Goal: Complete application form

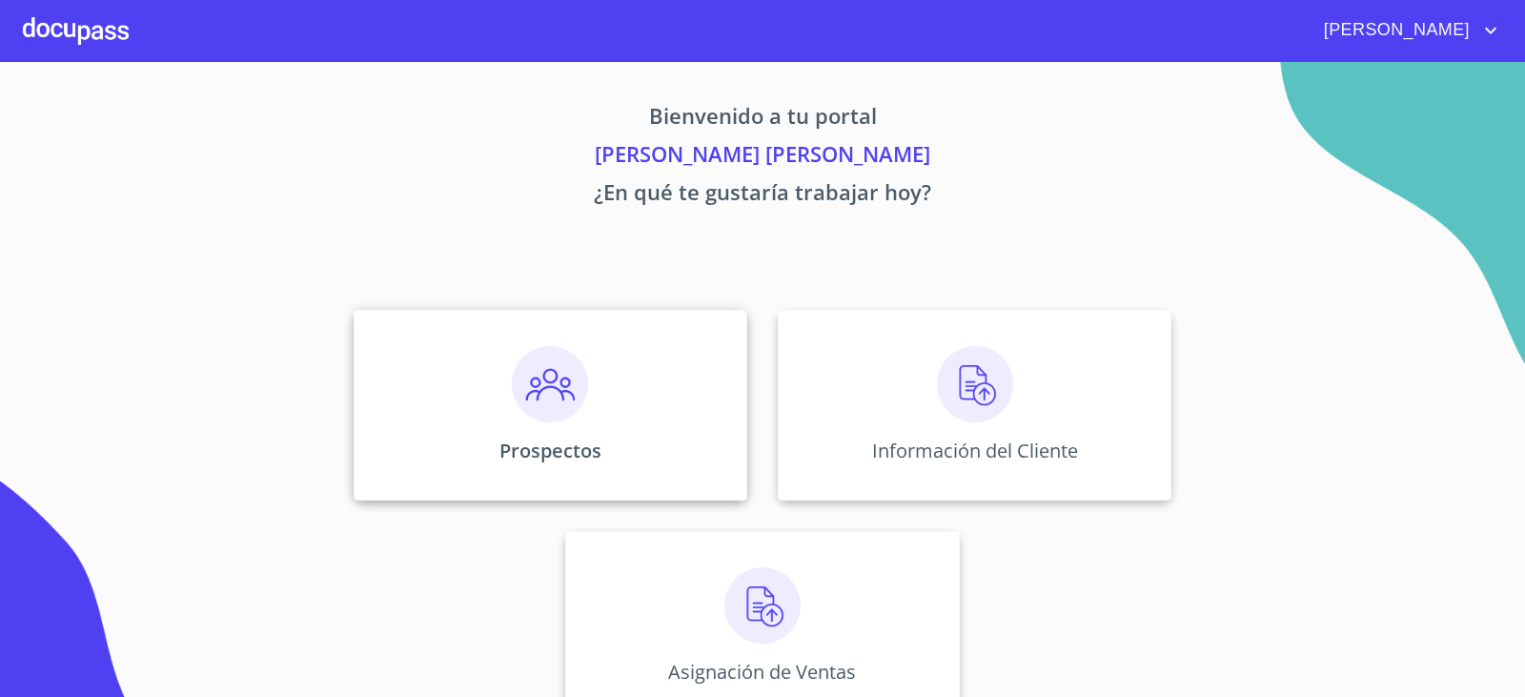
click at [568, 383] on img at bounding box center [550, 384] width 76 height 76
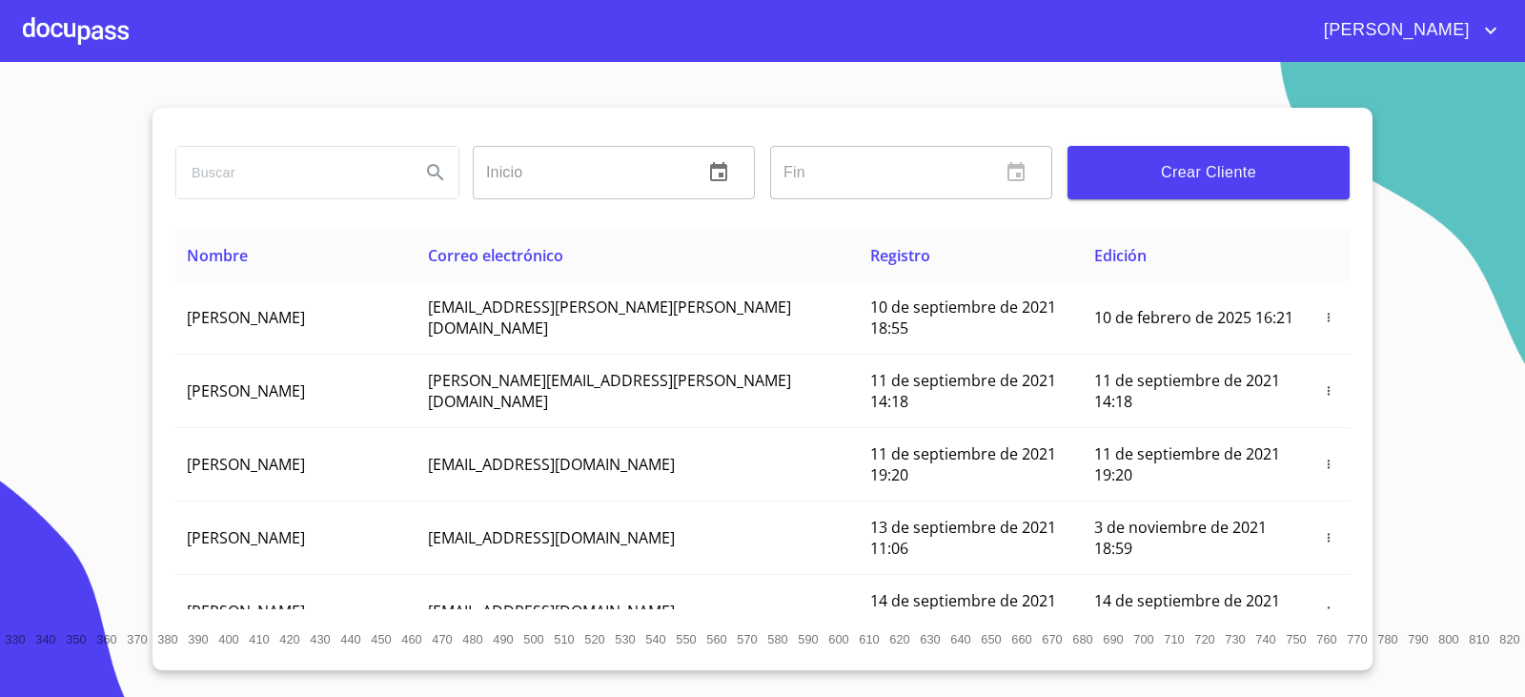
click at [283, 173] on input "search" at bounding box center [290, 172] width 229 height 51
click at [1147, 189] on button "Crear Cliente" at bounding box center [1208, 172] width 282 height 53
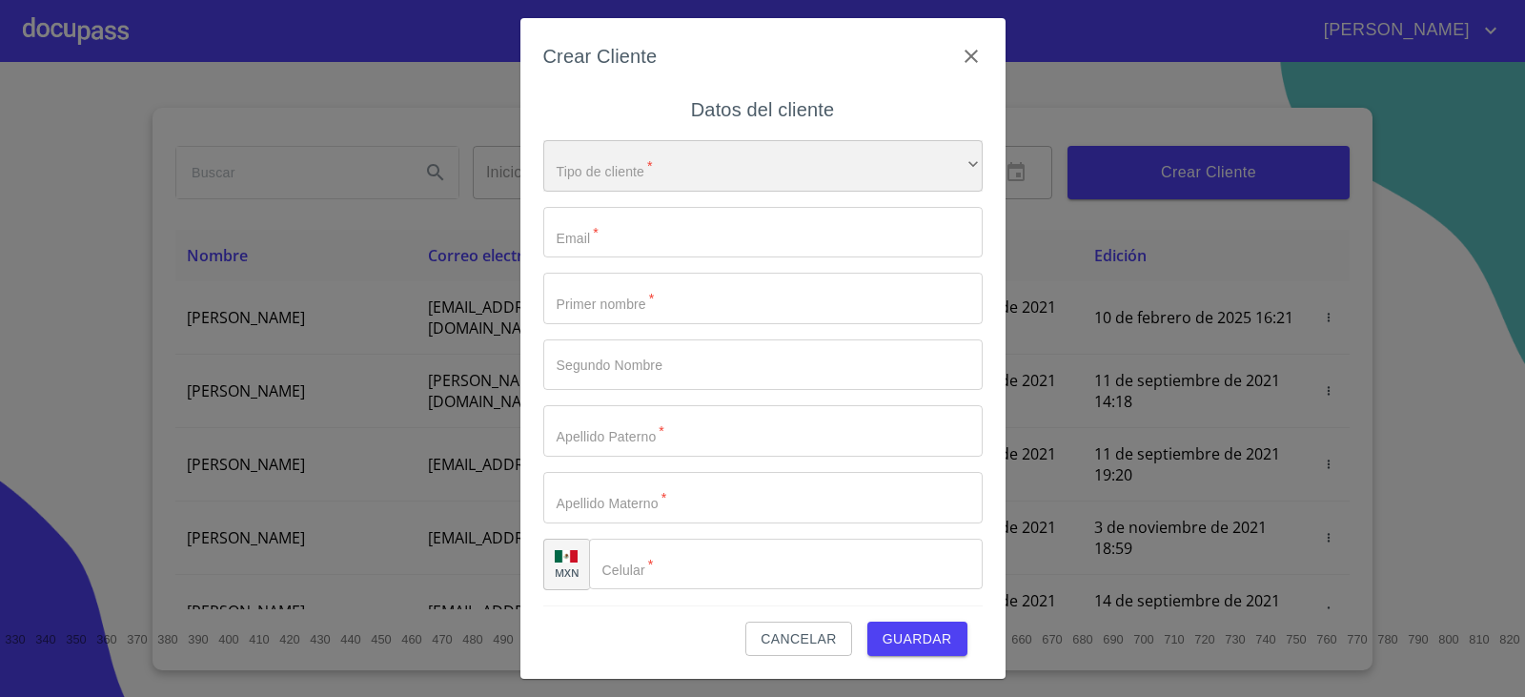
click at [650, 164] on div "​" at bounding box center [762, 165] width 439 height 51
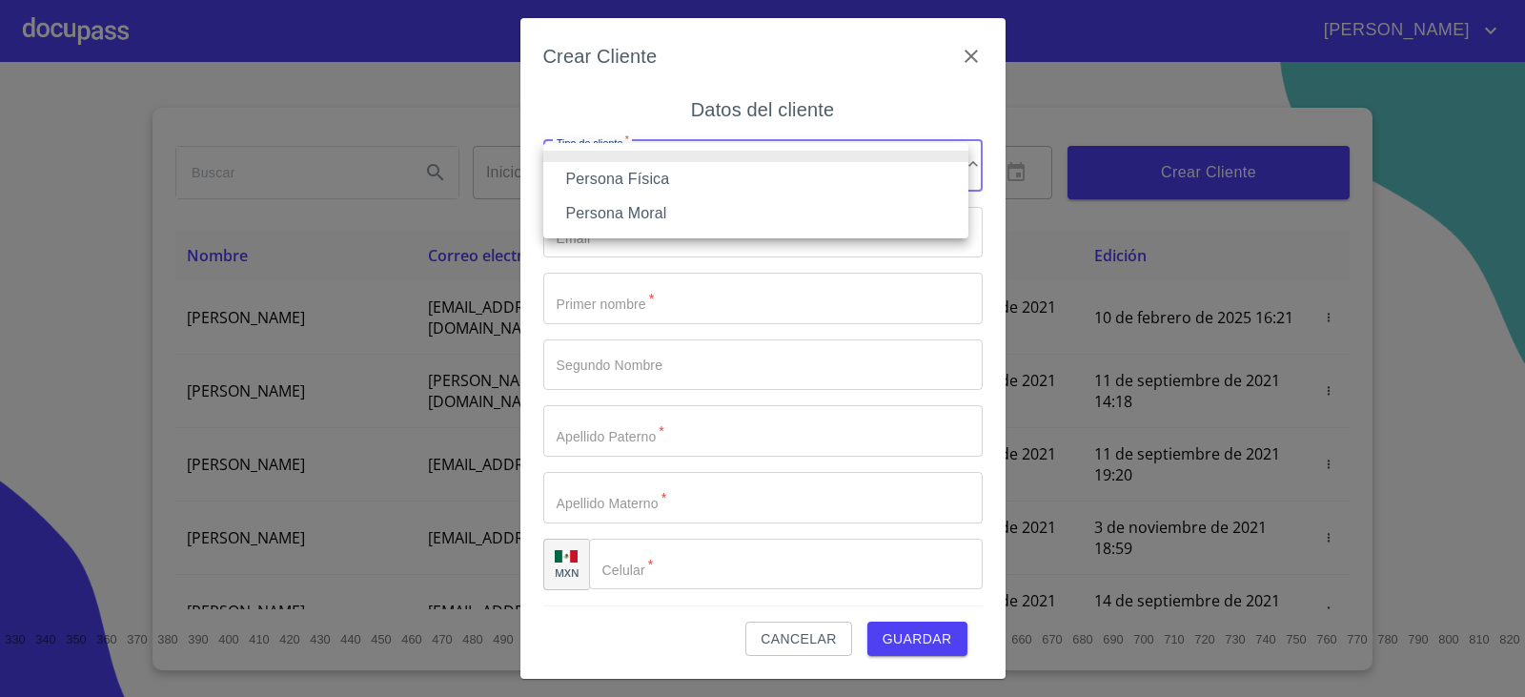
click at [606, 179] on li "Persona Física" at bounding box center [755, 179] width 425 height 34
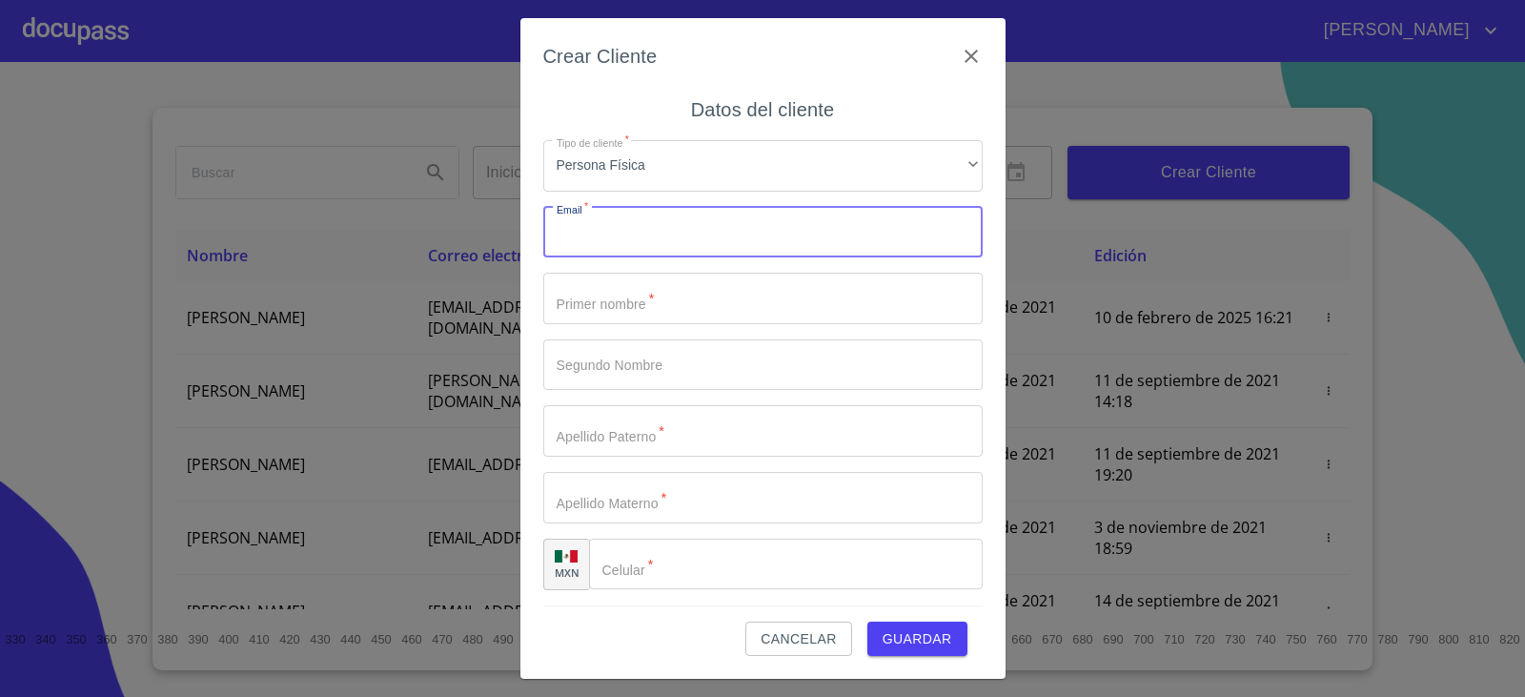
click at [597, 236] on input "Tipo de cliente   *" at bounding box center [762, 232] width 439 height 51
click at [805, 238] on input "Tipo de cliente   *" at bounding box center [762, 232] width 439 height 51
paste input "[PERSON_NAME][EMAIL_ADDRESS][DOMAIN_NAME]"
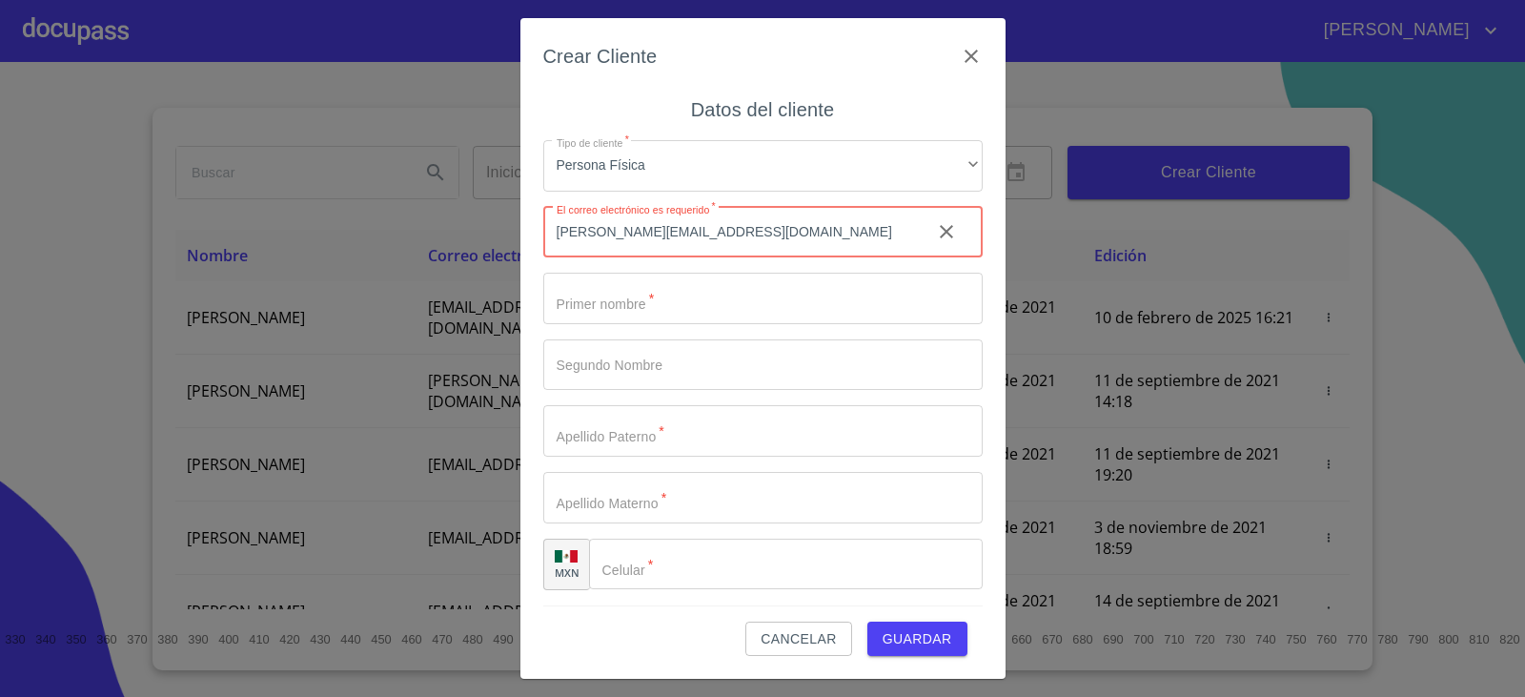
type input "[PERSON_NAME][EMAIL_ADDRESS][DOMAIN_NAME]"
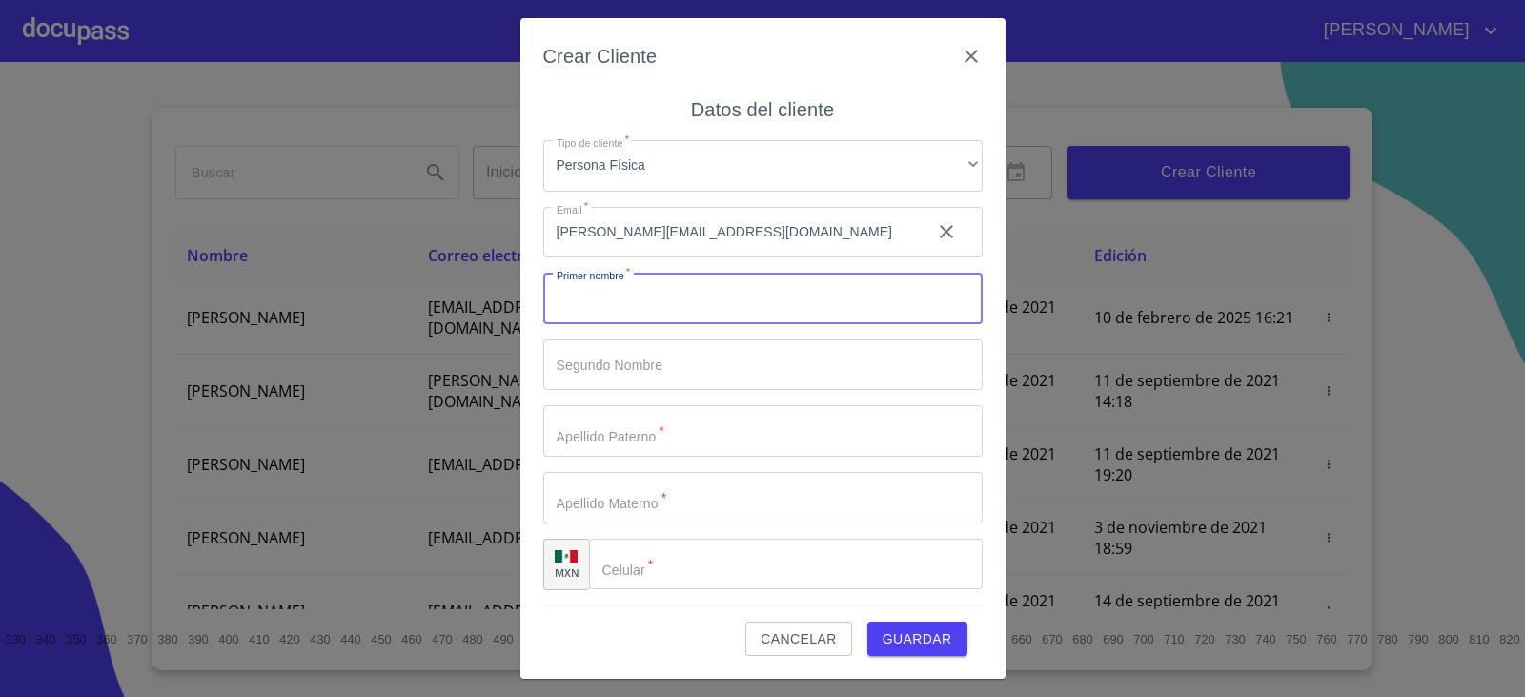
click at [720, 294] on input "Tipo de cliente   *" at bounding box center [762, 298] width 439 height 51
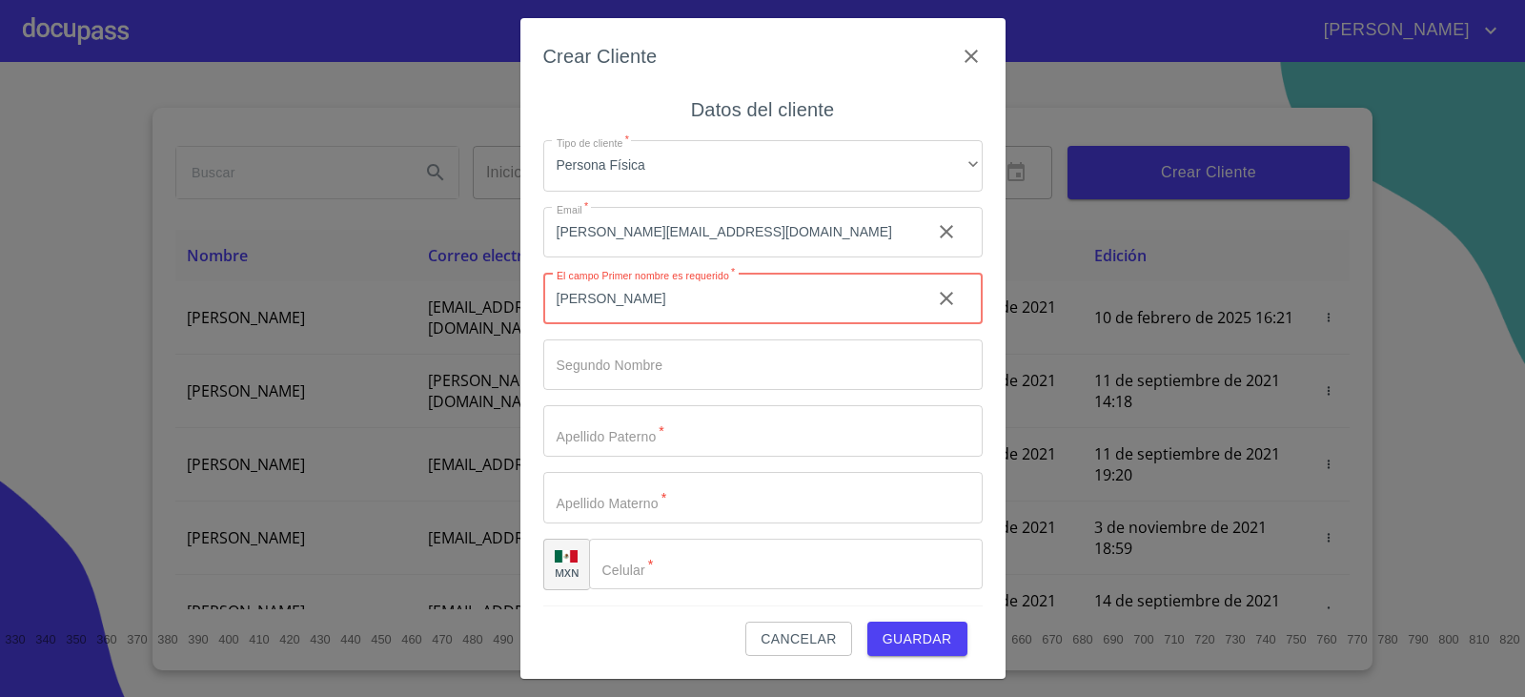
type input "[PERSON_NAME]"
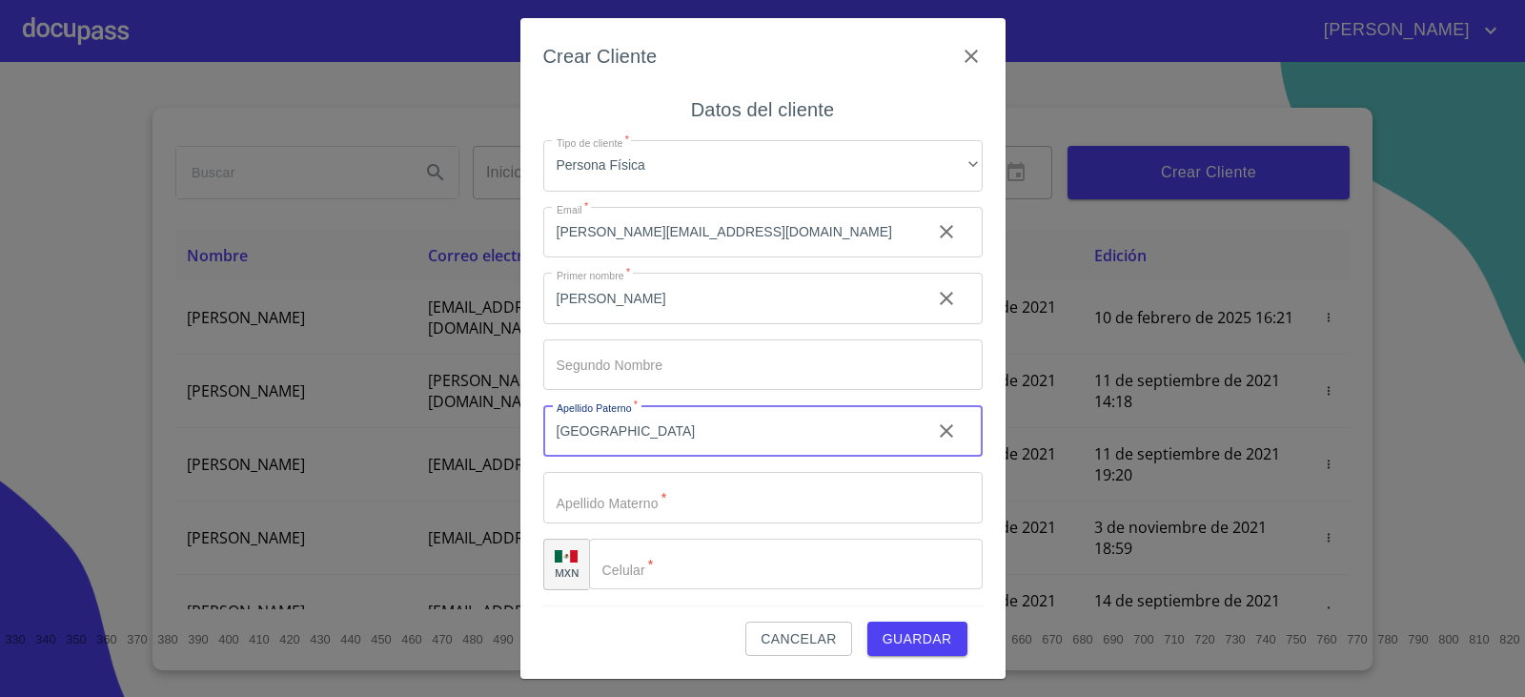
type input "[GEOGRAPHIC_DATA]"
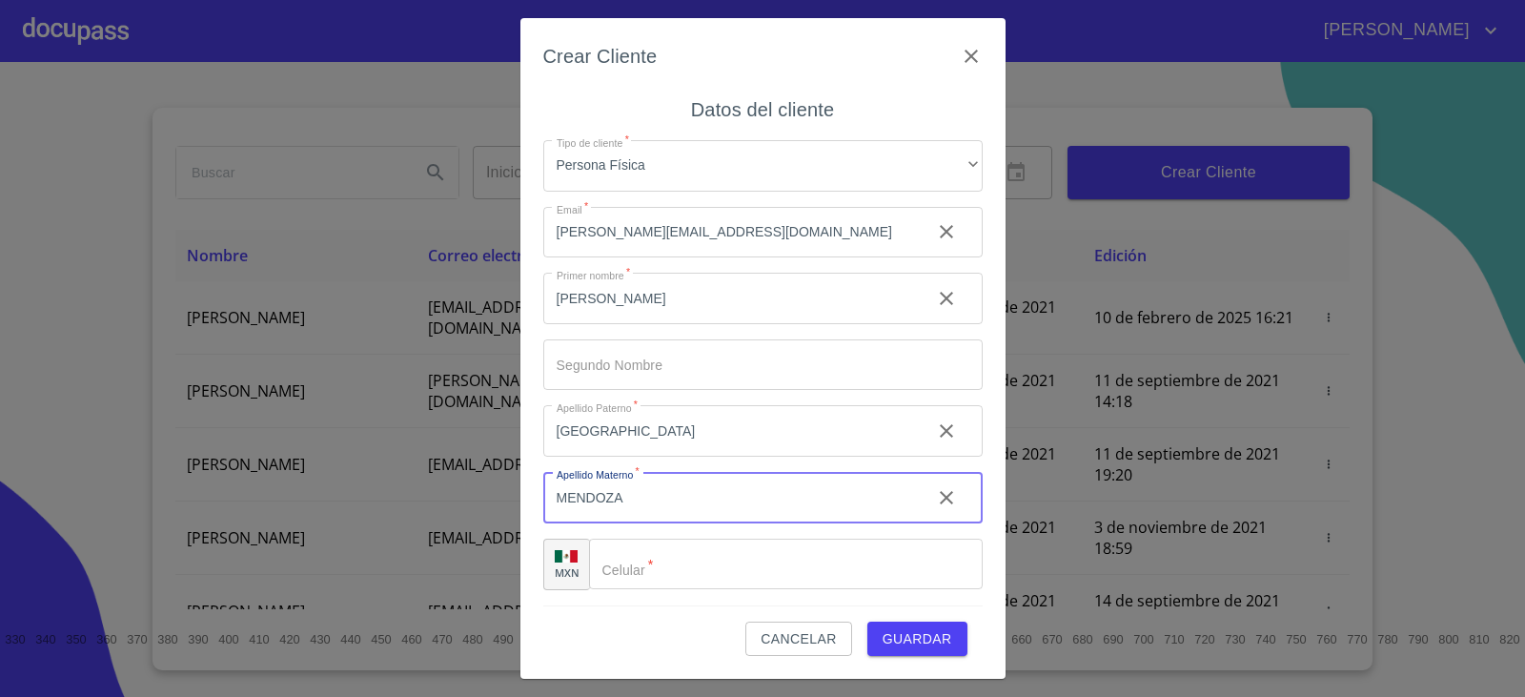
type input "MENDOZA"
click at [736, 570] on input "Tipo de cliente   *" at bounding box center [786, 563] width 394 height 51
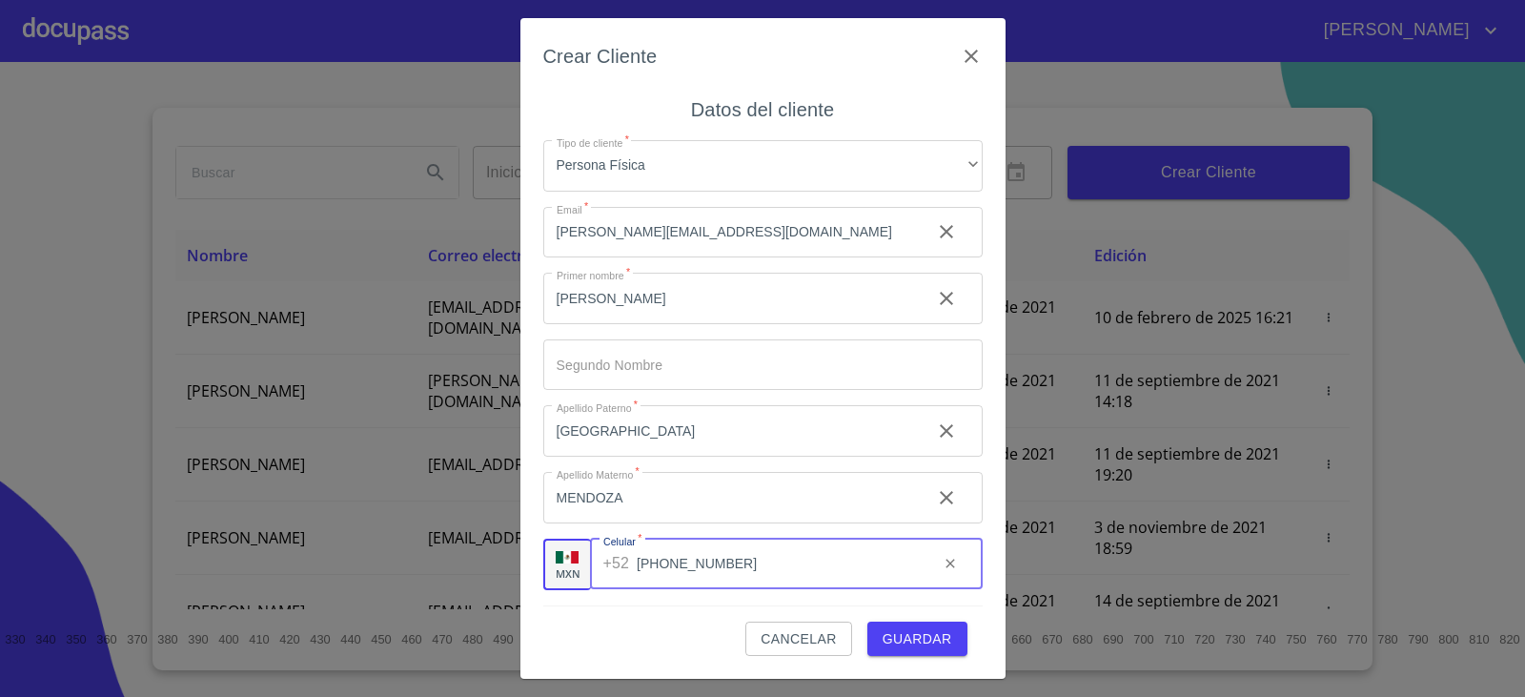
type input "[PHONE_NUMBER]"
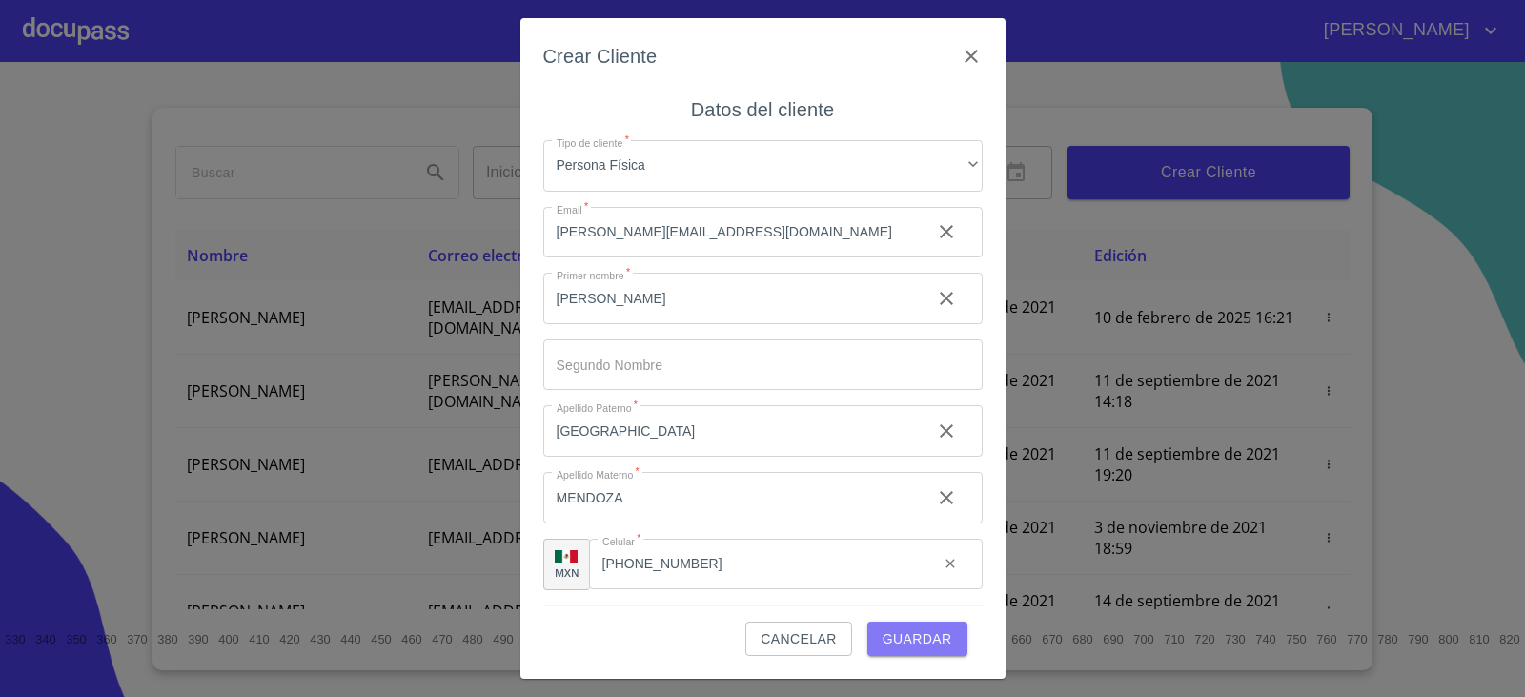
click at [920, 642] on span "Guardar" at bounding box center [917, 639] width 70 height 24
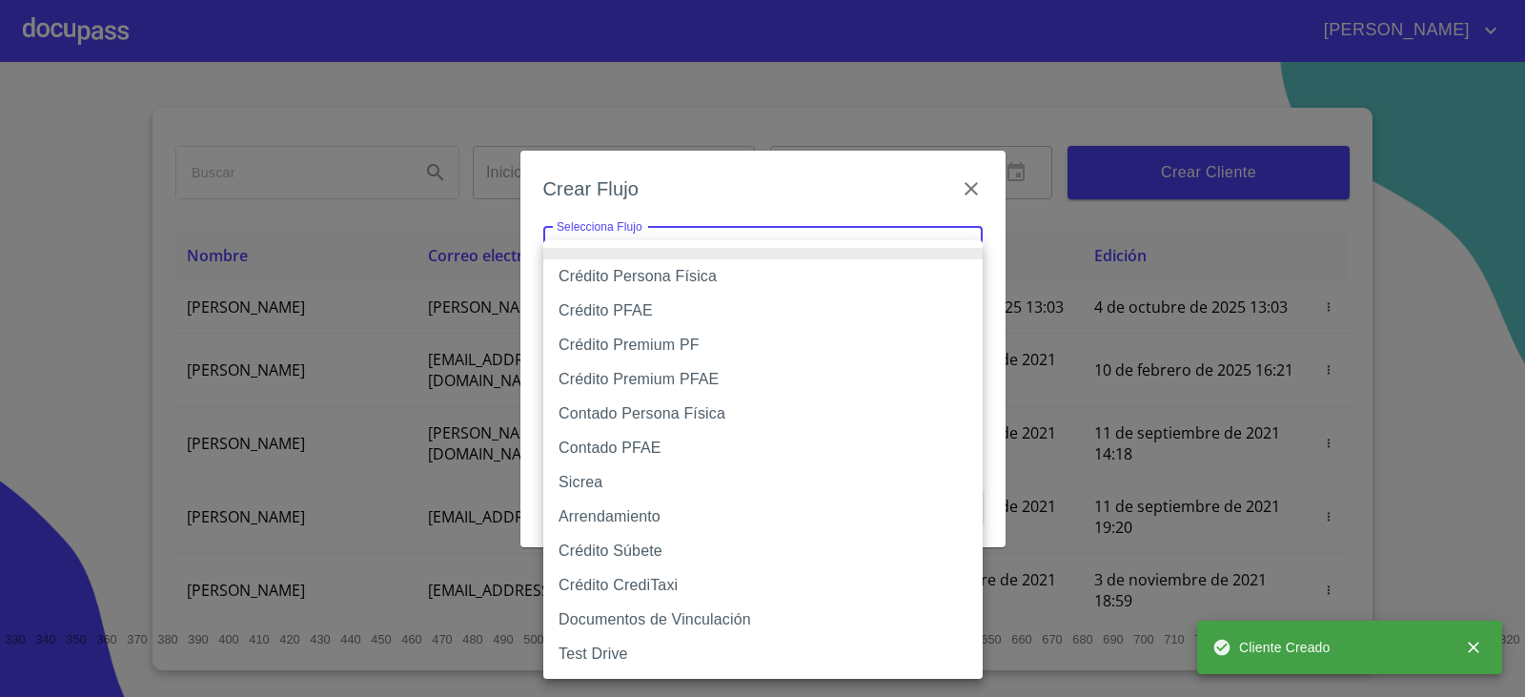
click at [734, 239] on body "[PERSON_NAME] ​ Fin ​ Crear Cliente Nombre Correo electrónico Registro Edición …" at bounding box center [762, 348] width 1525 height 697
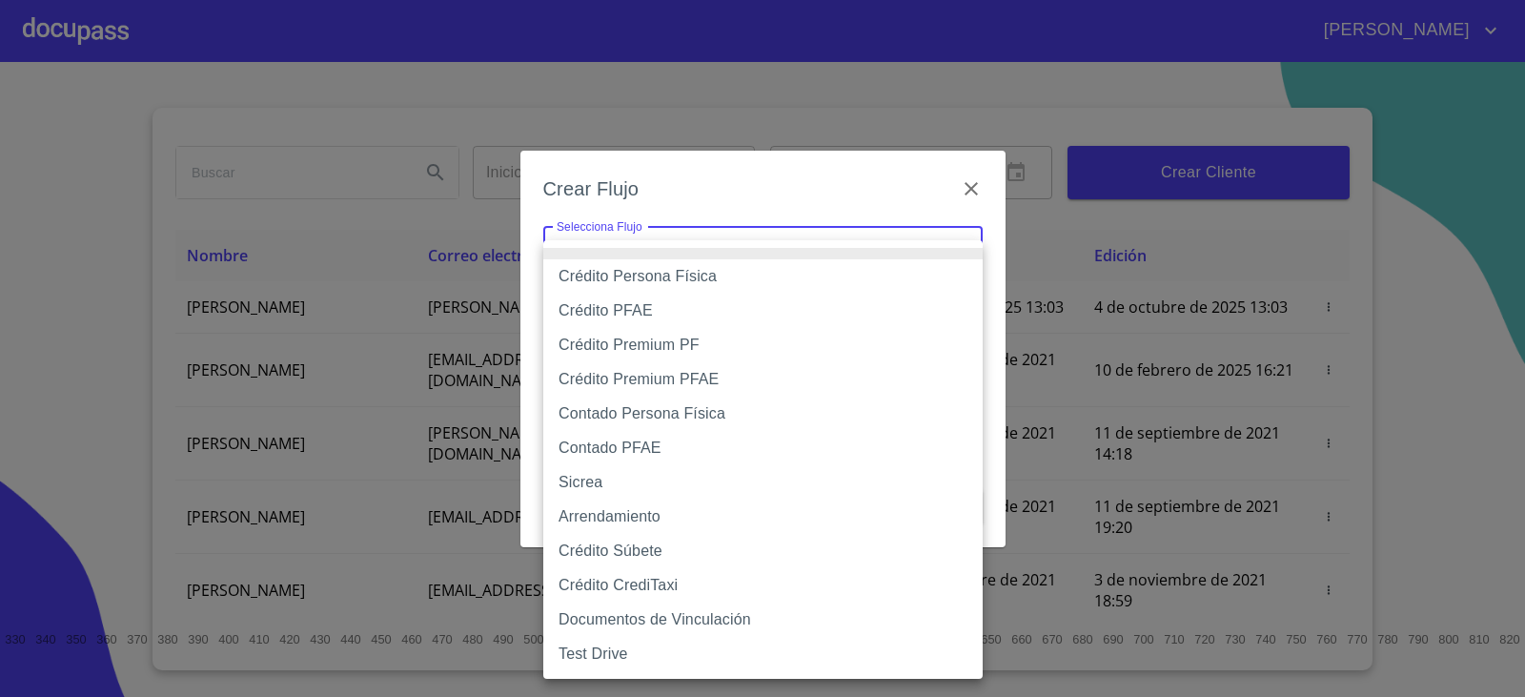
click at [642, 277] on li "Crédito Persona Física" at bounding box center [762, 276] width 439 height 34
type input "6009fb3c7d1714eb8809aa97"
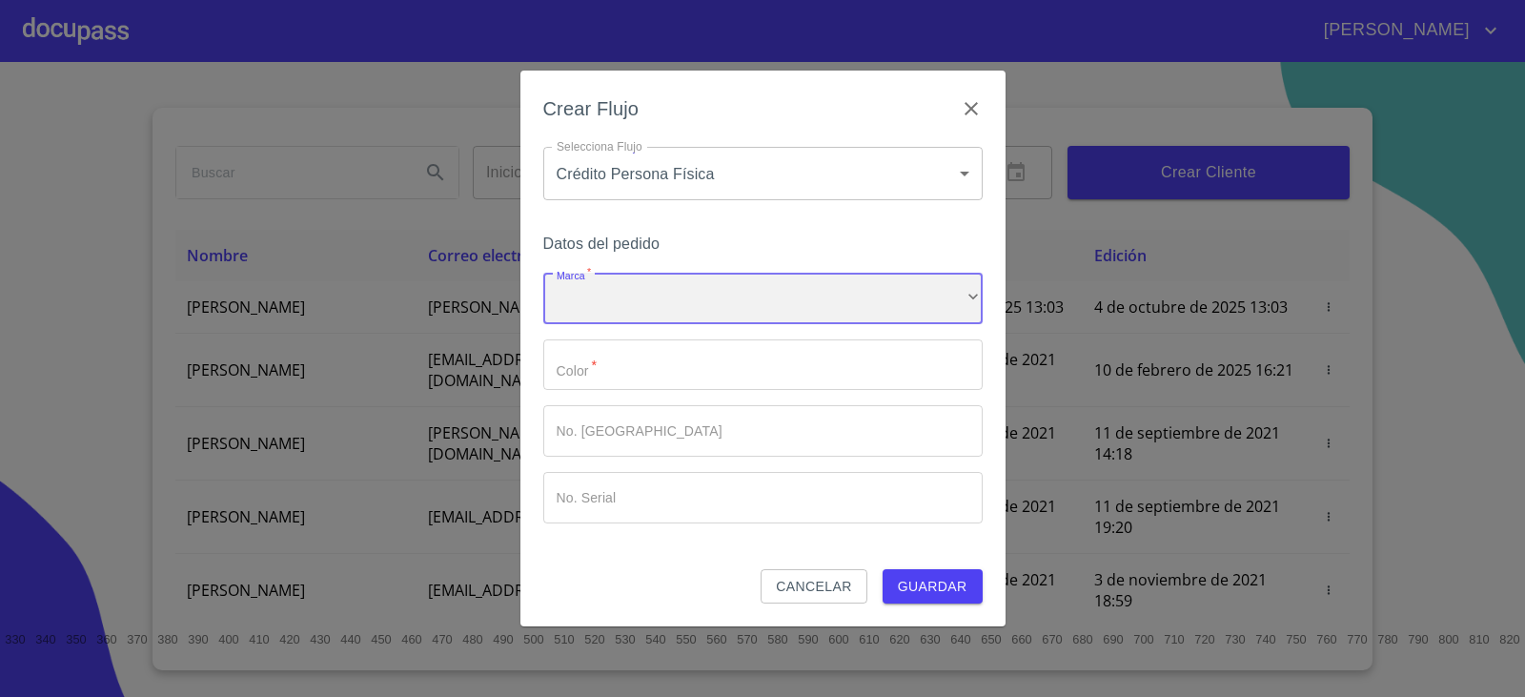
click at [603, 293] on div "​" at bounding box center [762, 298] width 439 height 51
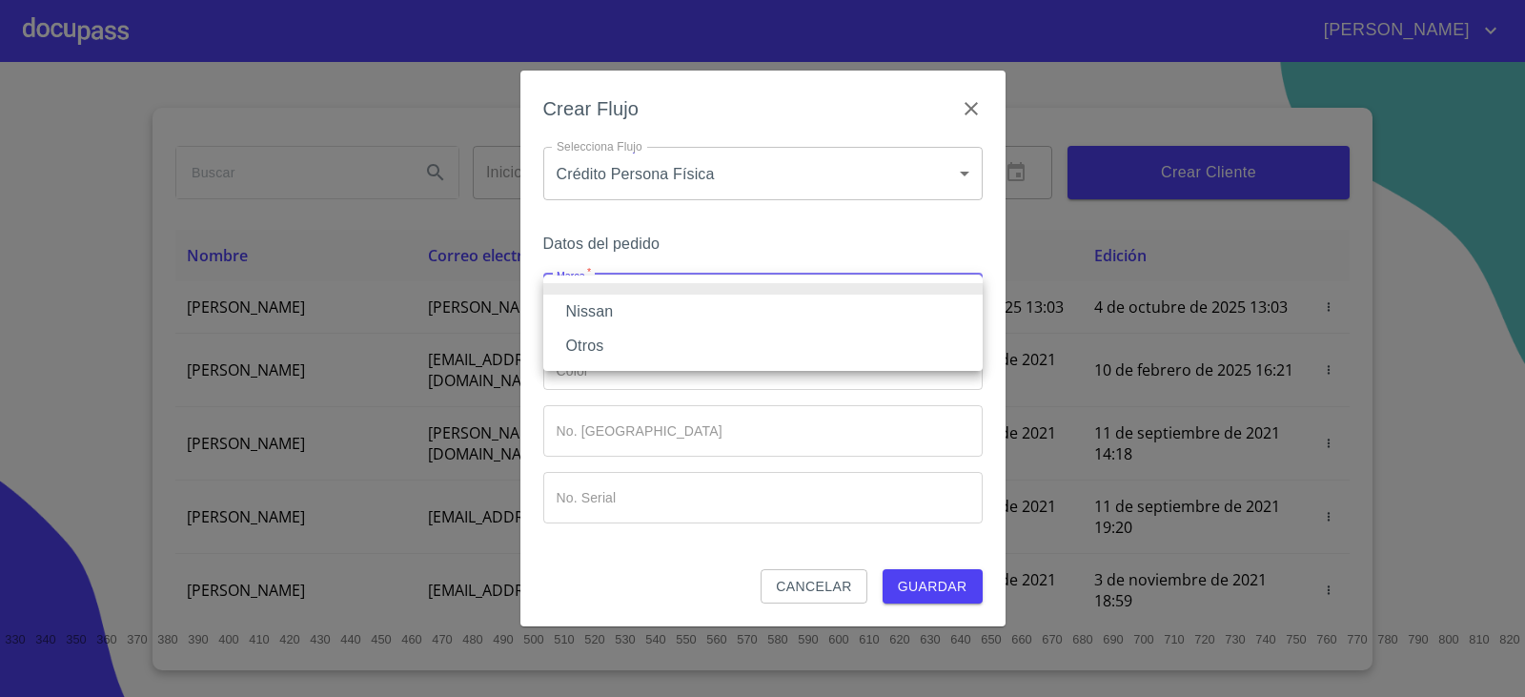
click at [596, 311] on li "Nissan" at bounding box center [762, 311] width 439 height 34
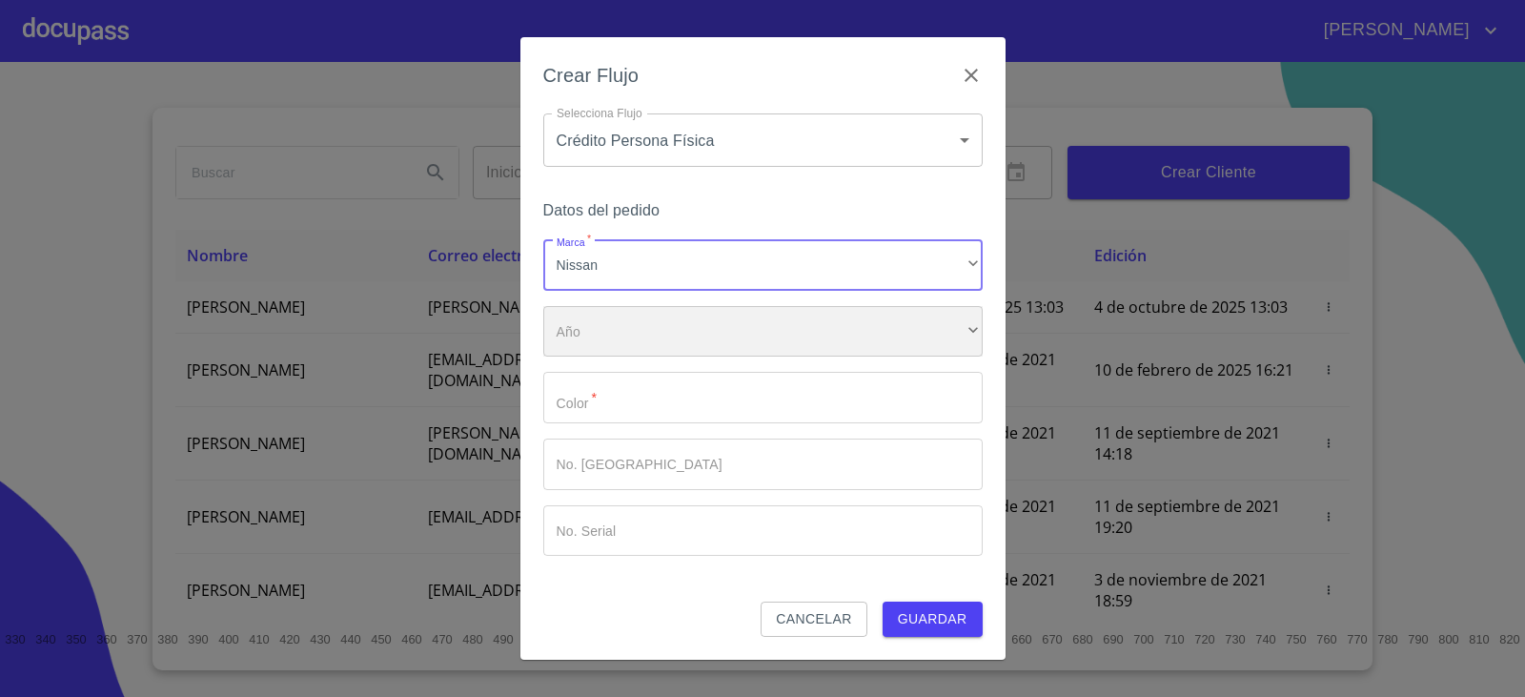
click at [609, 333] on div "​" at bounding box center [762, 331] width 439 height 51
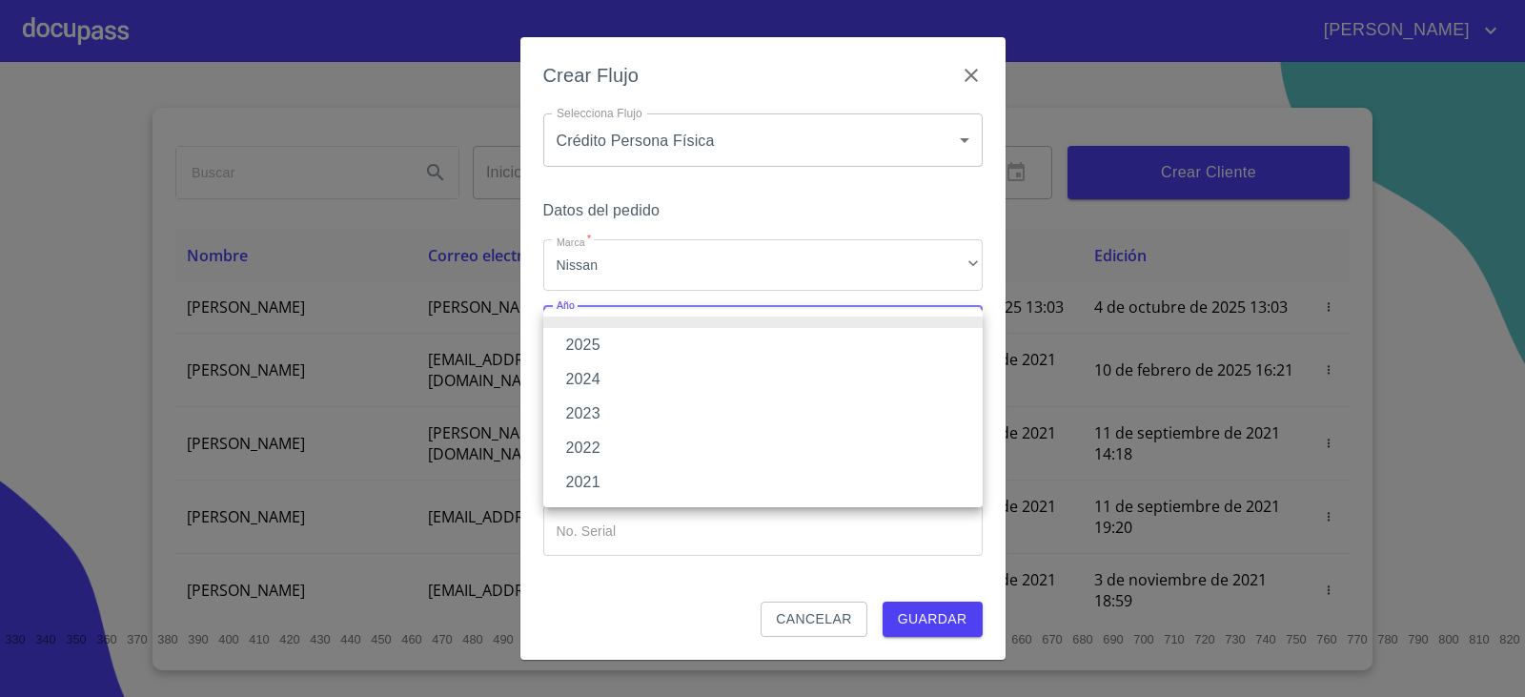
click at [602, 350] on li "2025" at bounding box center [762, 345] width 439 height 34
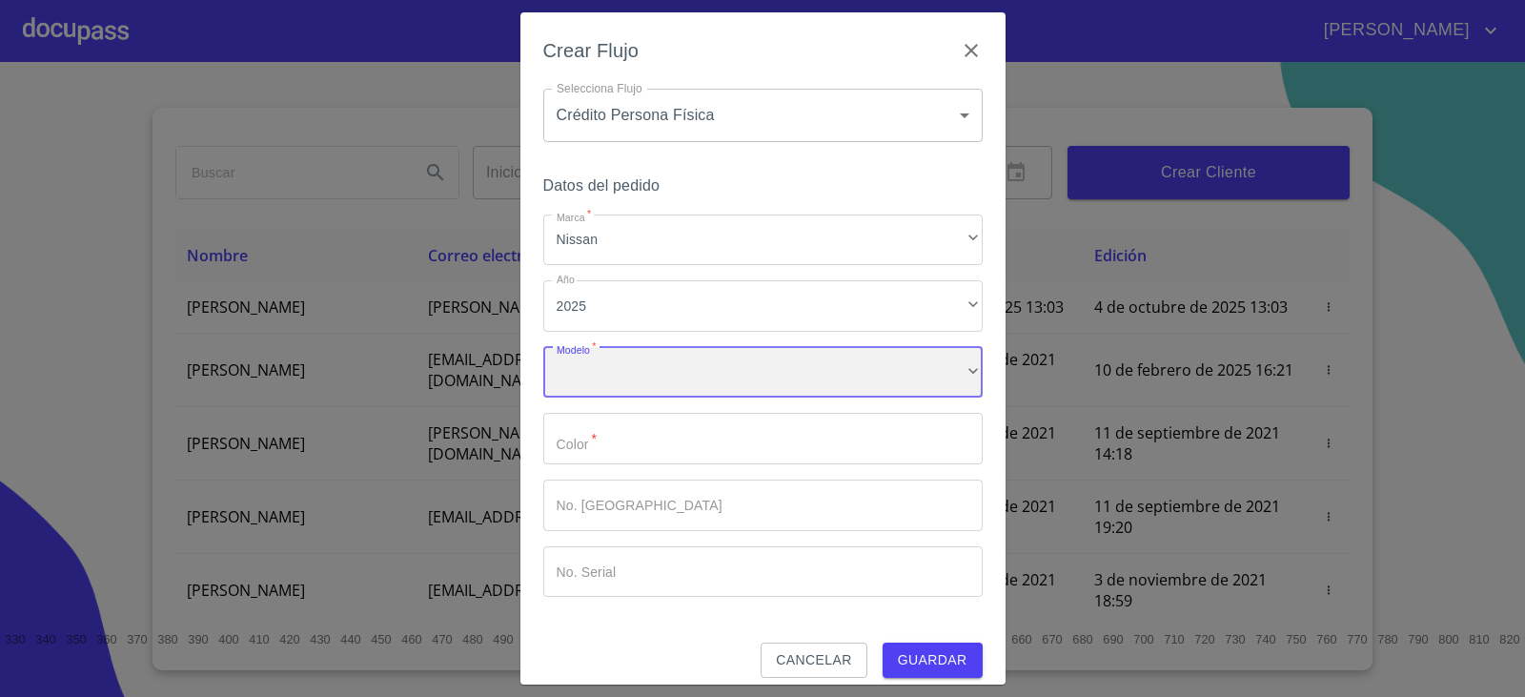
click at [608, 380] on div "​" at bounding box center [762, 372] width 439 height 51
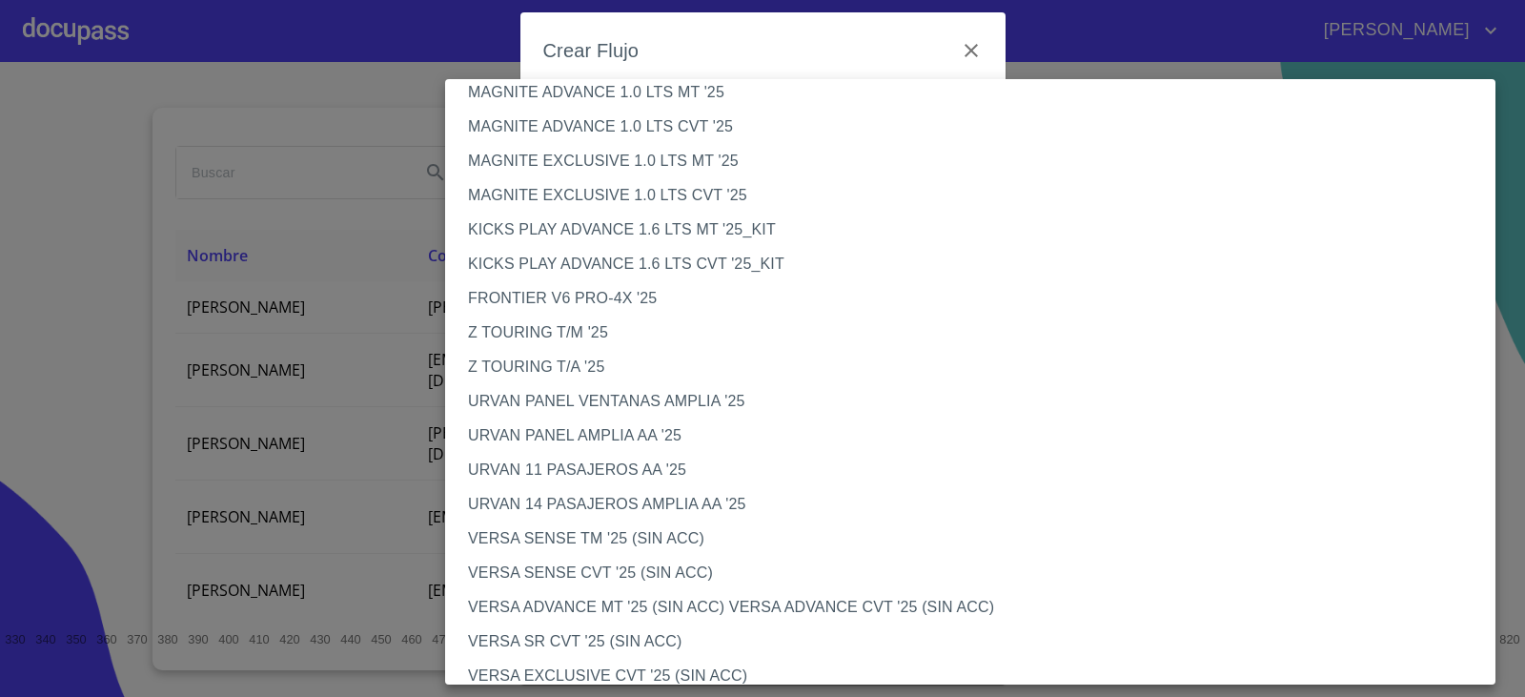
scroll to position [381, 0]
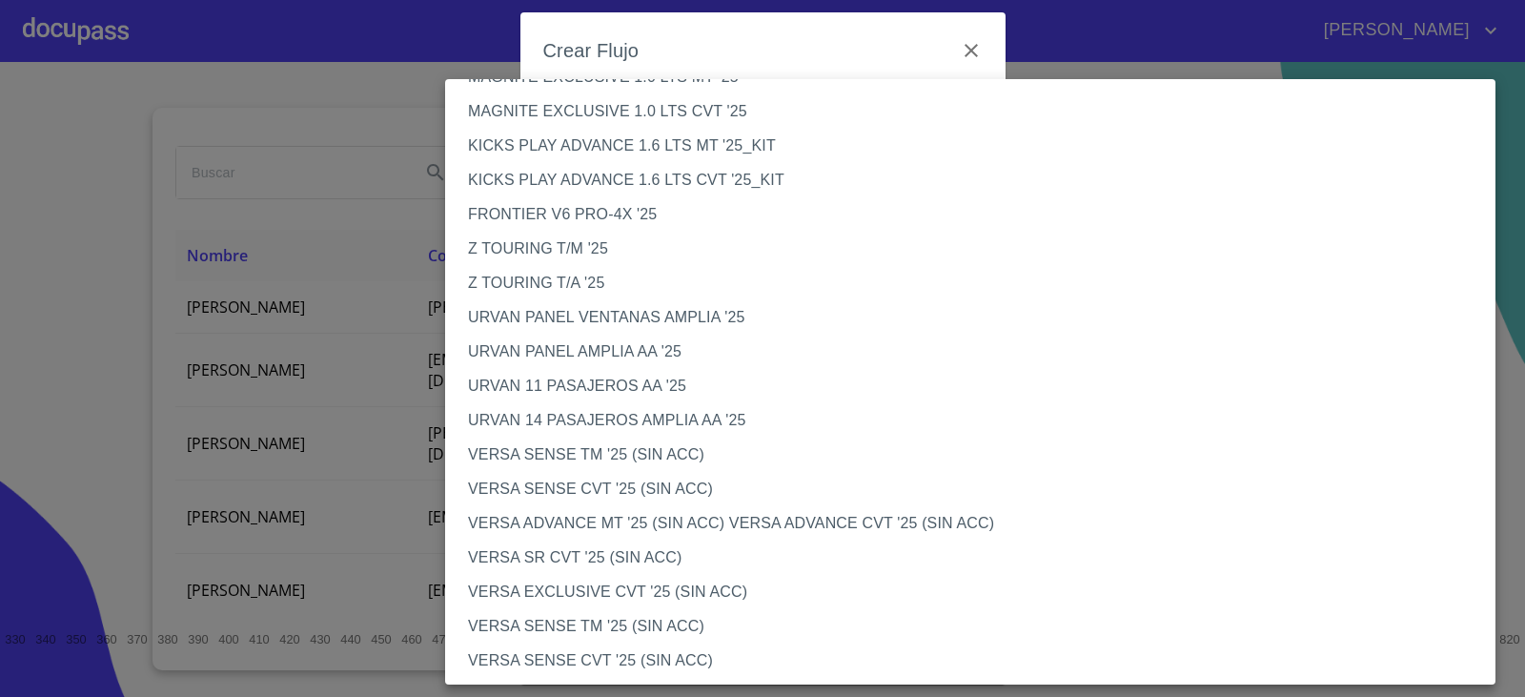
click at [637, 510] on li "VERSA ADVANCE MT '25 (SIN ACC) VERSA ADVANCE CVT '25 (SIN ACC)" at bounding box center [977, 523] width 1064 height 34
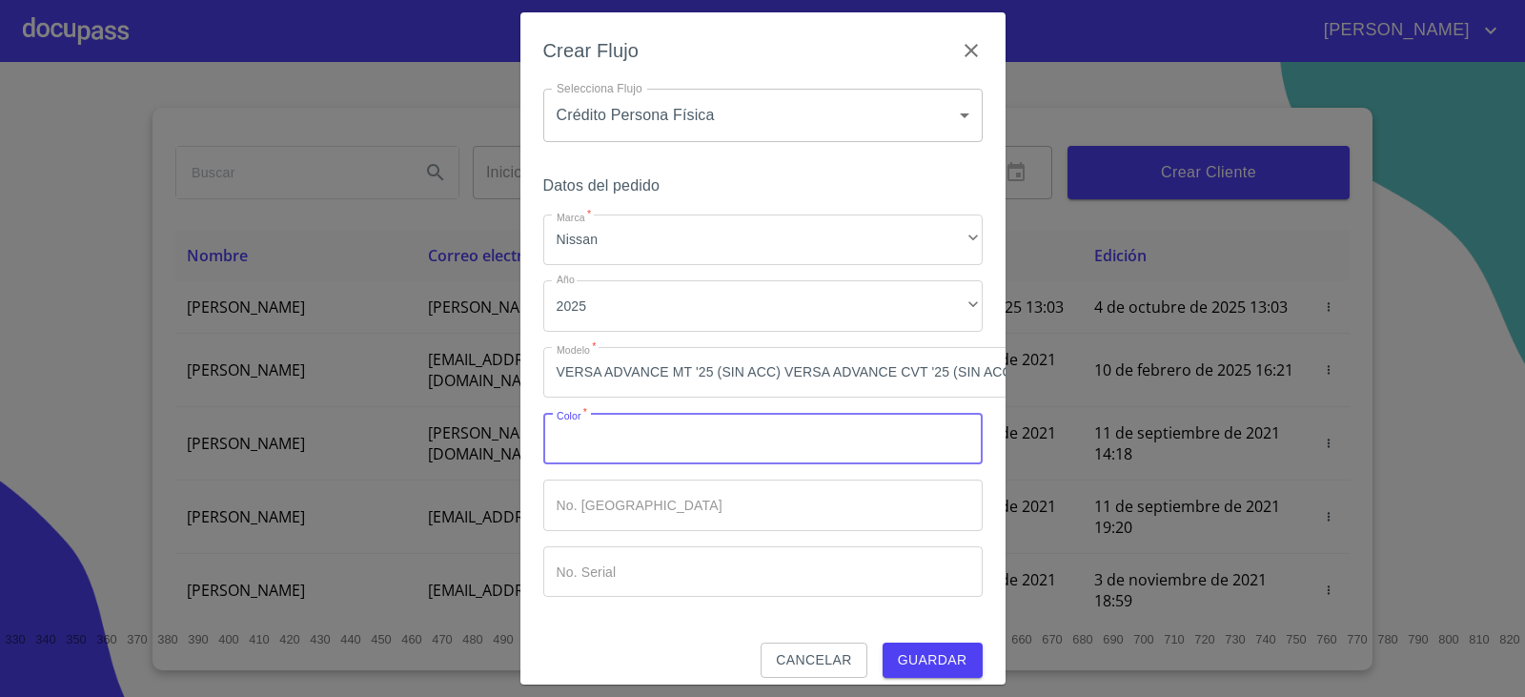
click at [681, 456] on input "Marca   *" at bounding box center [762, 438] width 439 height 51
type input "BLANCO"
click at [925, 660] on span "Guardar" at bounding box center [933, 660] width 70 height 24
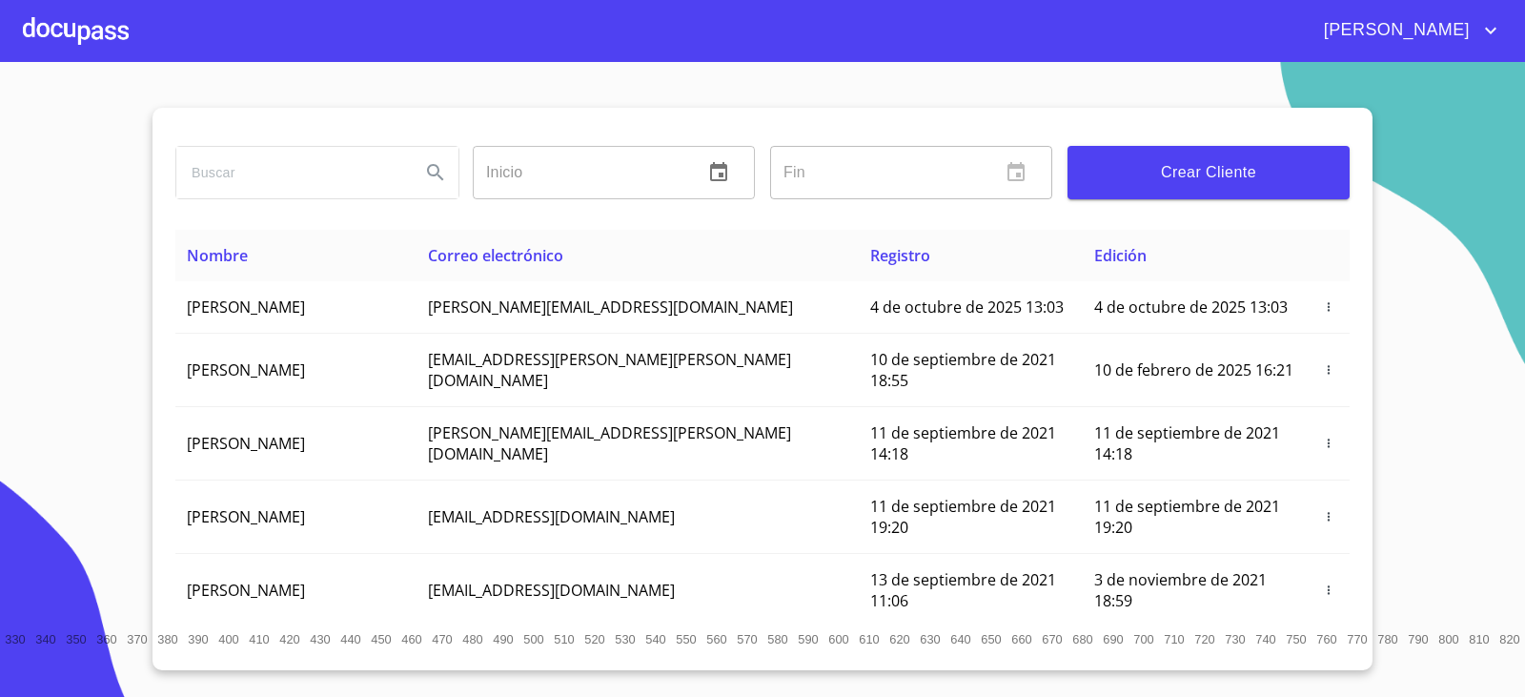
drag, startPoint x: 66, startPoint y: 24, endPoint x: 72, endPoint y: 13, distance: 12.4
click at [72, 13] on div at bounding box center [76, 30] width 106 height 61
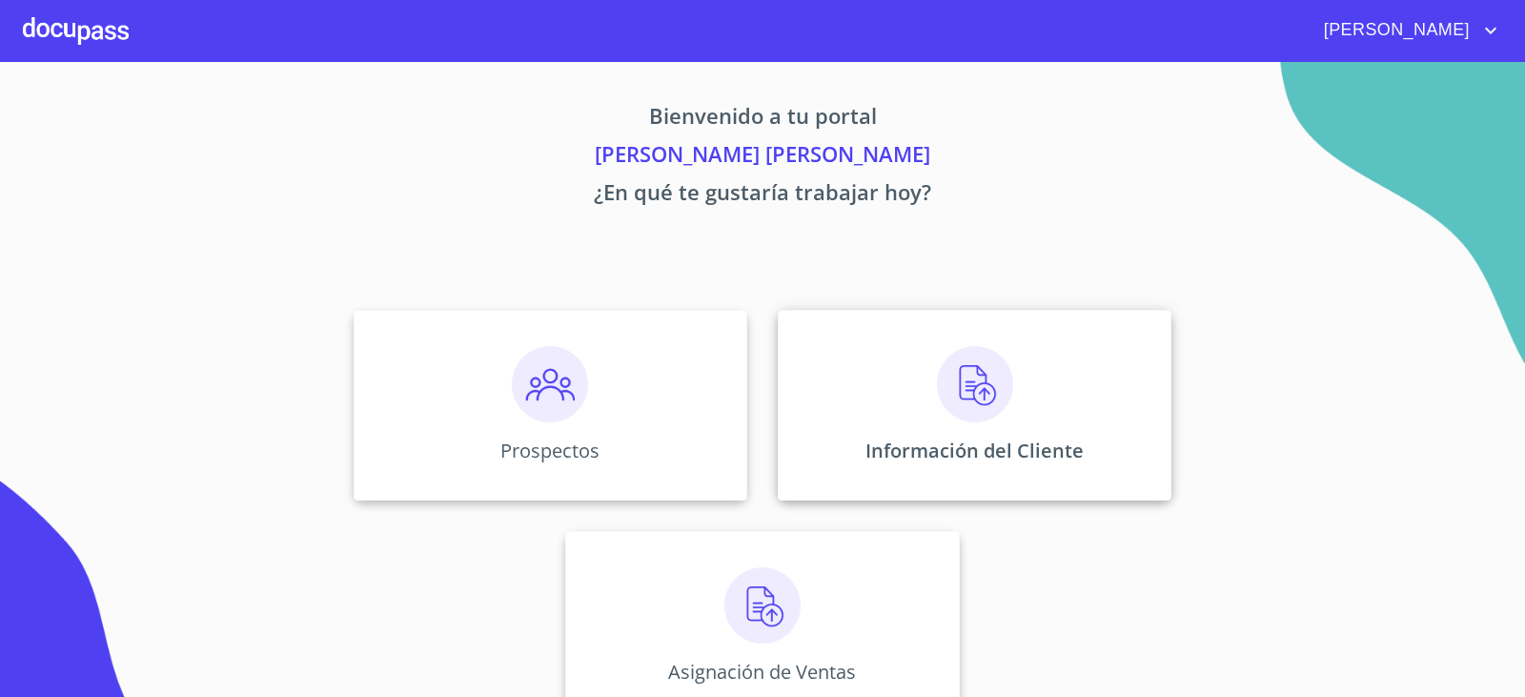
click at [881, 397] on div "Información del Cliente" at bounding box center [975, 405] width 394 height 191
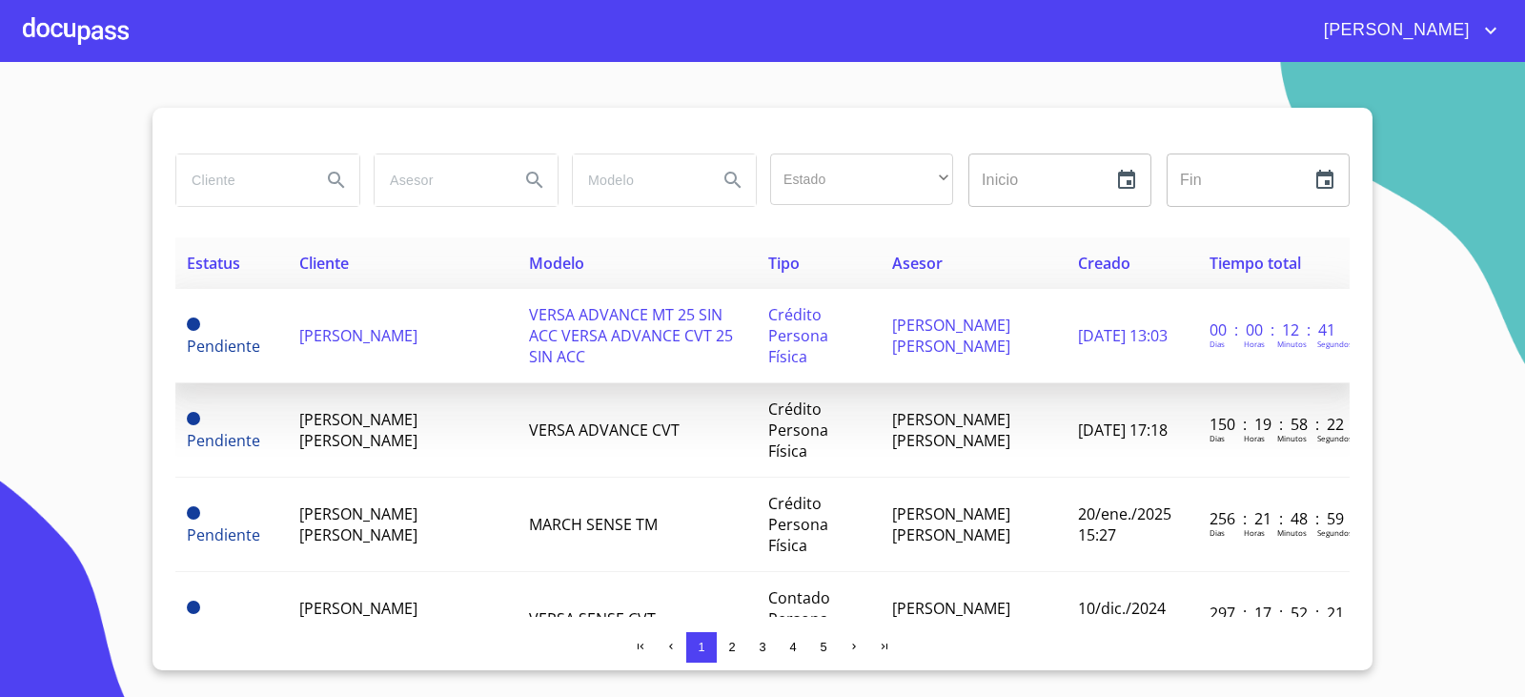
click at [295, 360] on td "[PERSON_NAME]" at bounding box center [403, 336] width 230 height 94
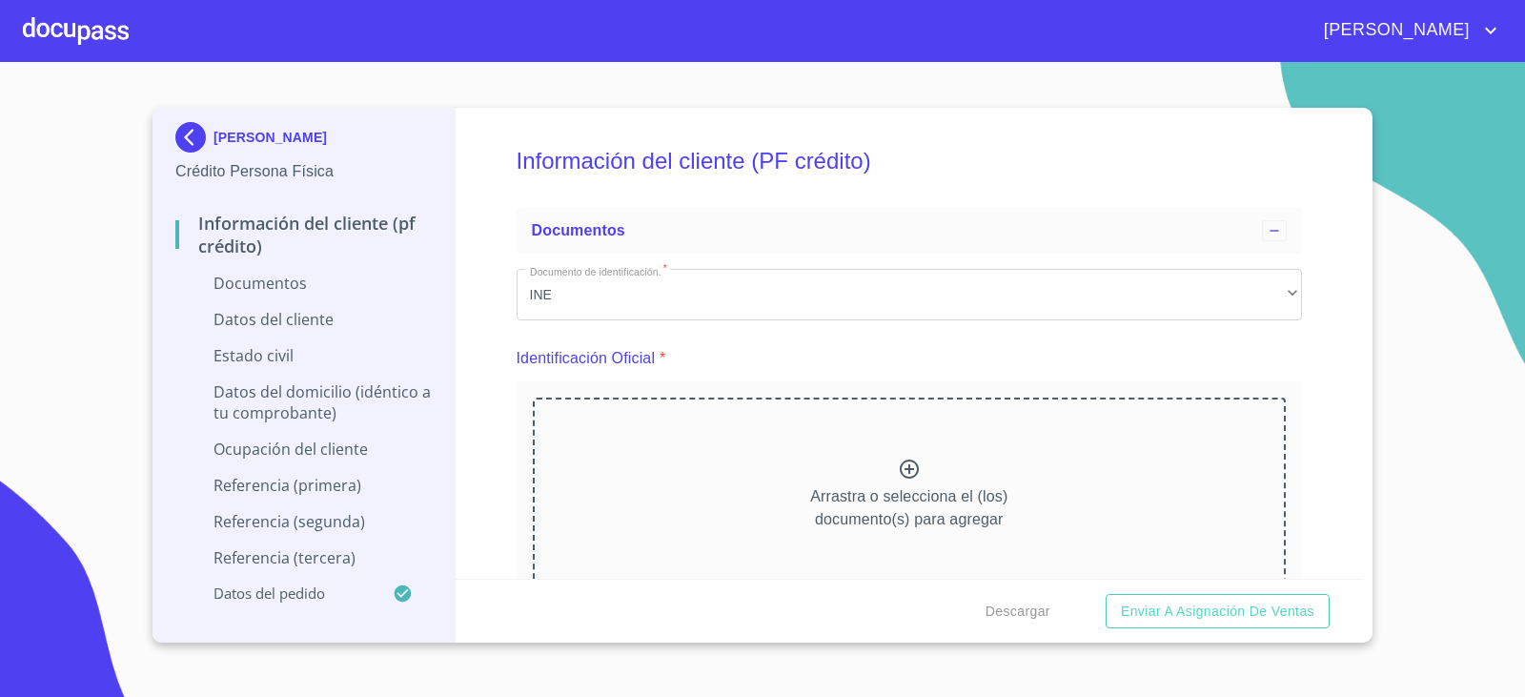
click at [901, 472] on icon at bounding box center [909, 468] width 23 height 23
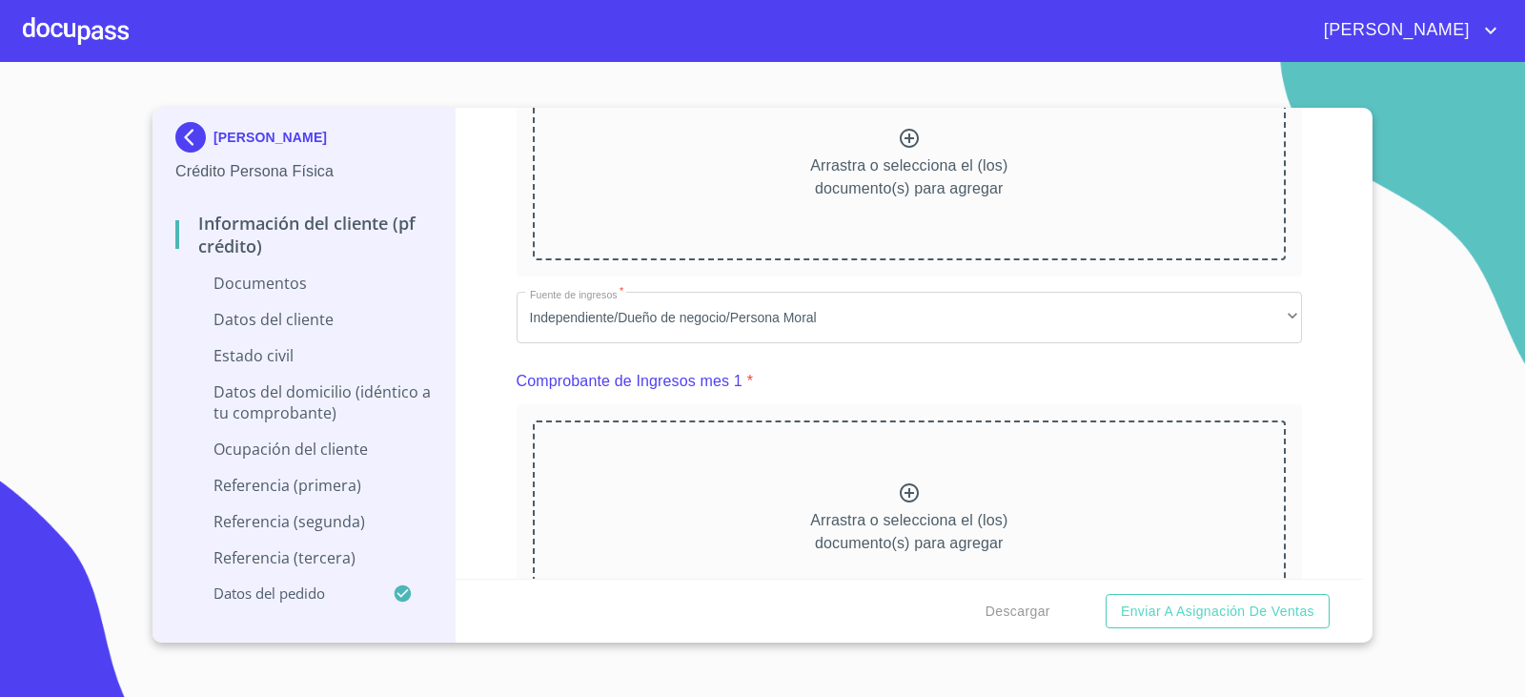
scroll to position [1048, 0]
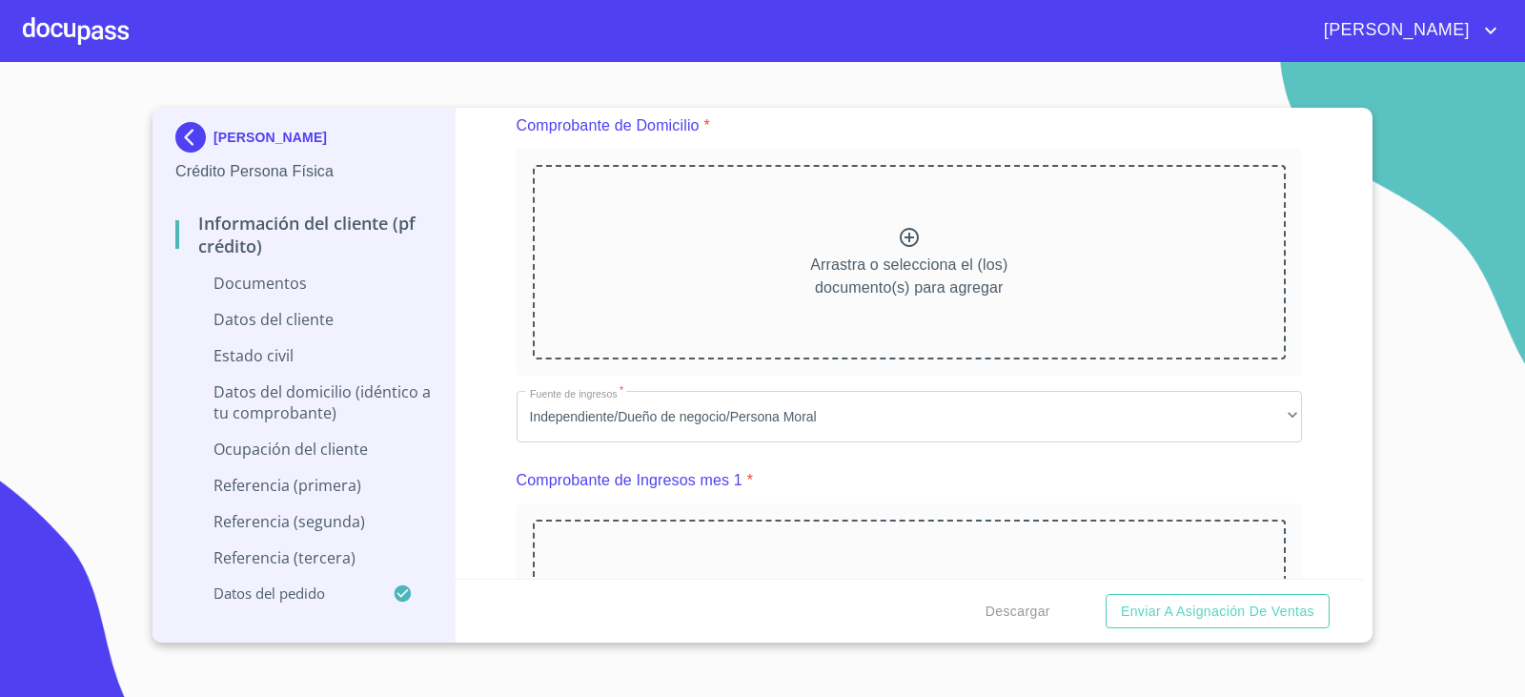
click at [900, 241] on icon at bounding box center [909, 237] width 23 height 23
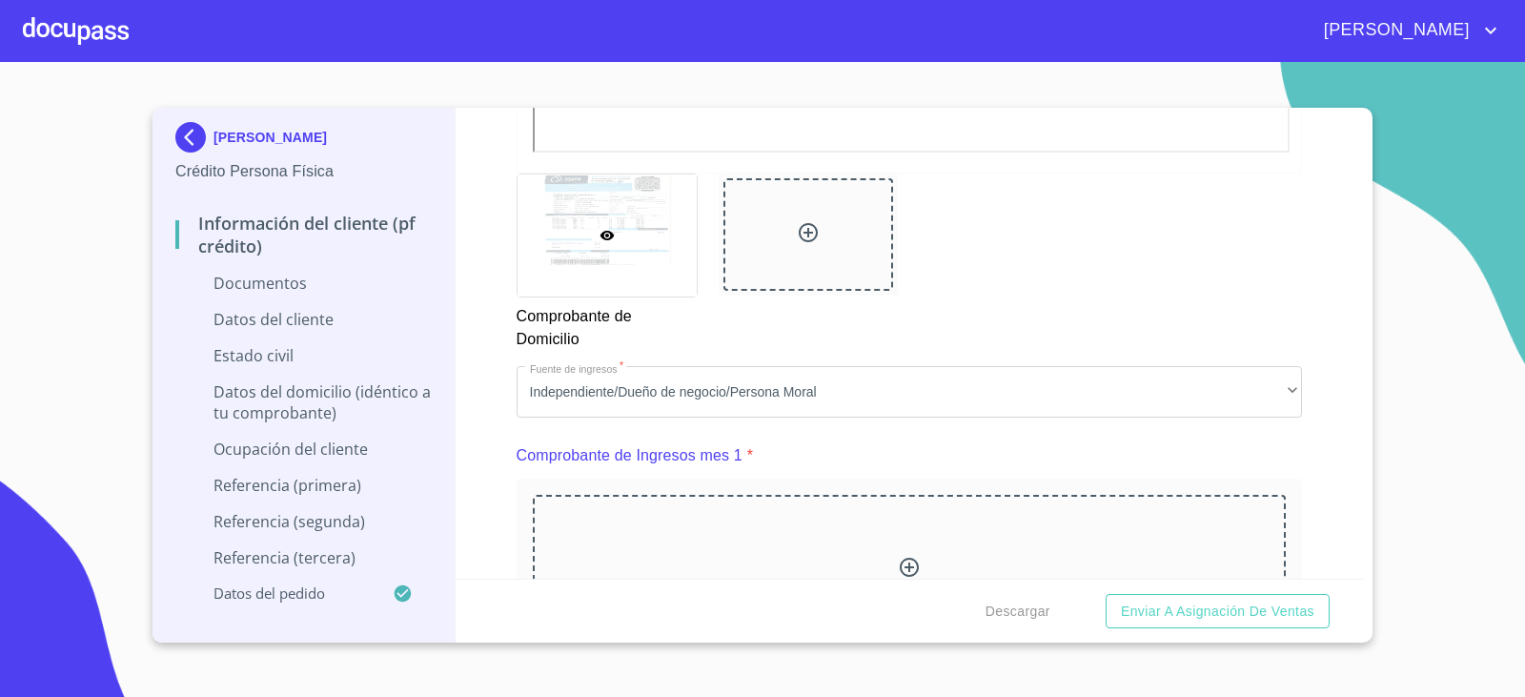
scroll to position [1811, 0]
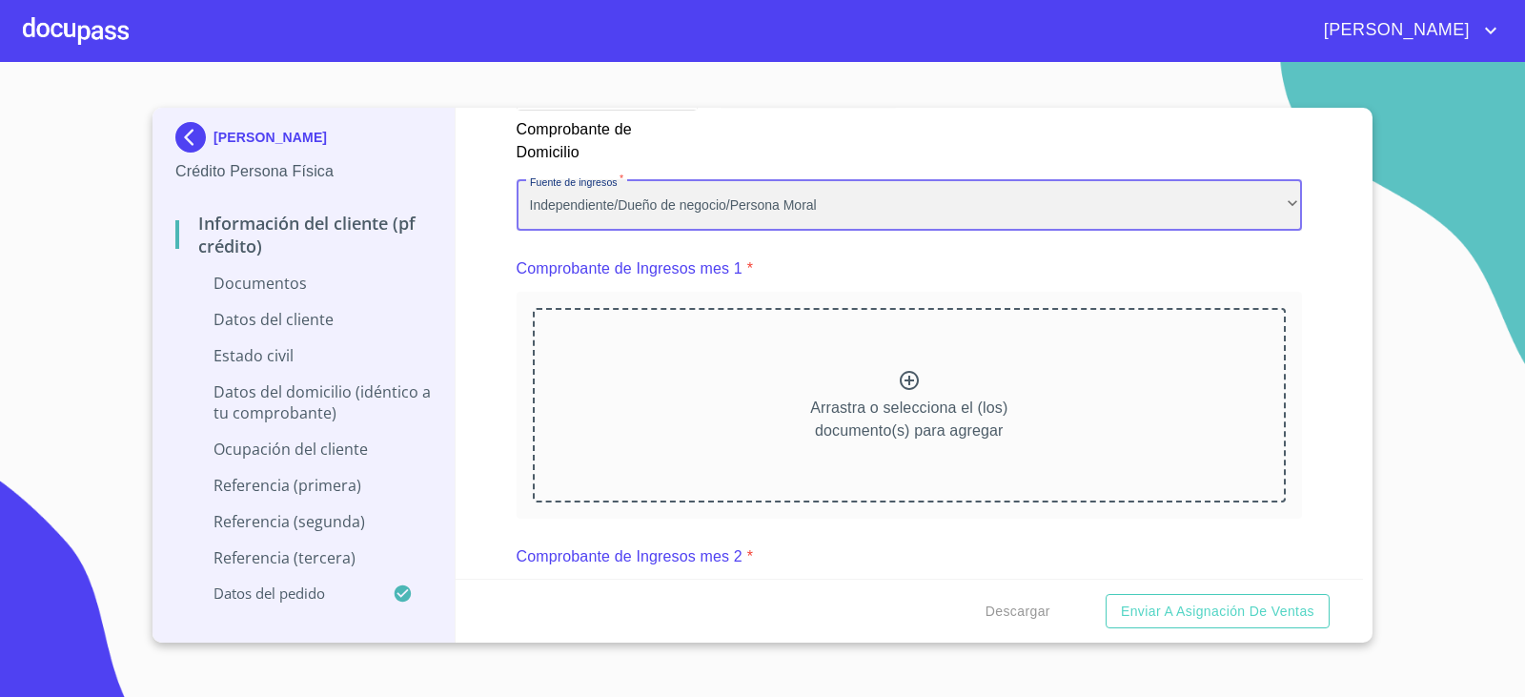
click at [799, 218] on div "Independiente/Dueño de negocio/Persona Moral" at bounding box center [910, 204] width 786 height 51
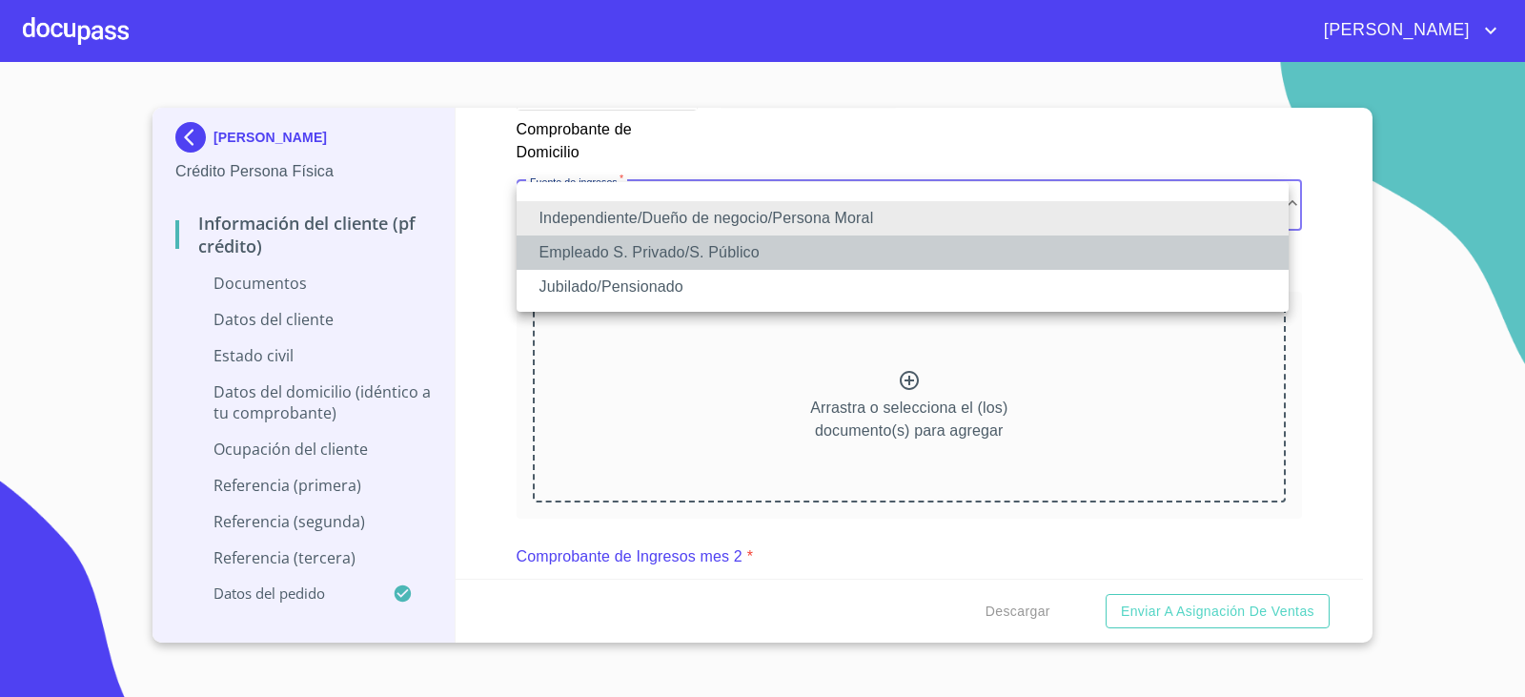
click at [710, 242] on li "Empleado S. Privado/S. Público" at bounding box center [903, 252] width 772 height 34
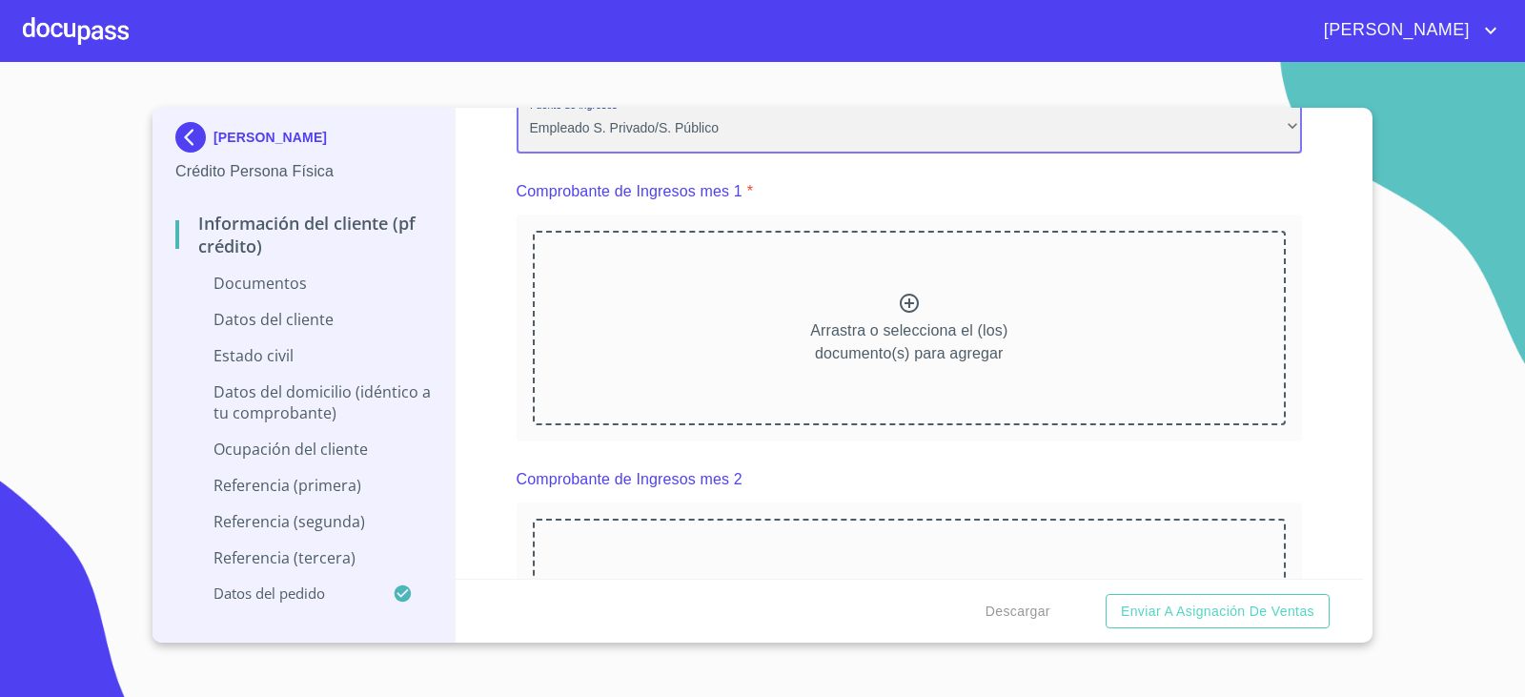
scroll to position [1906, 0]
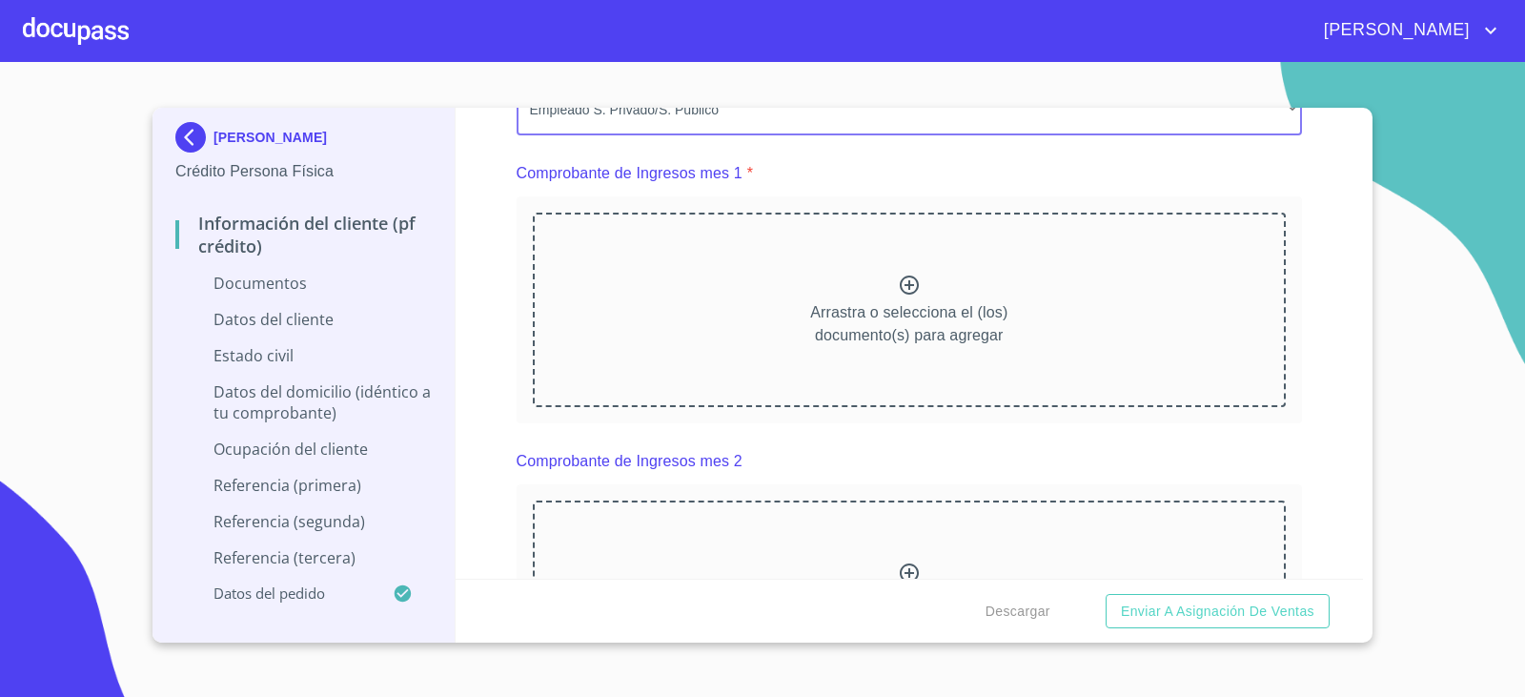
click at [898, 282] on icon at bounding box center [909, 285] width 23 height 23
click at [903, 286] on icon at bounding box center [909, 285] width 23 height 23
click at [898, 286] on icon at bounding box center [909, 285] width 23 height 23
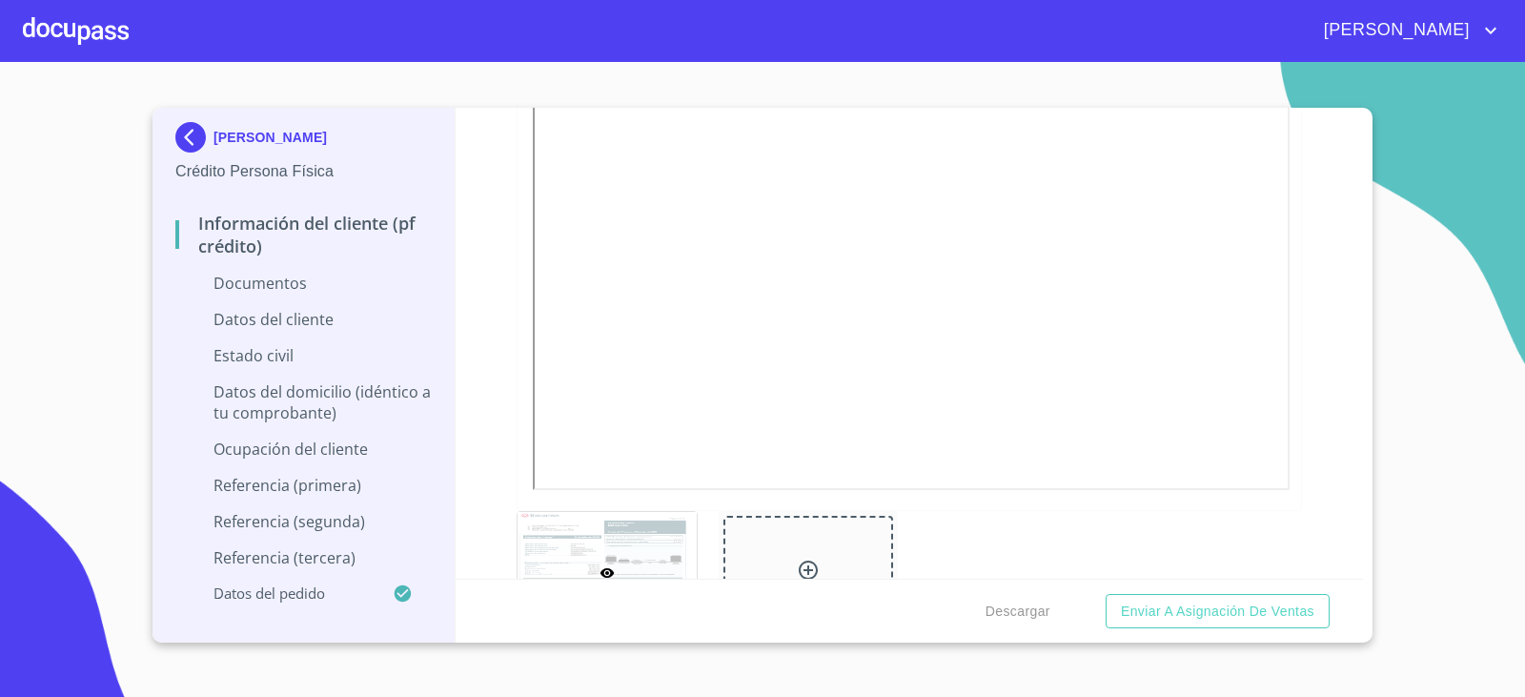
scroll to position [2668, 0]
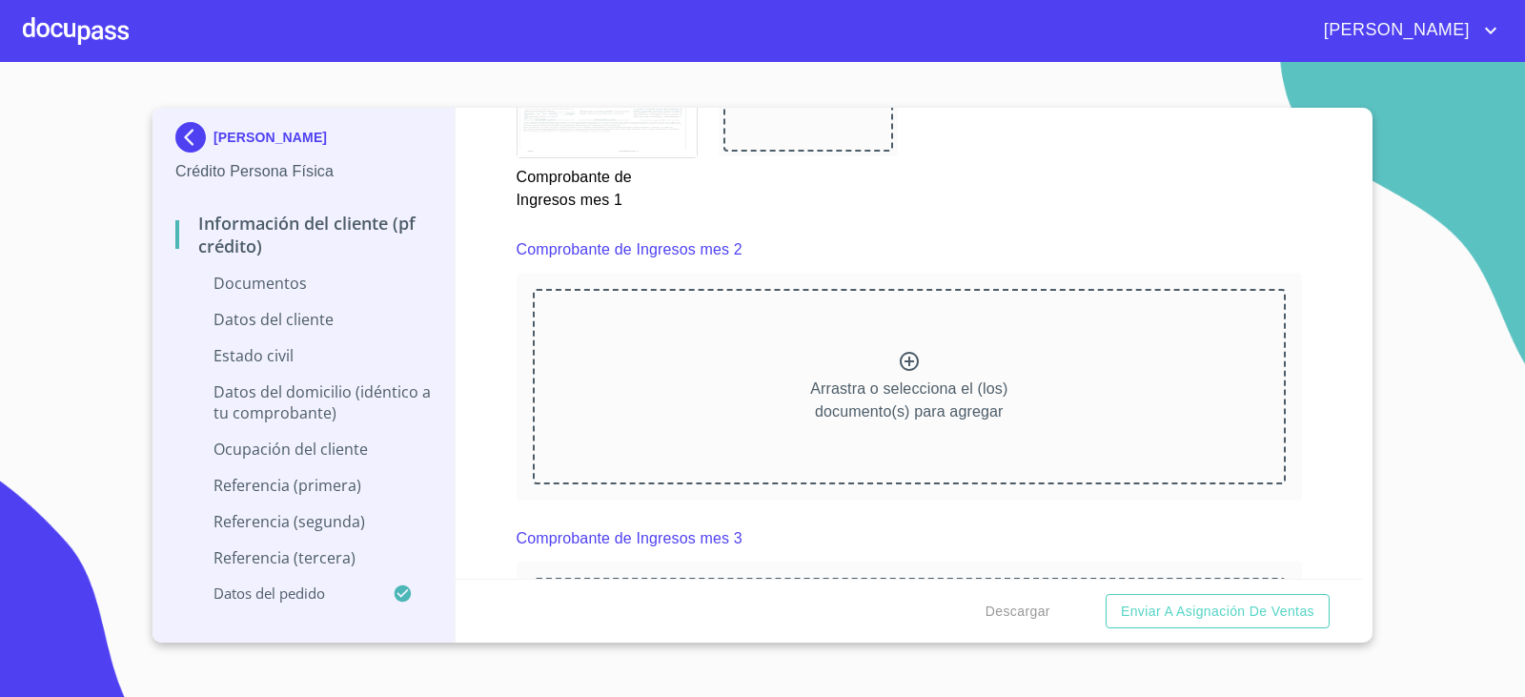
click at [907, 362] on icon at bounding box center [909, 361] width 23 height 23
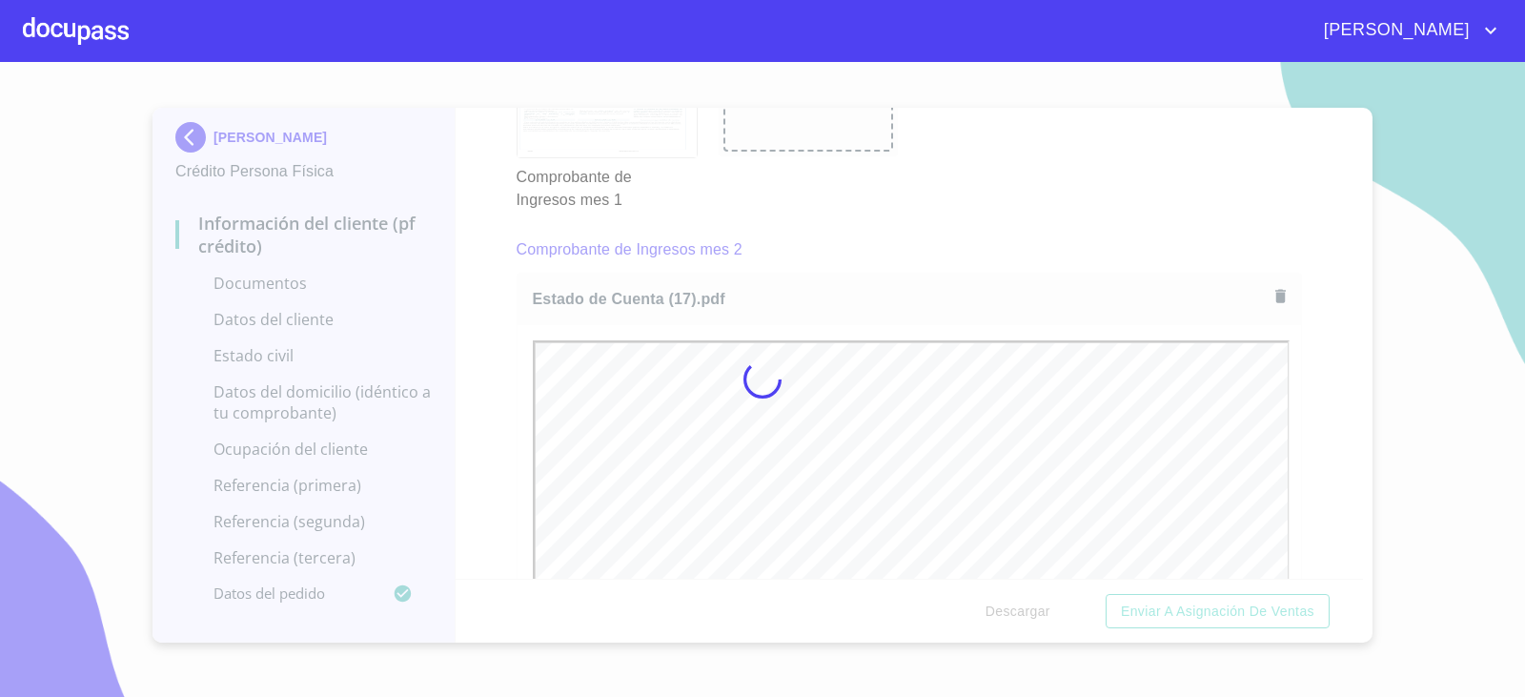
scroll to position [0, 0]
drag, startPoint x: 1311, startPoint y: 515, endPoint x: 1309, endPoint y: 548, distance: 33.4
click at [1309, 548] on div "Información del cliente (PF crédito) Documentos Documento de identificación.   …" at bounding box center [910, 343] width 908 height 471
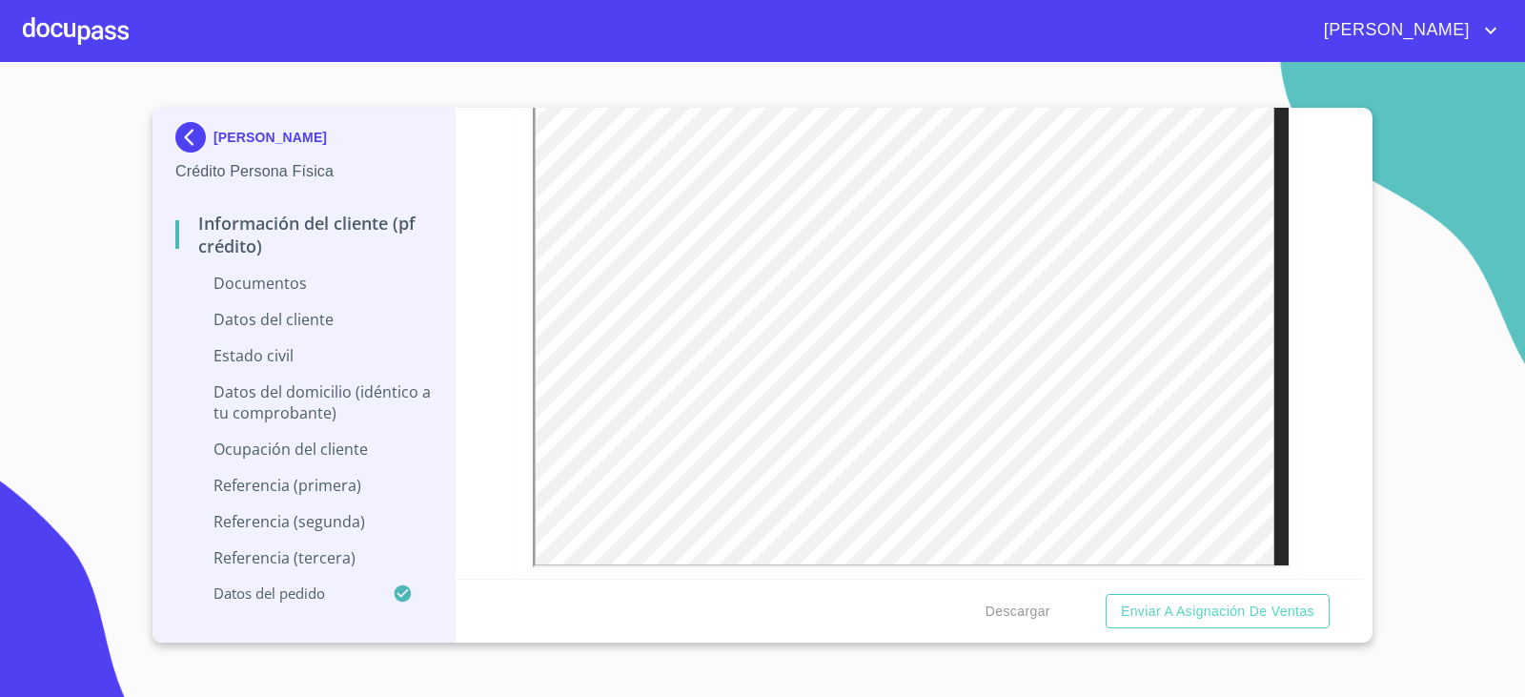
scroll to position [3335, 0]
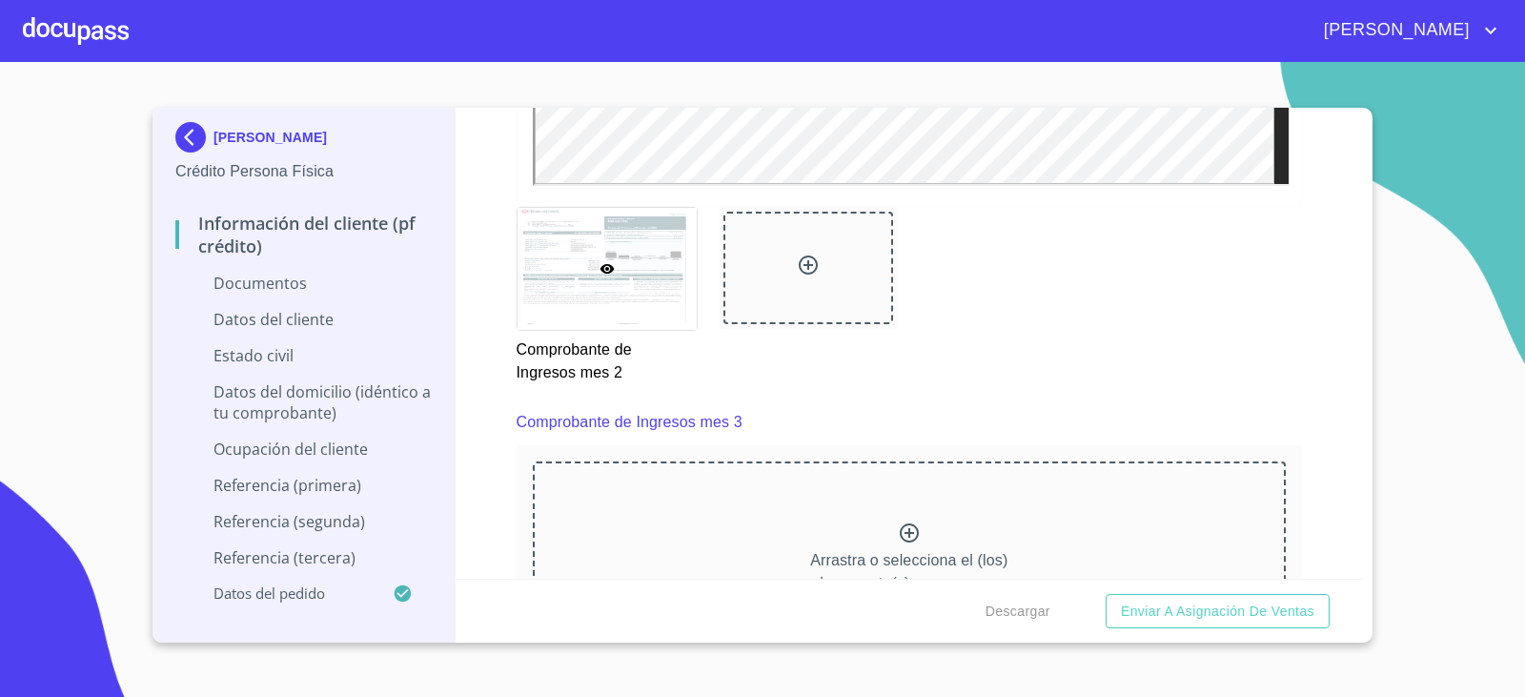
click at [902, 528] on icon at bounding box center [909, 532] width 23 height 23
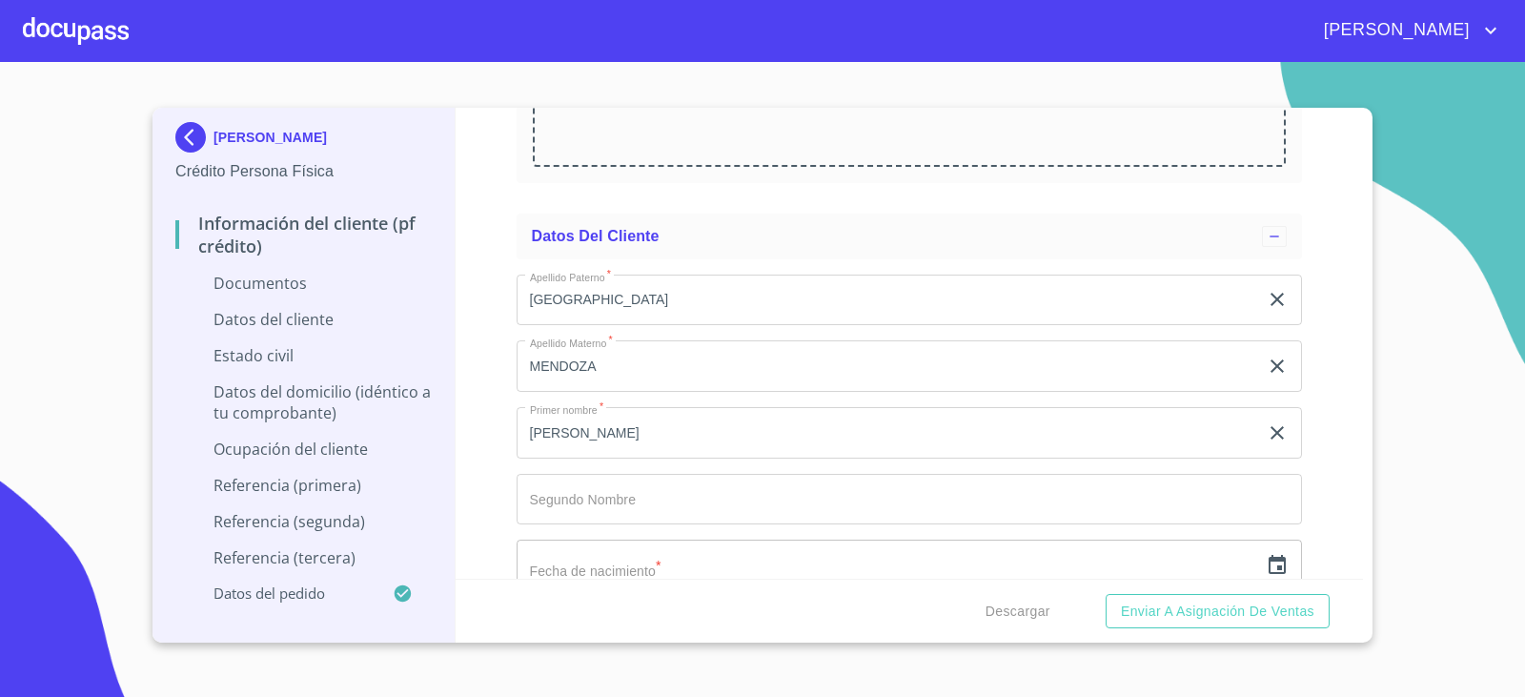
scroll to position [5051, 0]
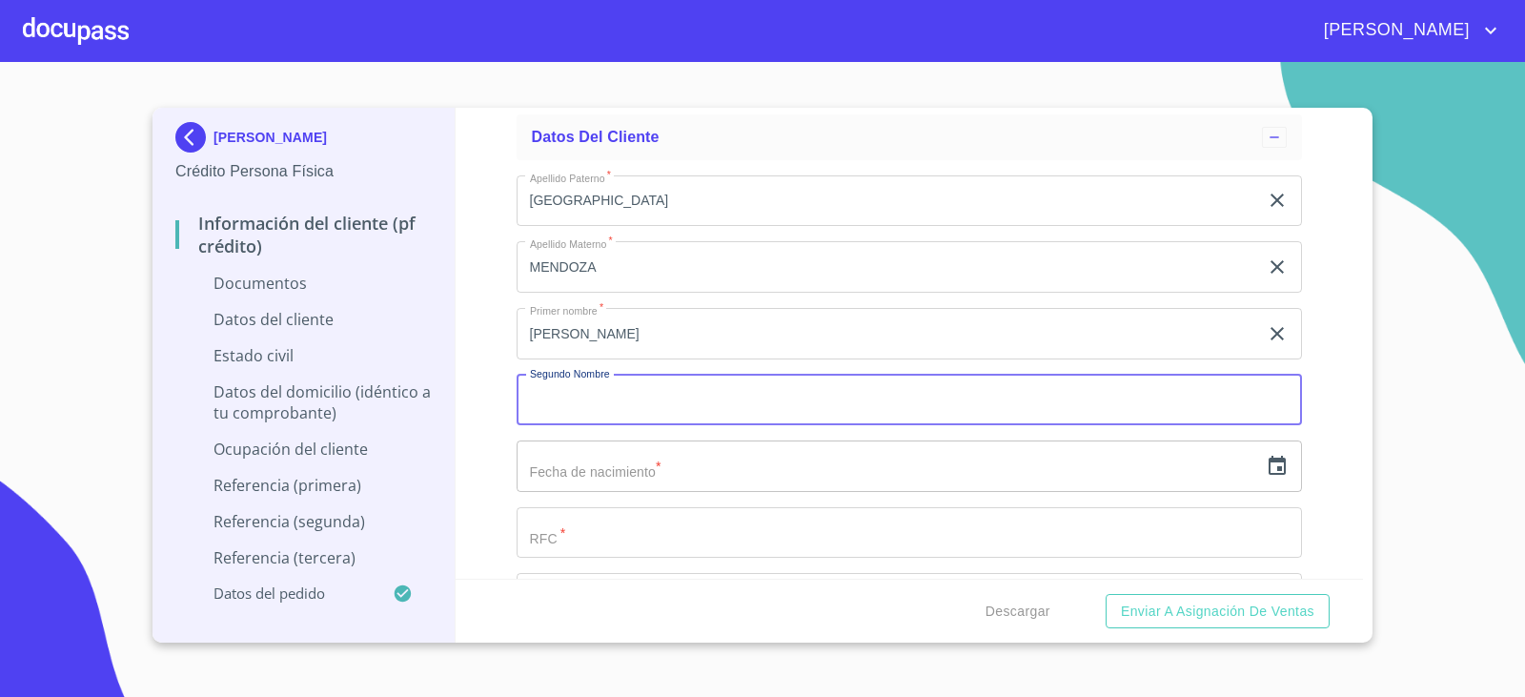
click at [638, 395] on input "Documento de identificación.   *" at bounding box center [910, 400] width 786 height 51
type input "s"
click at [762, 473] on input "text" at bounding box center [888, 465] width 742 height 51
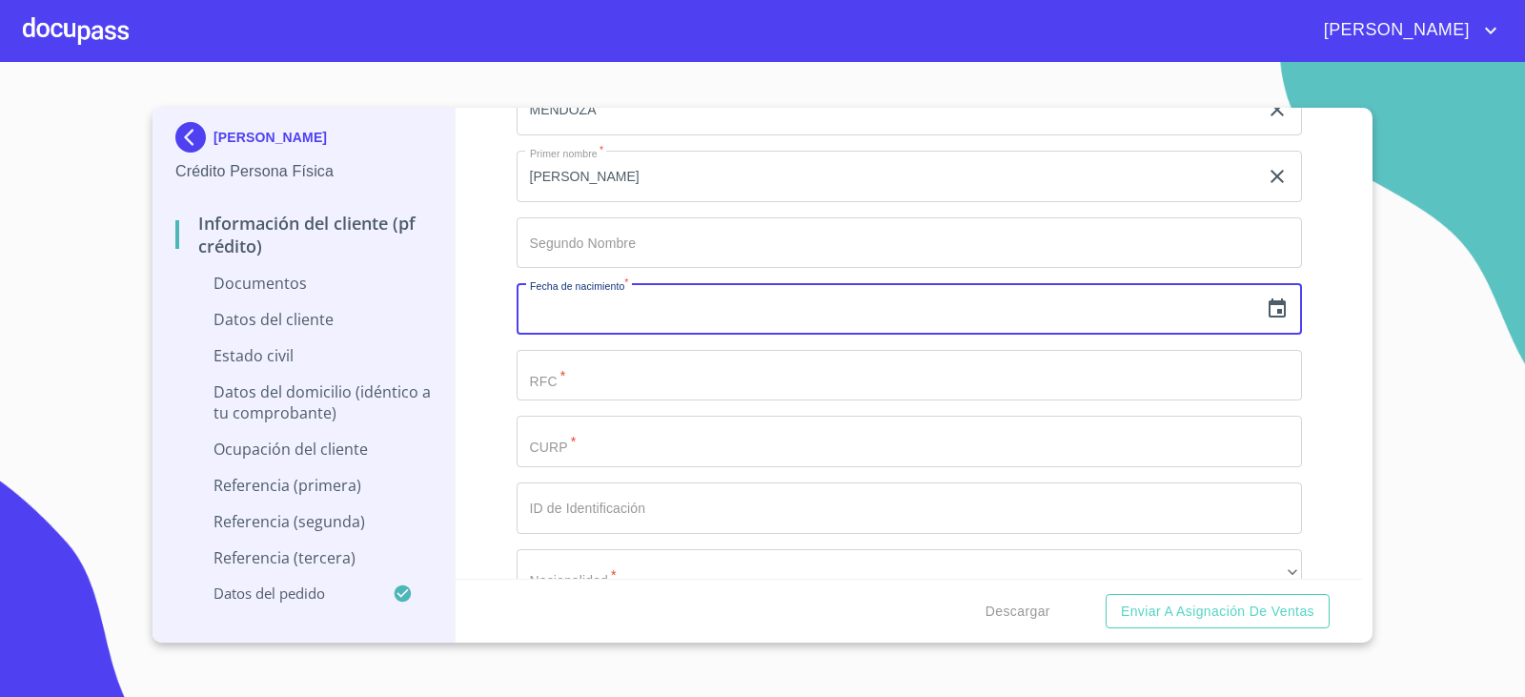
scroll to position [5241, 0]
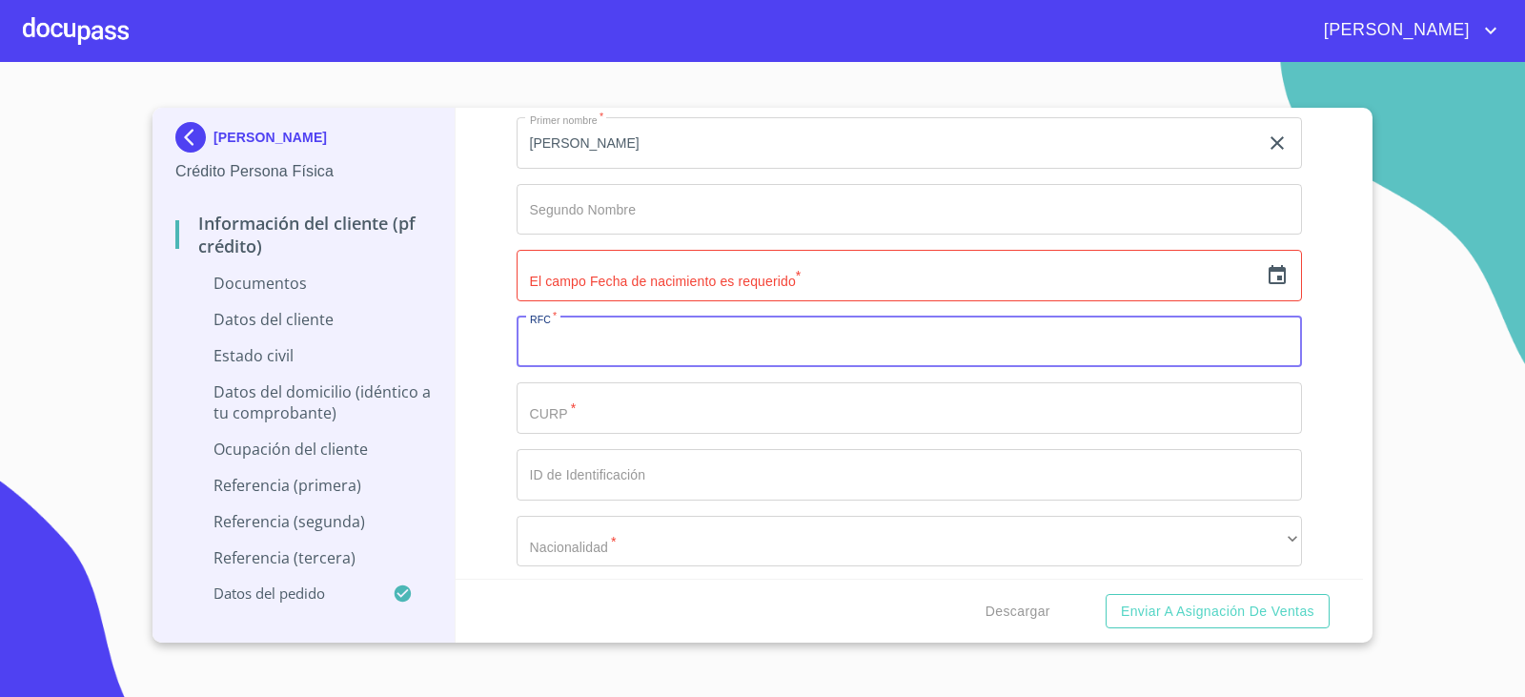
click at [729, 356] on input "Documento de identificación.   *" at bounding box center [910, 341] width 786 height 51
type input "ZAMS800909323"
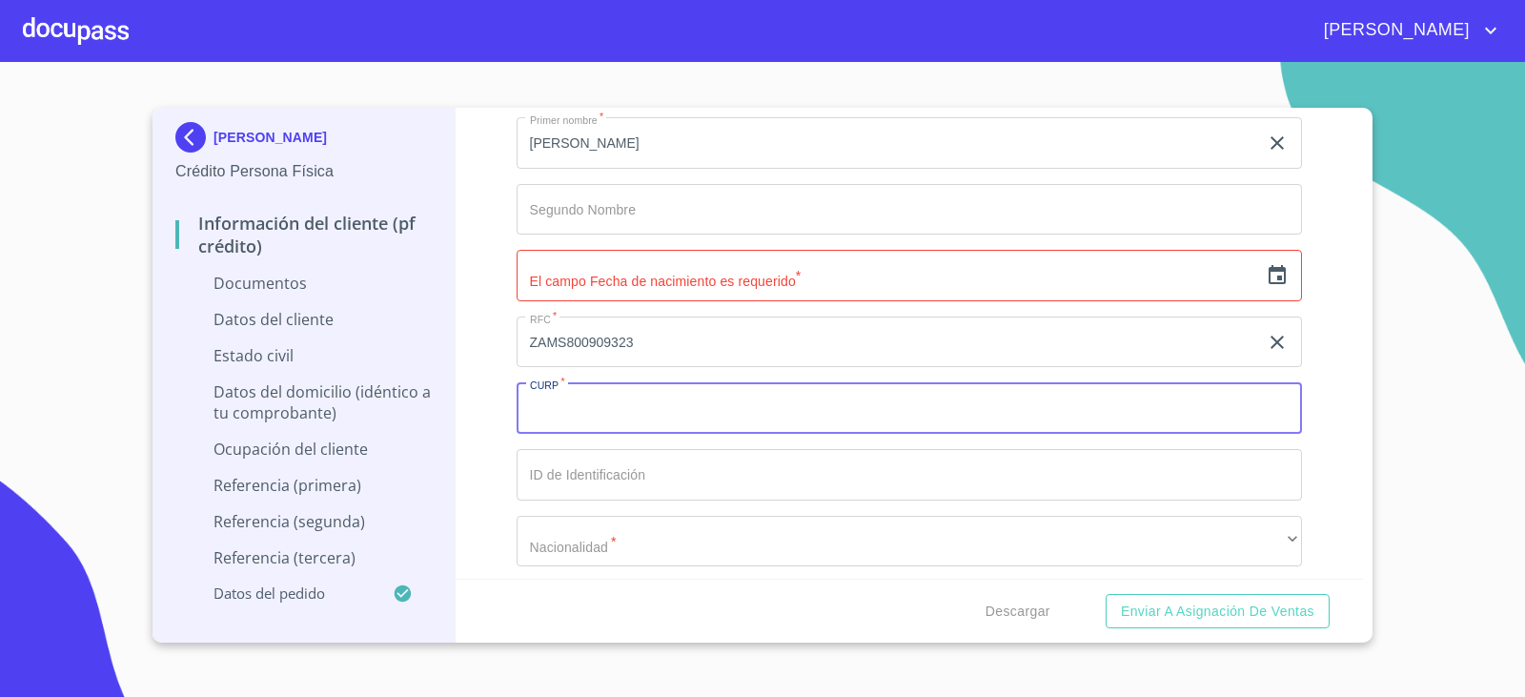
click at [907, 415] on input "Documento de identificación.   *" at bounding box center [910, 407] width 786 height 51
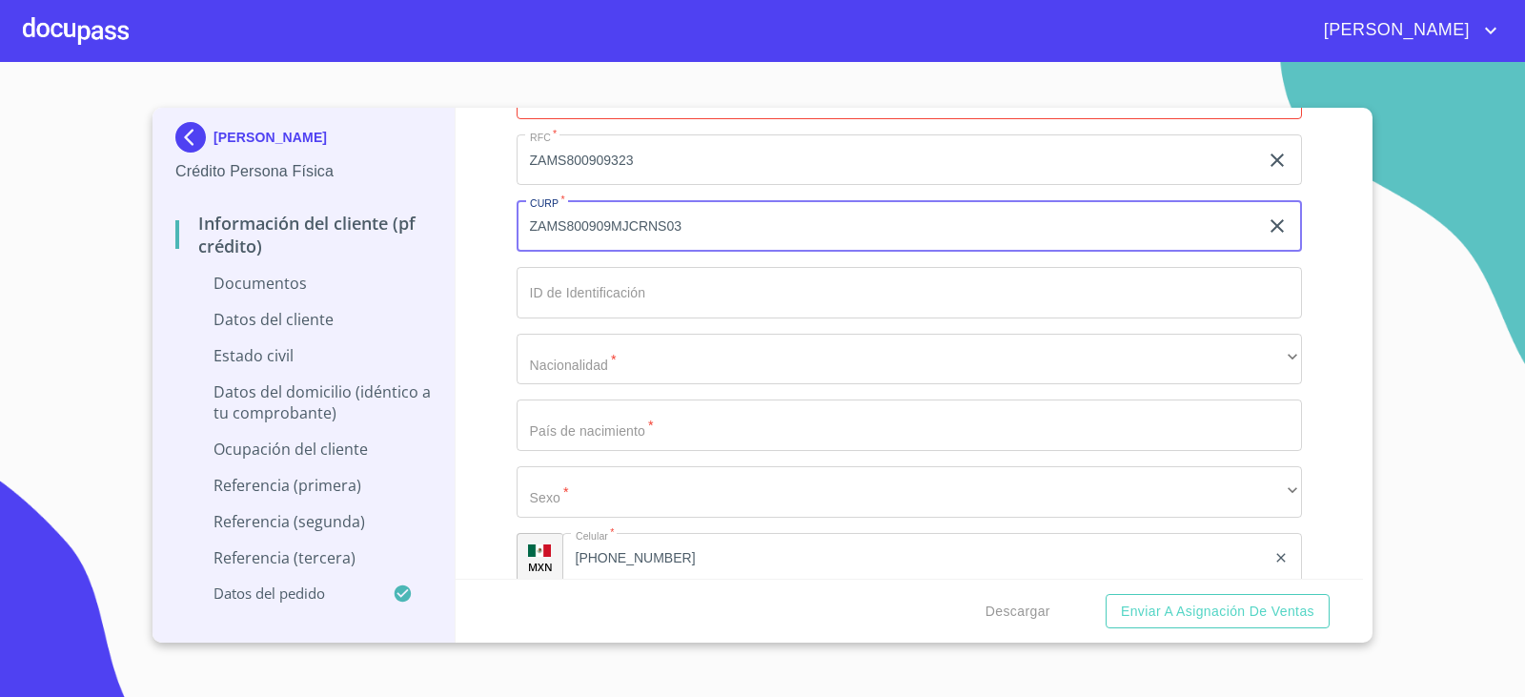
scroll to position [5432, 0]
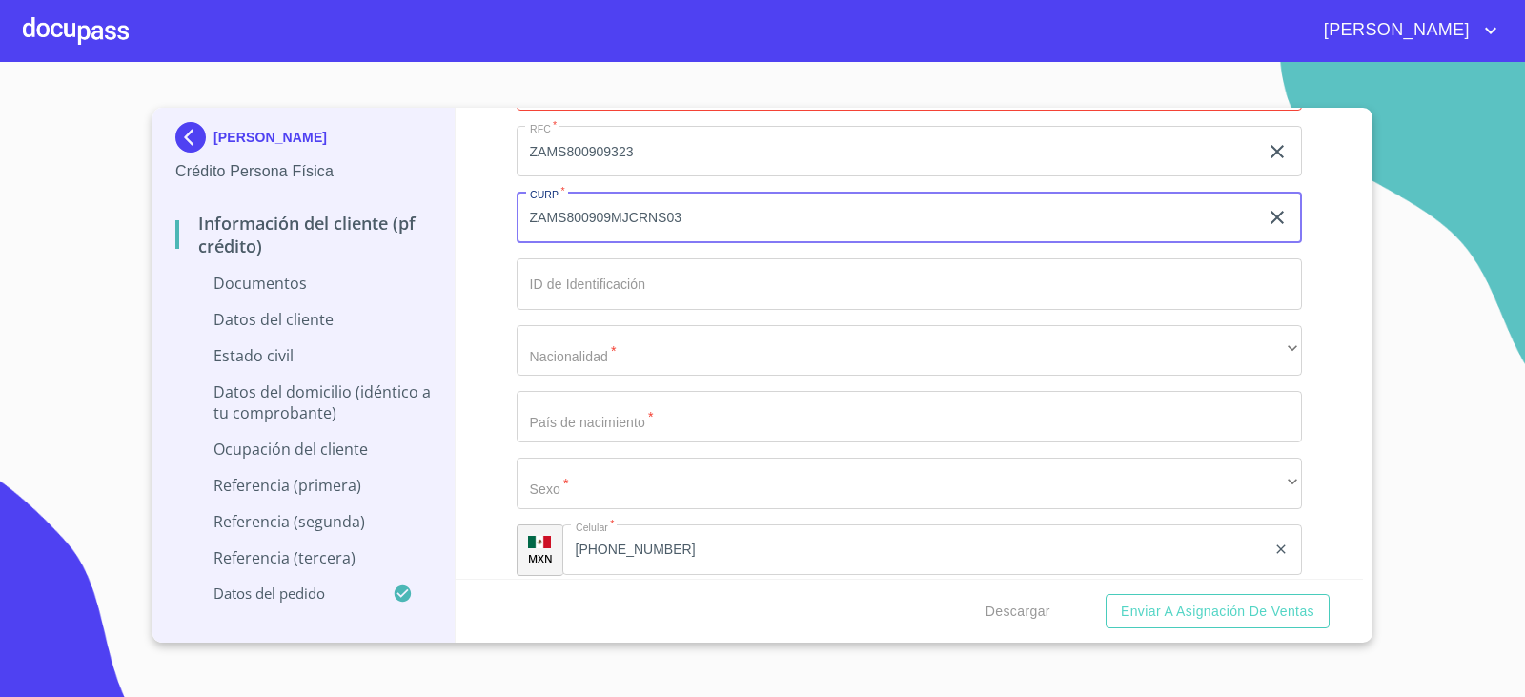
type input "ZAMS800909MJCRNS03"
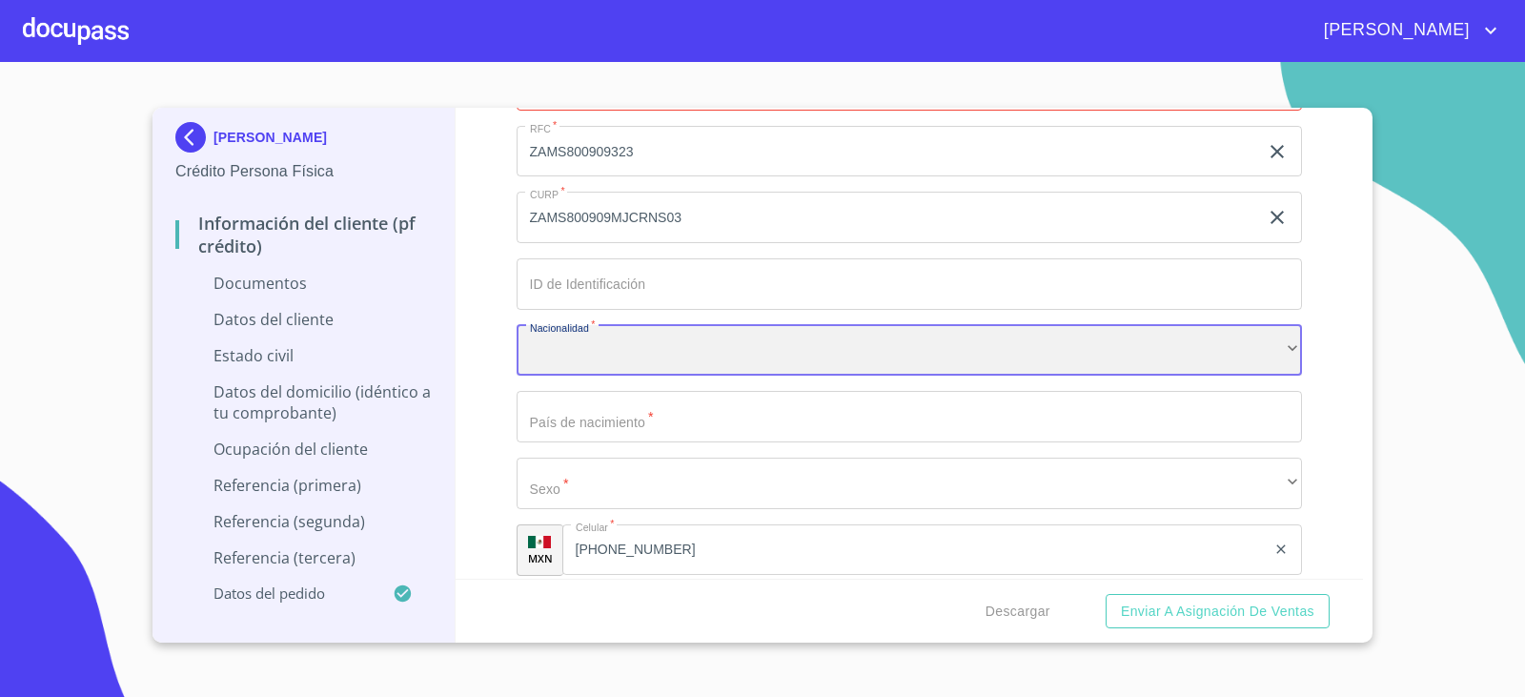
click at [591, 357] on div "​" at bounding box center [910, 350] width 786 height 51
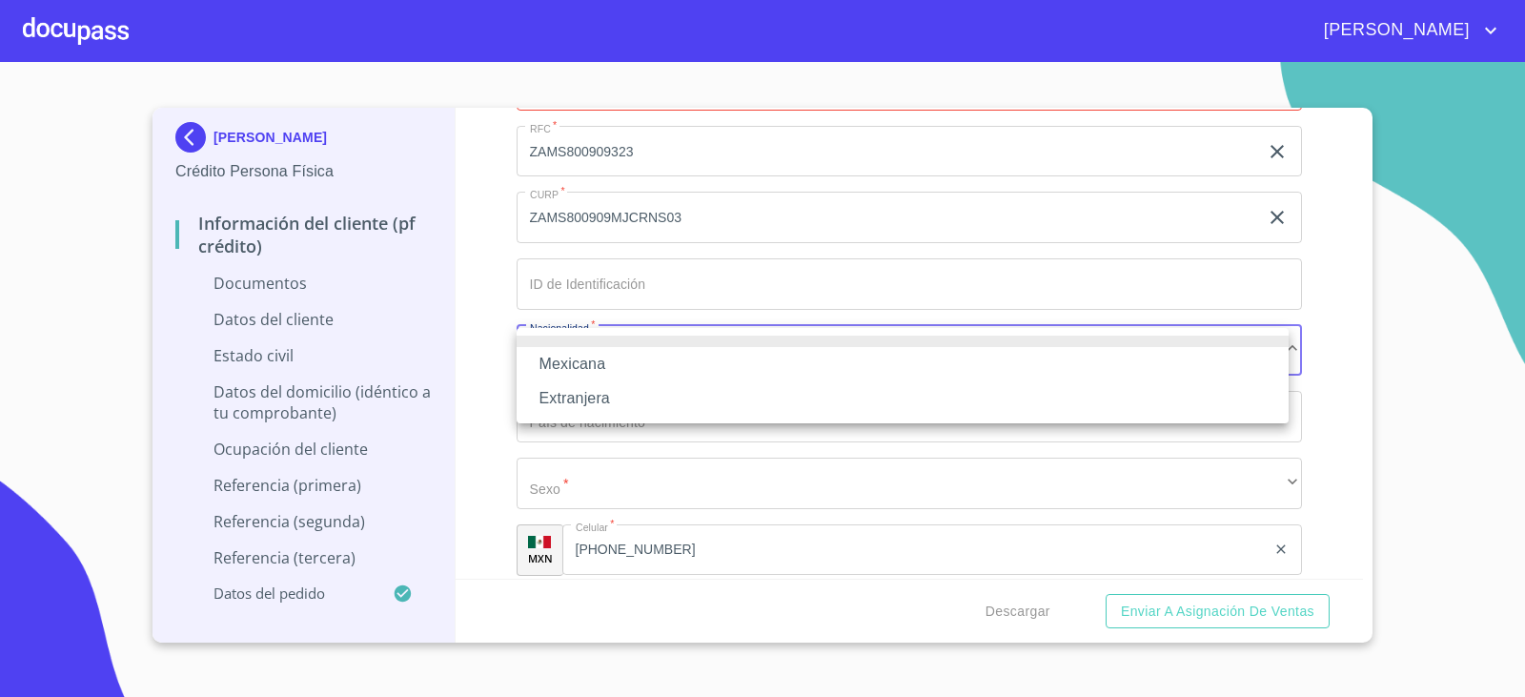
click at [572, 357] on li "Mexicana" at bounding box center [903, 364] width 772 height 34
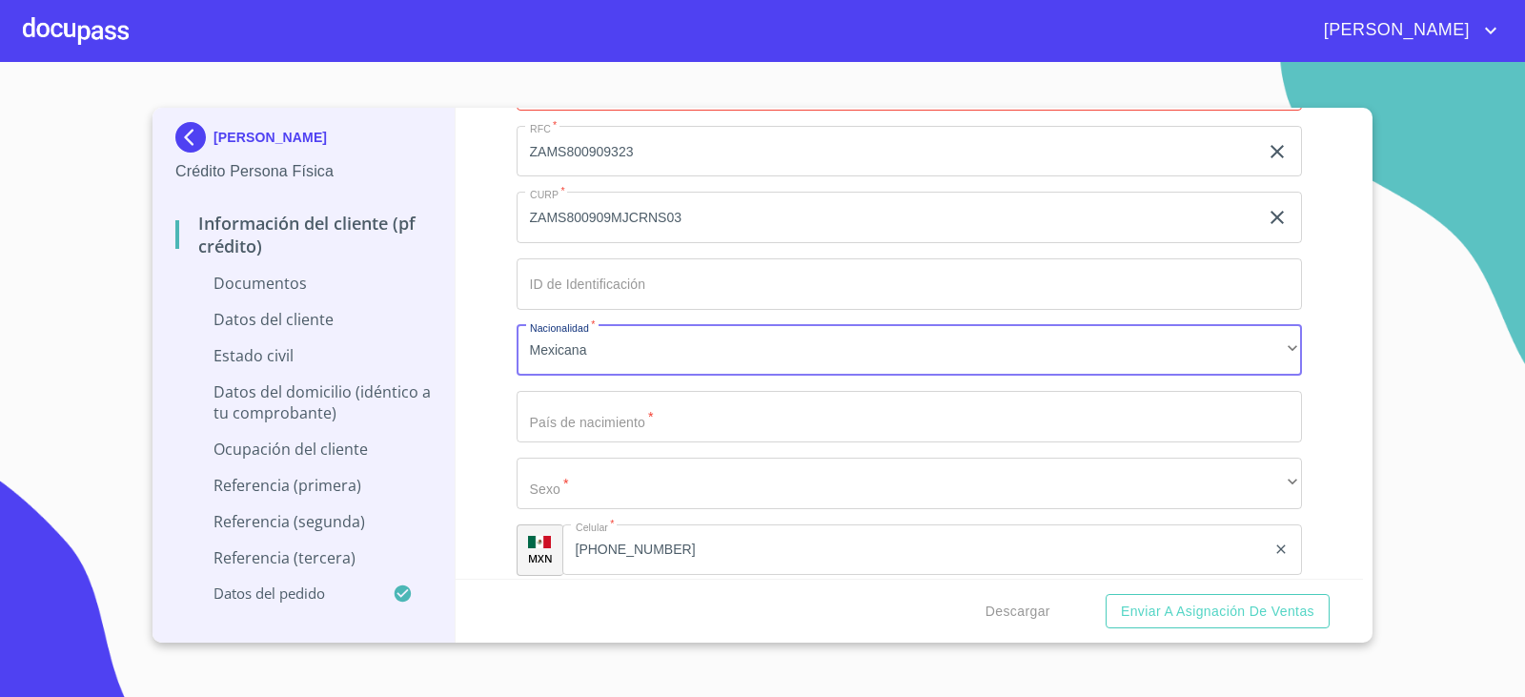
click at [601, 420] on input "Documento de identificación.   *" at bounding box center [910, 416] width 786 height 51
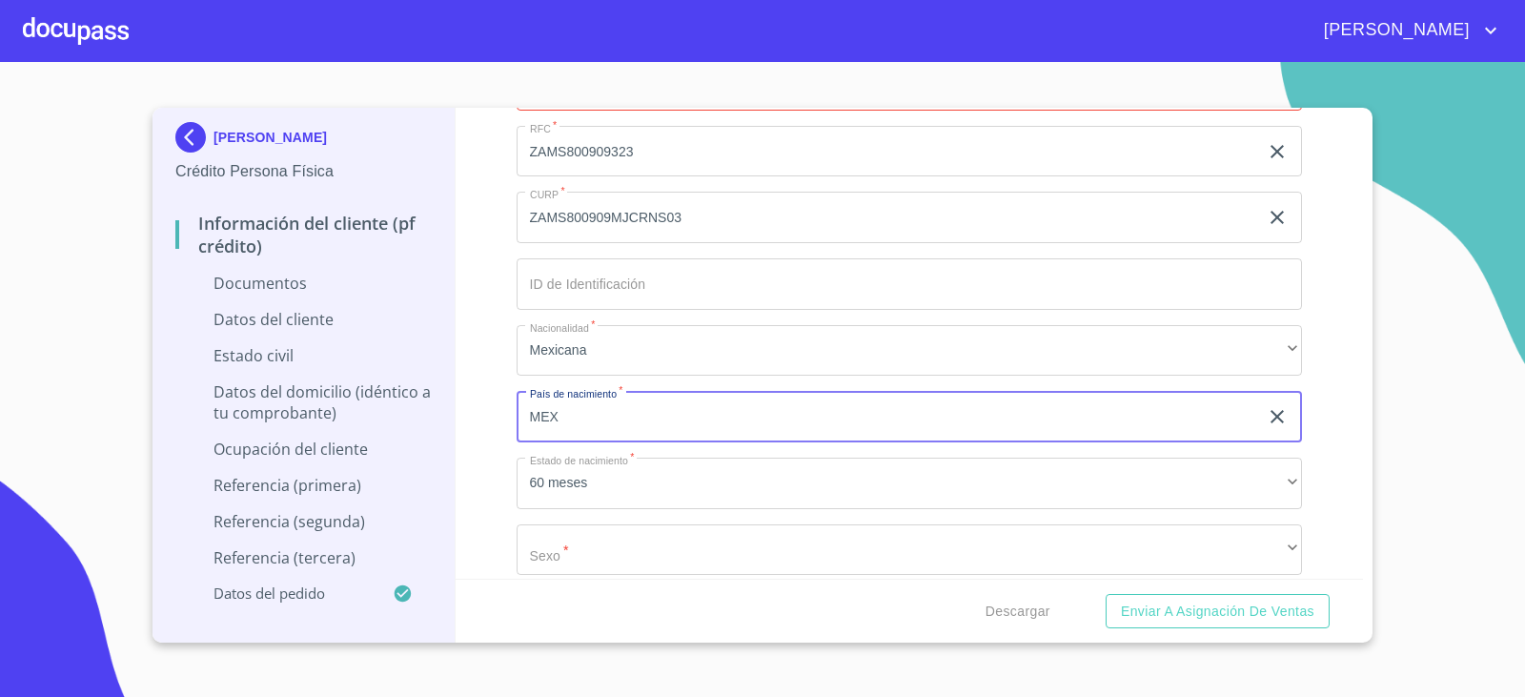
type input "MEX"
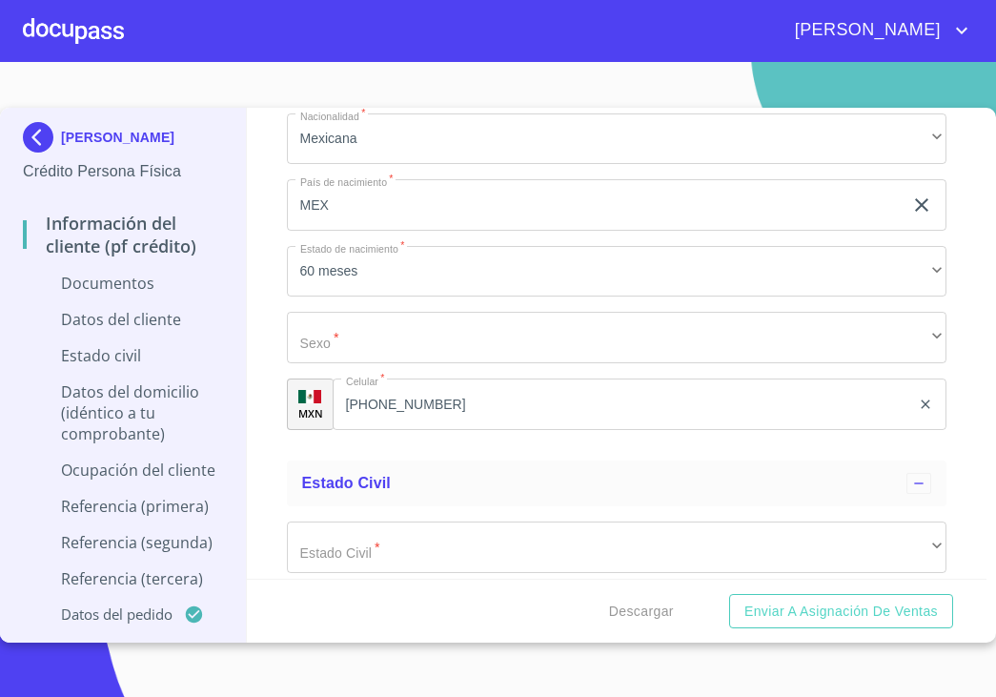
click at [966, 86] on section "[PERSON_NAME] Crédito Persona Física Información del cliente (PF crédito) Docum…" at bounding box center [498, 379] width 996 height 635
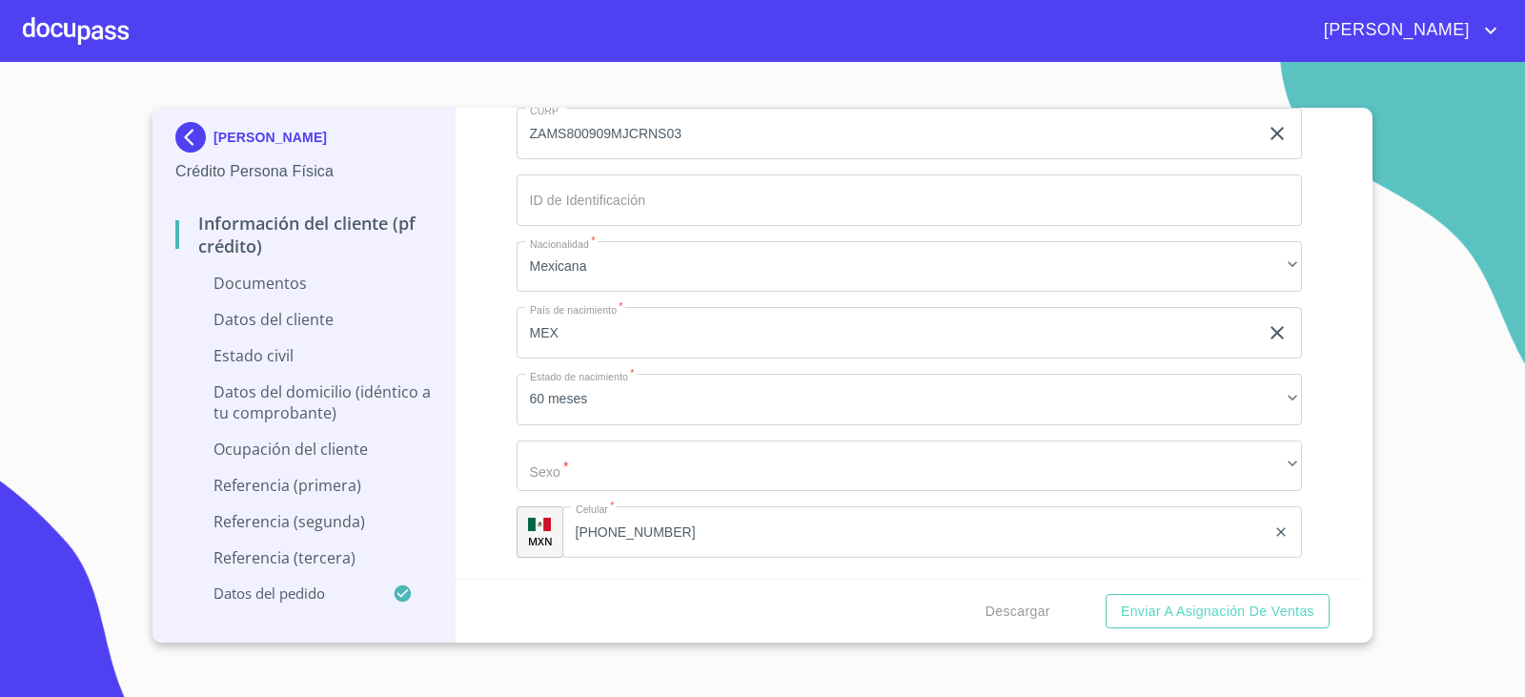
scroll to position [5623, 0]
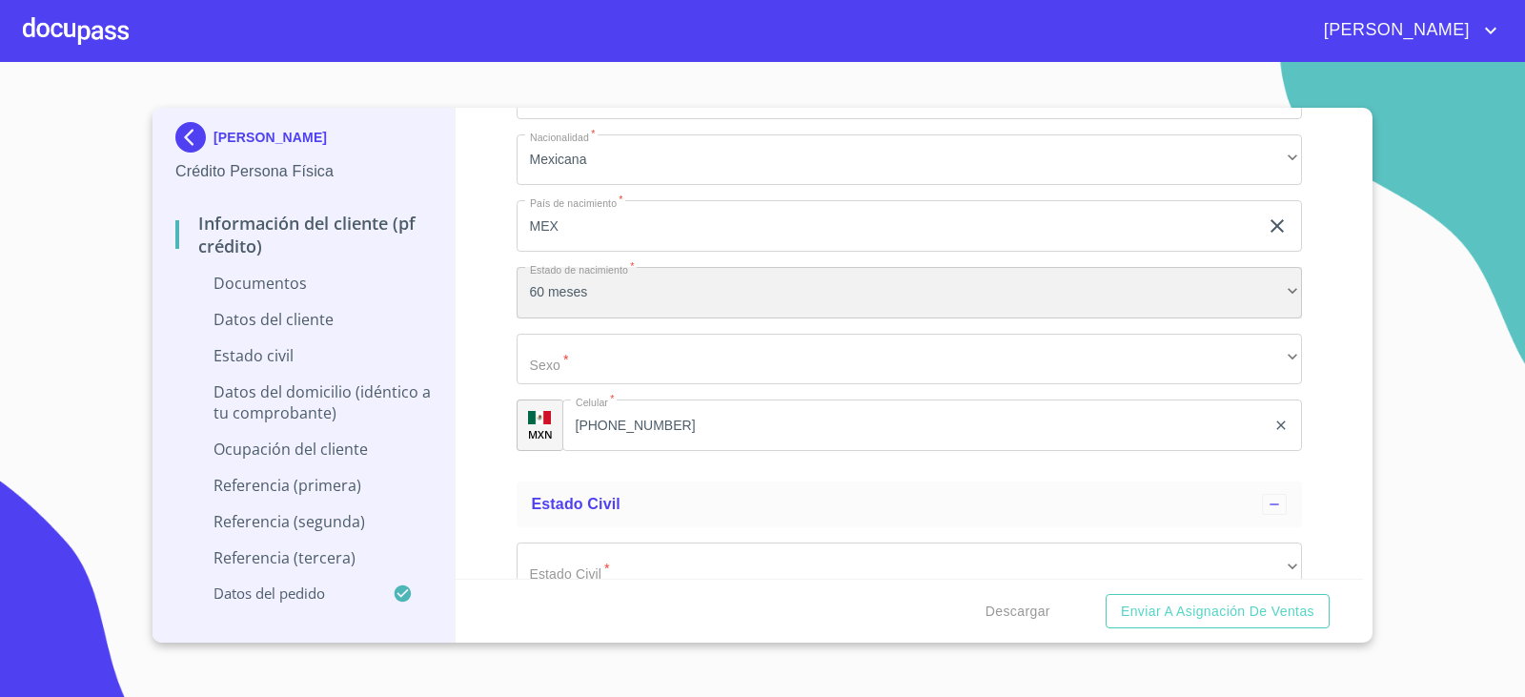
click at [631, 302] on div "60 meses" at bounding box center [910, 292] width 786 height 51
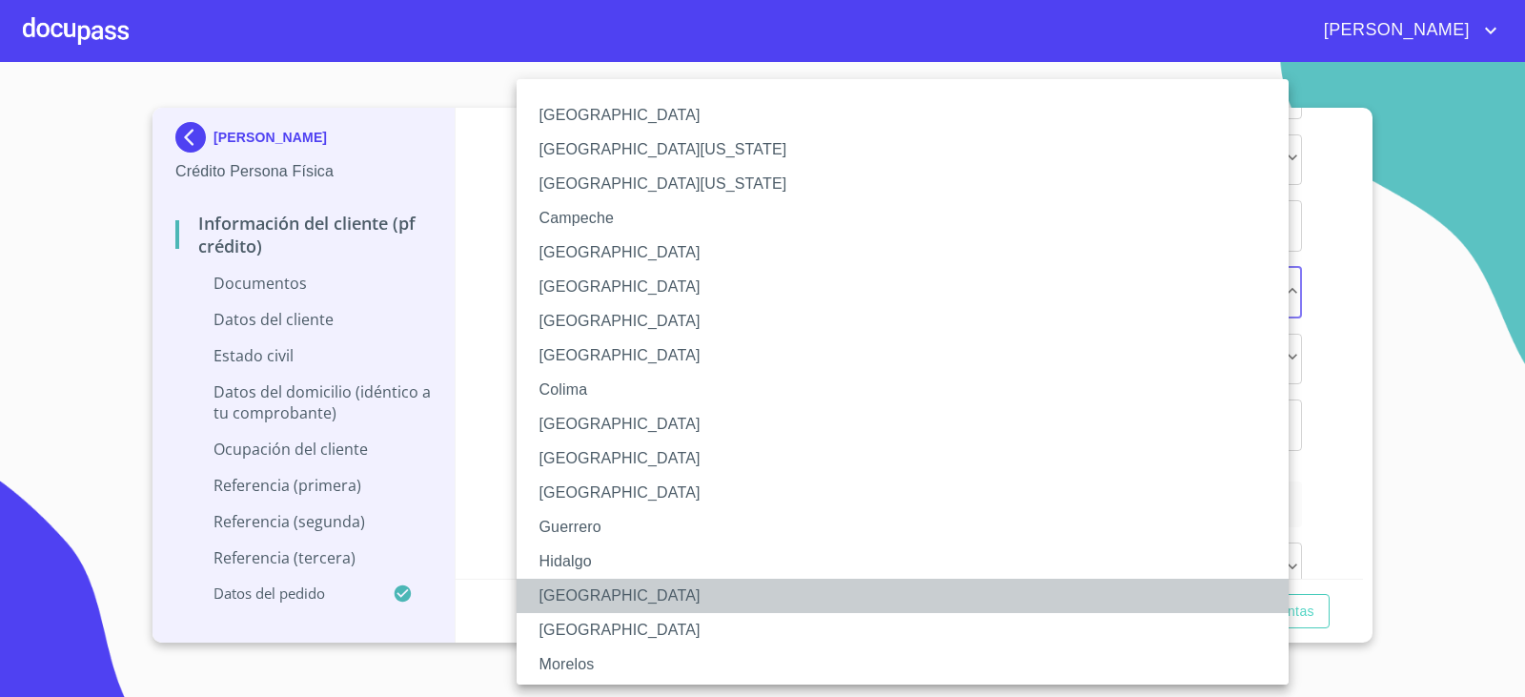
click at [612, 597] on li "[GEOGRAPHIC_DATA]" at bounding box center [910, 595] width 786 height 34
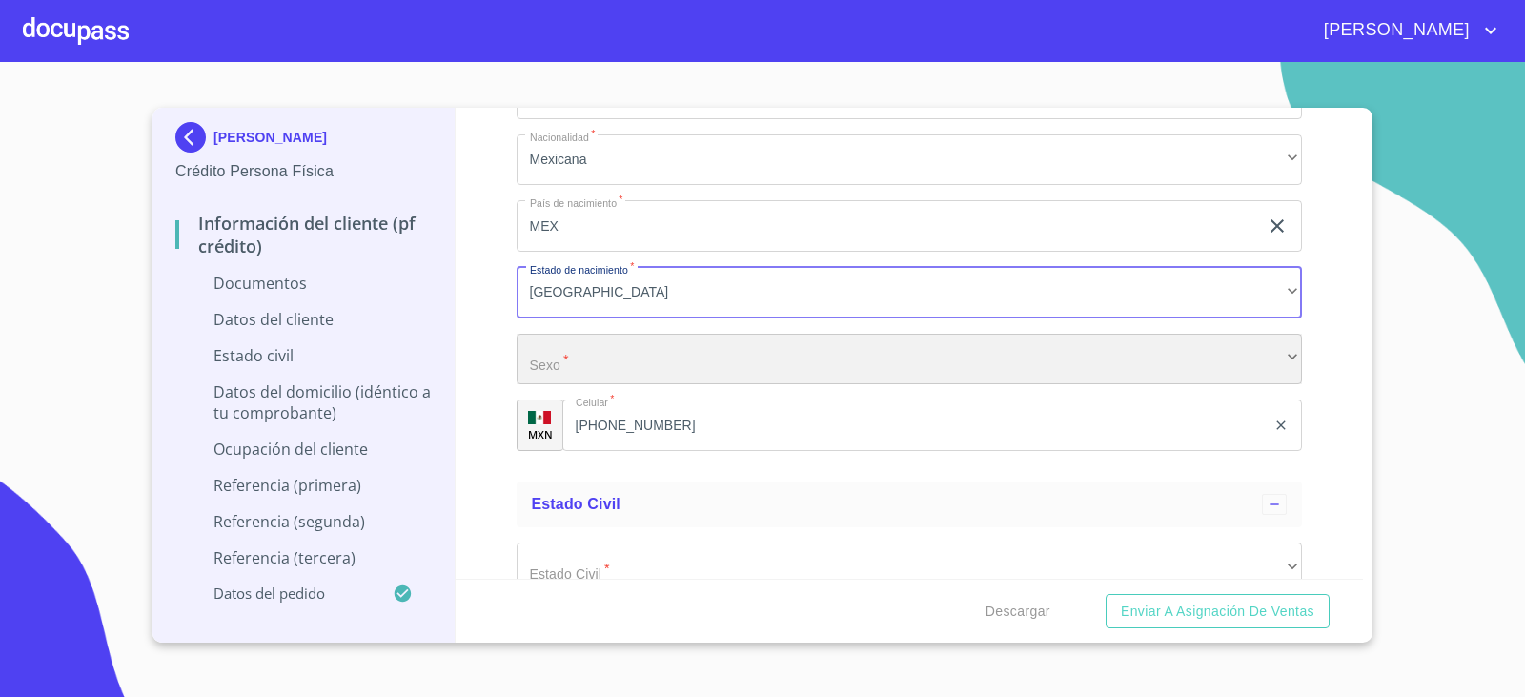
click at [578, 359] on div "​" at bounding box center [910, 359] width 786 height 51
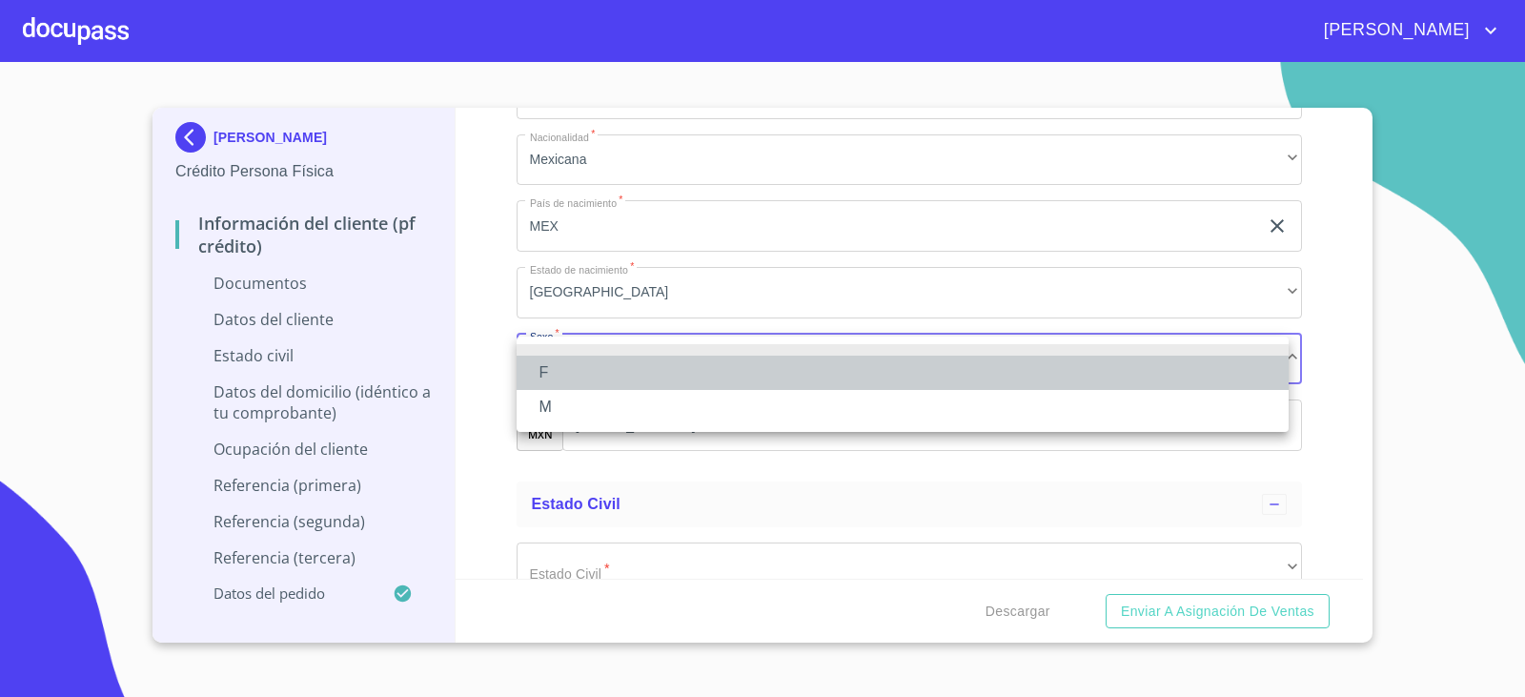
click at [573, 379] on li "F" at bounding box center [903, 372] width 772 height 34
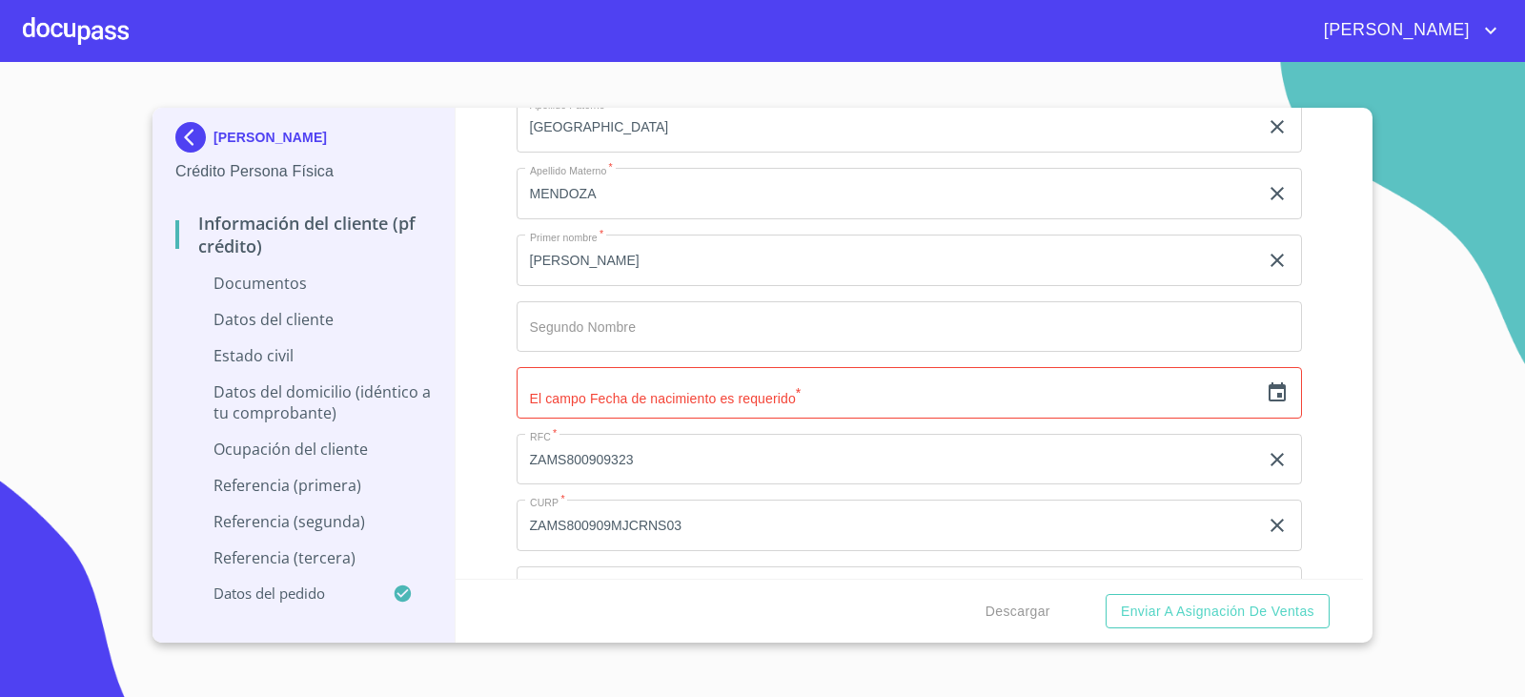
scroll to position [5146, 0]
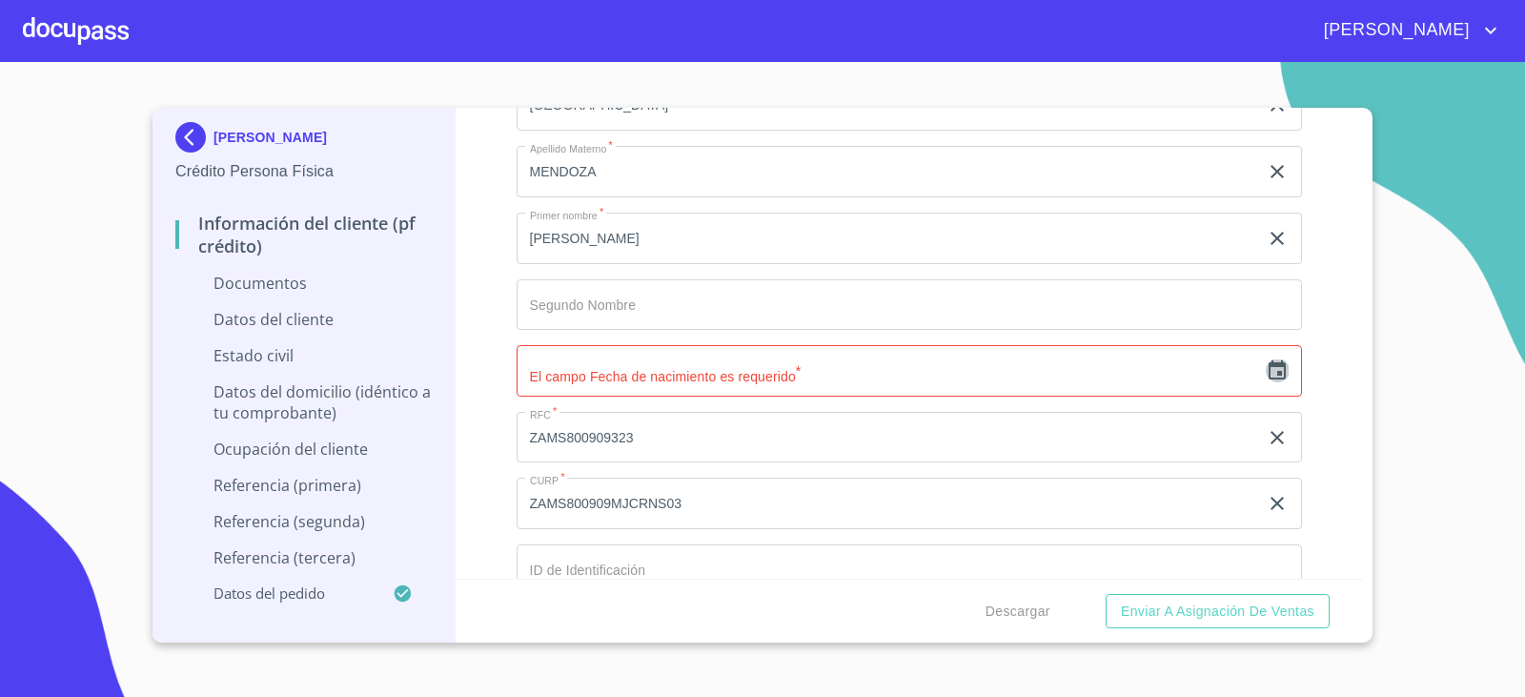
click at [1266, 370] on icon "button" at bounding box center [1277, 370] width 23 height 23
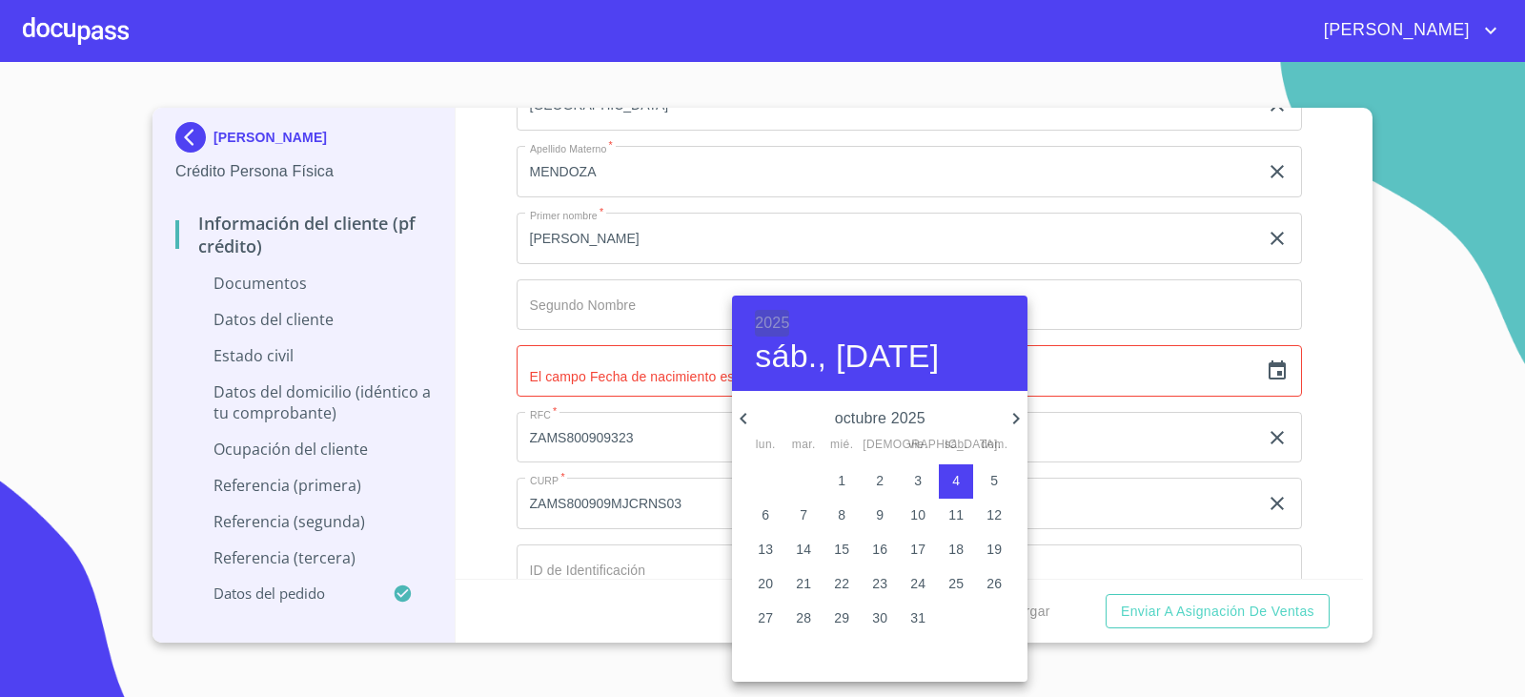
click at [784, 316] on h6 "2025" at bounding box center [772, 323] width 34 height 27
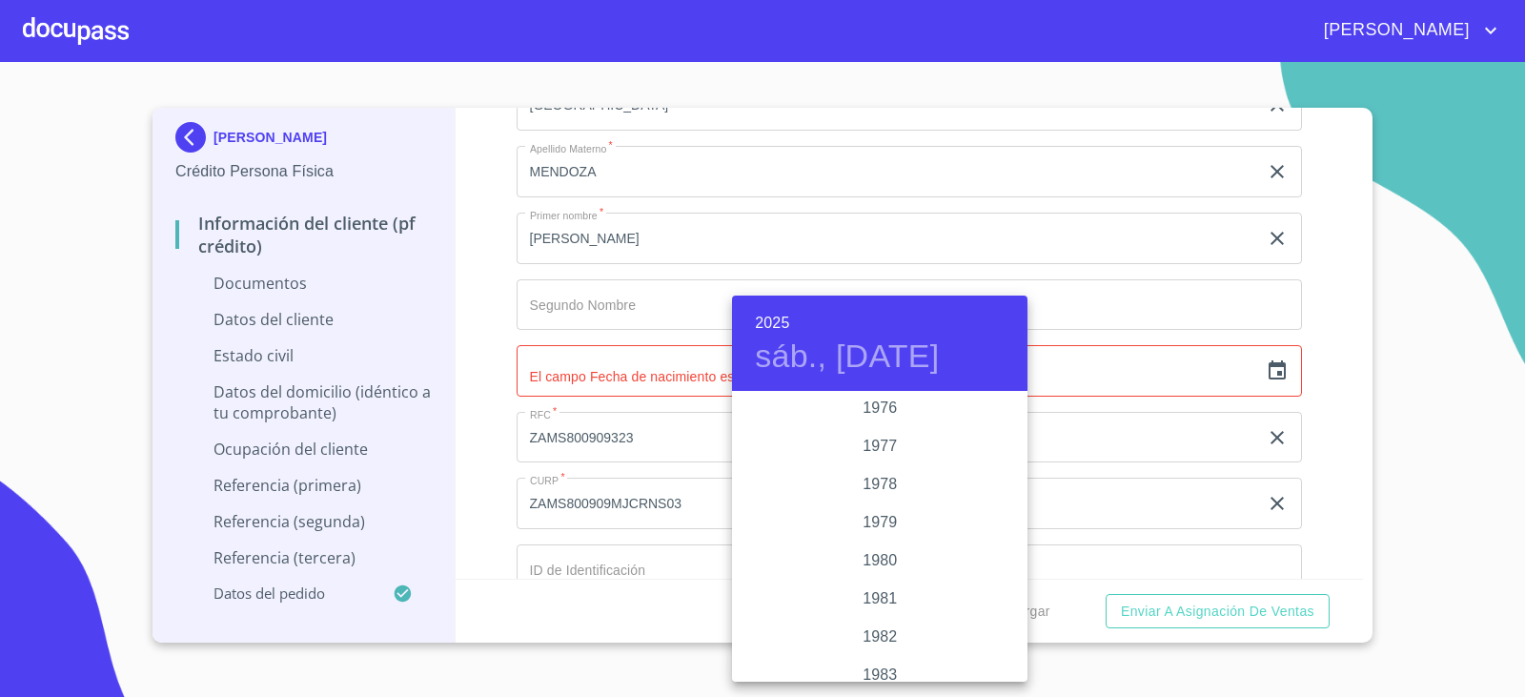
scroll to position [1982, 0]
click at [882, 530] on div "1980" at bounding box center [879, 527] width 295 height 38
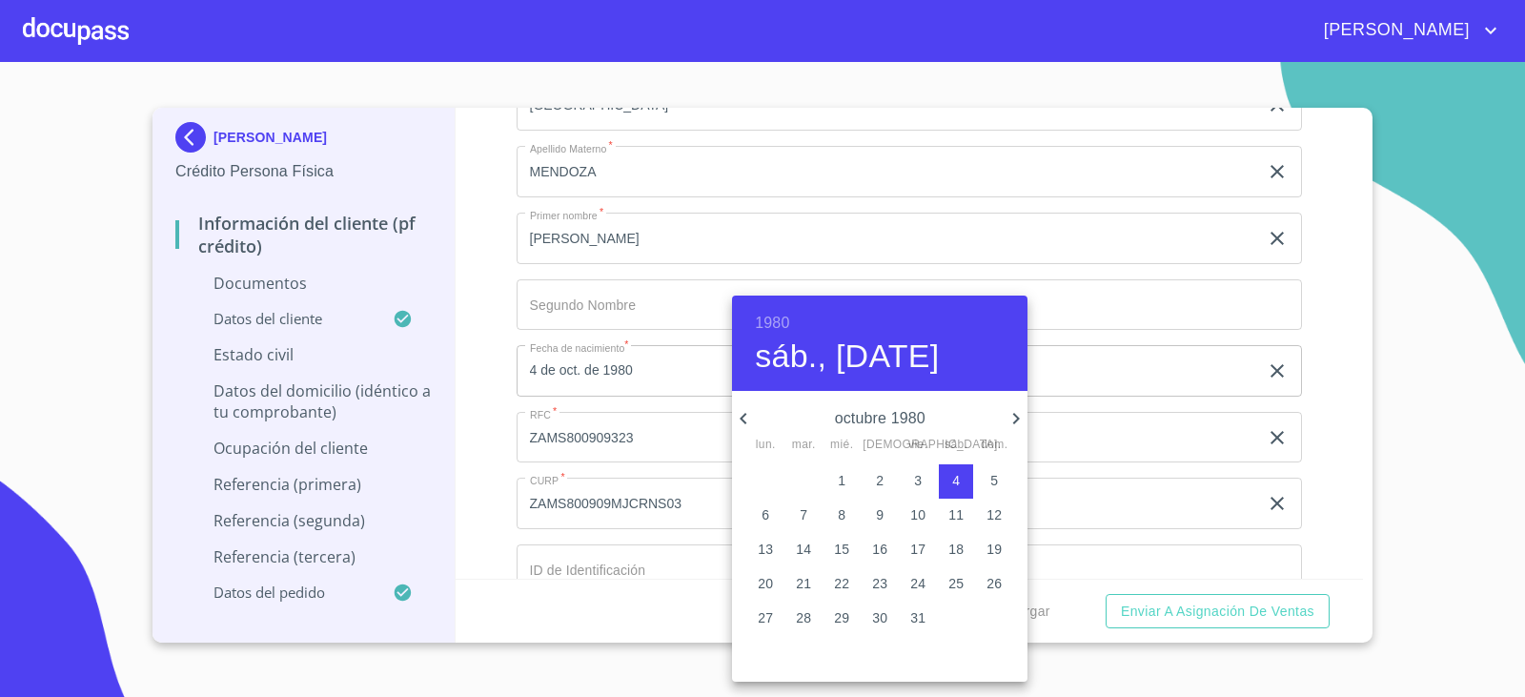
click at [739, 420] on icon "button" at bounding box center [743, 418] width 23 height 23
click at [798, 517] on span "9" at bounding box center [803, 514] width 34 height 19
type input "9 de sep. de 1980"
click at [502, 417] on div at bounding box center [762, 348] width 1525 height 697
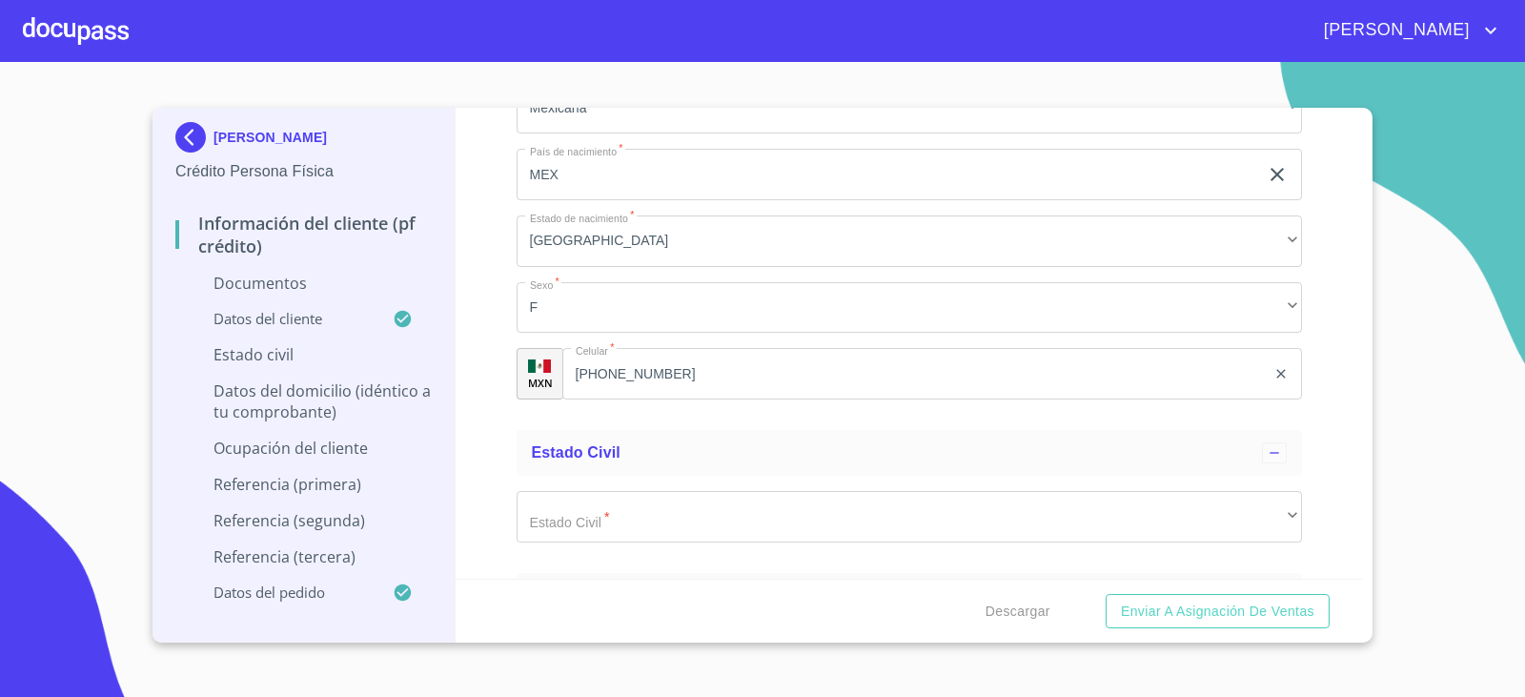
scroll to position [5718, 0]
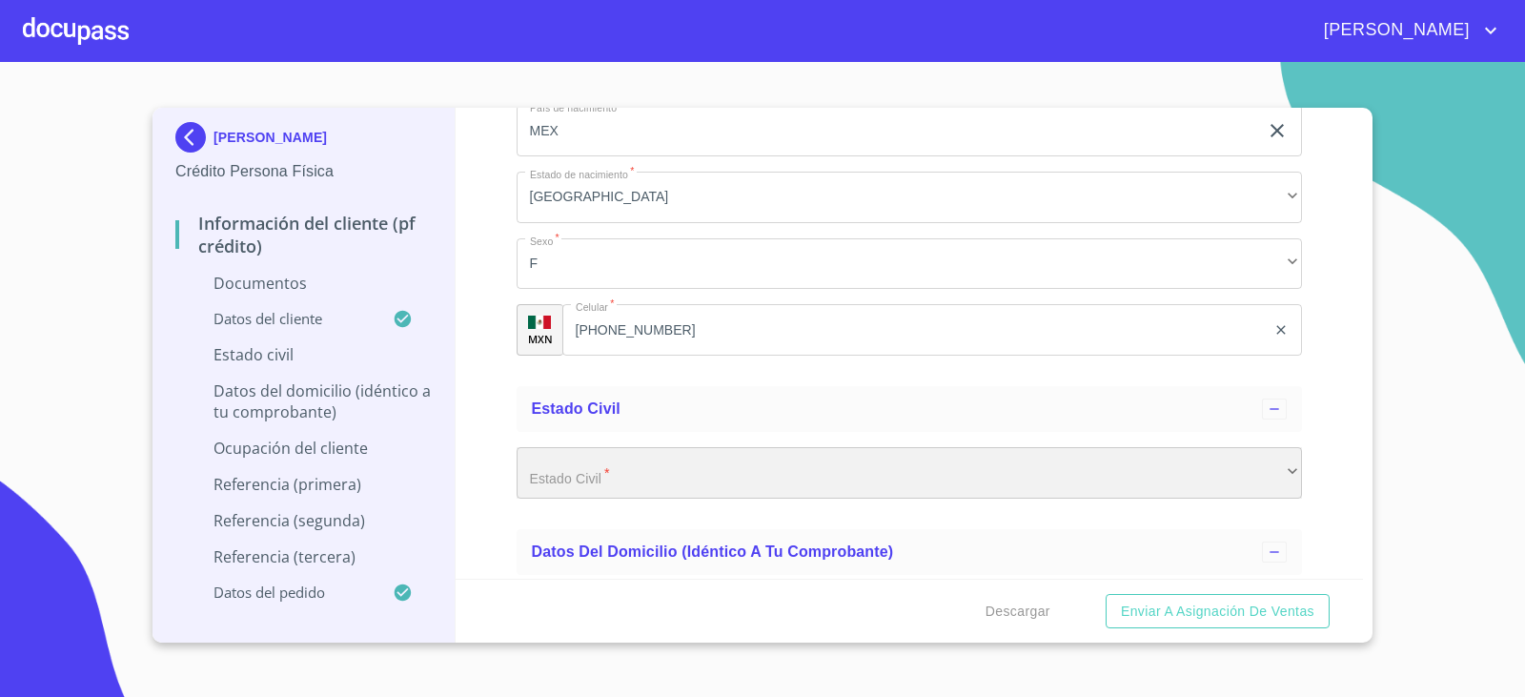
click at [662, 466] on div "​" at bounding box center [910, 472] width 786 height 51
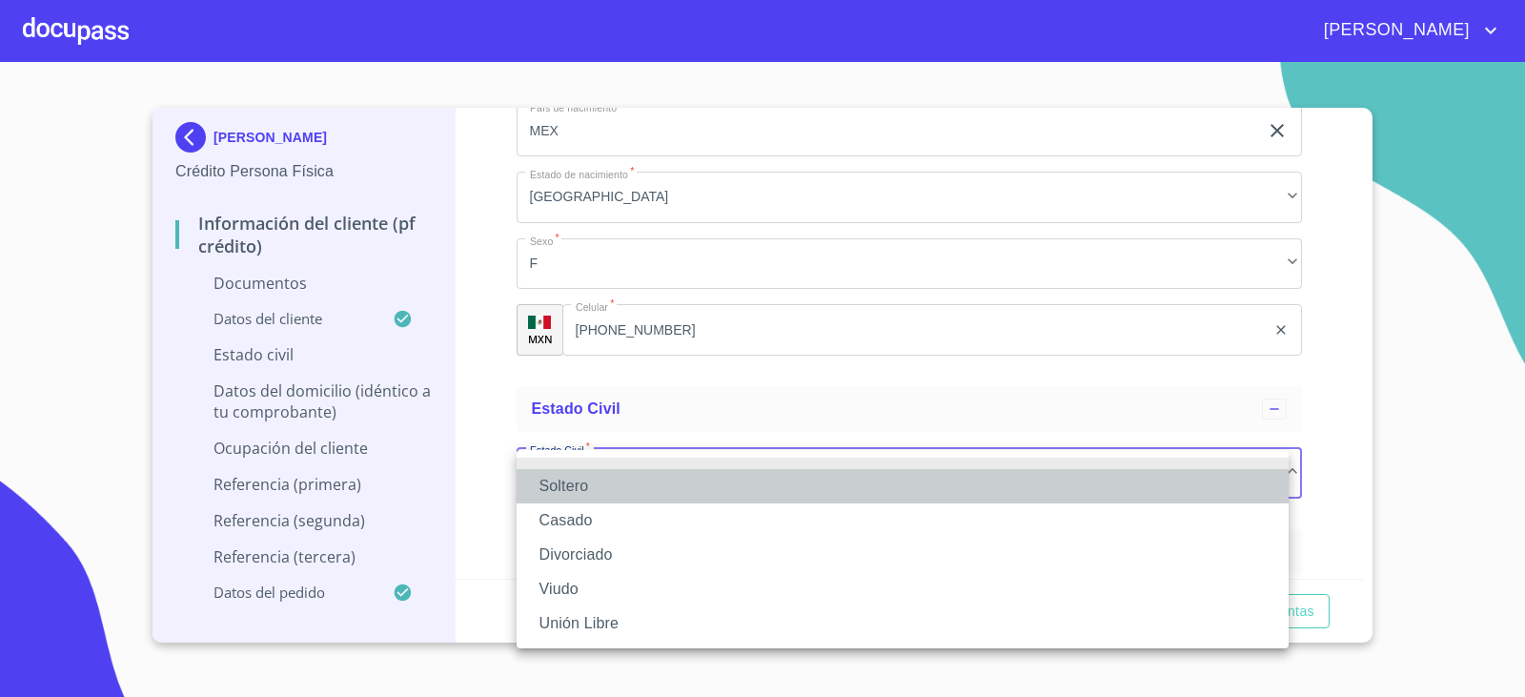
click at [658, 493] on li "Soltero" at bounding box center [903, 486] width 772 height 34
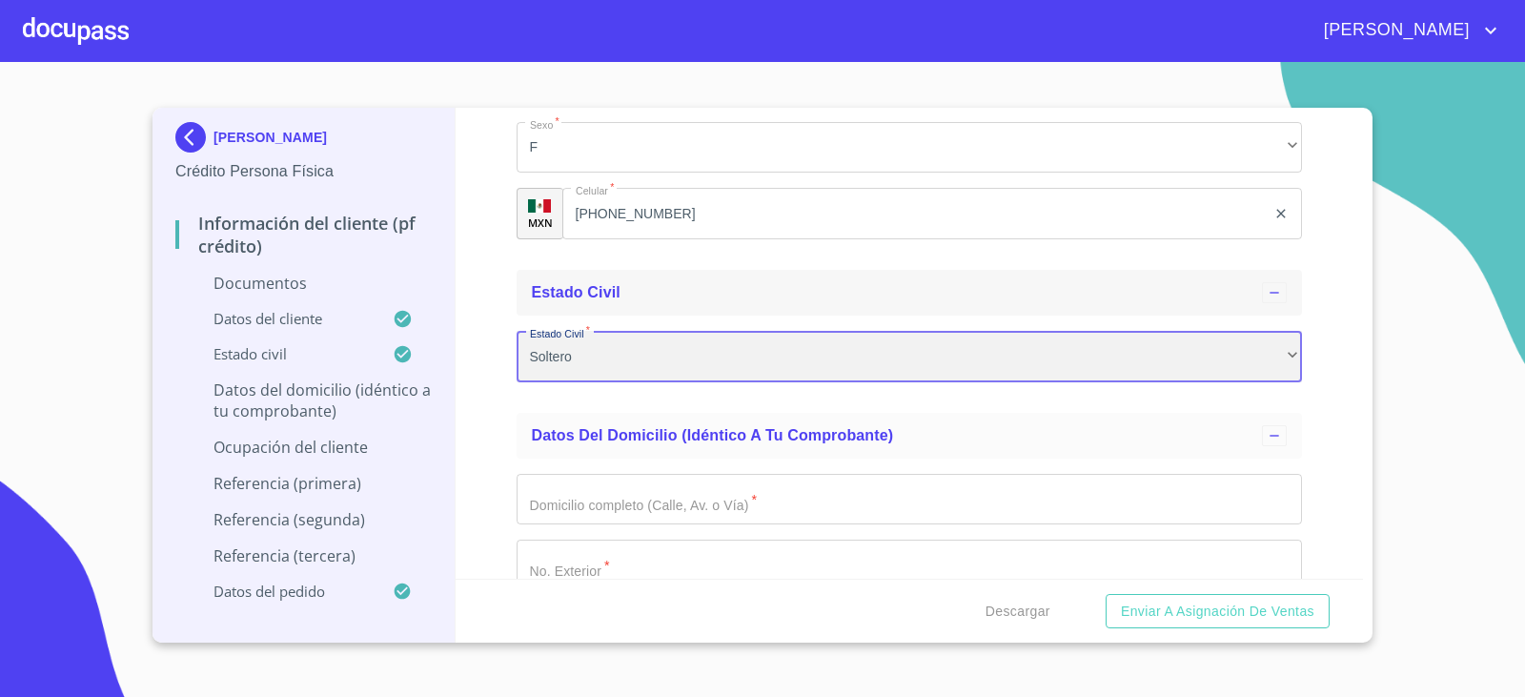
scroll to position [6004, 0]
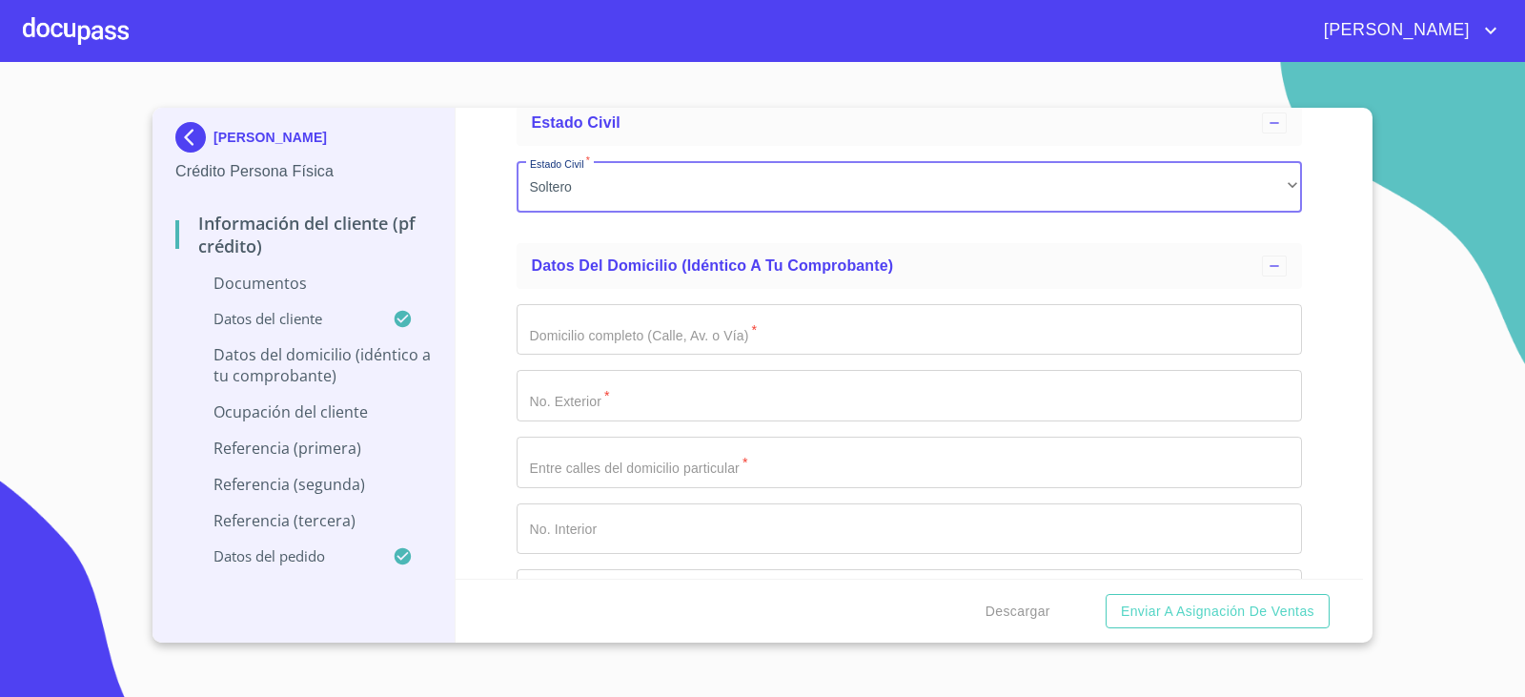
click at [635, 341] on input "Documento de identificación.   *" at bounding box center [910, 329] width 786 height 51
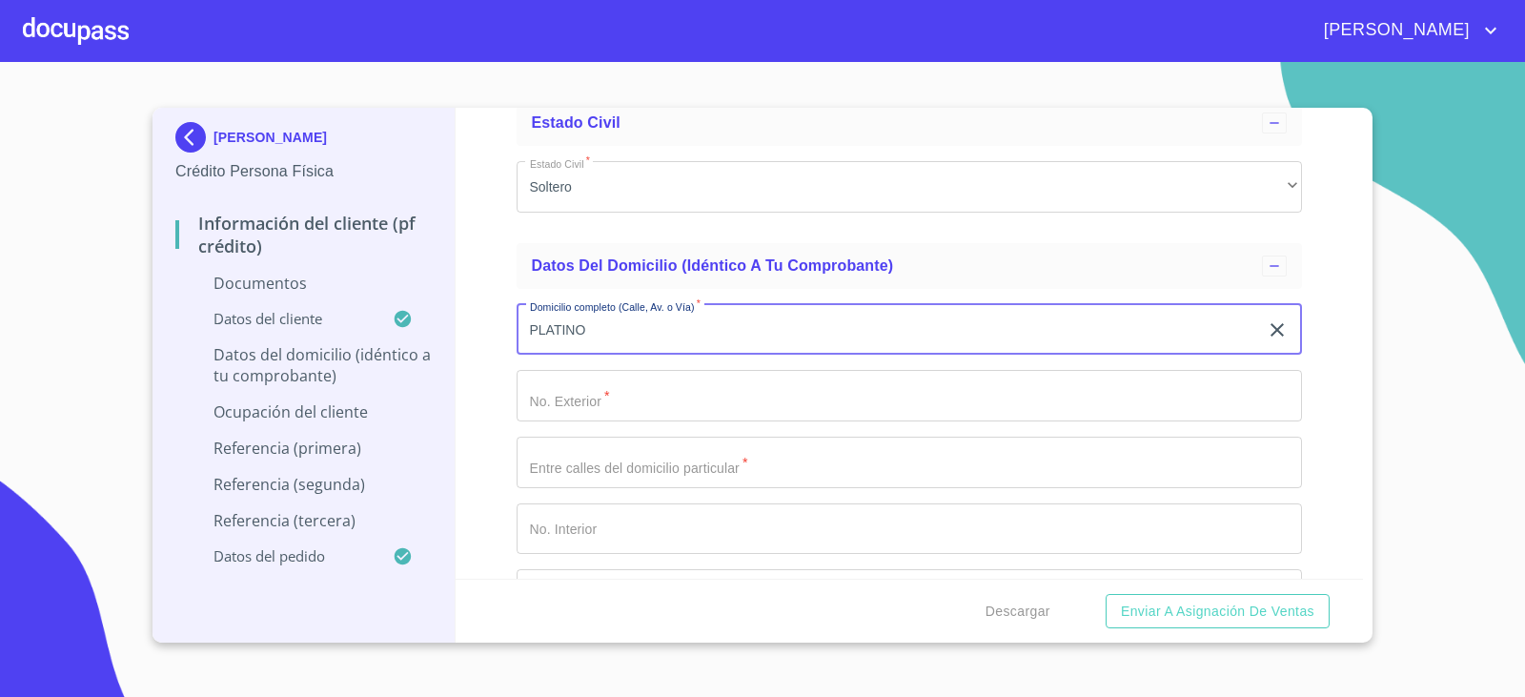
type input "PLATINO"
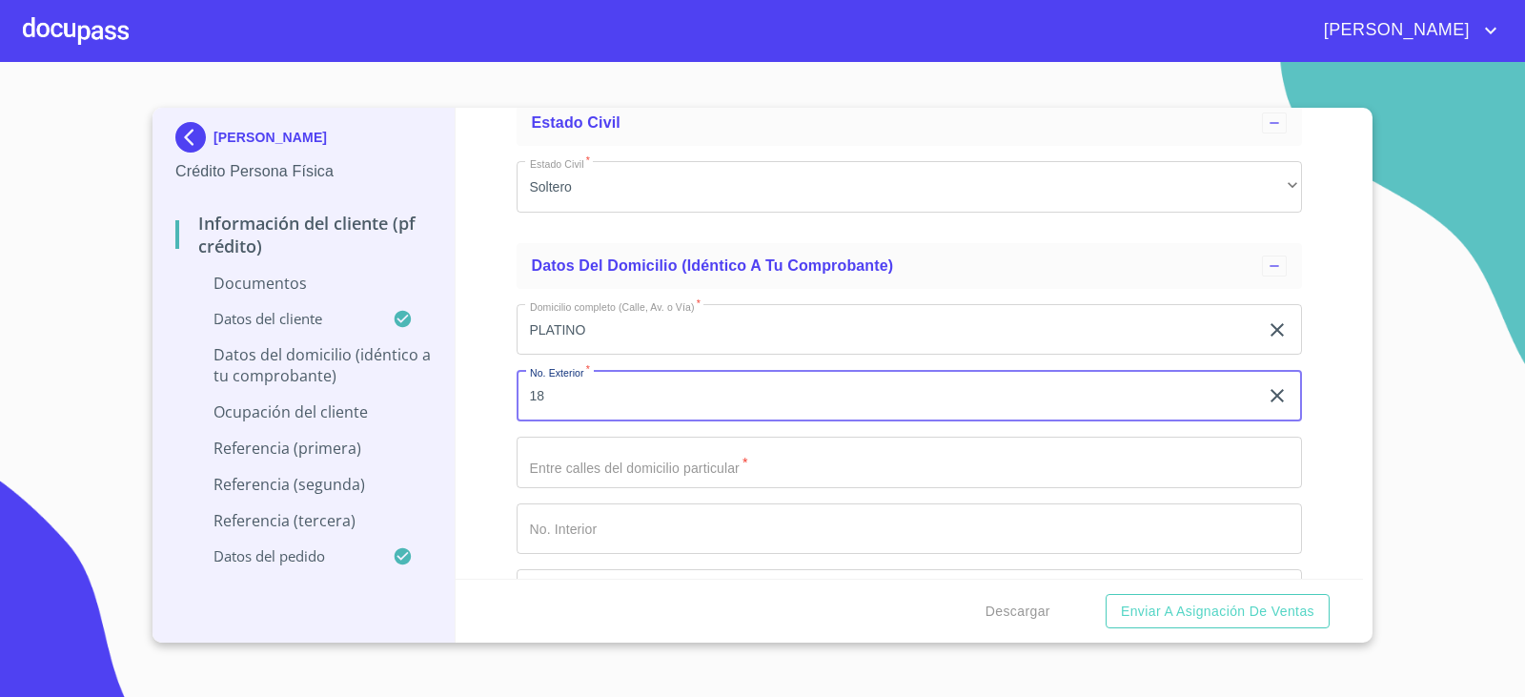
type input "18"
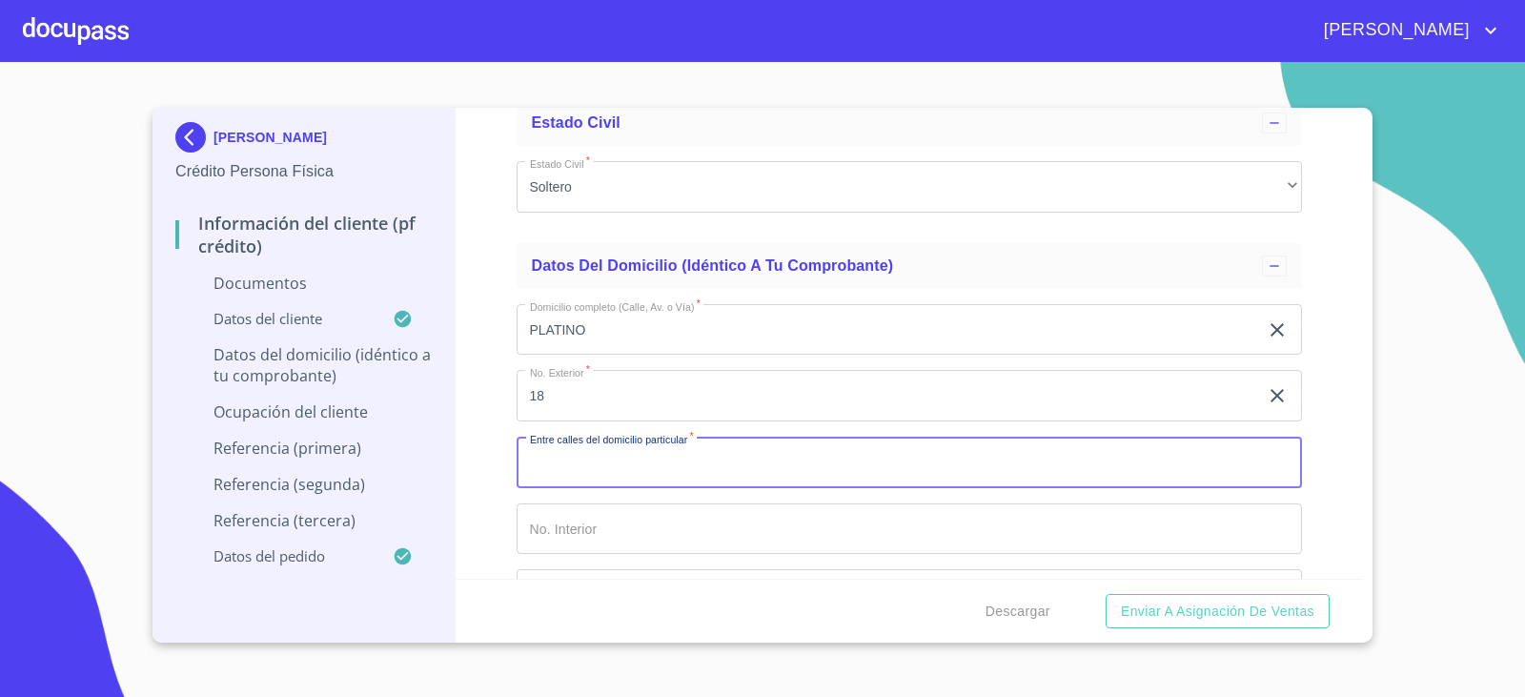
click at [623, 480] on input "Documento de identificación.   *" at bounding box center [910, 461] width 786 height 51
type input "CALLE TEZONTLE Y CALLE RADIO"
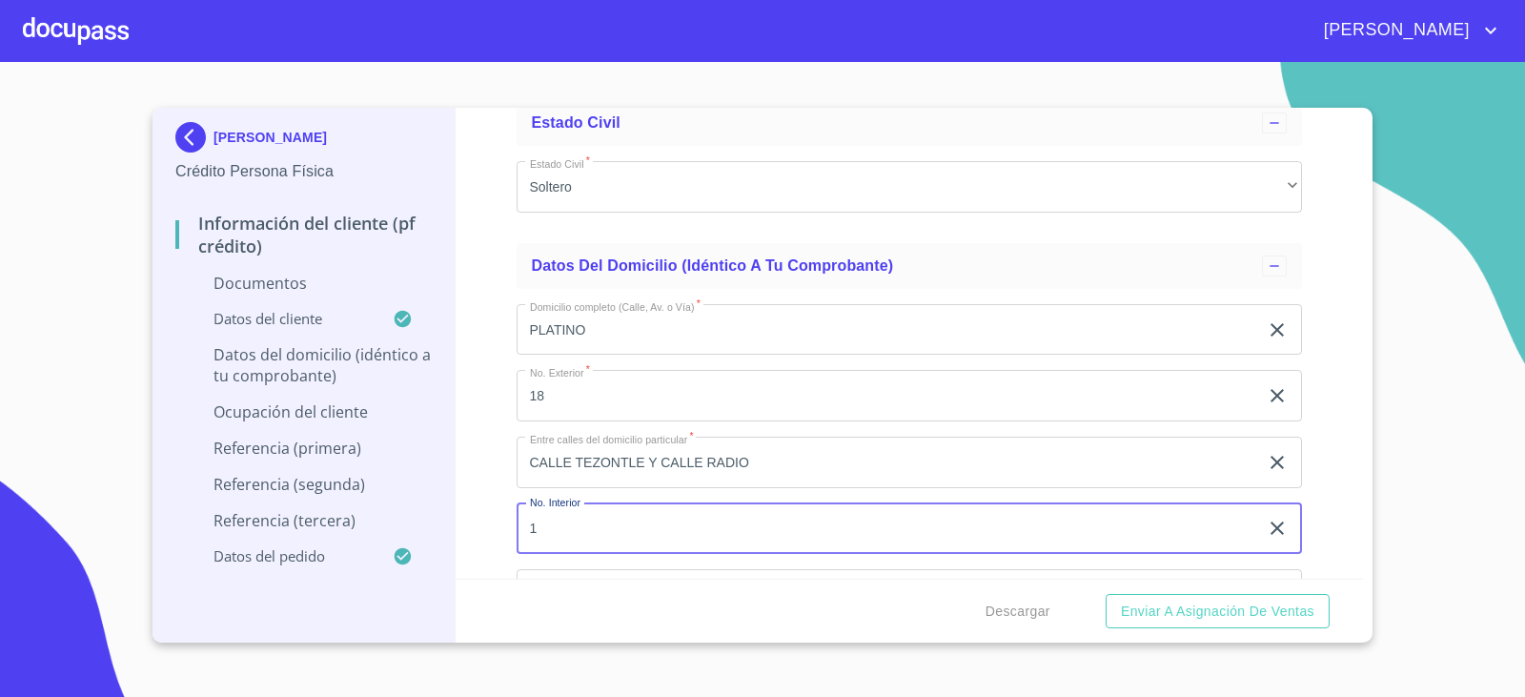
type input "18"
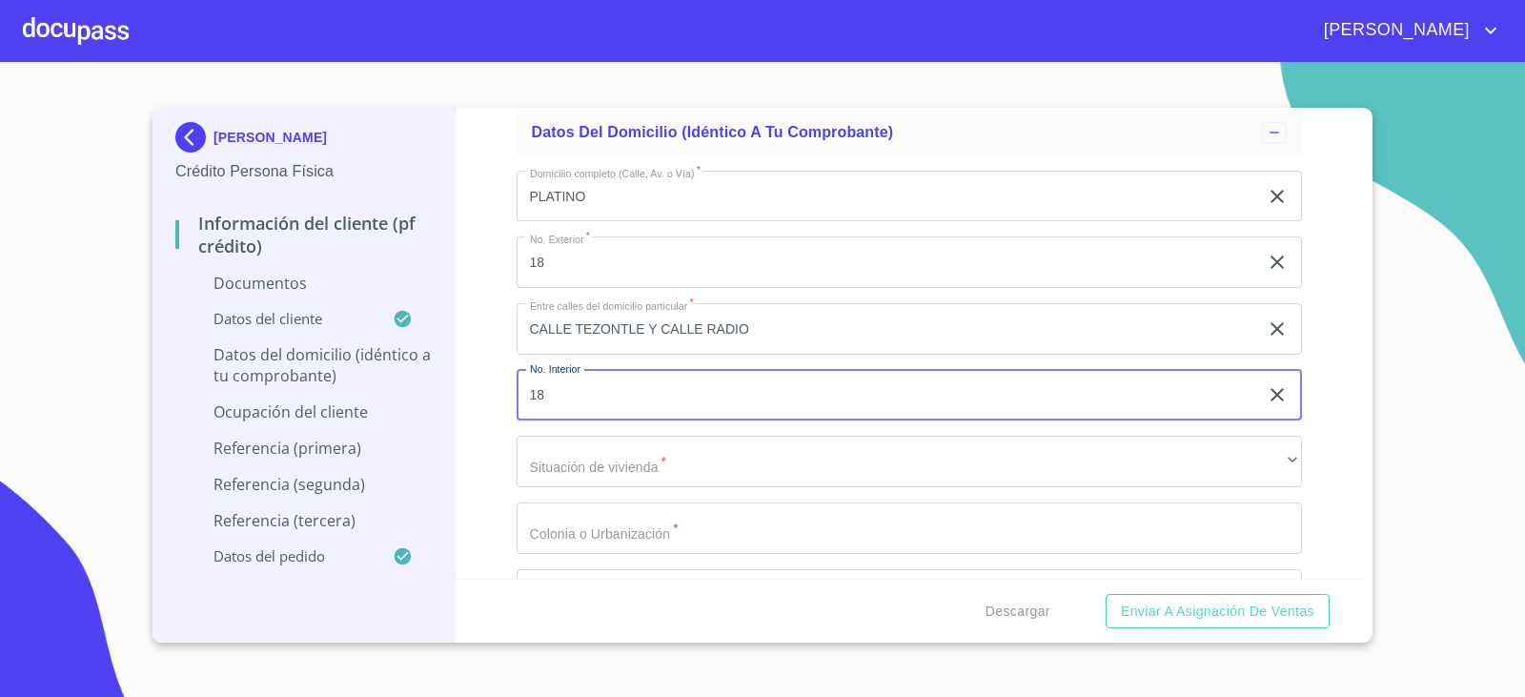
scroll to position [6194, 0]
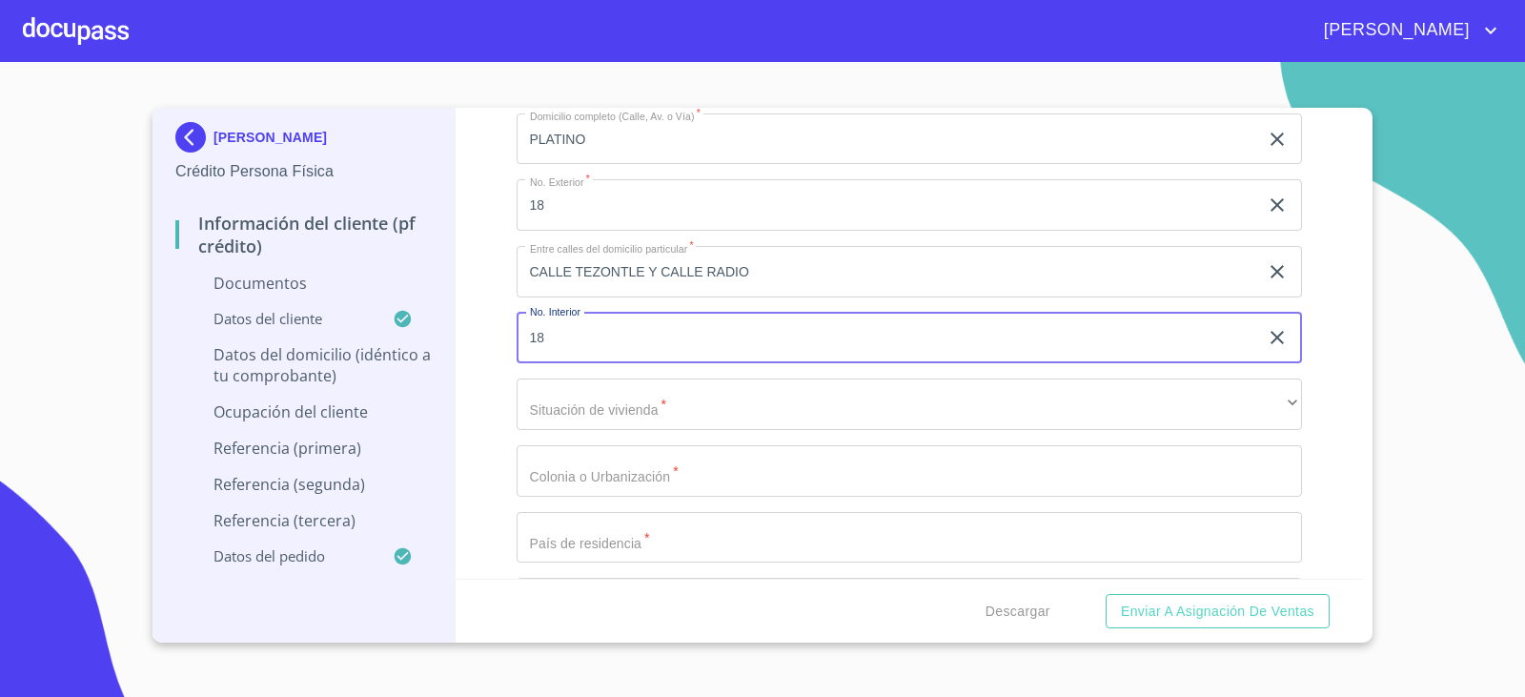
click at [578, 333] on input "18" at bounding box center [888, 338] width 742 height 51
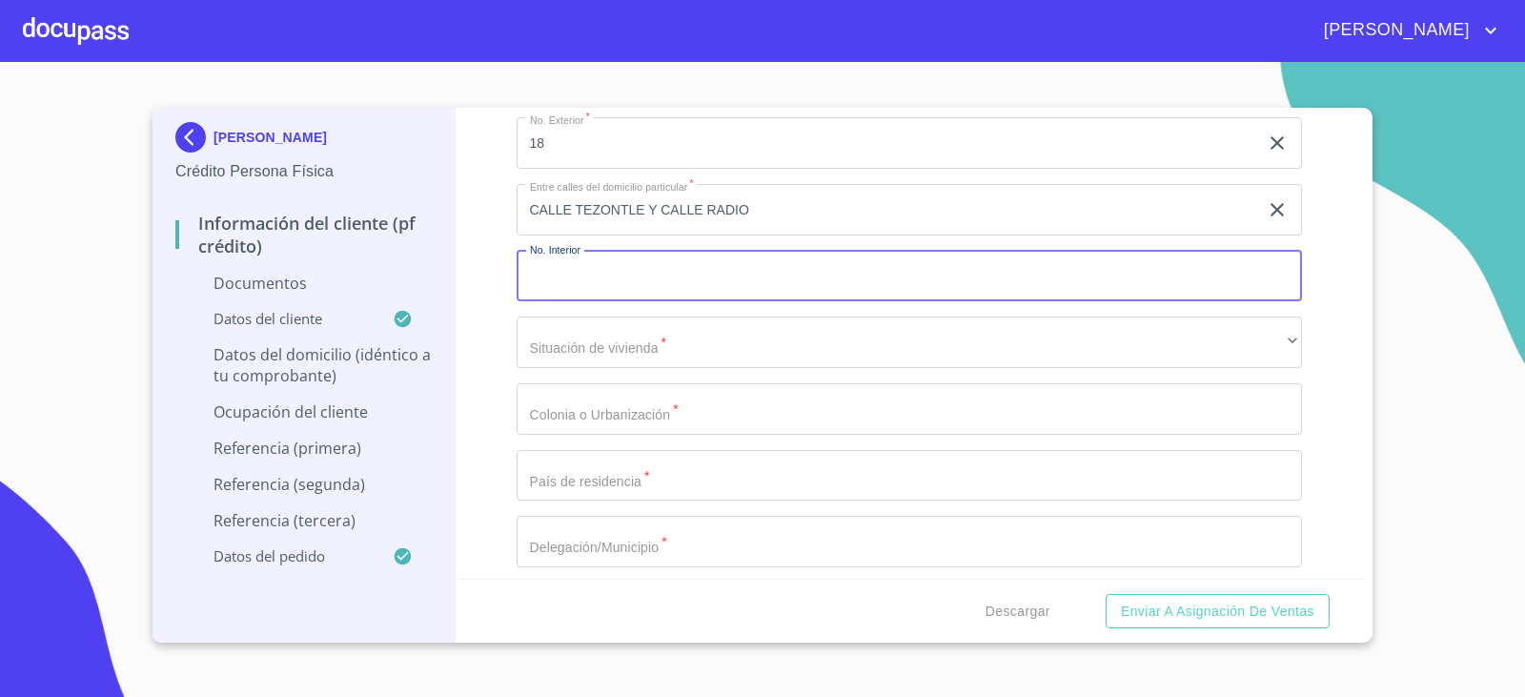
scroll to position [6290, 0]
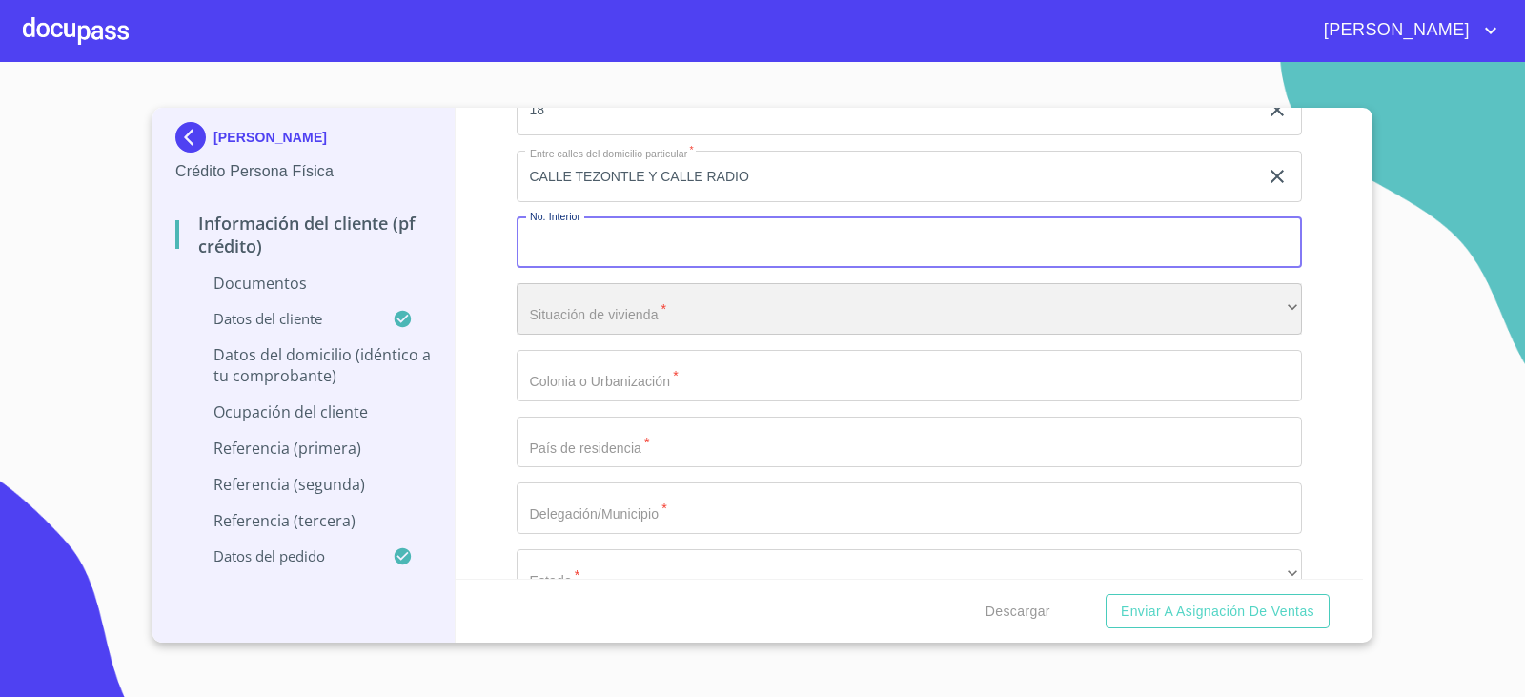
click at [577, 326] on div "​" at bounding box center [910, 308] width 786 height 51
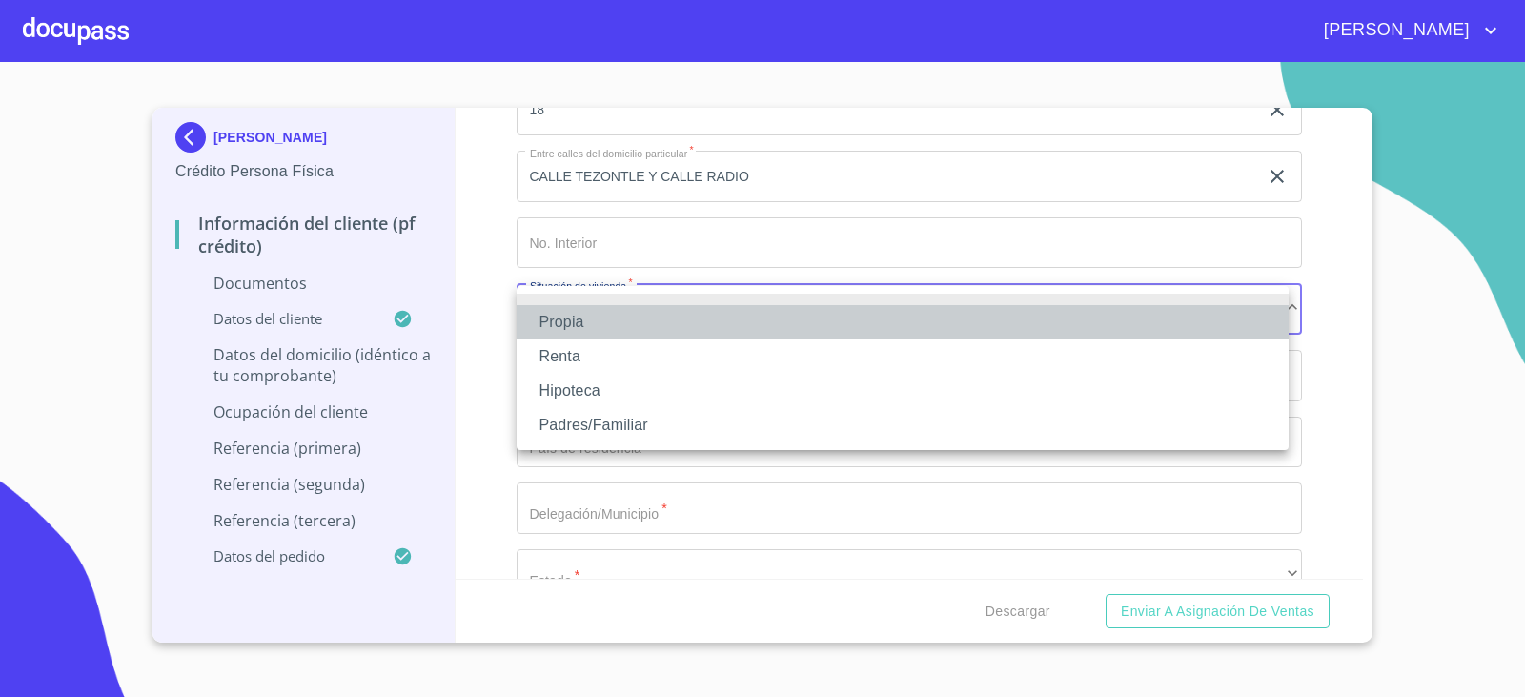
click at [577, 326] on li "Propia" at bounding box center [903, 322] width 772 height 34
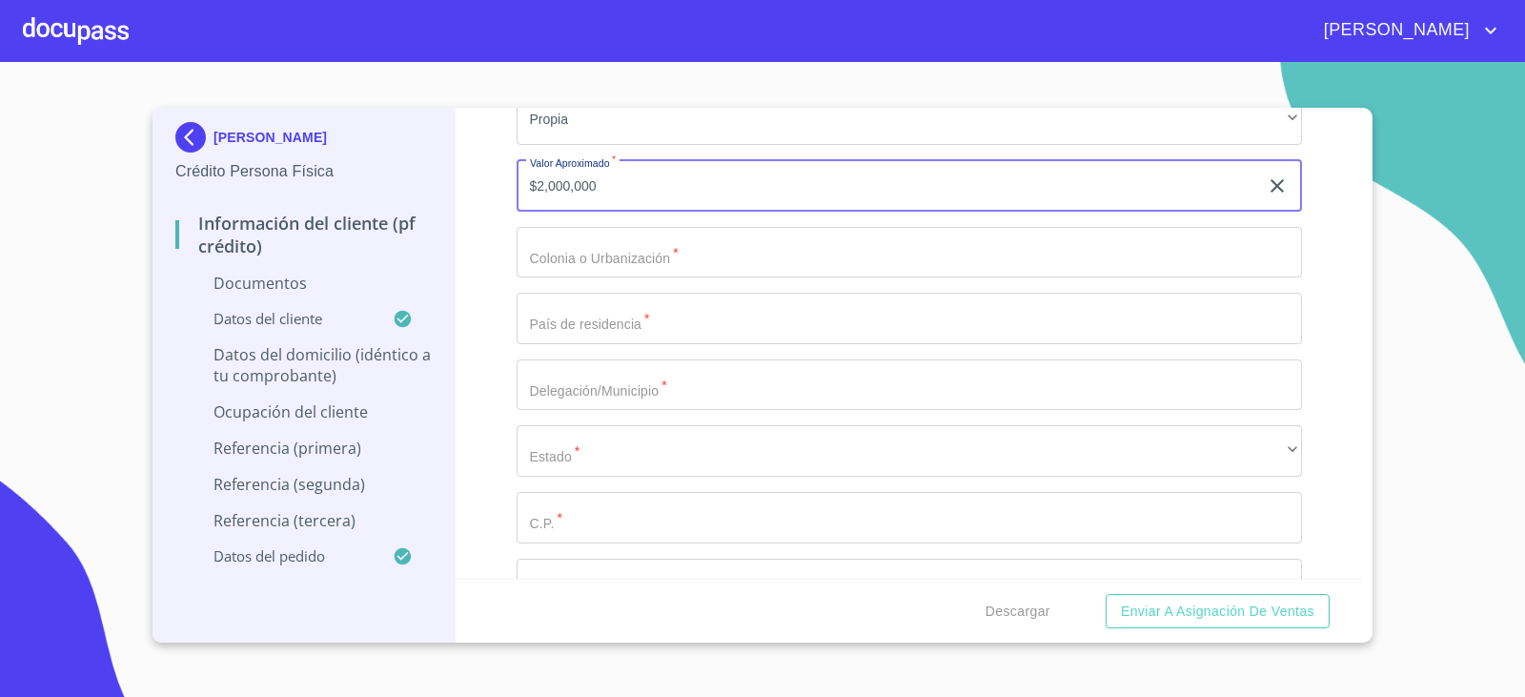
scroll to position [6480, 0]
type input "$2,000,000"
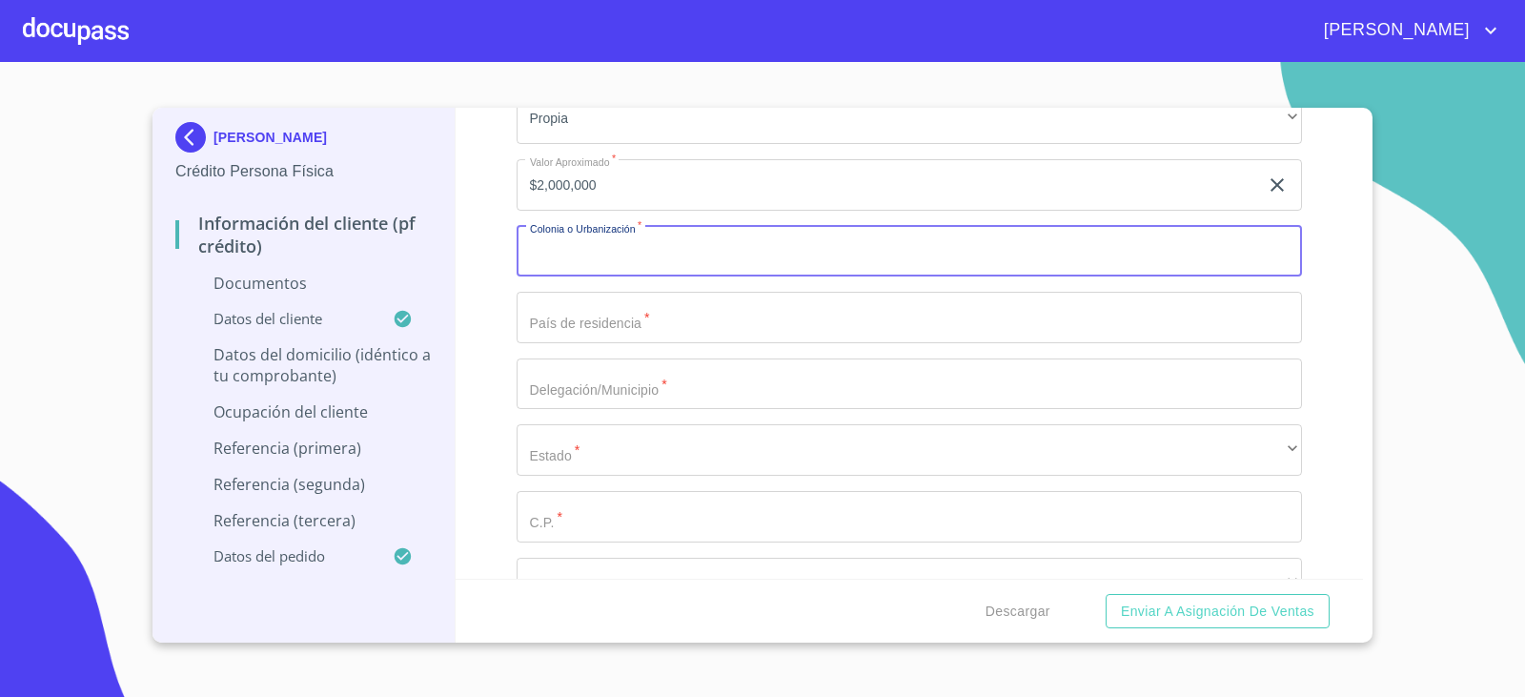
click at [607, 246] on input "Documento de identificación.   *" at bounding box center [910, 251] width 786 height 51
type input "ARENALES TAPATIOS"
click at [649, 330] on input "Documento de identificación.   *" at bounding box center [910, 317] width 786 height 51
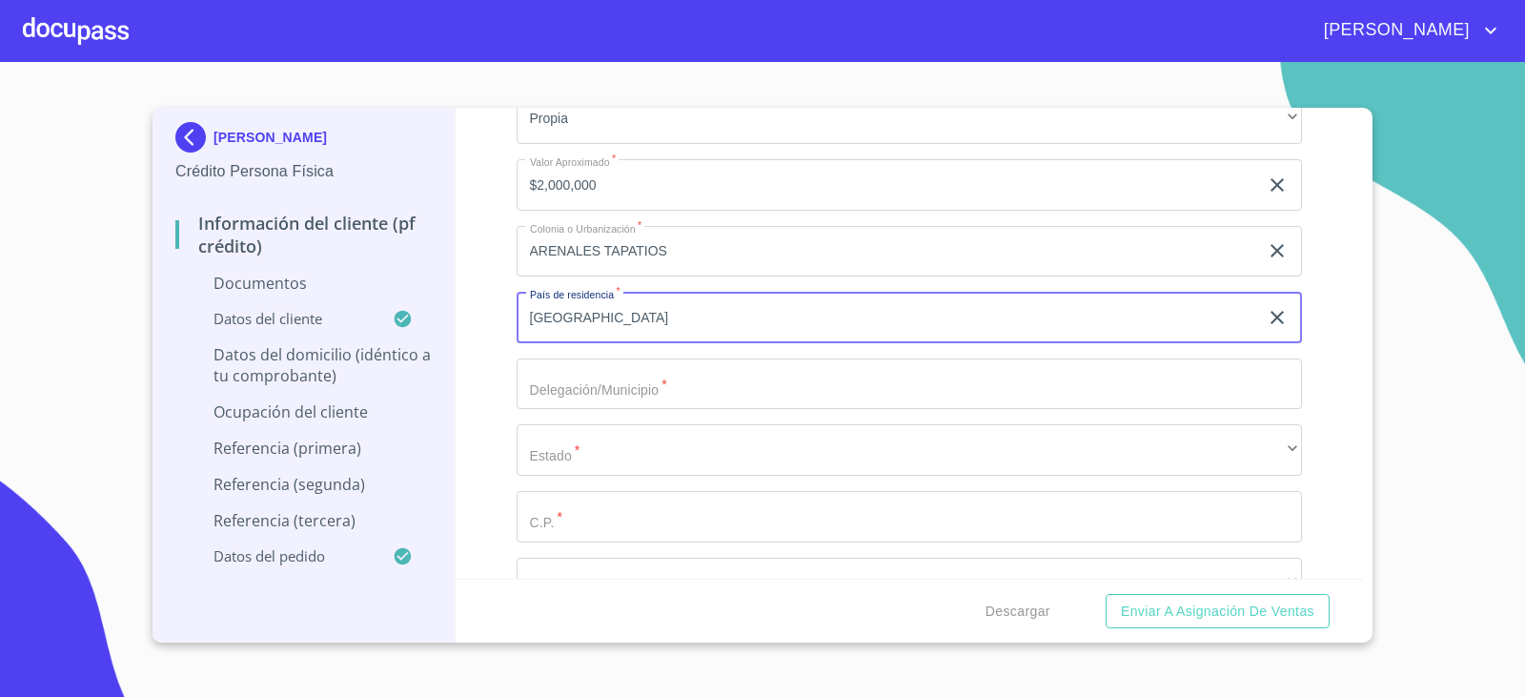
type input "[GEOGRAPHIC_DATA]"
click at [547, 370] on input "Documento de identificación.   *" at bounding box center [910, 383] width 786 height 51
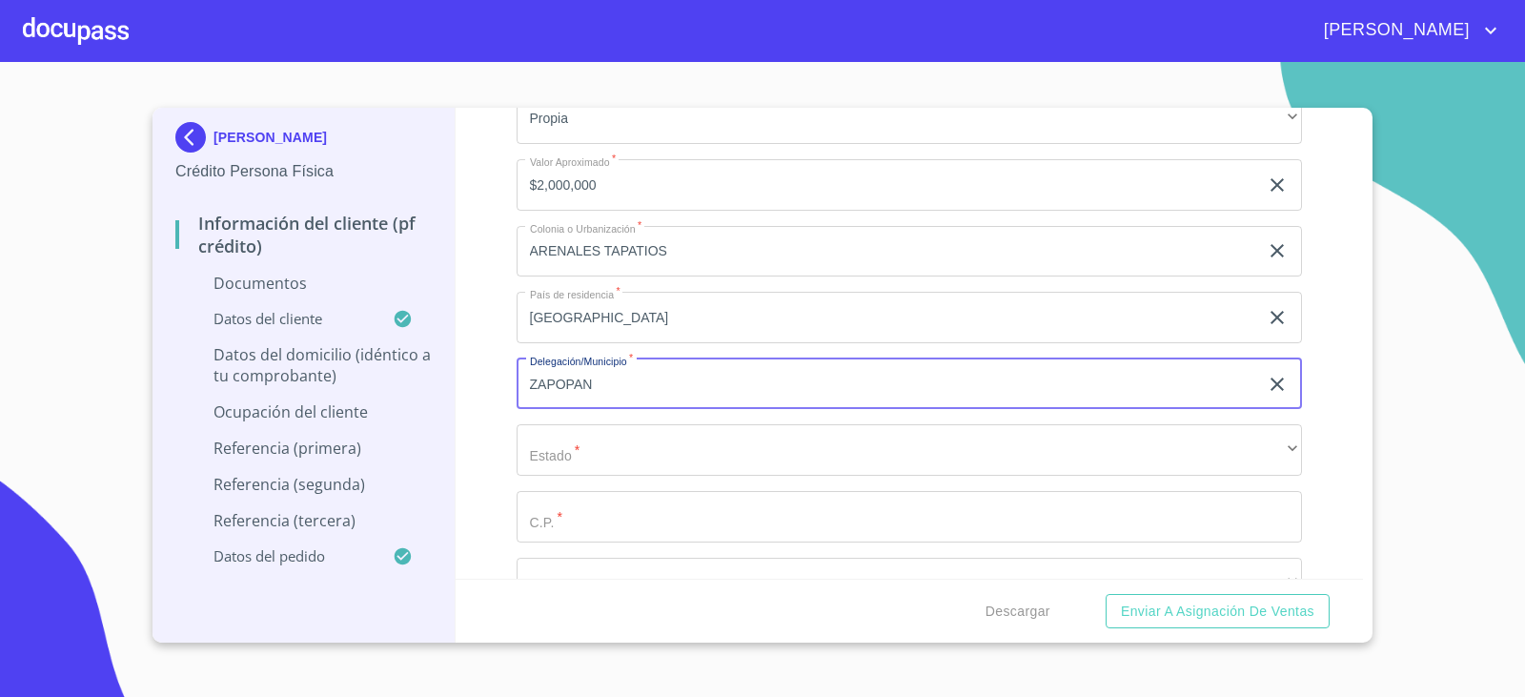
scroll to position [6576, 0]
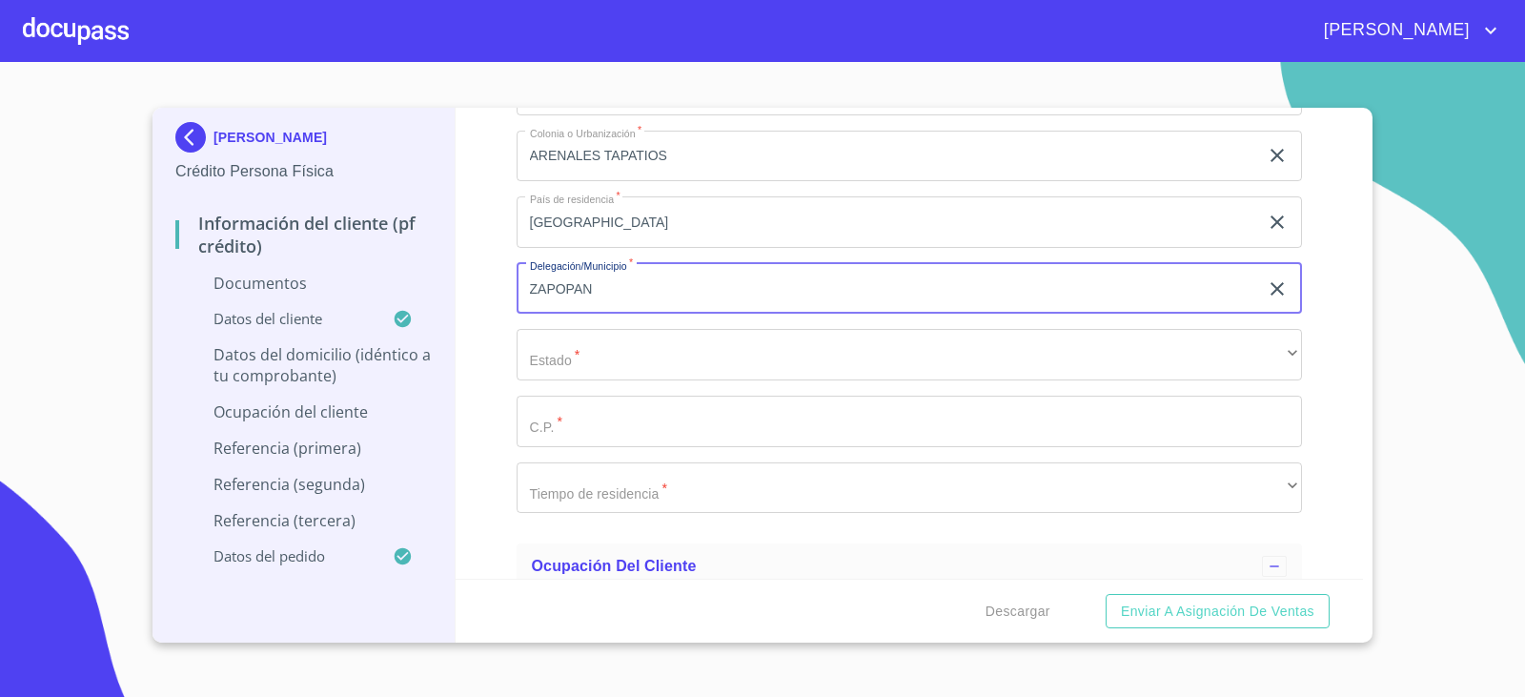
type input "ZAPOPAN"
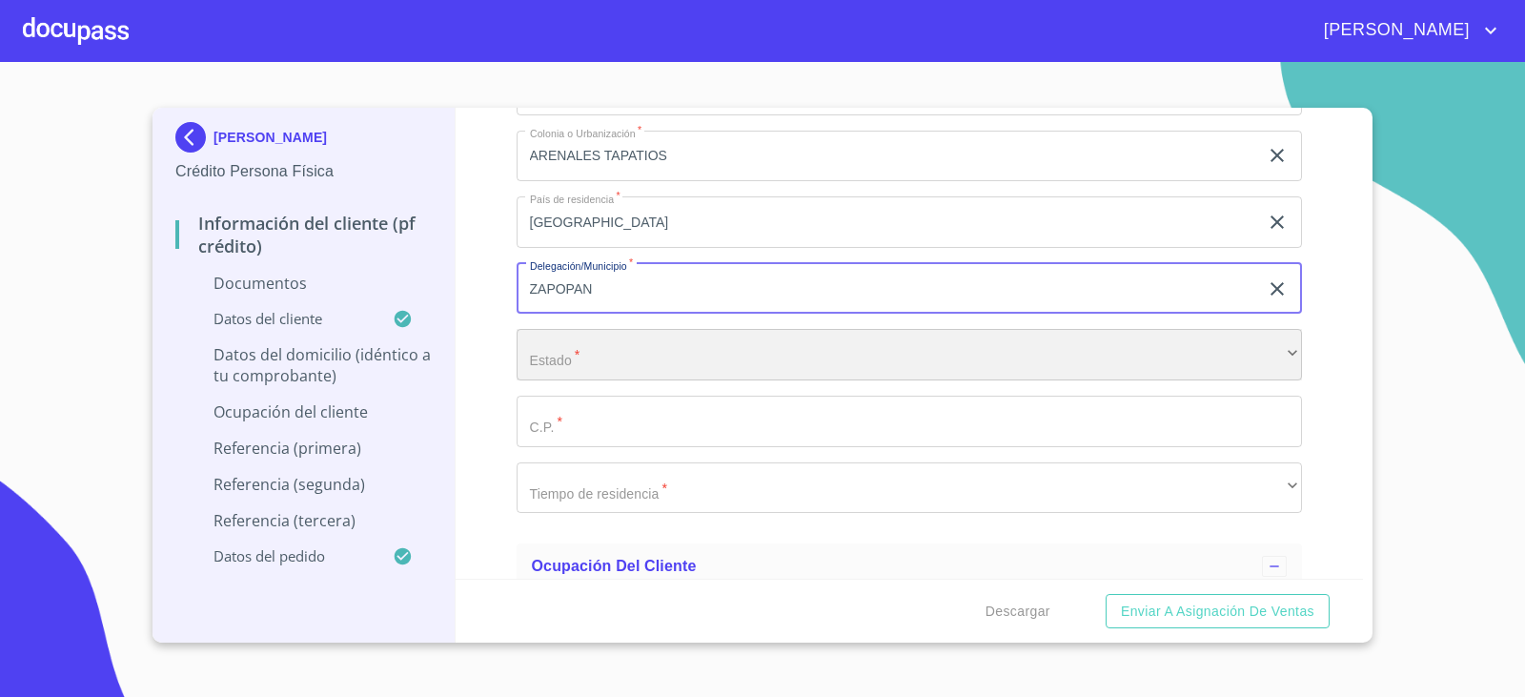
click at [559, 357] on div "​" at bounding box center [910, 354] width 786 height 51
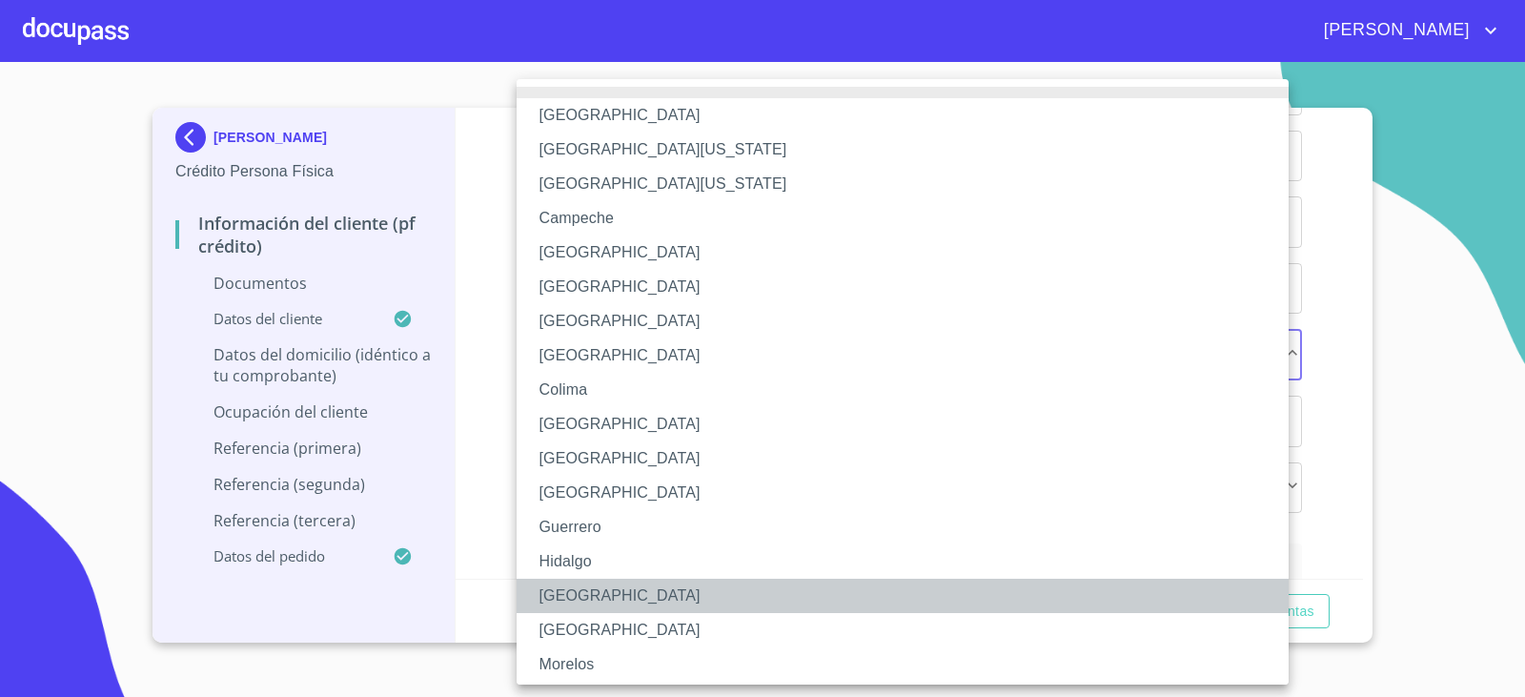
click at [562, 592] on li "[GEOGRAPHIC_DATA]" at bounding box center [910, 595] width 786 height 34
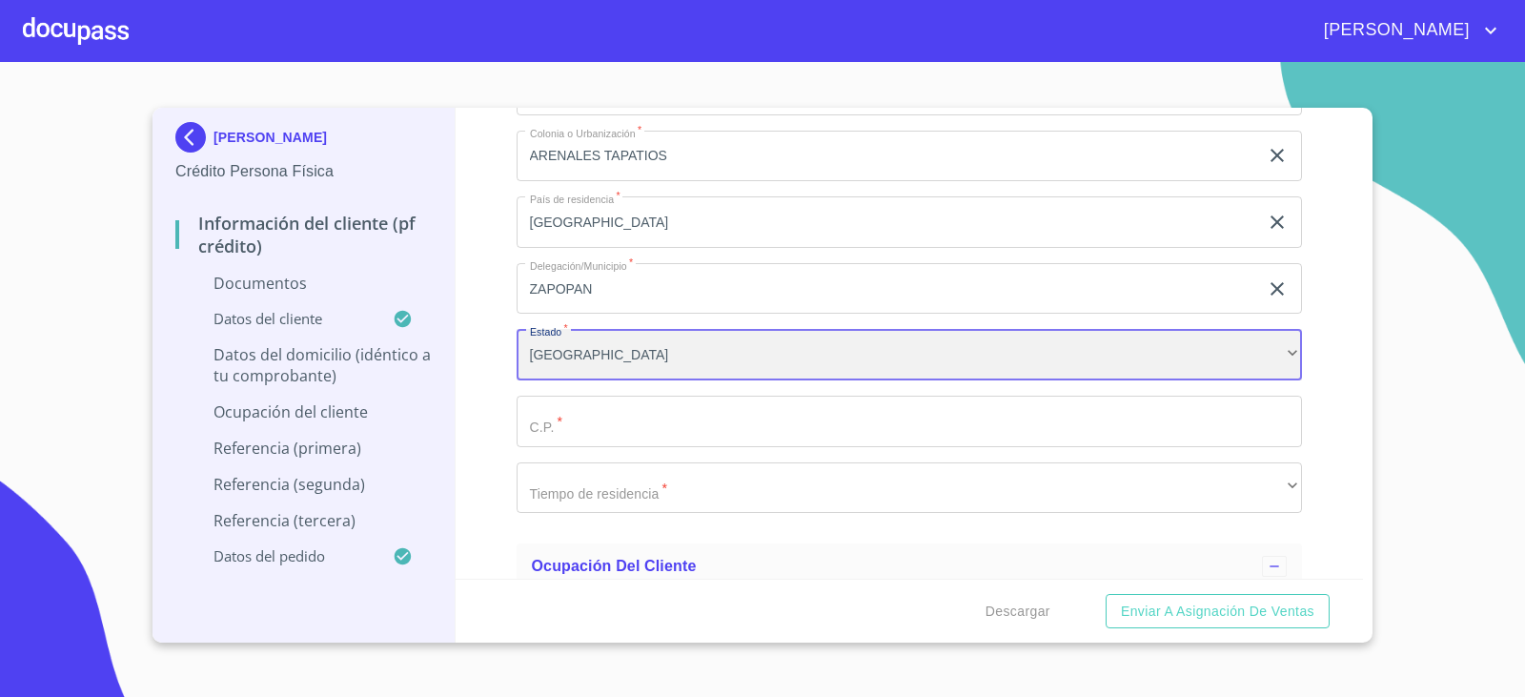
scroll to position [6671, 0]
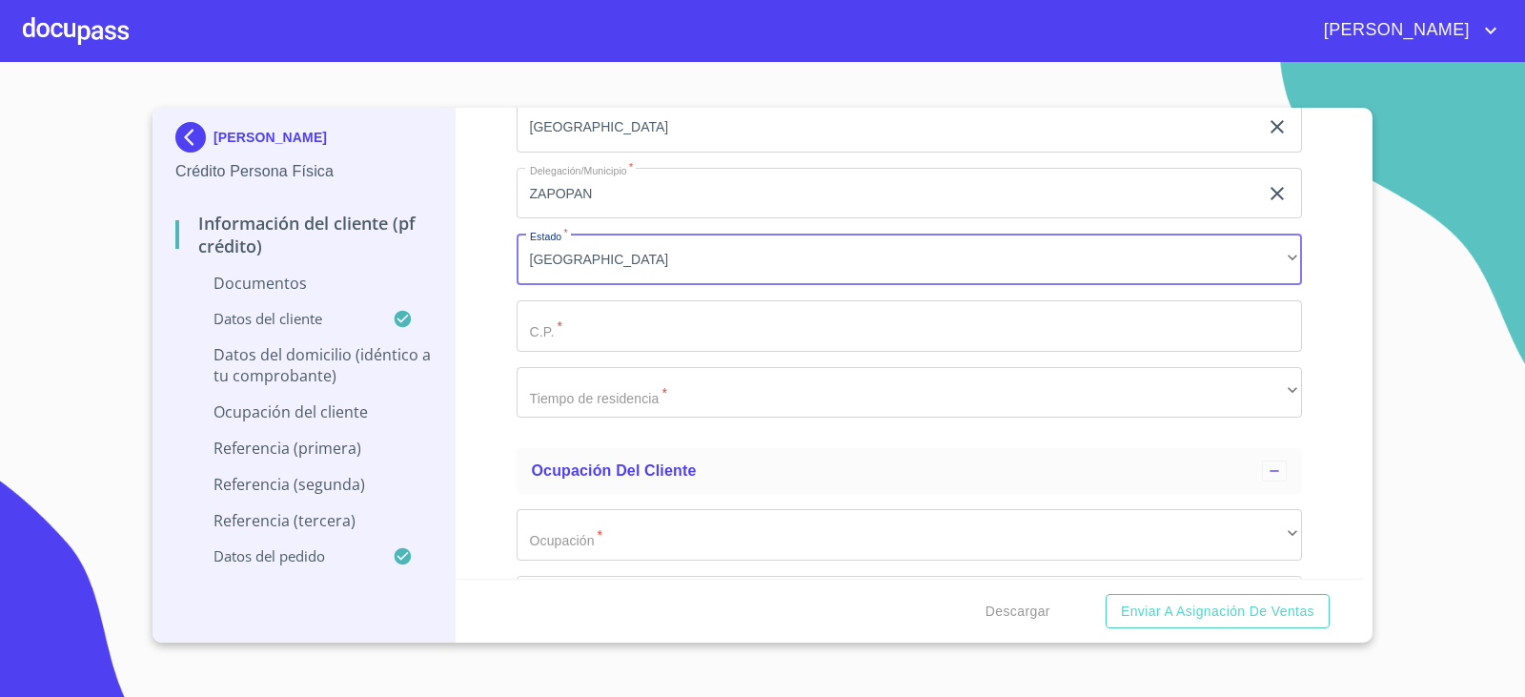
click at [556, 346] on input "Documento de identificación.   *" at bounding box center [910, 325] width 786 height 51
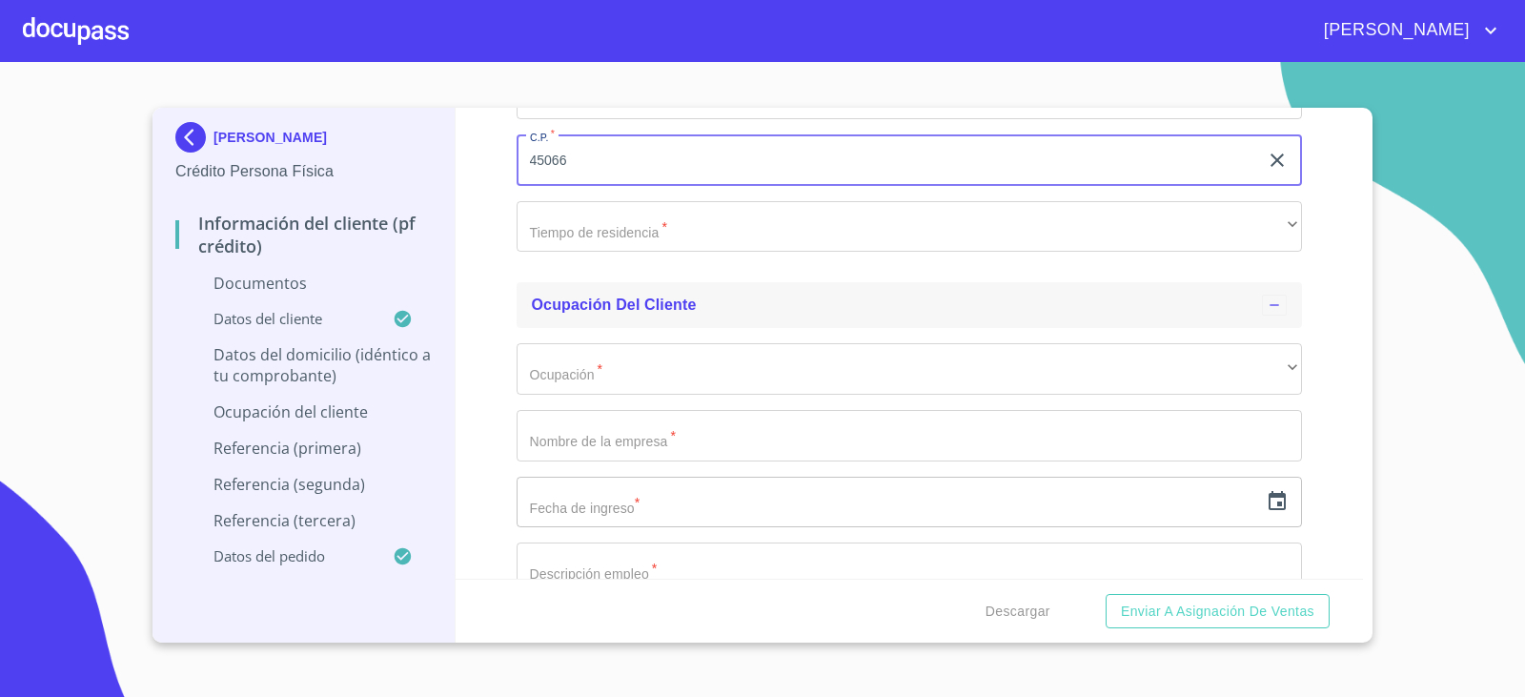
scroll to position [6861, 0]
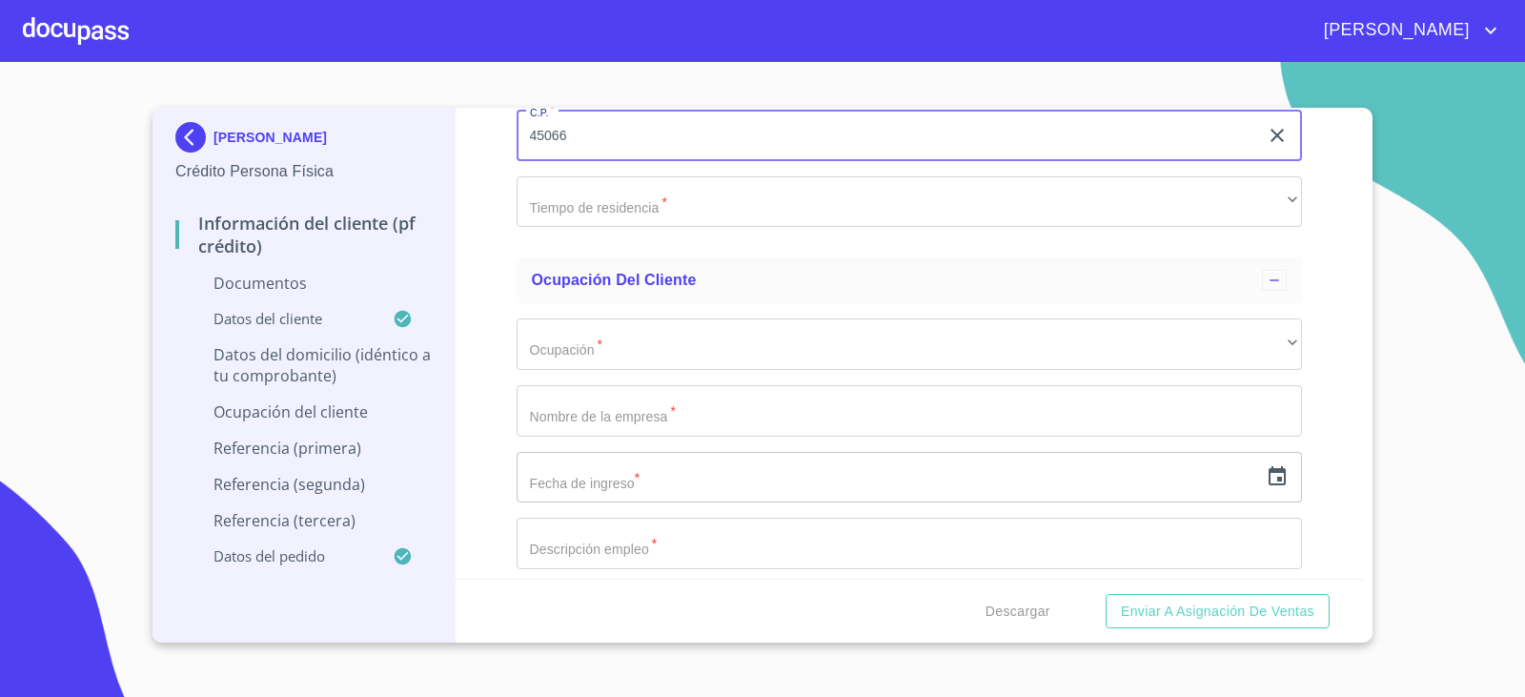
type input "45066"
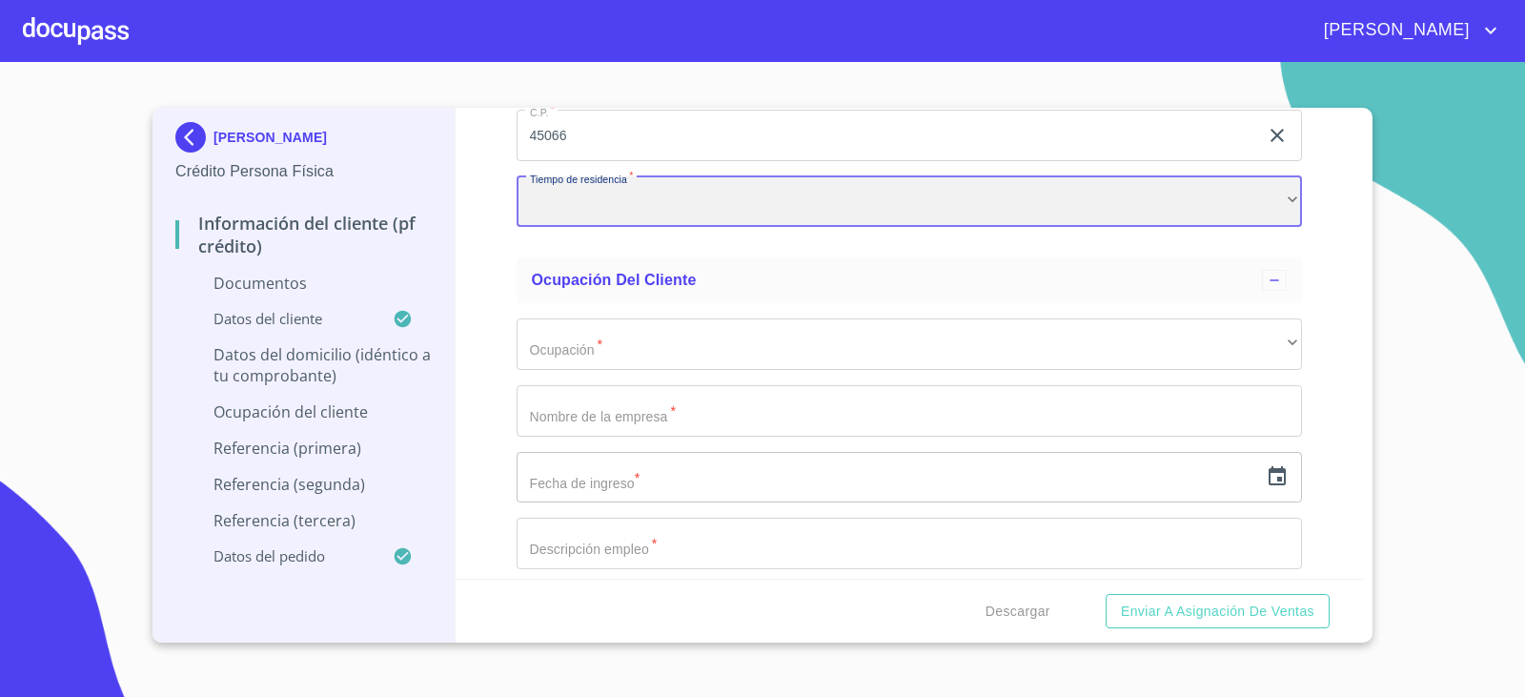
click at [614, 208] on div "​" at bounding box center [910, 201] width 786 height 51
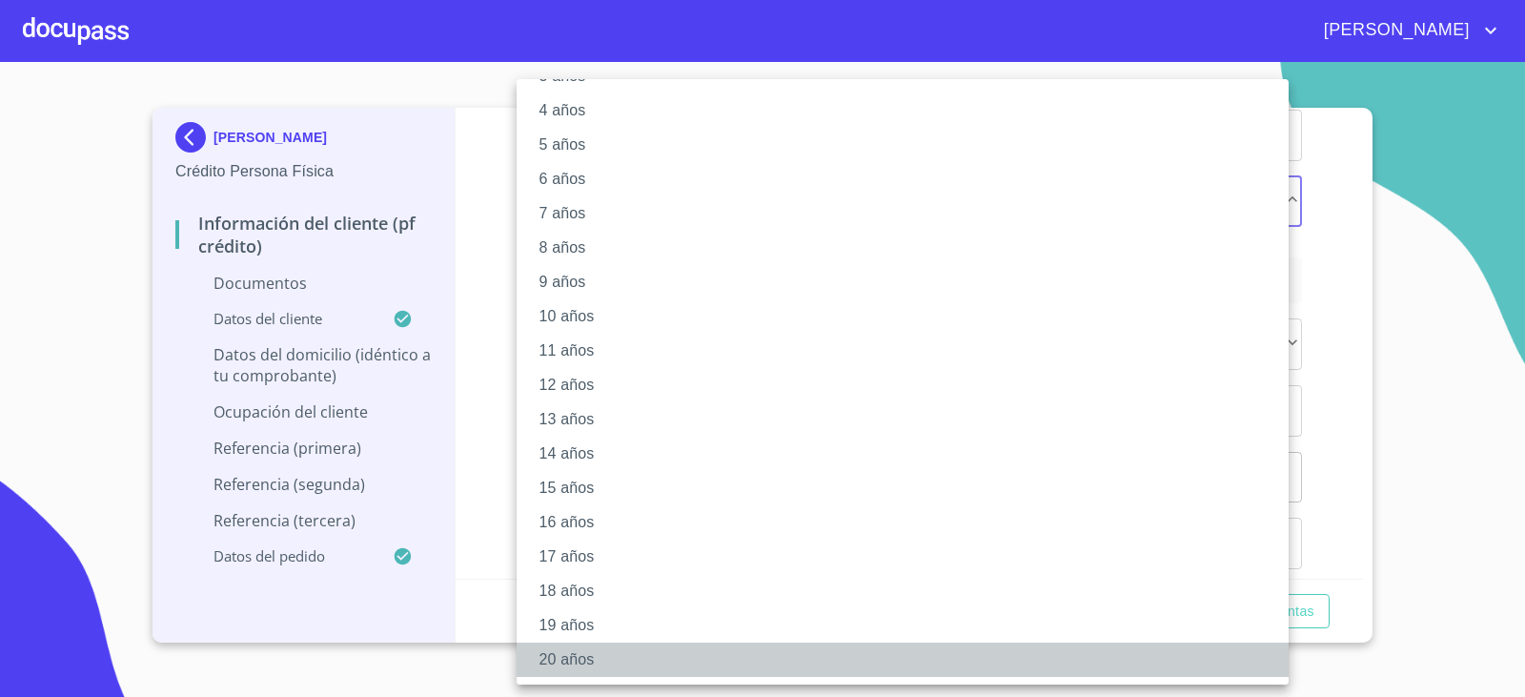
drag, startPoint x: 581, startPoint y: 653, endPoint x: 558, endPoint y: 624, distance: 36.6
click at [582, 653] on li "20 años" at bounding box center [910, 659] width 786 height 34
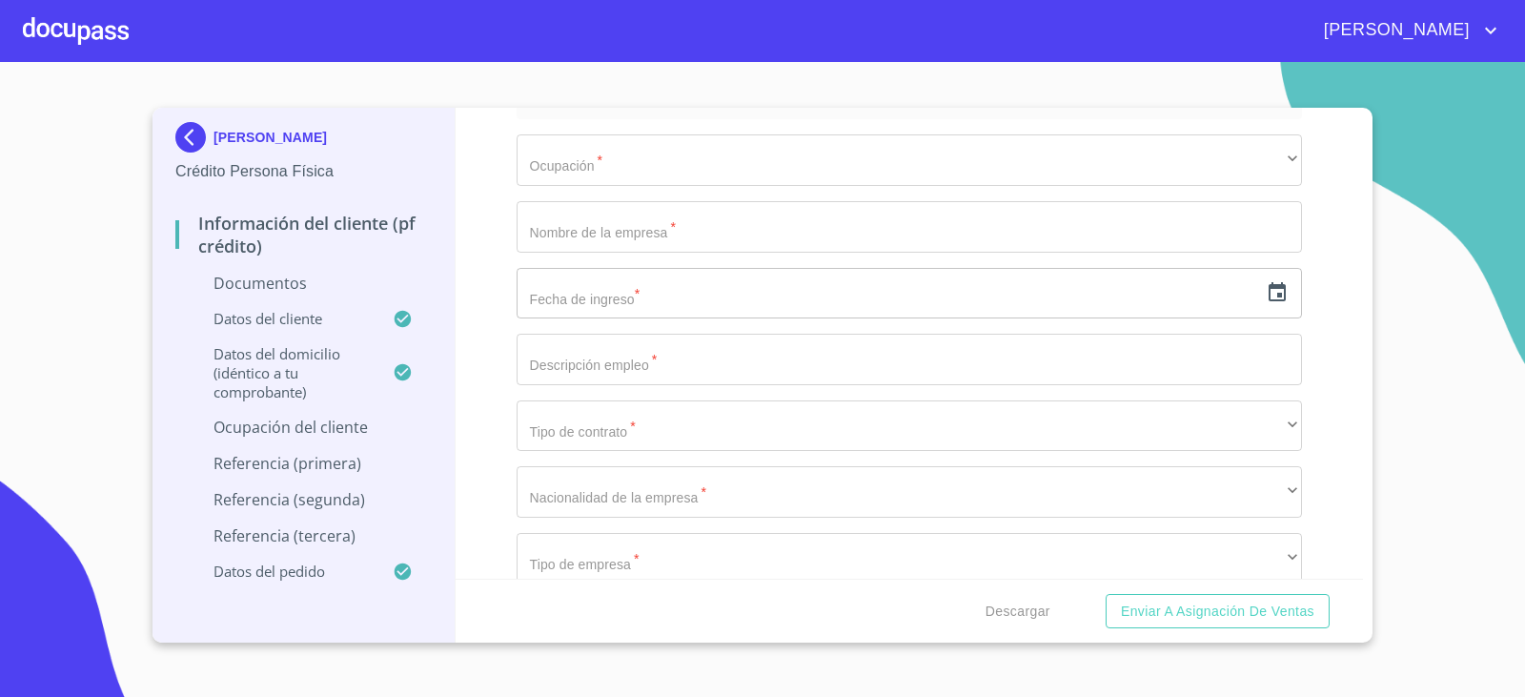
scroll to position [7052, 0]
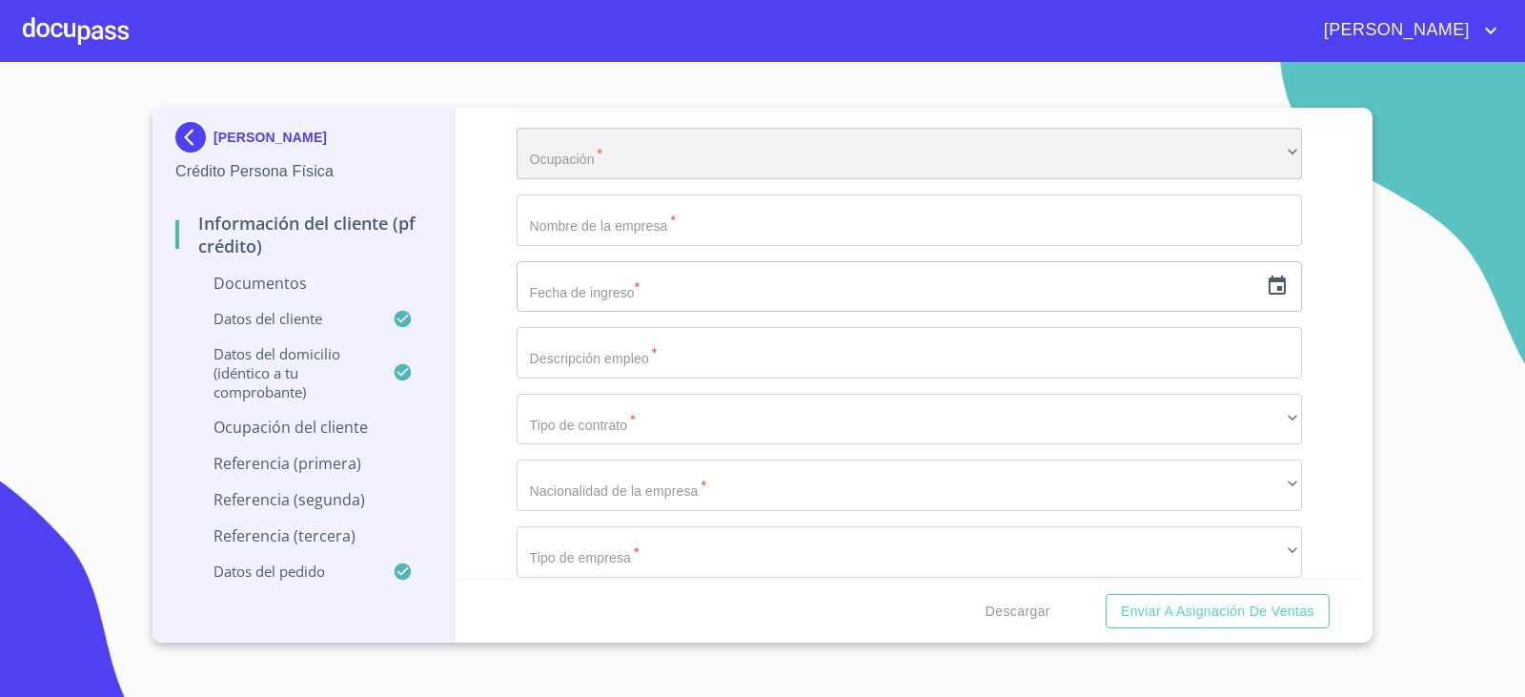
click at [591, 150] on div "​" at bounding box center [910, 153] width 786 height 51
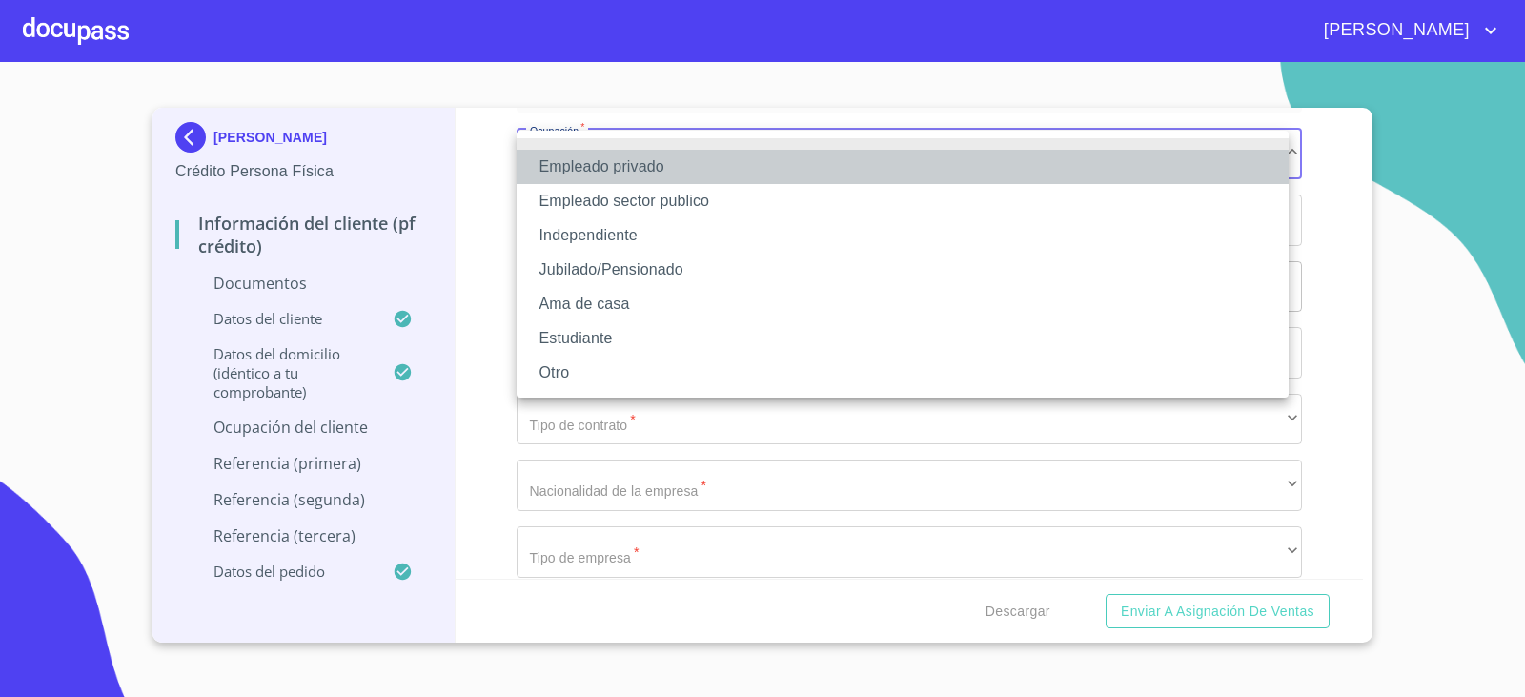
click at [600, 164] on li "Empleado privado" at bounding box center [903, 167] width 772 height 34
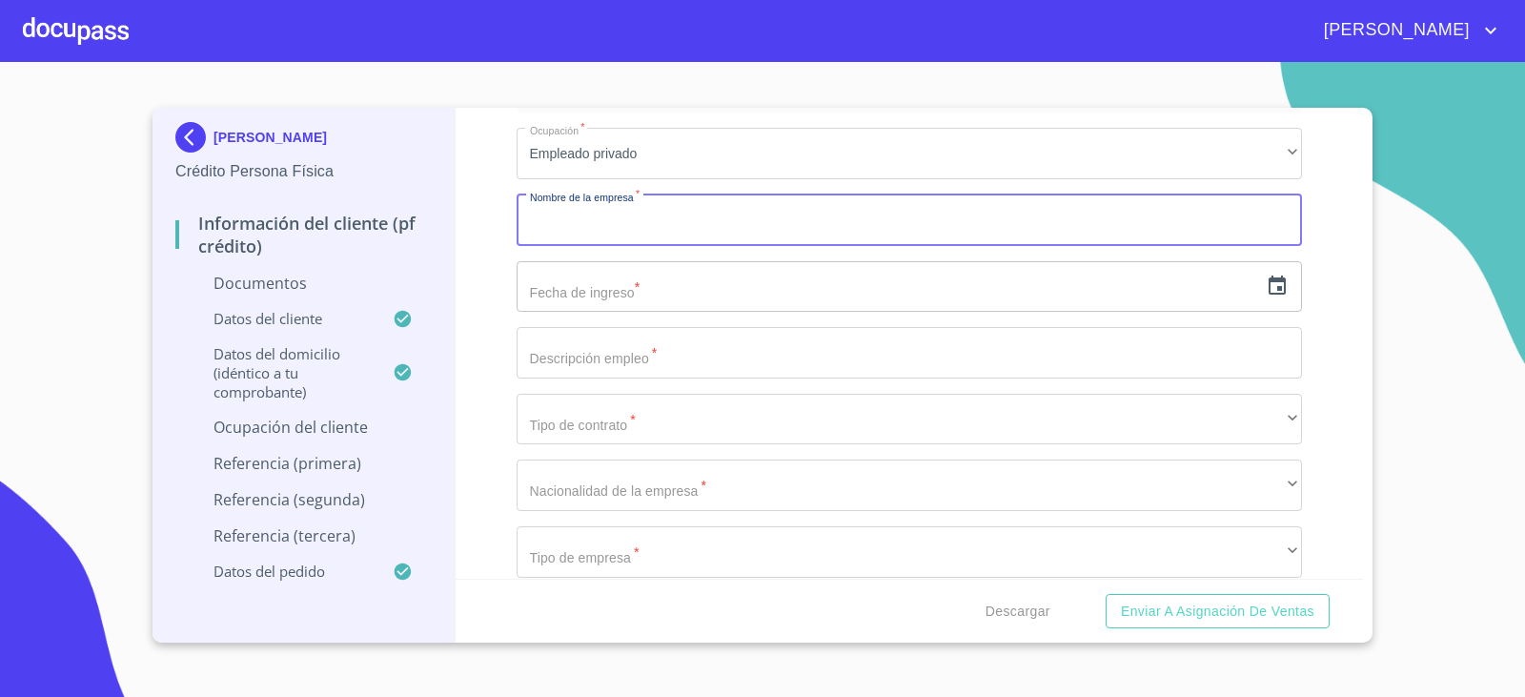
click at [594, 217] on input "Documento de identificación.   *" at bounding box center [910, 219] width 786 height 51
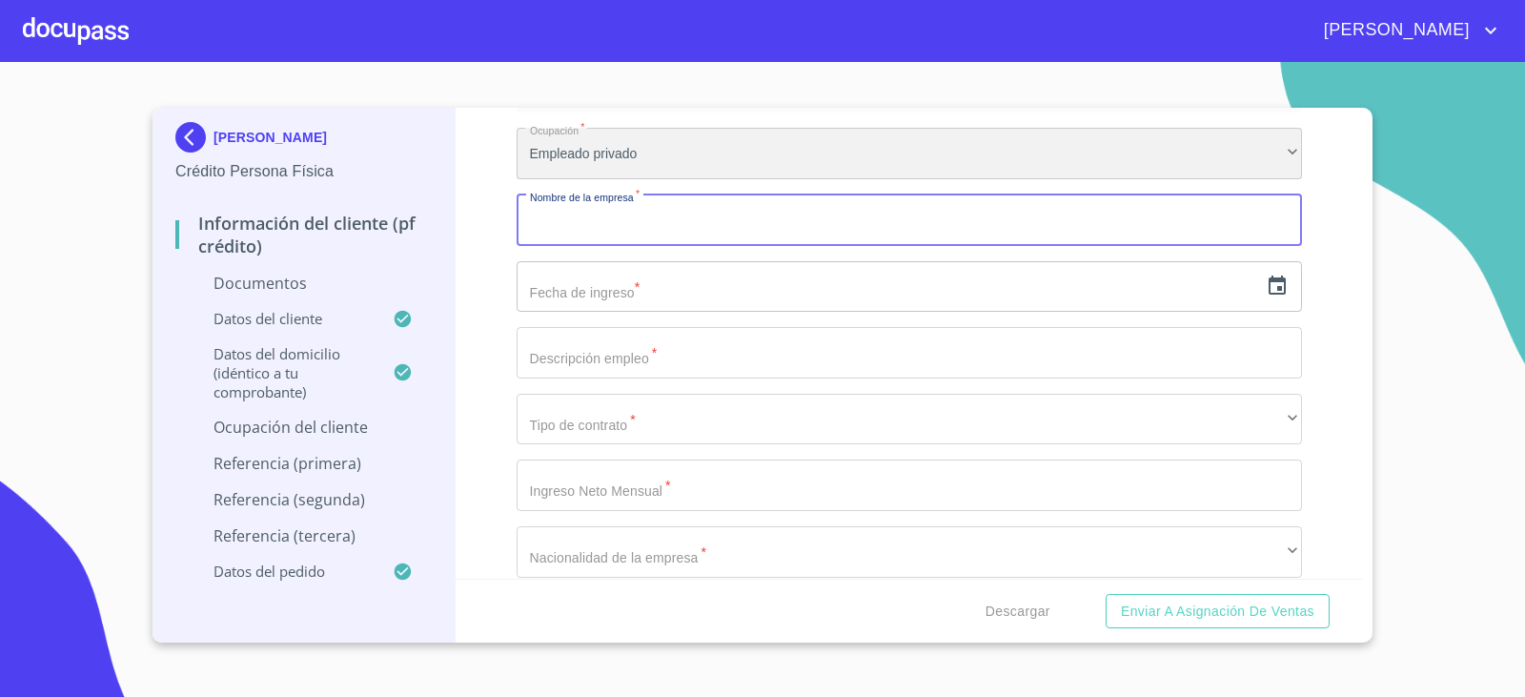
click at [612, 143] on div "Empleado privado" at bounding box center [910, 153] width 786 height 51
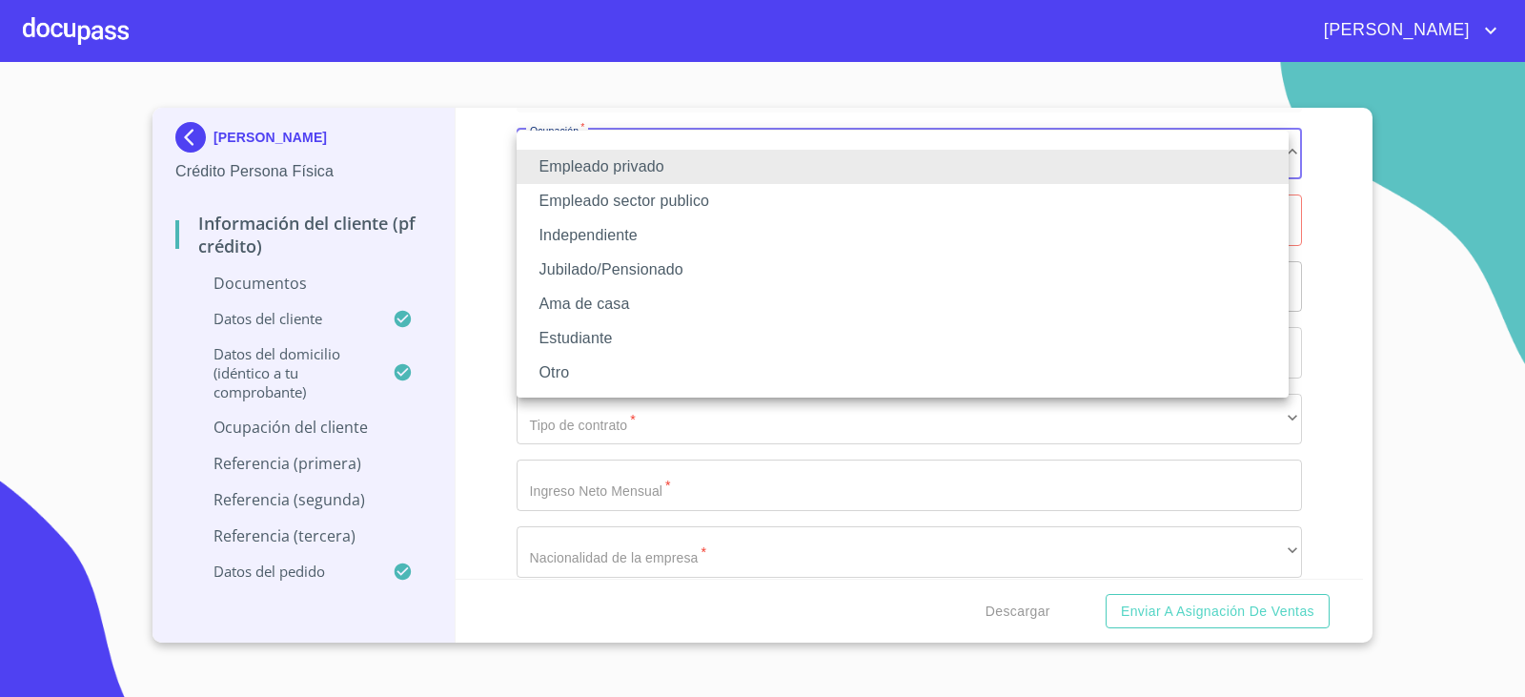
click at [609, 241] on li "Independiente" at bounding box center [903, 235] width 772 height 34
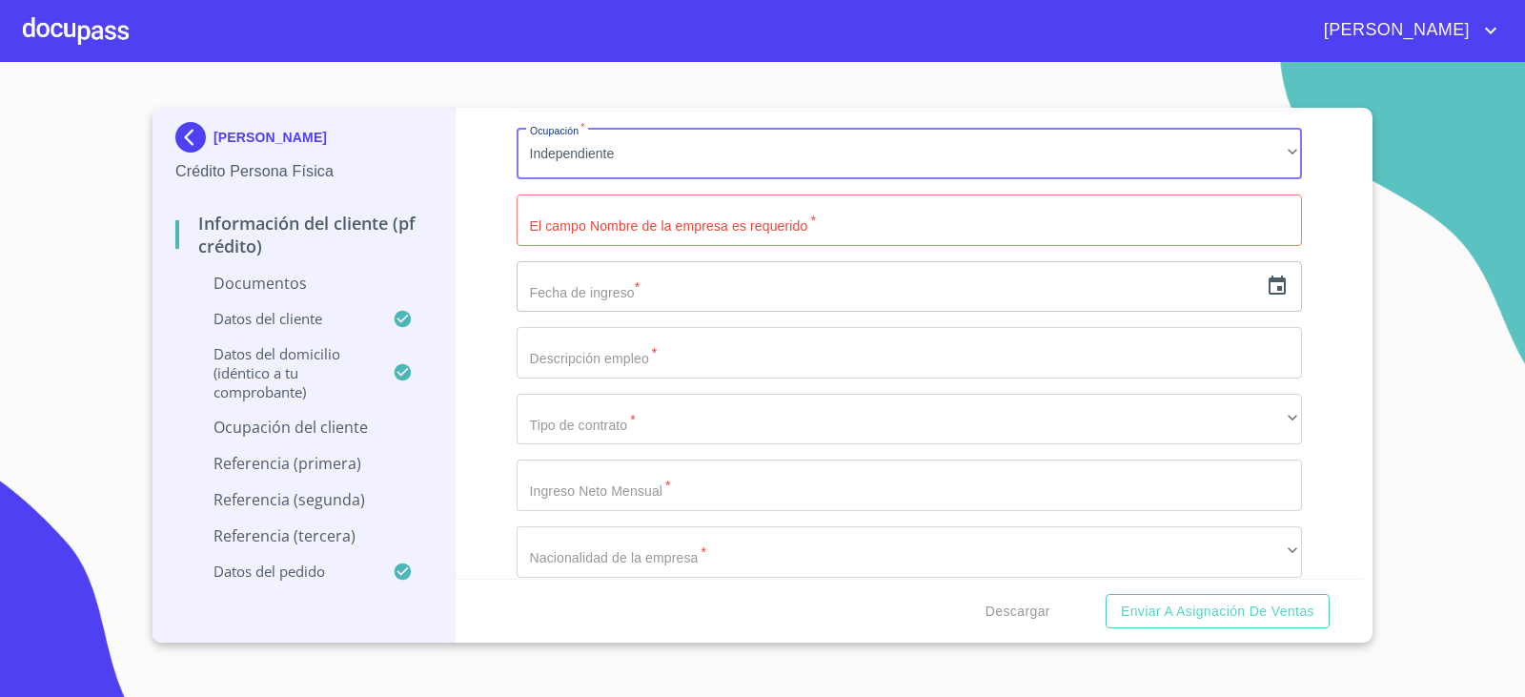
click at [614, 228] on input "Documento de identificación.   *" at bounding box center [910, 219] width 786 height 51
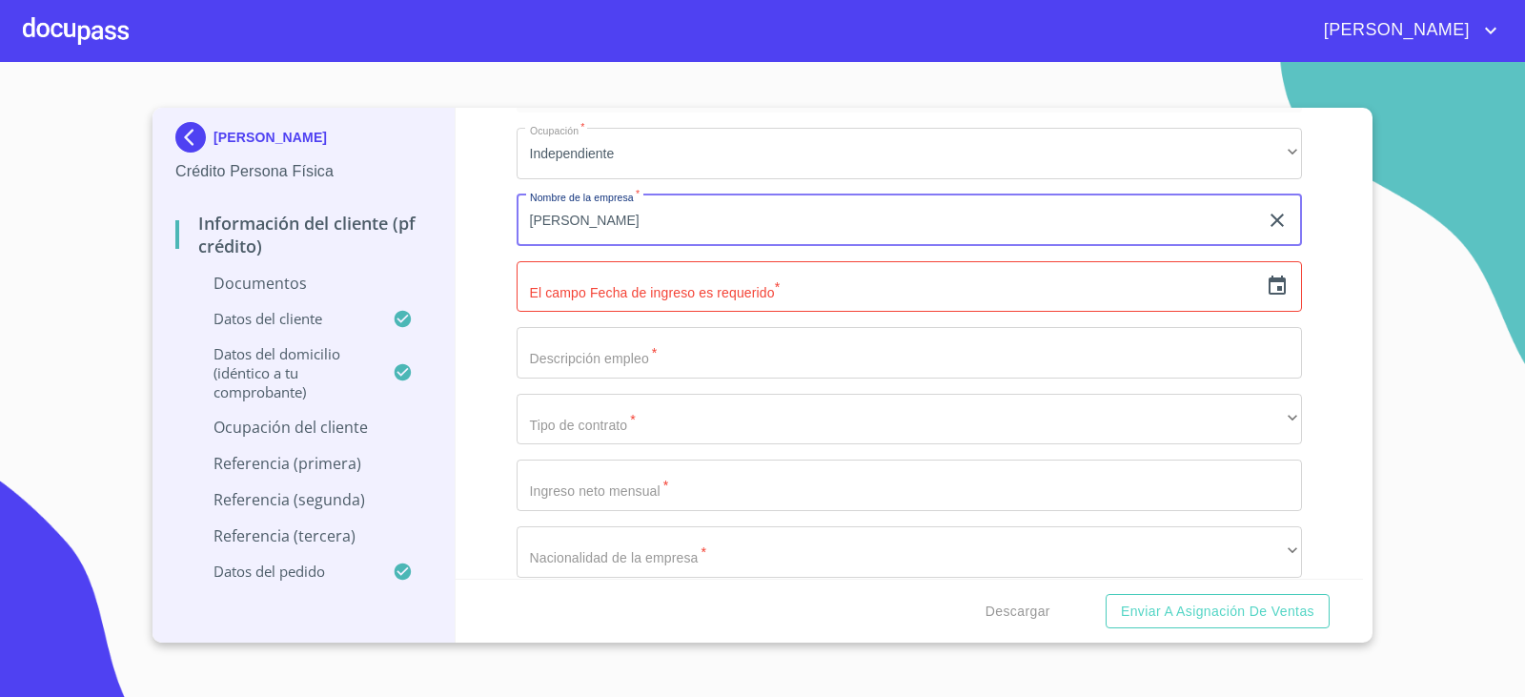
click at [598, 235] on input "[PERSON_NAME]" at bounding box center [888, 219] width 742 height 51
type input "[PERSON_NAME]"
click at [702, 292] on input "text" at bounding box center [888, 286] width 742 height 51
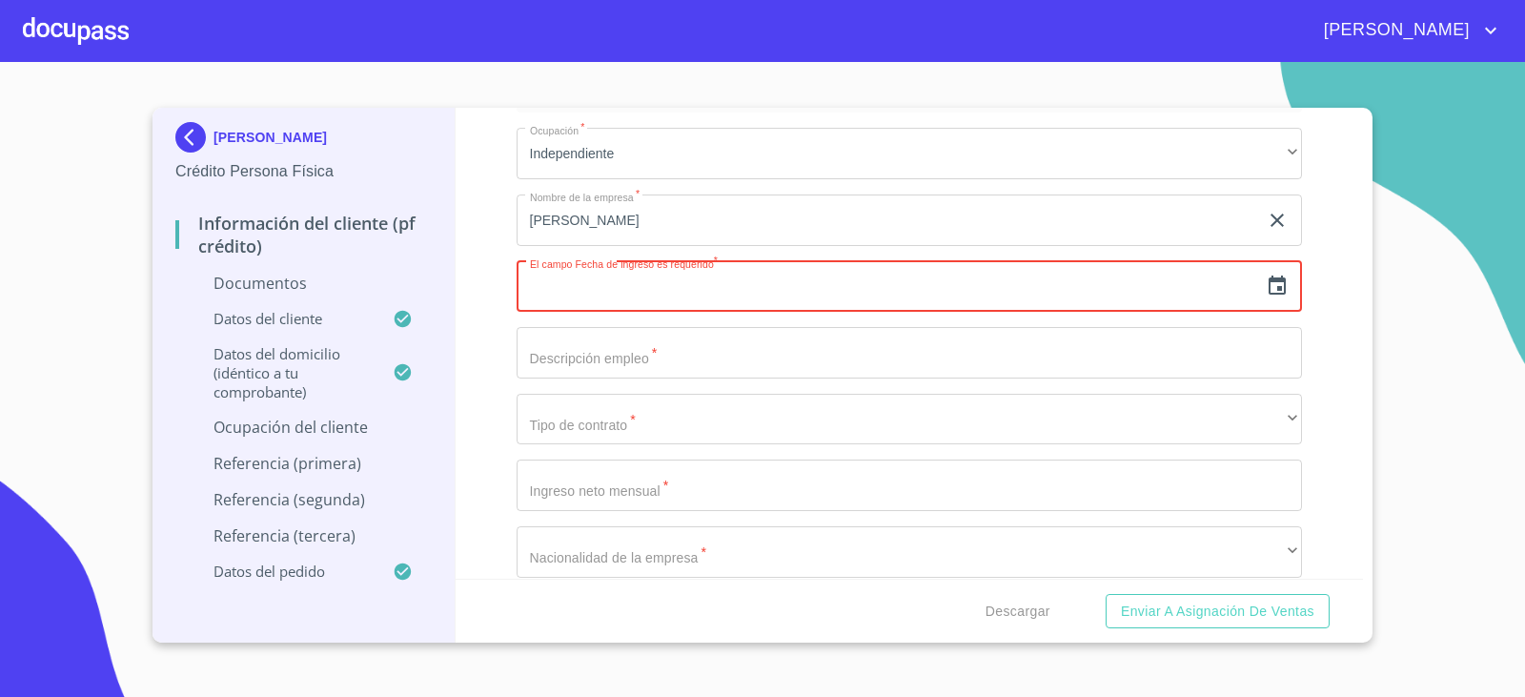
click at [1268, 287] on icon "button" at bounding box center [1276, 284] width 17 height 19
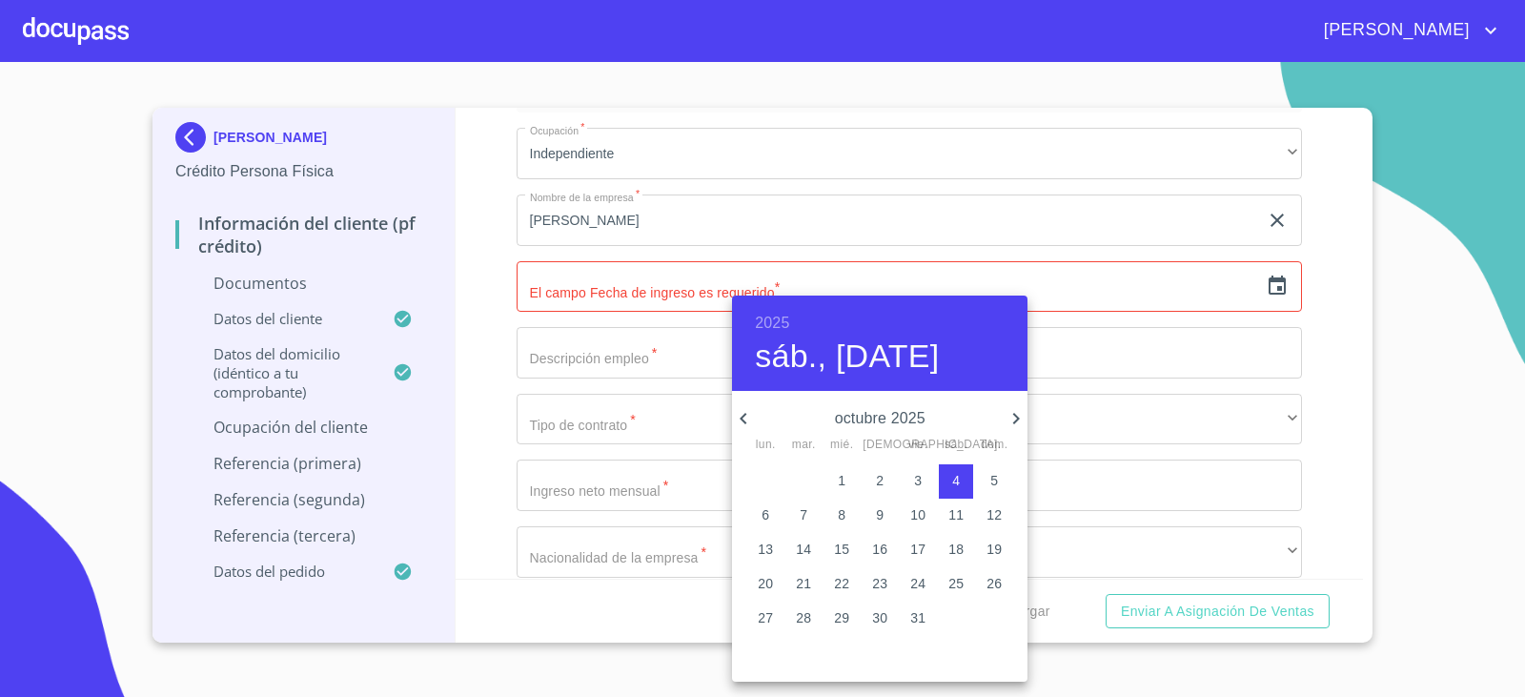
click at [774, 321] on h6 "2025" at bounding box center [772, 323] width 34 height 27
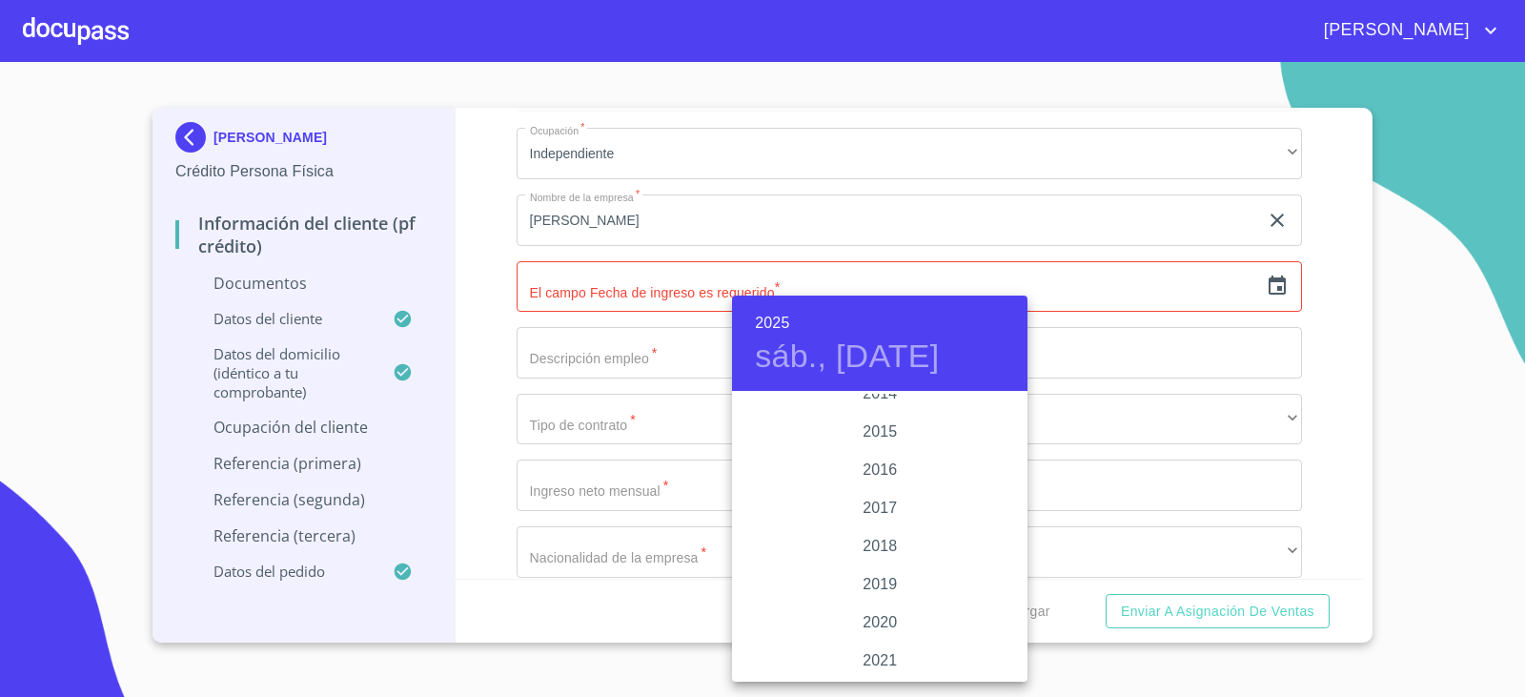
scroll to position [3507, 0]
click at [882, 515] on div "2020" at bounding box center [879, 527] width 295 height 38
type input "4 de oct. de 2020"
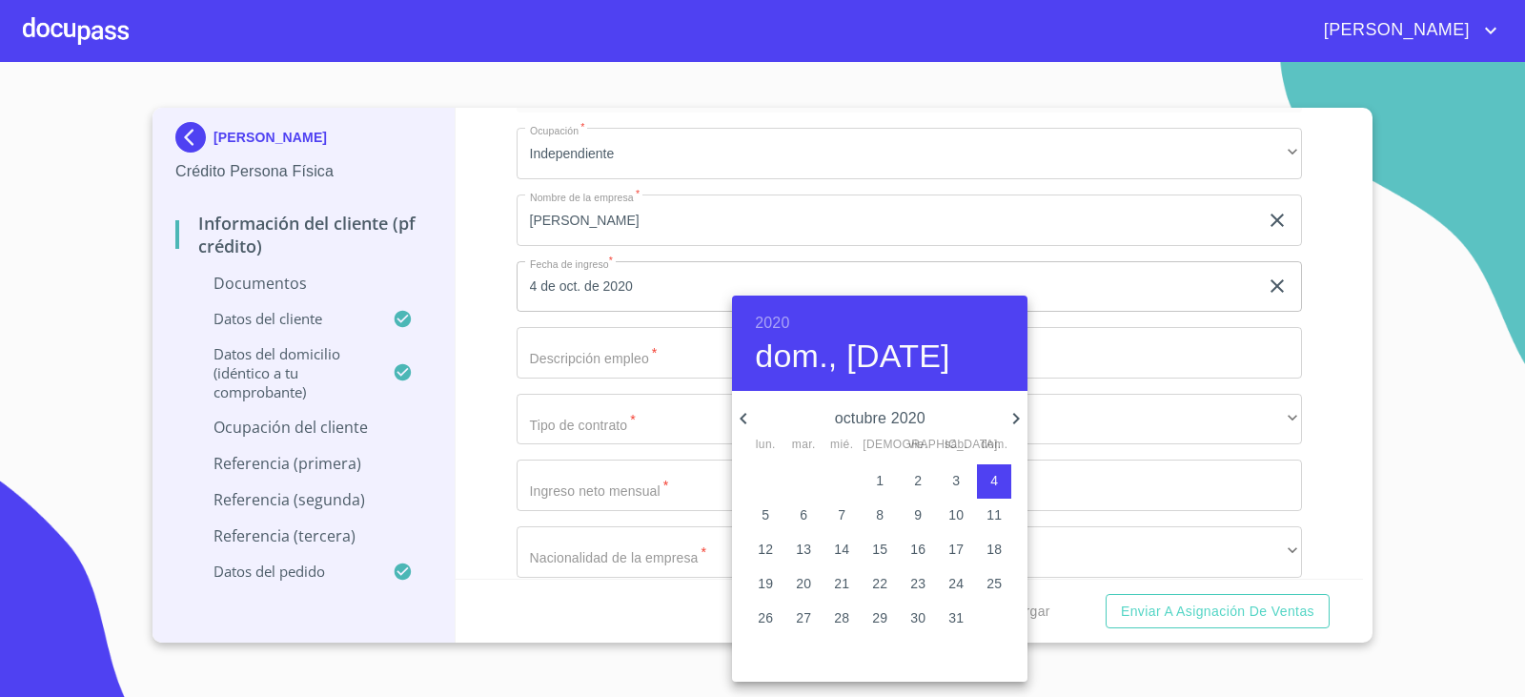
click at [542, 285] on div at bounding box center [762, 348] width 1525 height 697
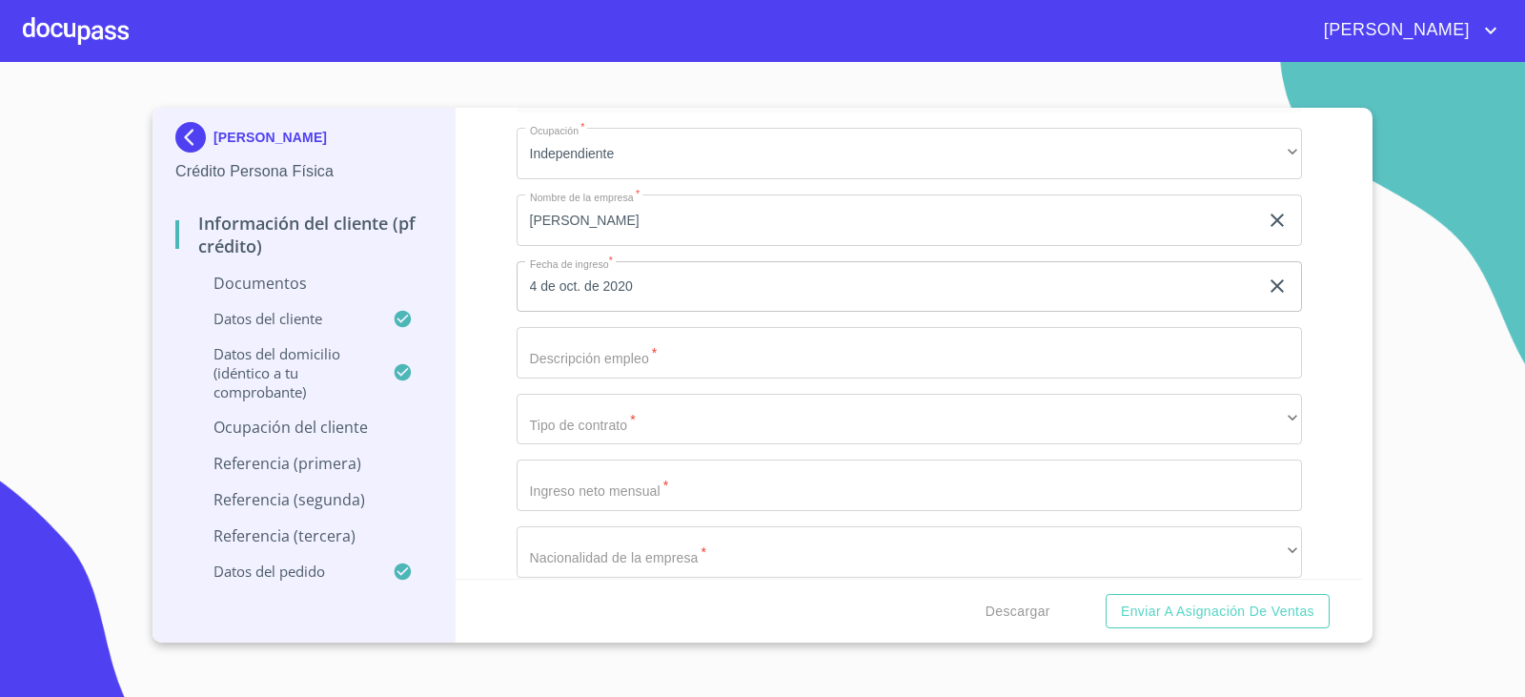
click at [501, 304] on div "Información del cliente (PF crédito) Documentos Documento de identificación.   …" at bounding box center [910, 343] width 908 height 471
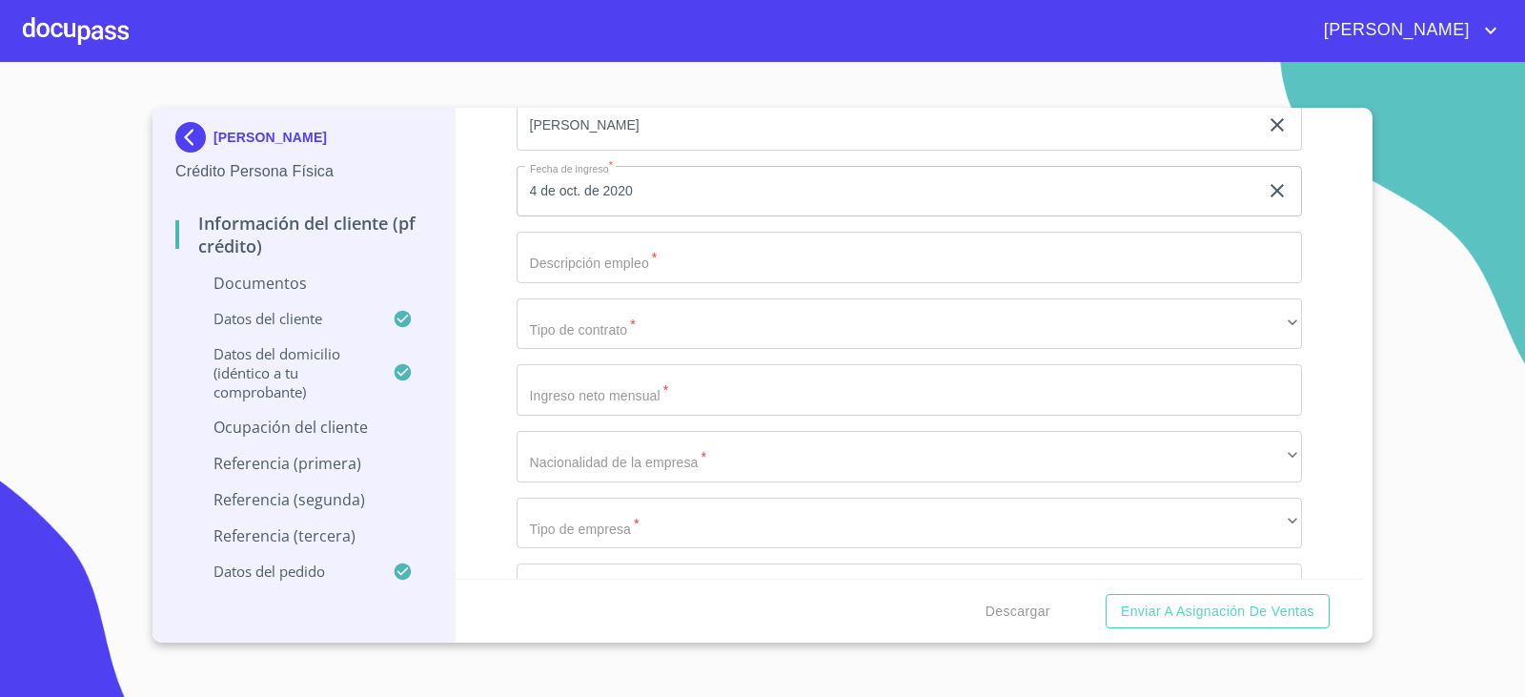
click at [582, 269] on input "Documento de identificación.   *" at bounding box center [910, 257] width 786 height 51
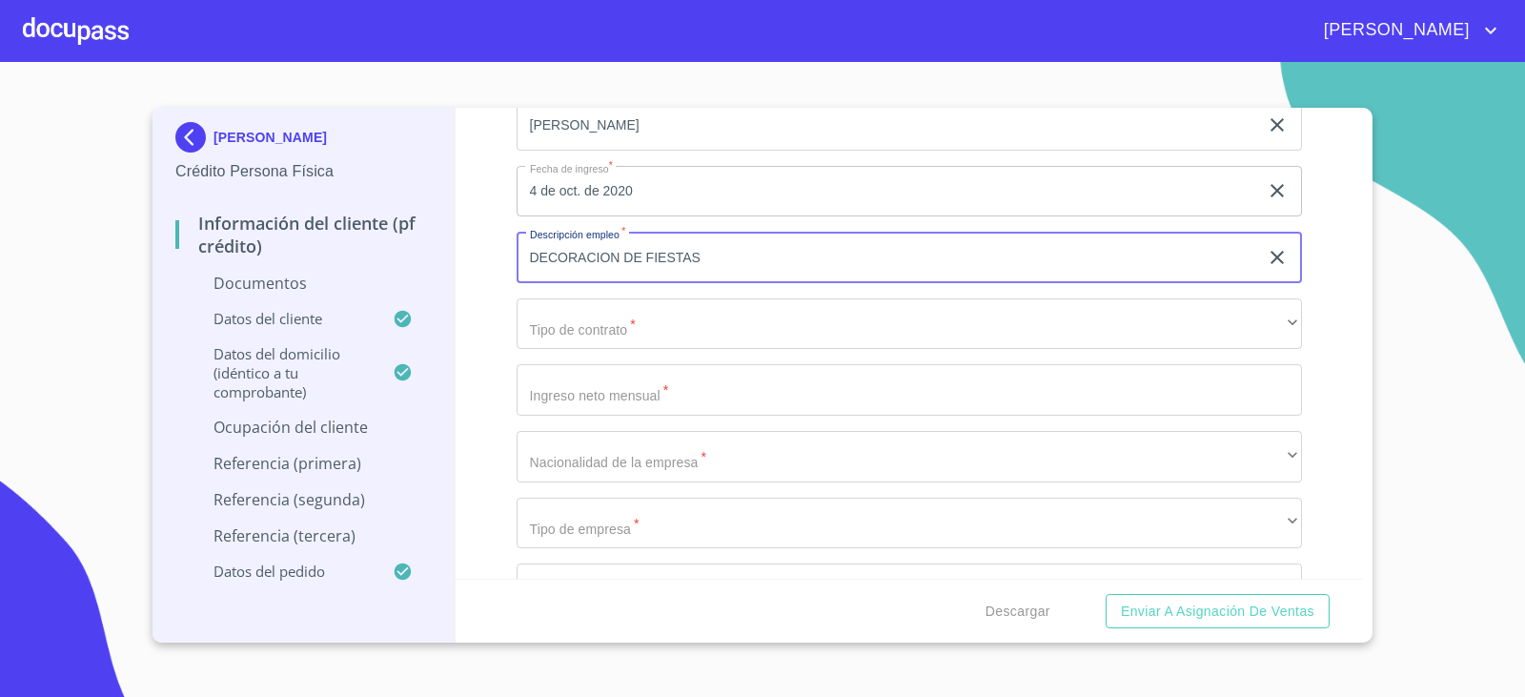
type input "DECORACION DE FIESTAS"
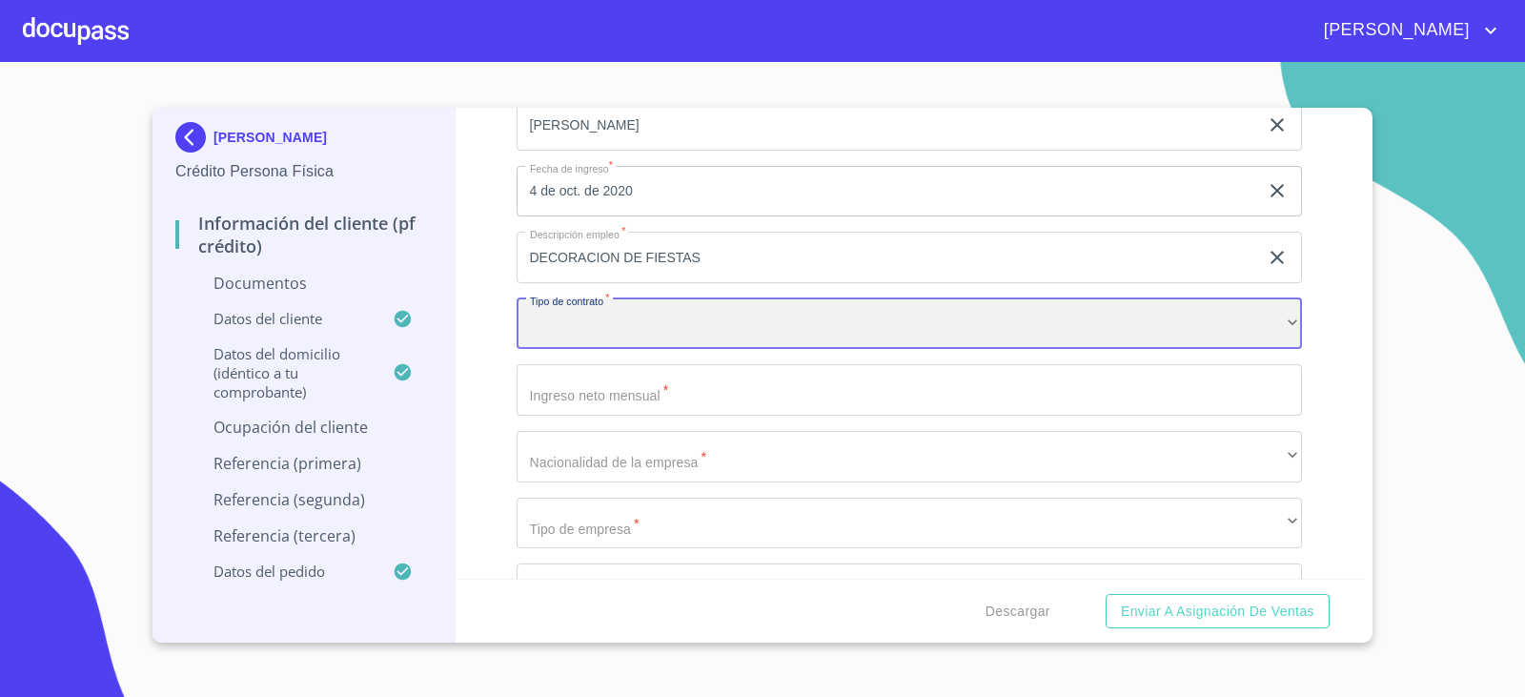
click at [717, 302] on div "​" at bounding box center [910, 323] width 786 height 51
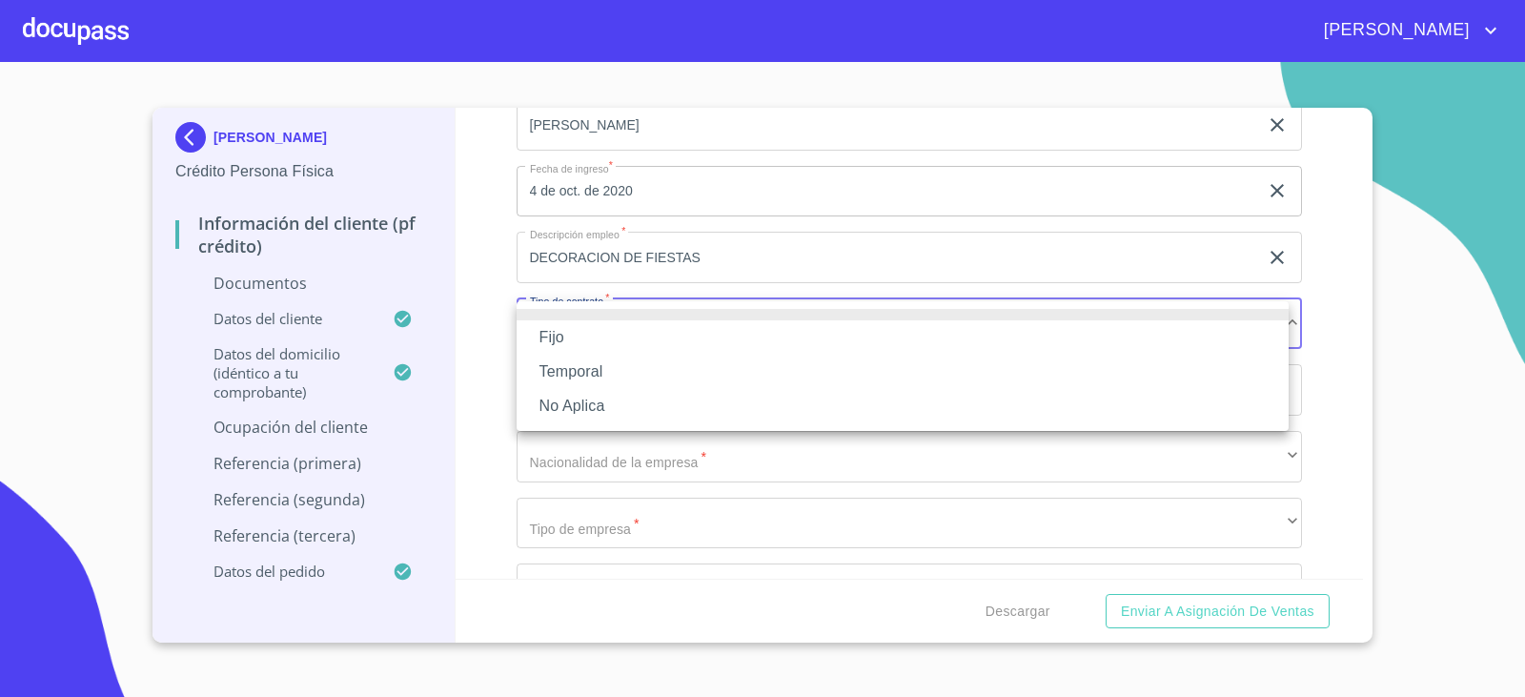
click at [655, 328] on li "Fijo" at bounding box center [903, 337] width 772 height 34
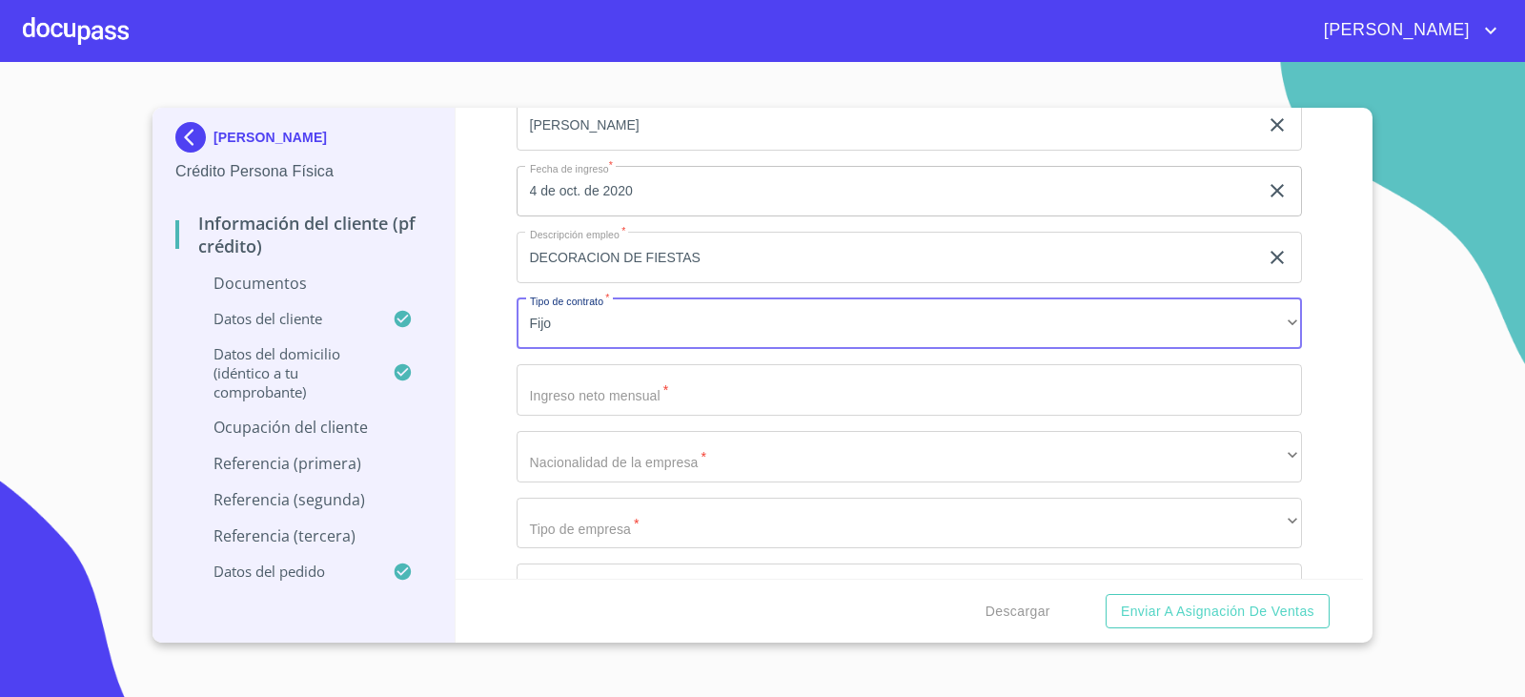
click at [565, 379] on input "Documento de identificación.   *" at bounding box center [910, 389] width 786 height 51
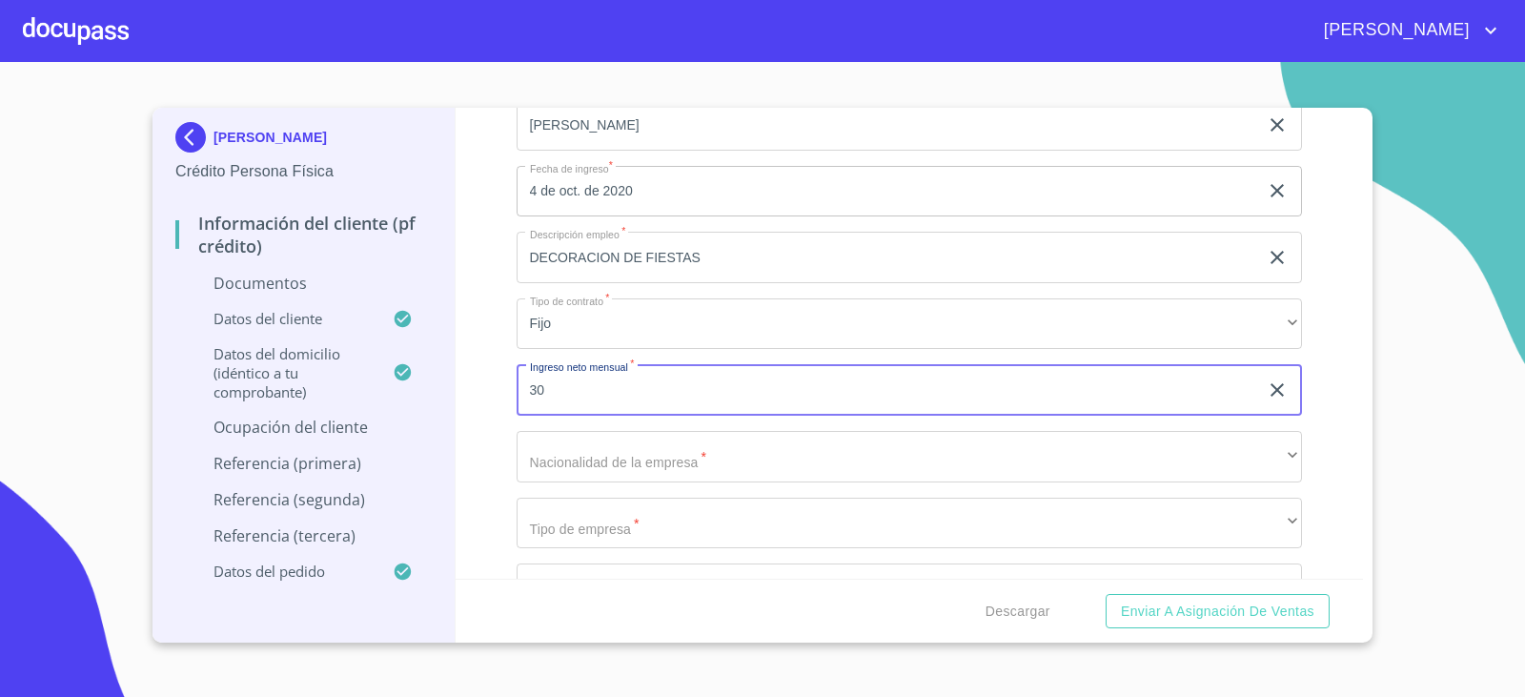
type input "3"
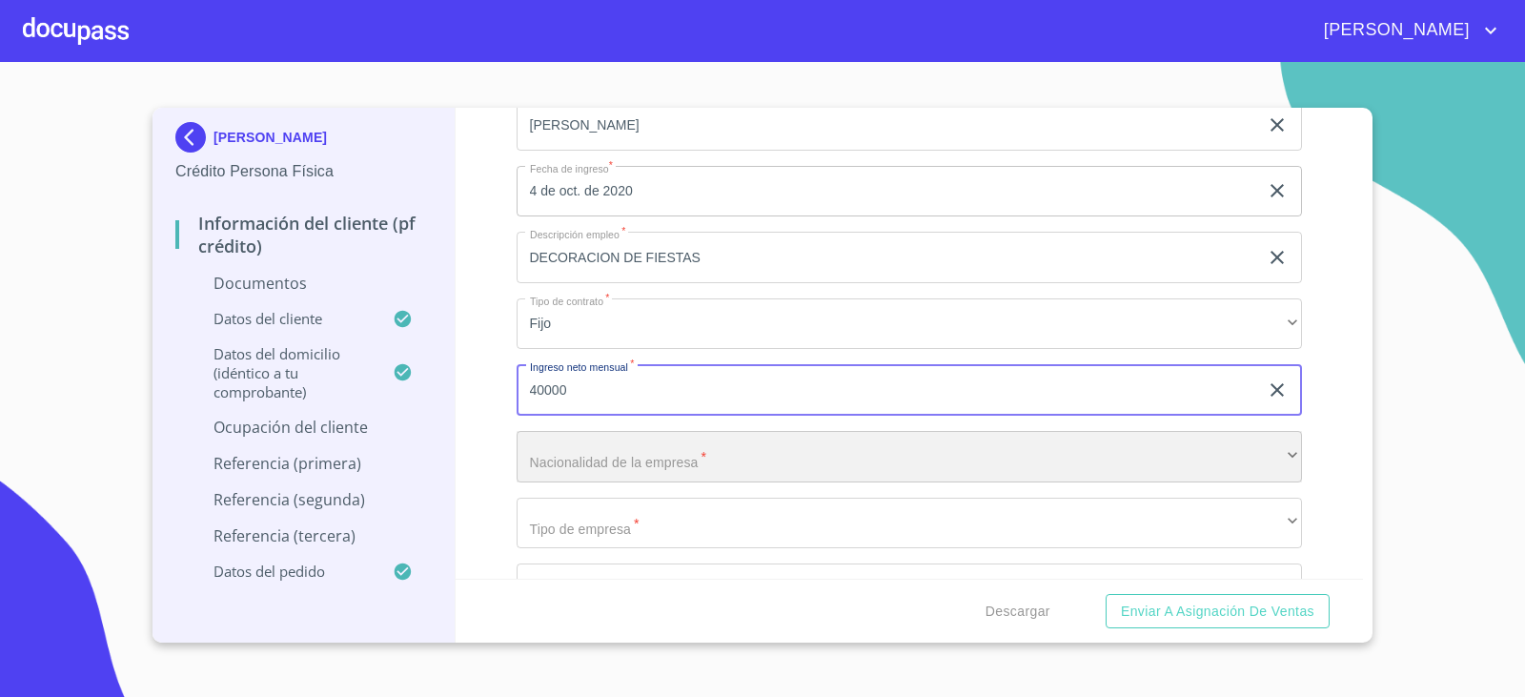
click at [690, 463] on div "​" at bounding box center [910, 456] width 786 height 51
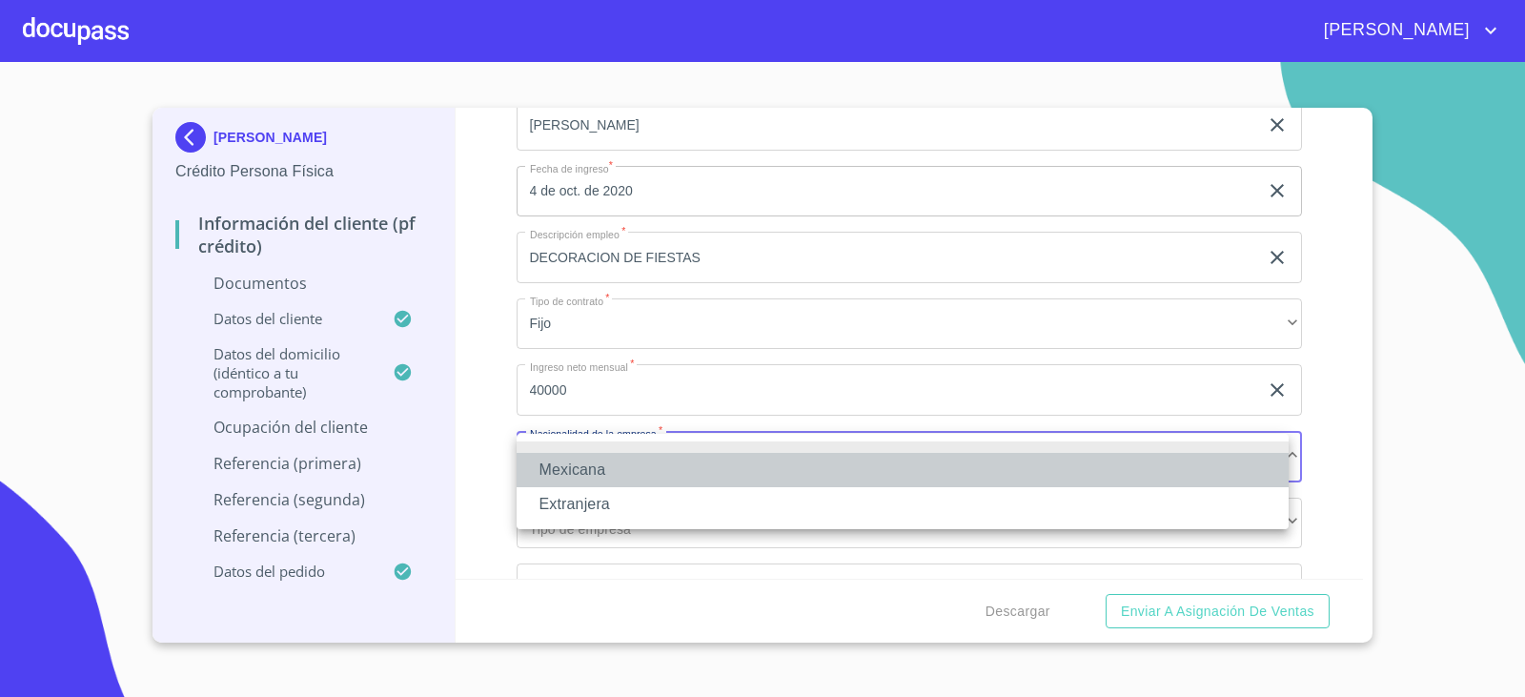
click at [666, 471] on li "Mexicana" at bounding box center [903, 470] width 772 height 34
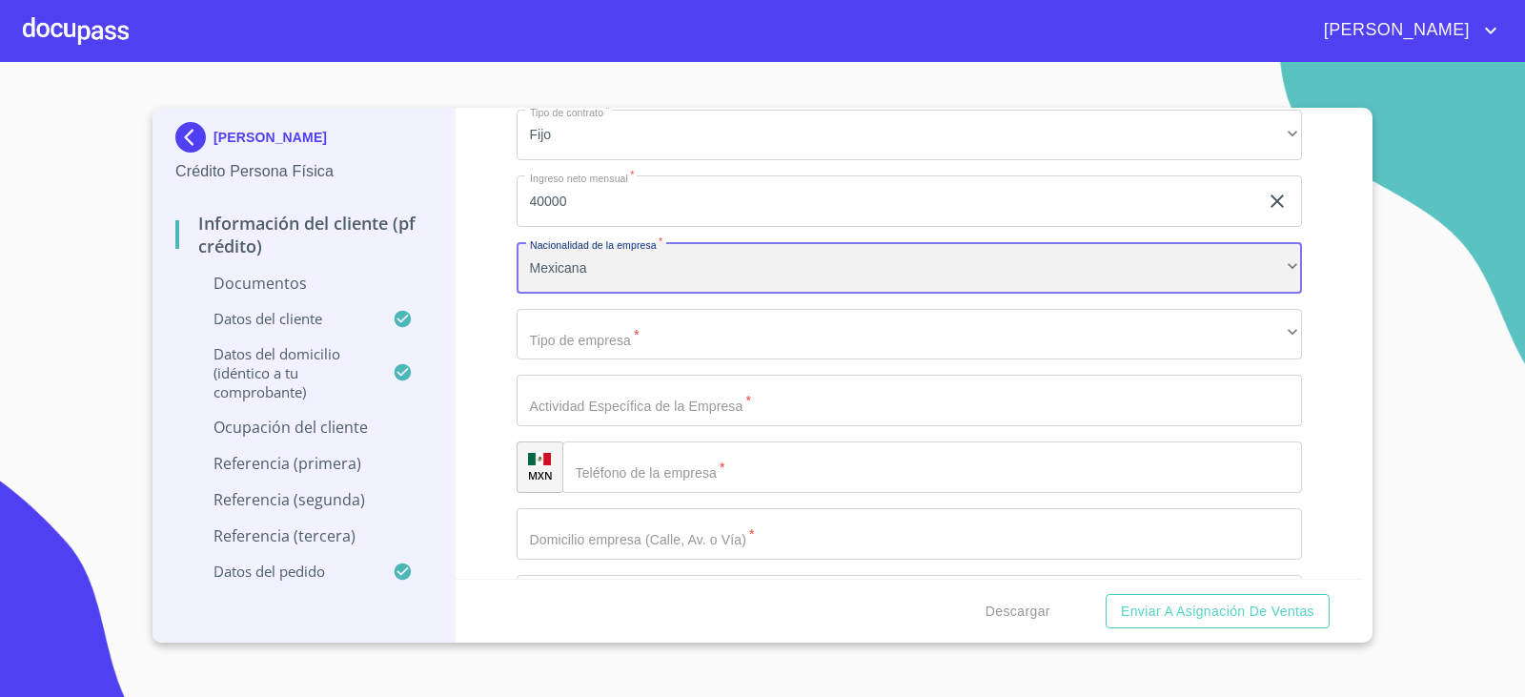
scroll to position [7338, 0]
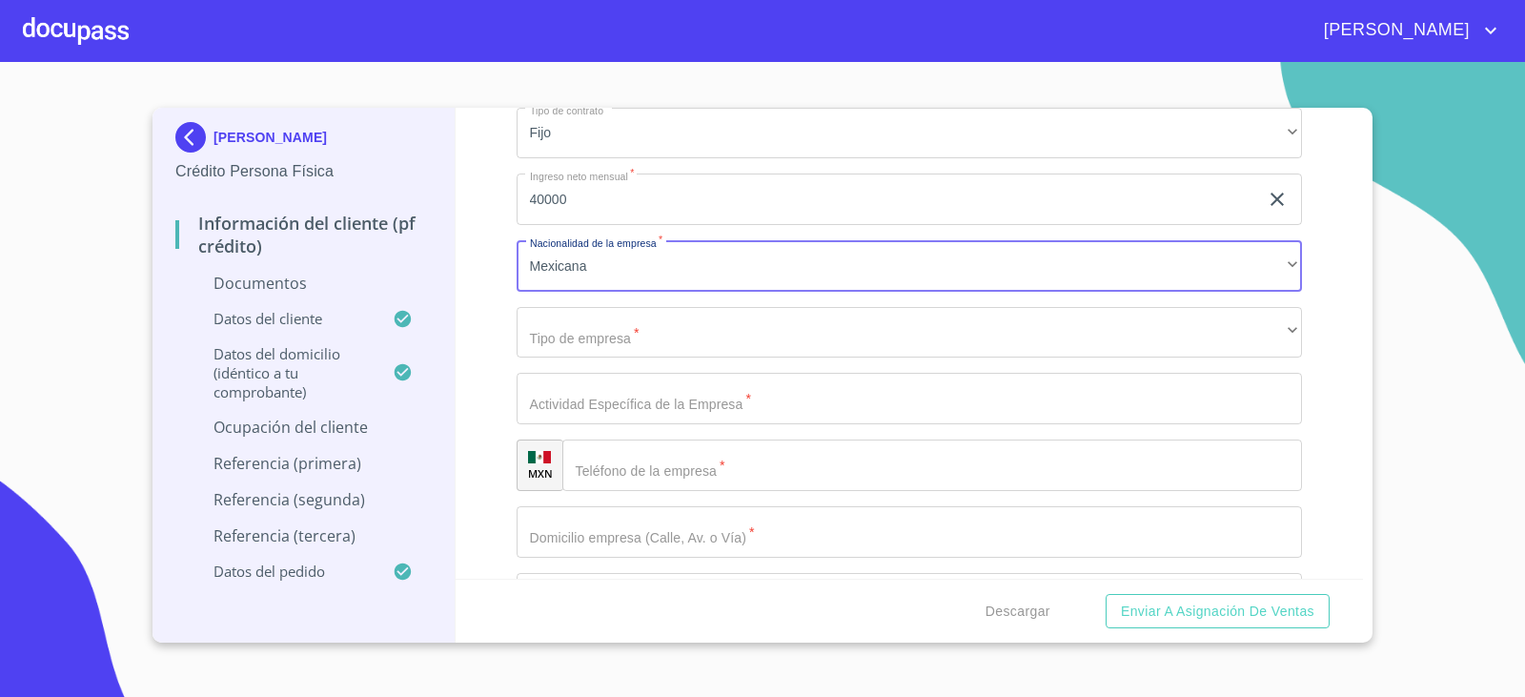
click at [595, 197] on input "40000" at bounding box center [888, 198] width 742 height 51
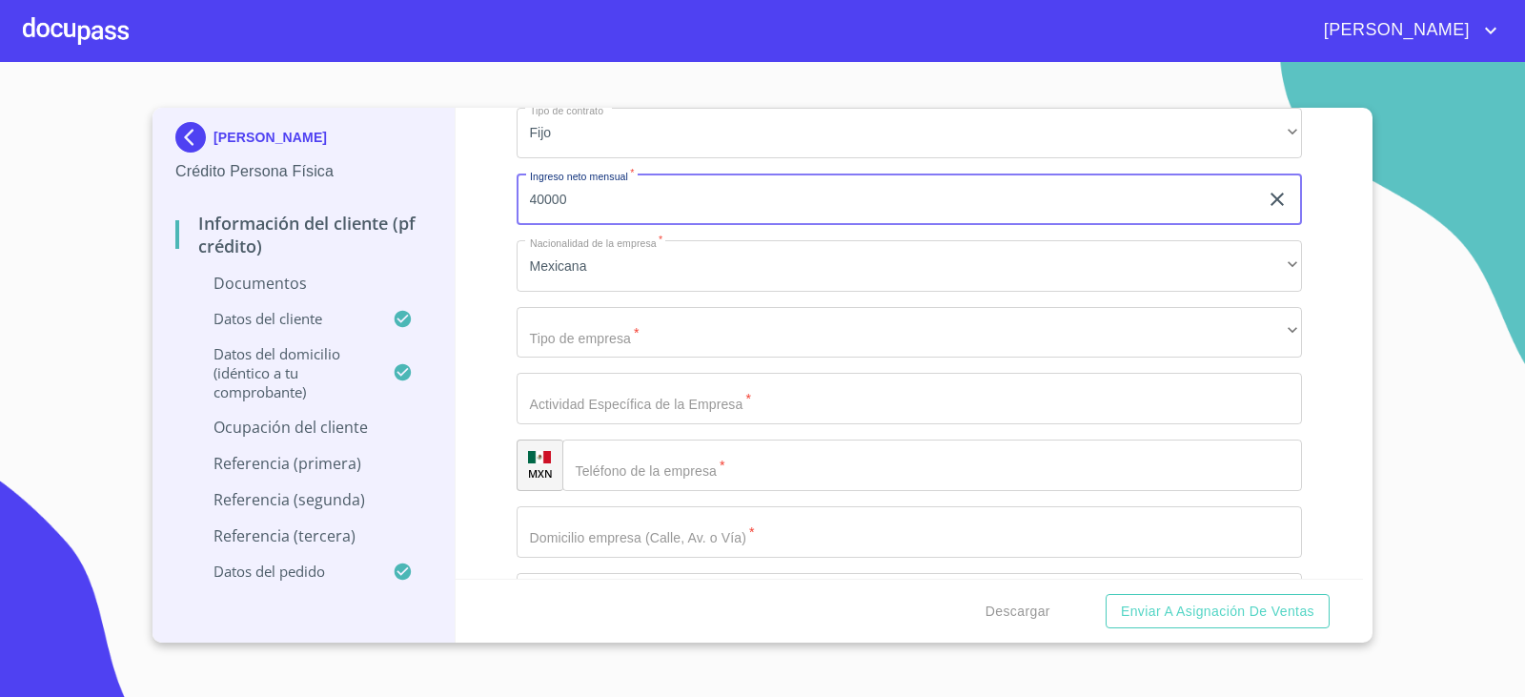
click at [595, 197] on input "40000" at bounding box center [888, 198] width 742 height 51
type input "30000"
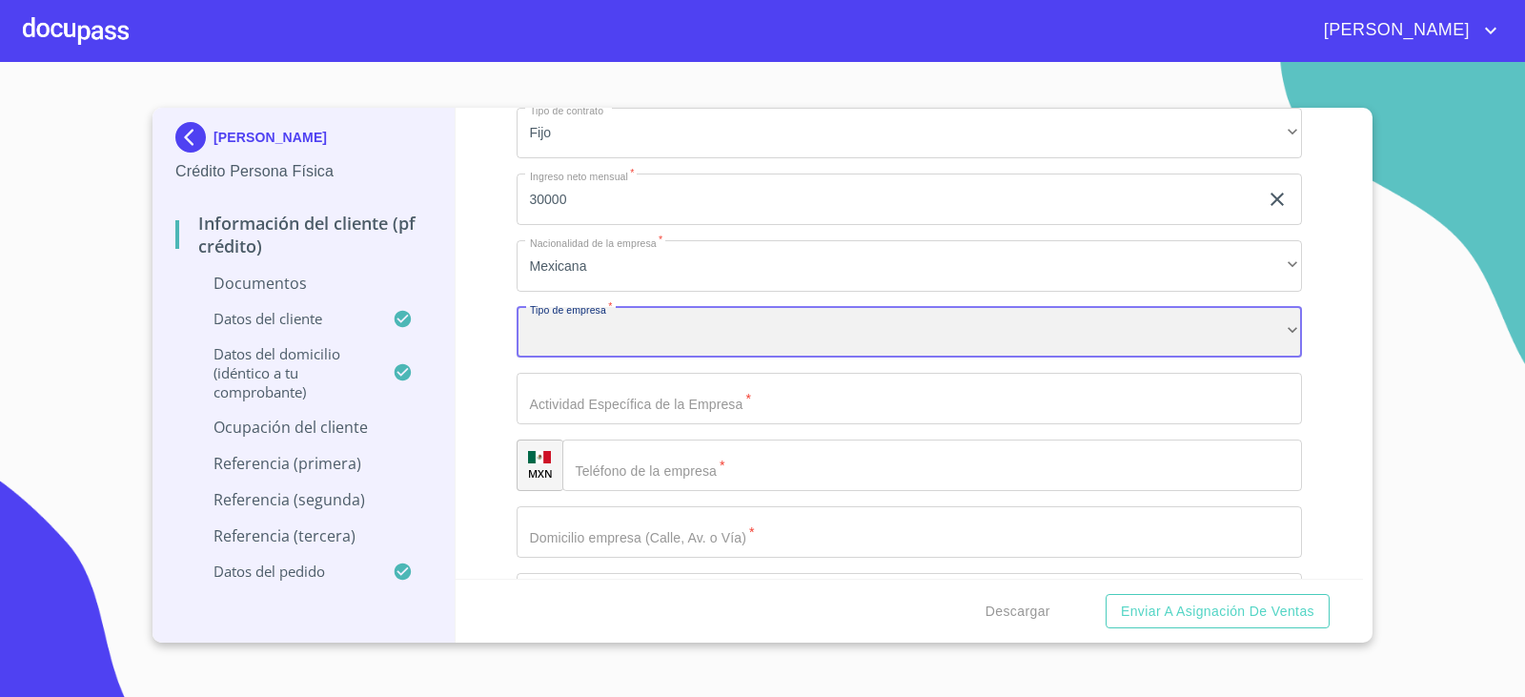
click at [581, 334] on div "​" at bounding box center [910, 332] width 786 height 51
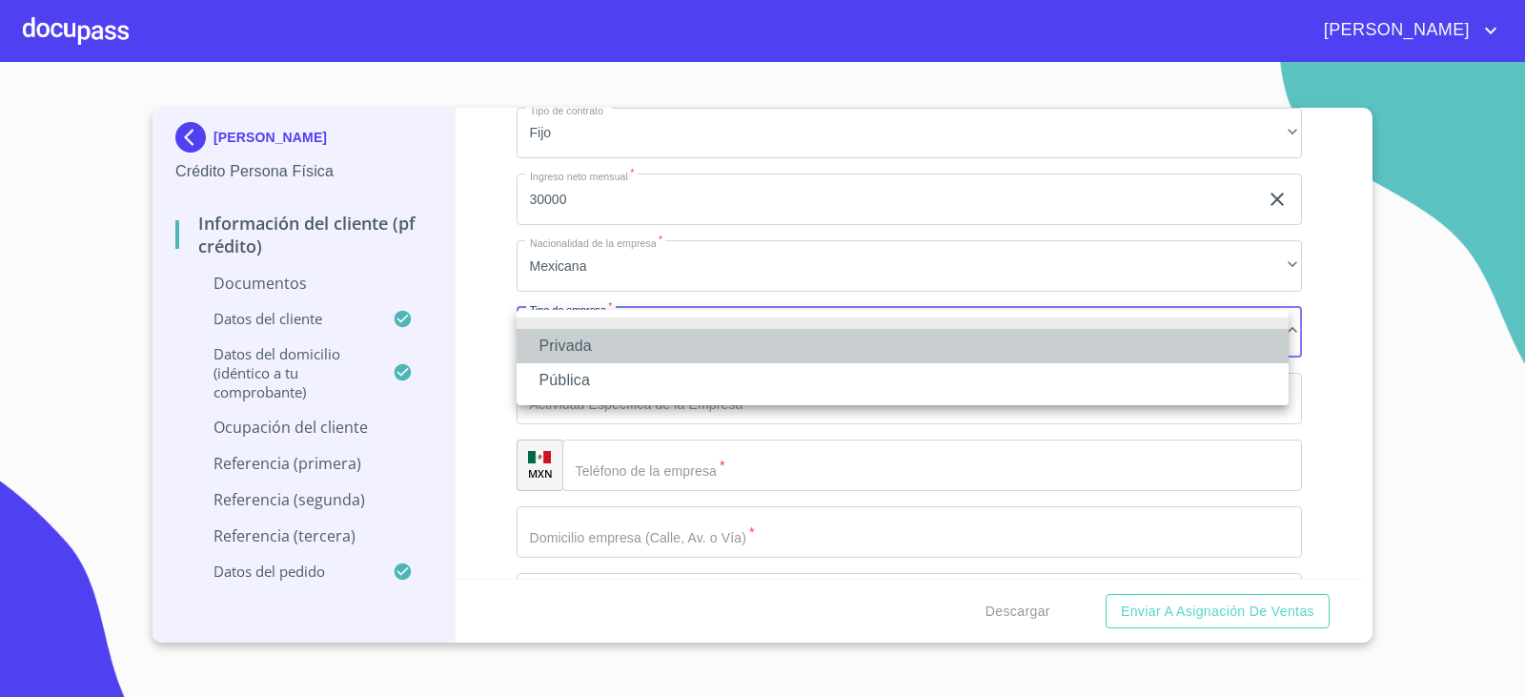
click at [581, 334] on li "Privada" at bounding box center [903, 346] width 772 height 34
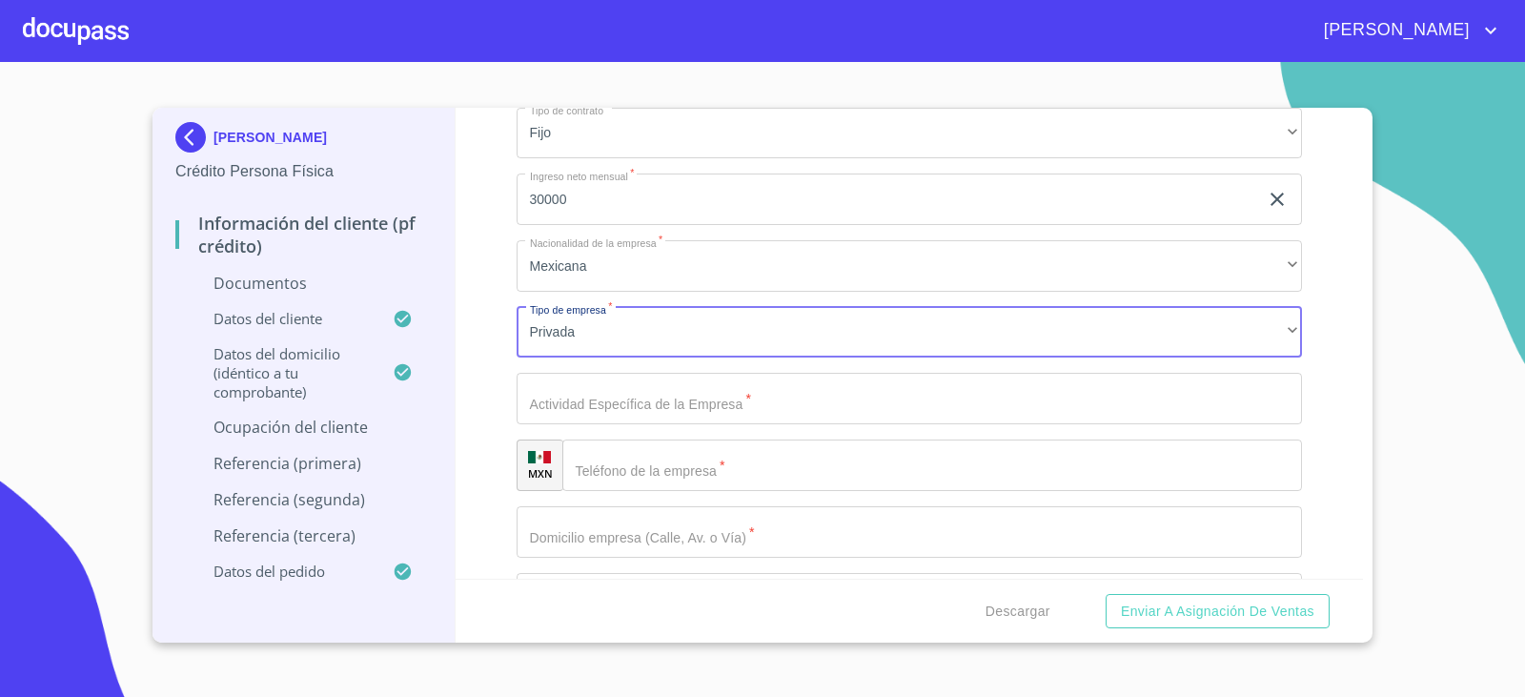
click at [583, 382] on input "Documento de identificación.   *" at bounding box center [910, 398] width 786 height 51
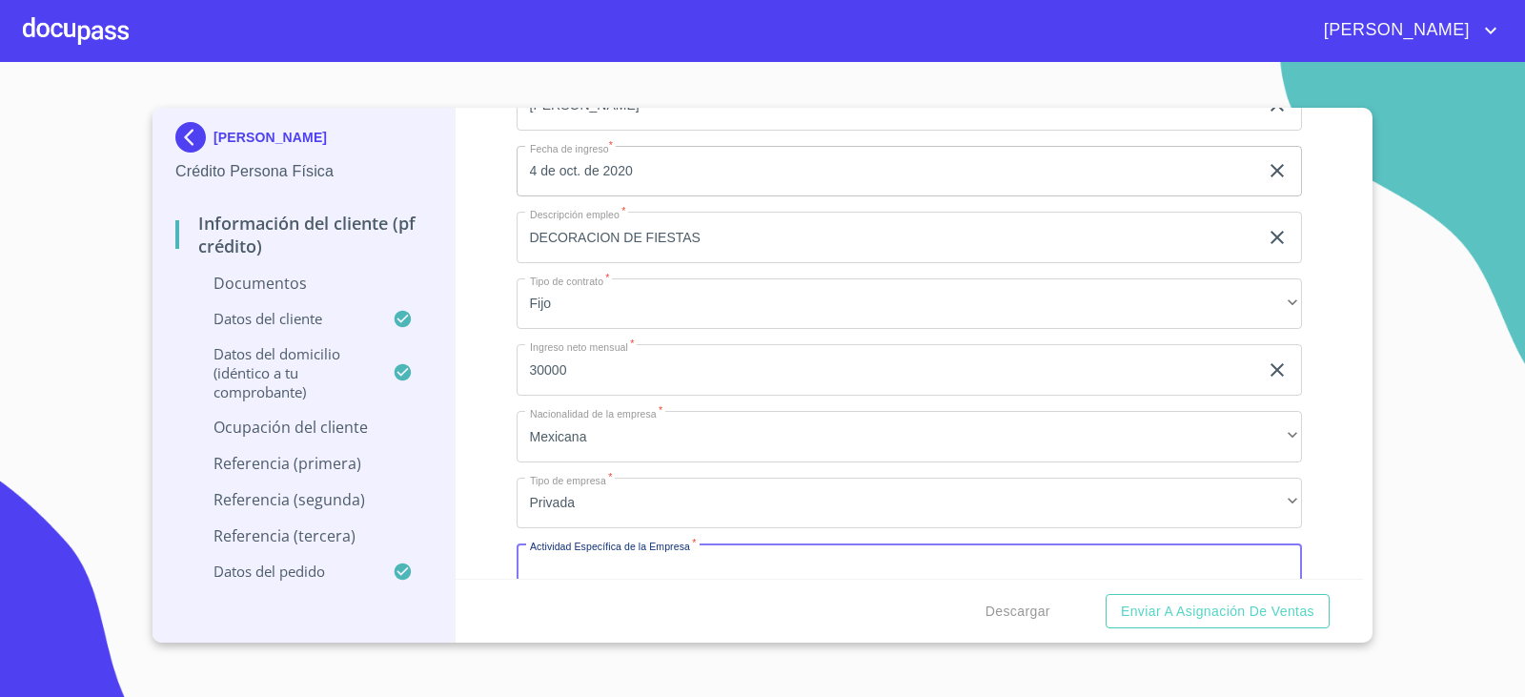
scroll to position [7052, 0]
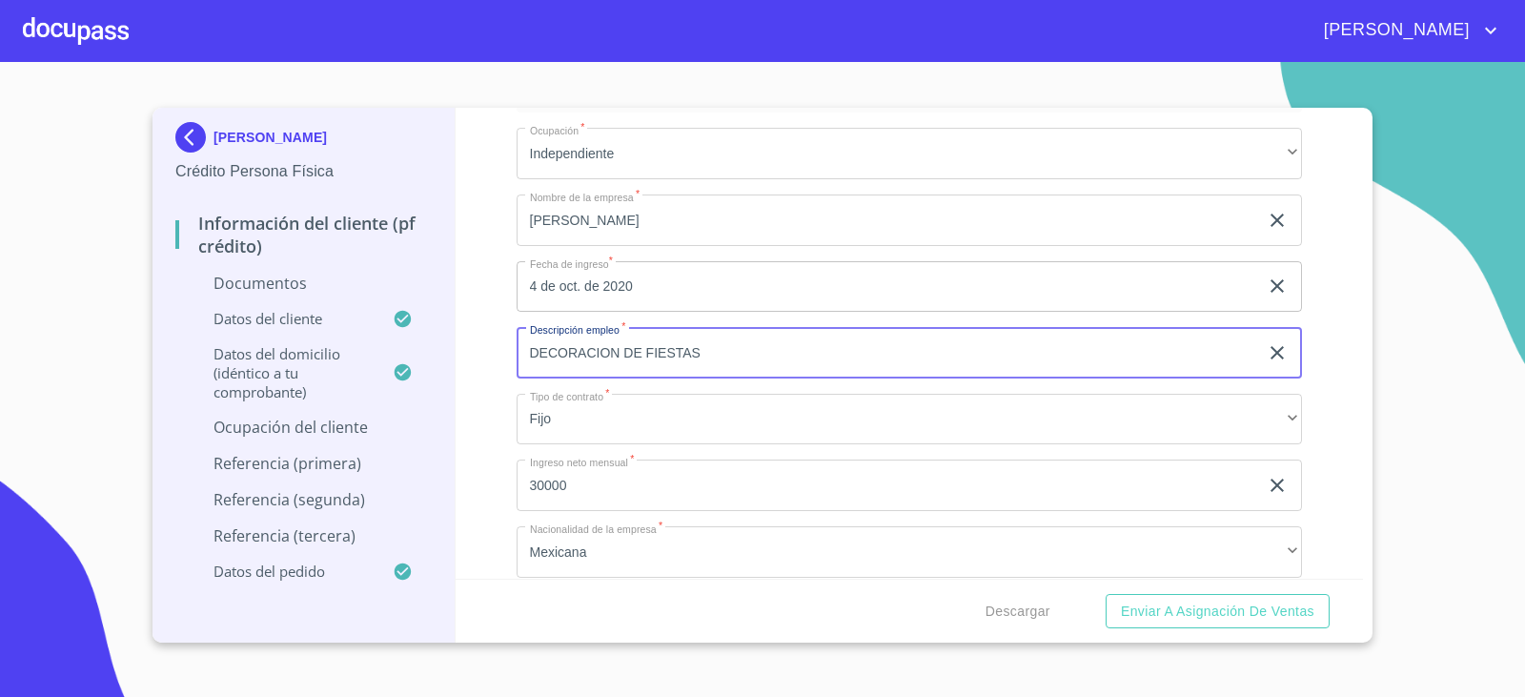
drag, startPoint x: 722, startPoint y: 360, endPoint x: 374, endPoint y: 357, distance: 348.8
click at [374, 357] on div "[PERSON_NAME] Crédito Persona Física Información del cliente (PF crédito) Docum…" at bounding box center [757, 375] width 1210 height 535
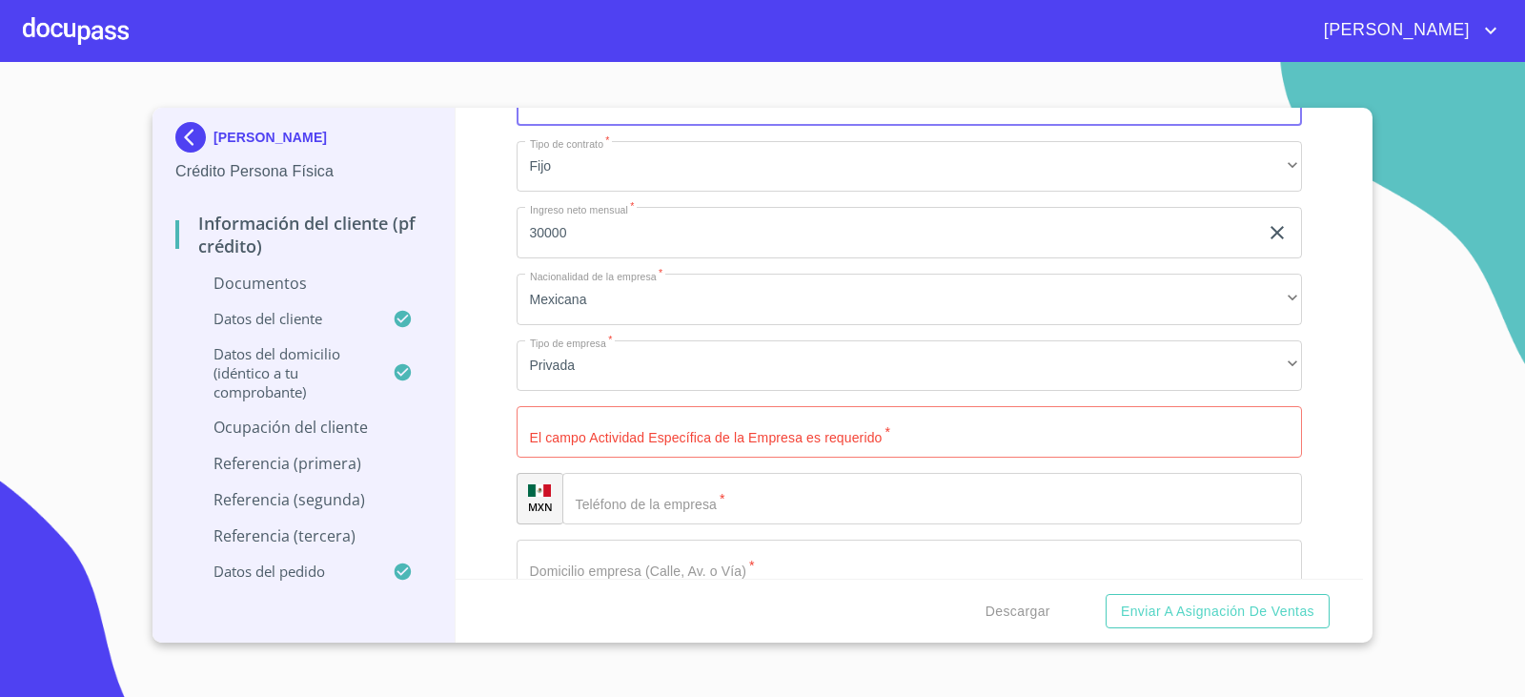
scroll to position [7338, 0]
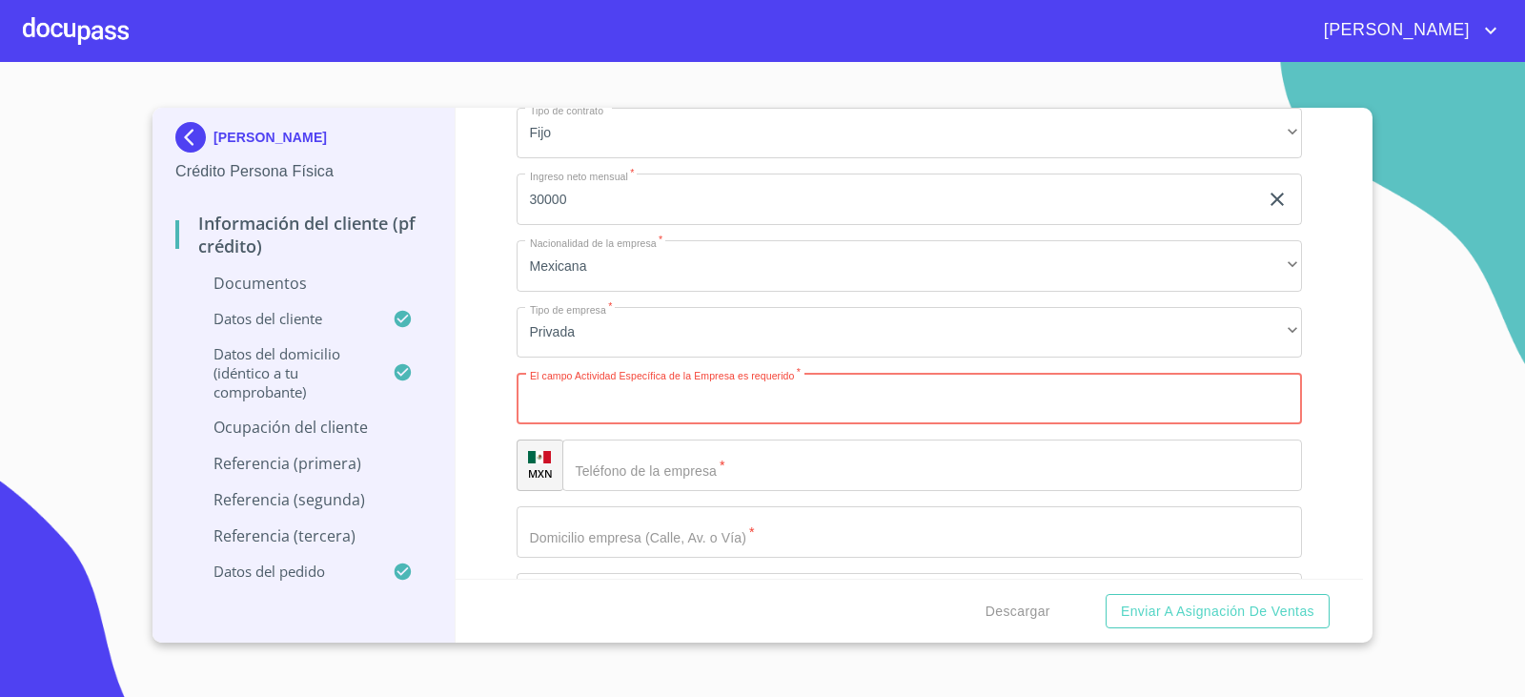
click at [592, 401] on input "Documento de identificación.   *" at bounding box center [910, 398] width 786 height 51
paste input "DECORACION DE FIESTAS"
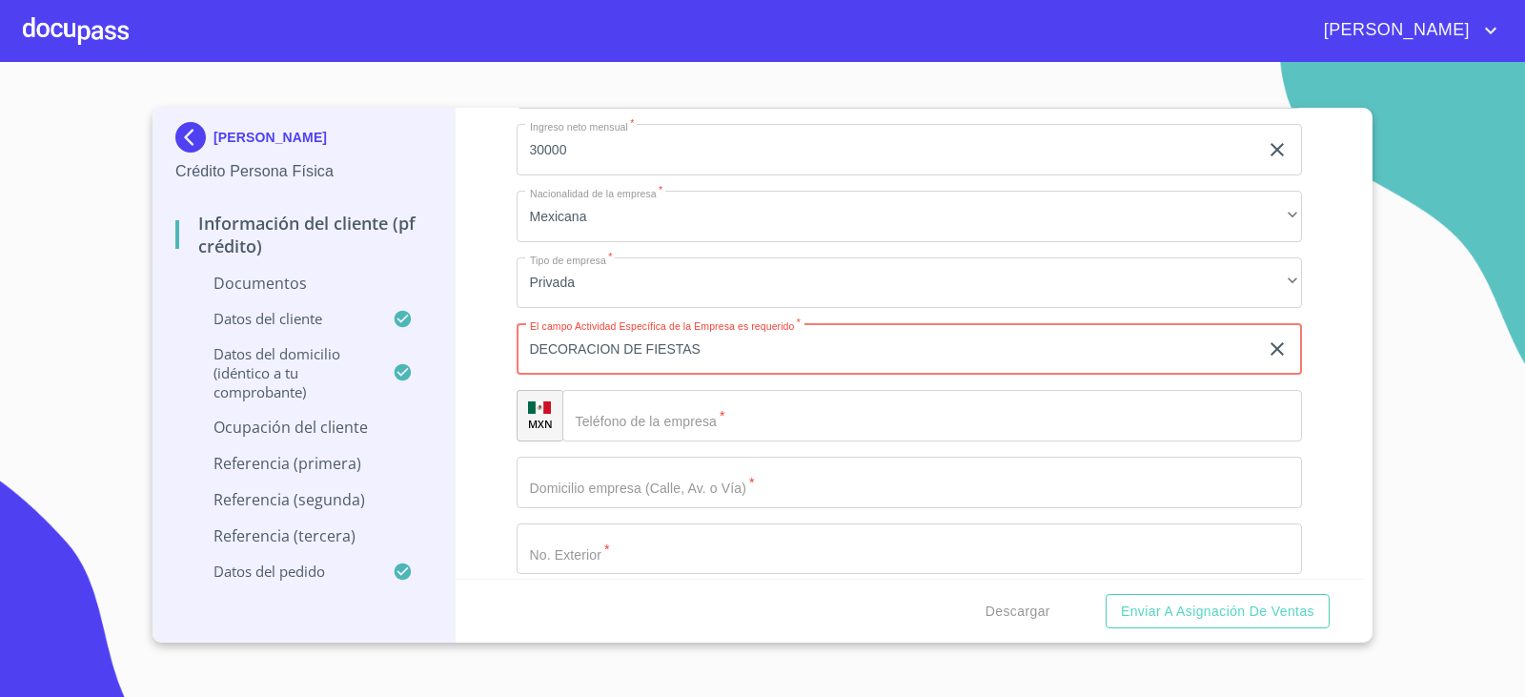
scroll to position [7433, 0]
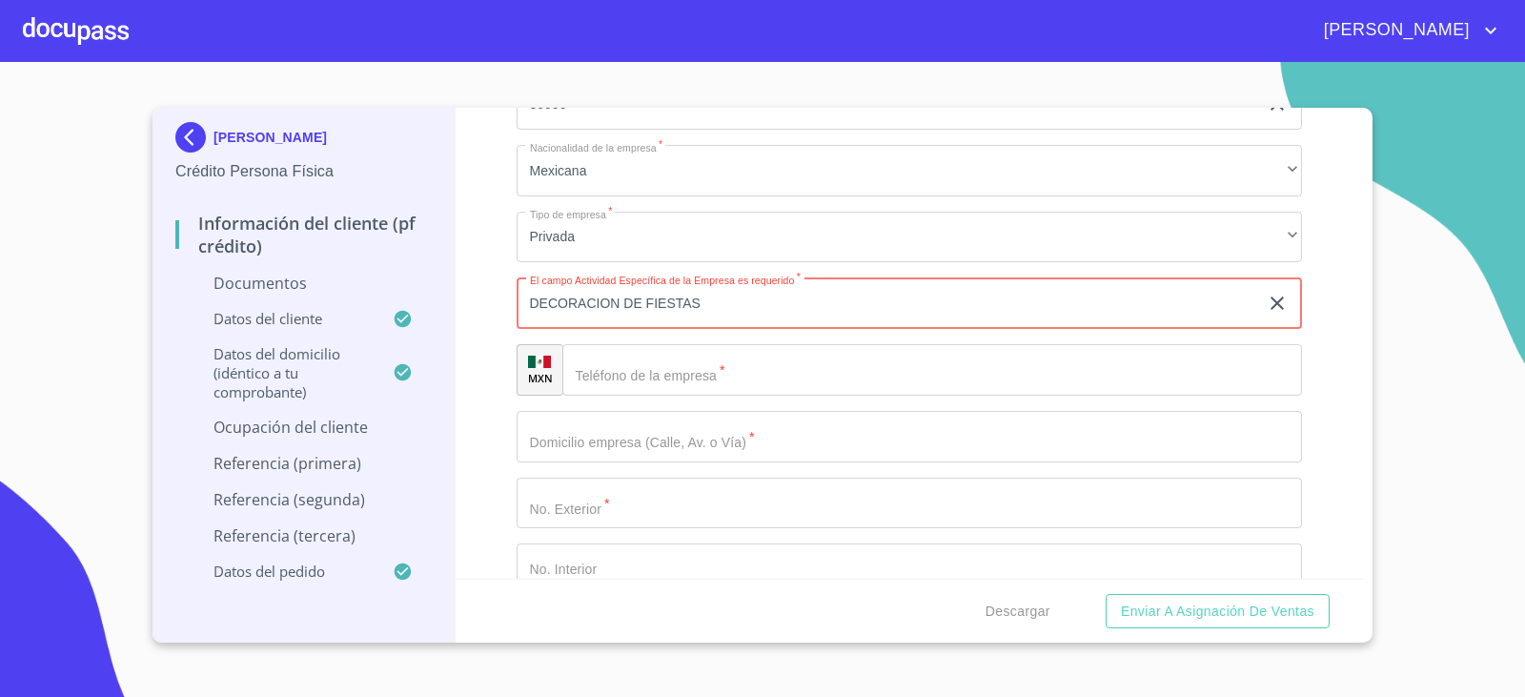
type input "DECORACION DE FIESTAS"
click at [639, 360] on input "Documento de identificación.   *" at bounding box center [932, 369] width 740 height 51
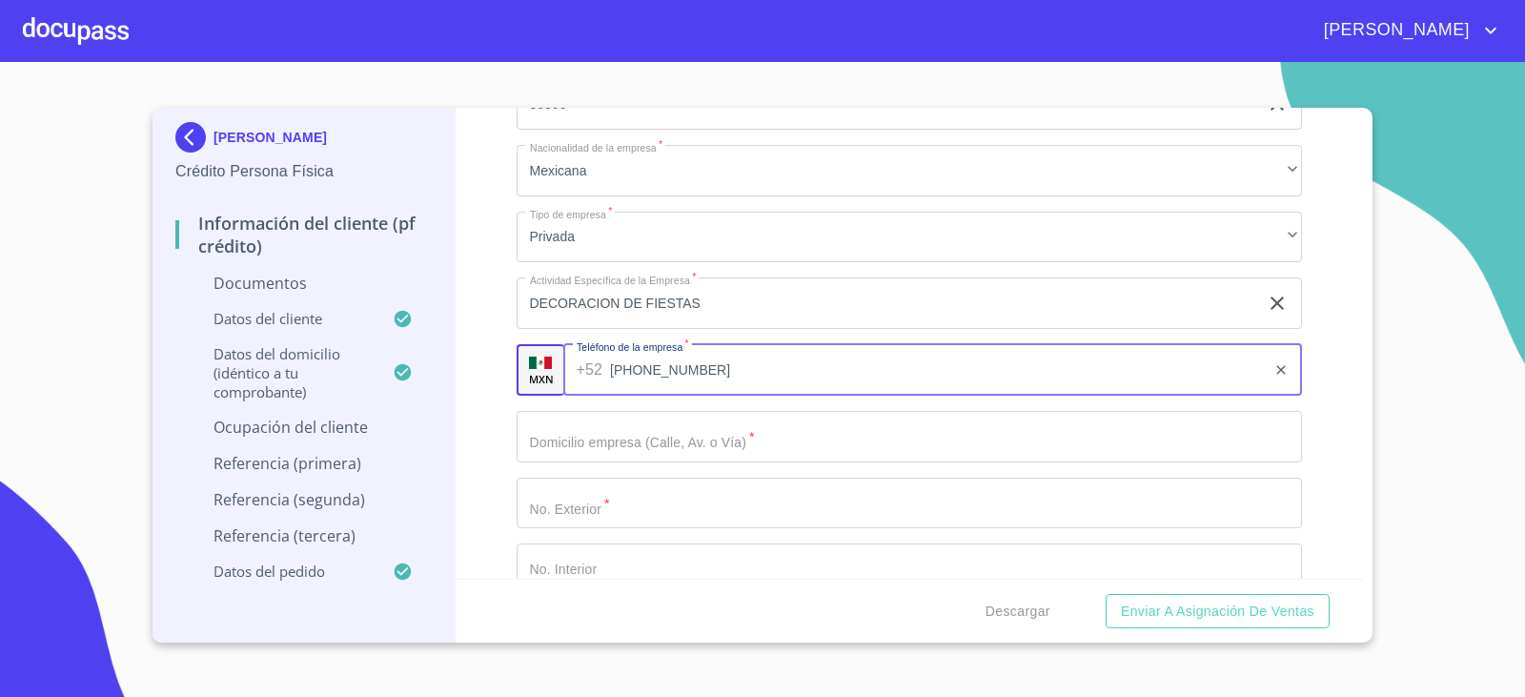
type input "[PHONE_NUMBER]"
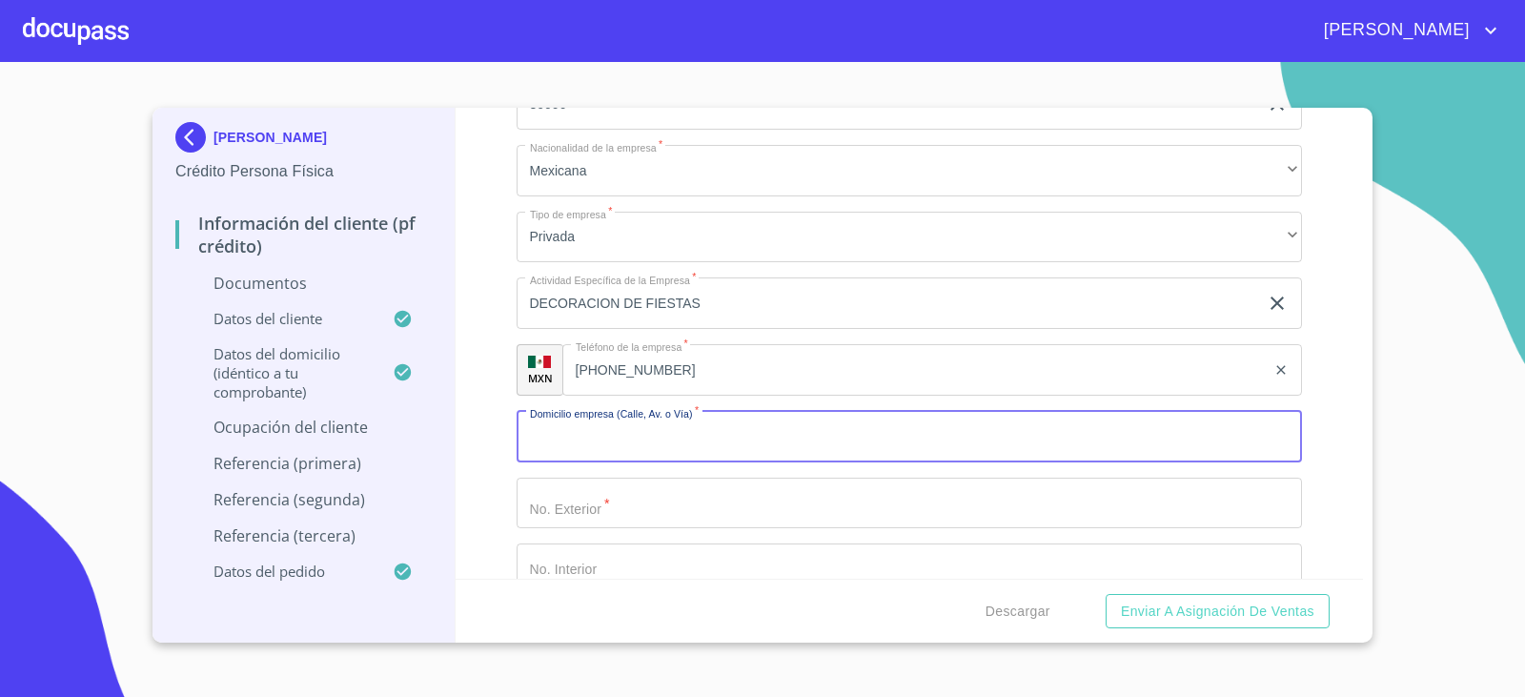
click at [591, 426] on input "Documento de identificación.   *" at bounding box center [910, 436] width 786 height 51
type input "PLATINO"
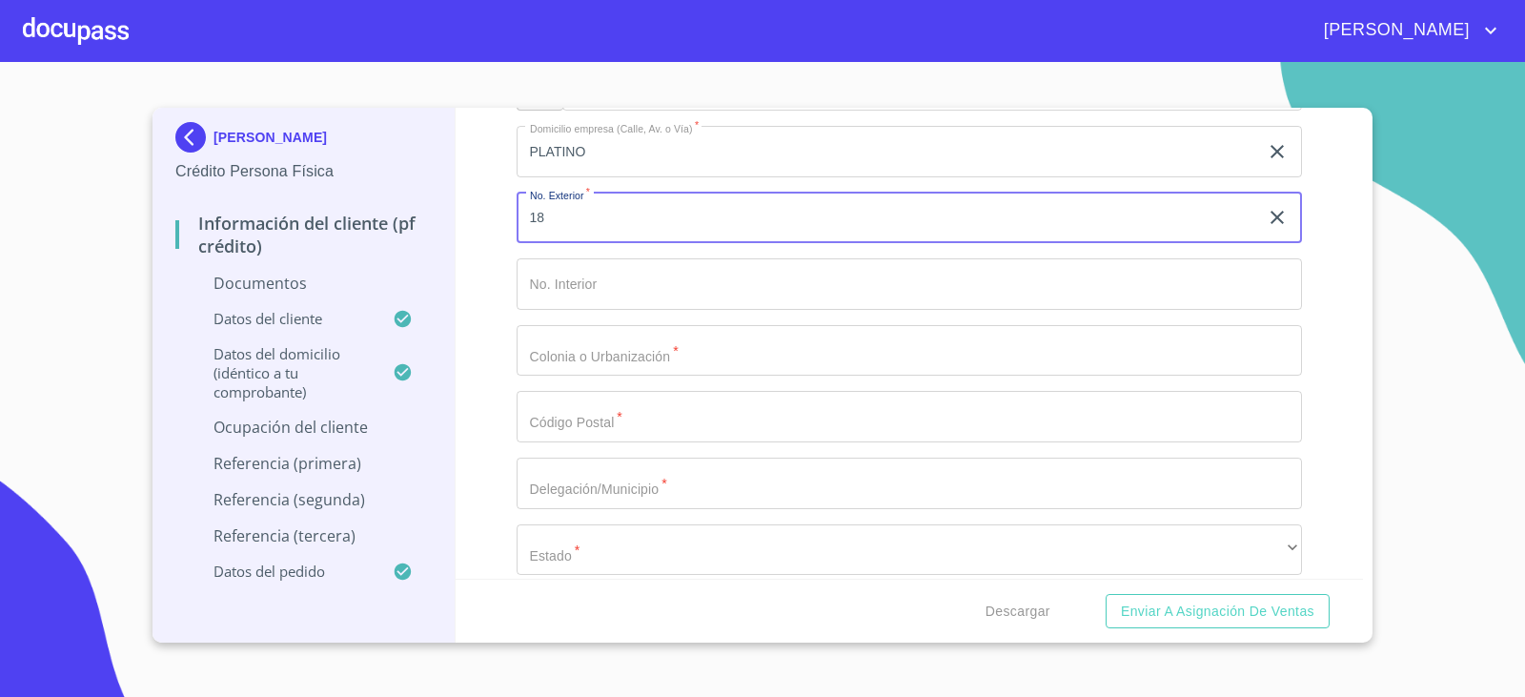
scroll to position [7719, 0]
type input "18"
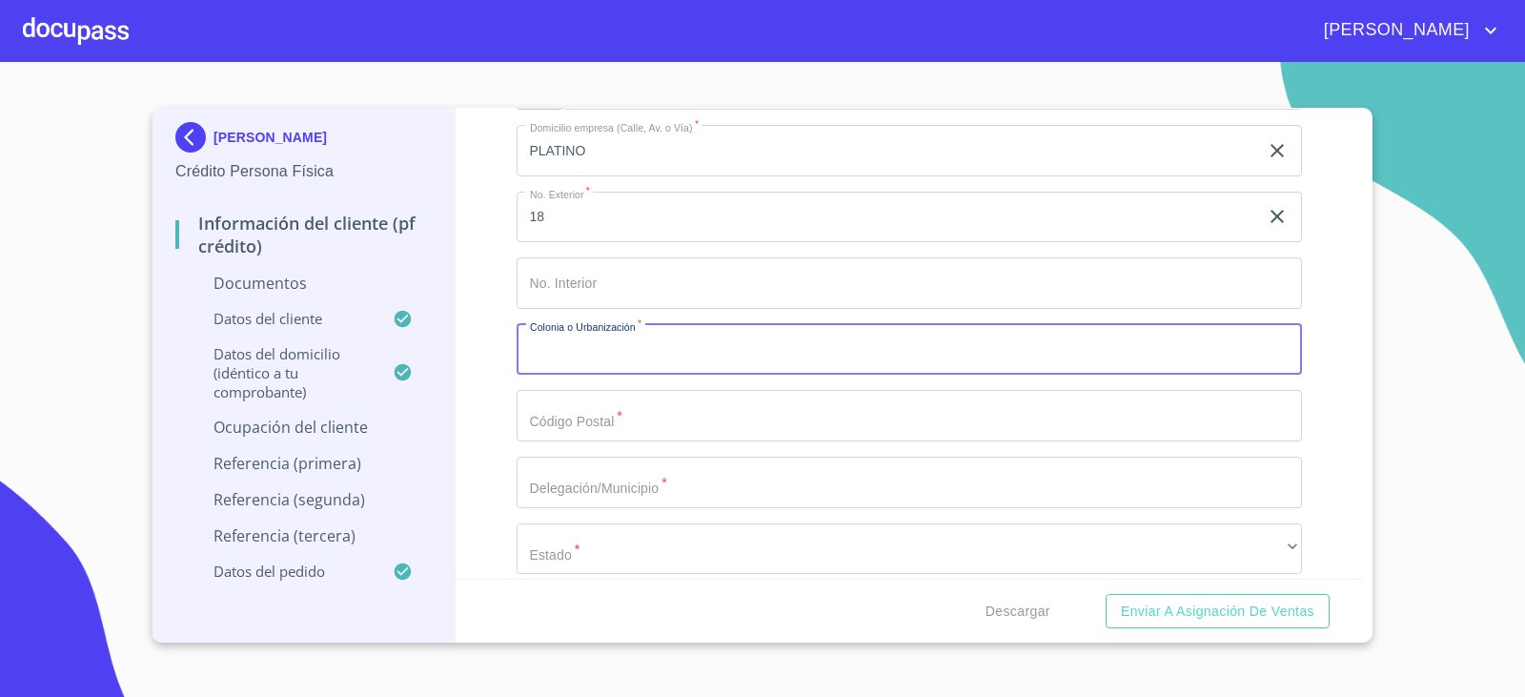
click at [572, 359] on input "Documento de identificación.   *" at bounding box center [910, 349] width 786 height 51
type input "ARENALES TAPATIOS"
click at [569, 410] on input "Documento de identificación.   *" at bounding box center [910, 415] width 786 height 51
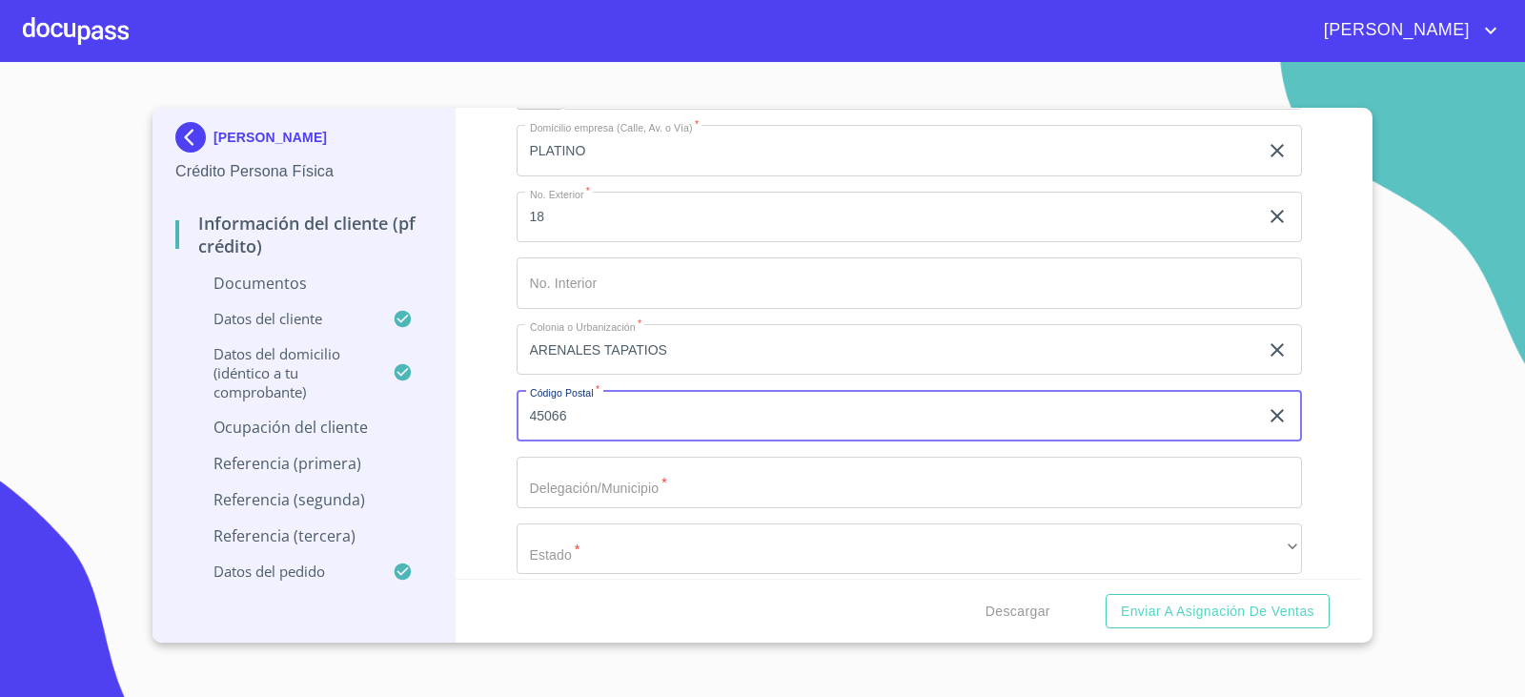
type input "45066"
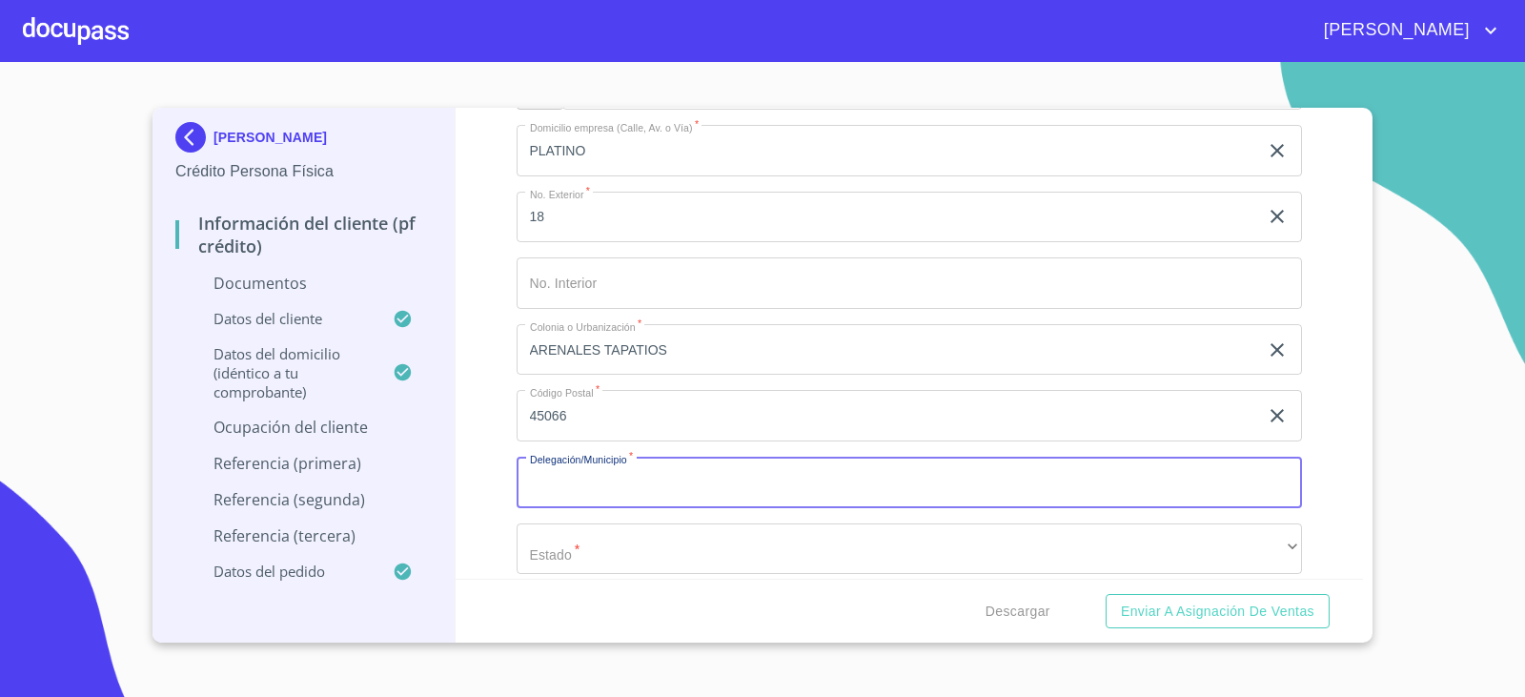
click at [586, 506] on input "Documento de identificación.   *" at bounding box center [910, 481] width 786 height 51
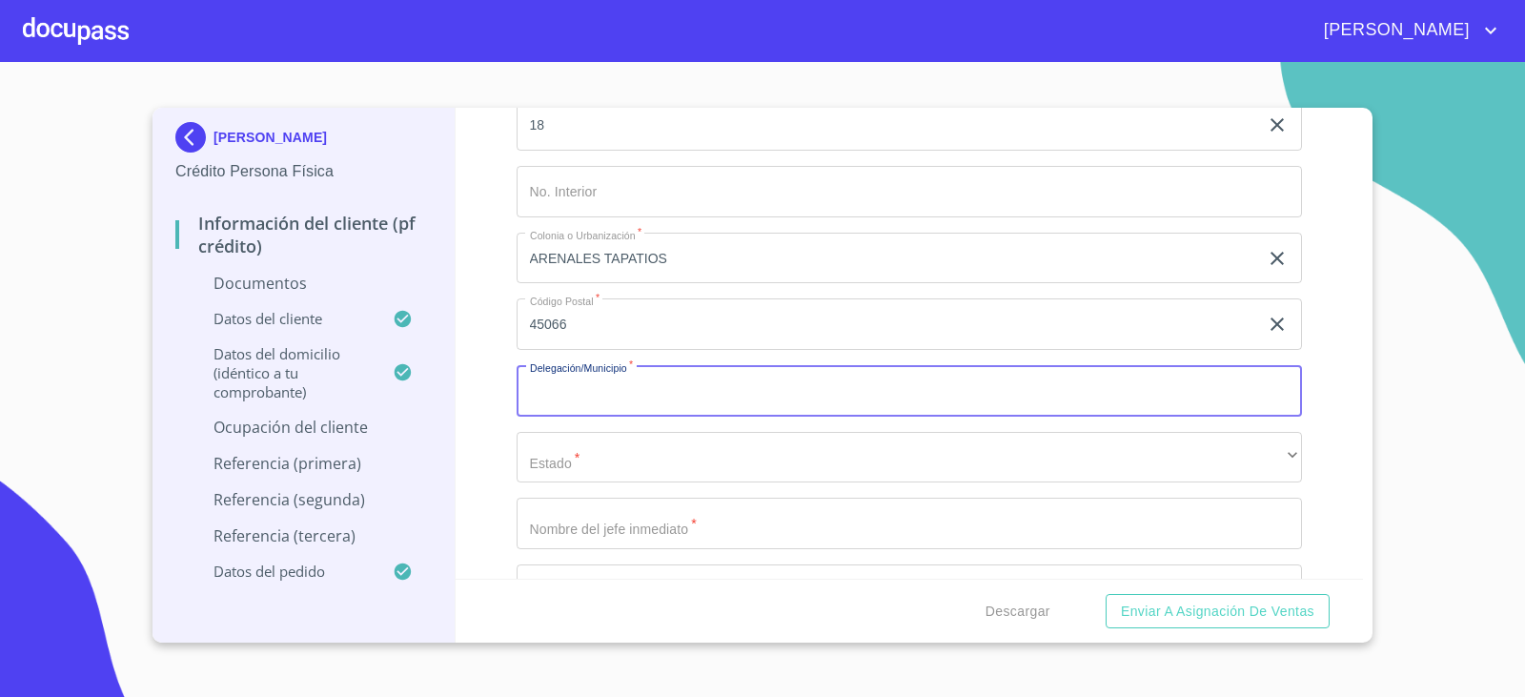
scroll to position [7814, 0]
type input "ZAPOPAN"
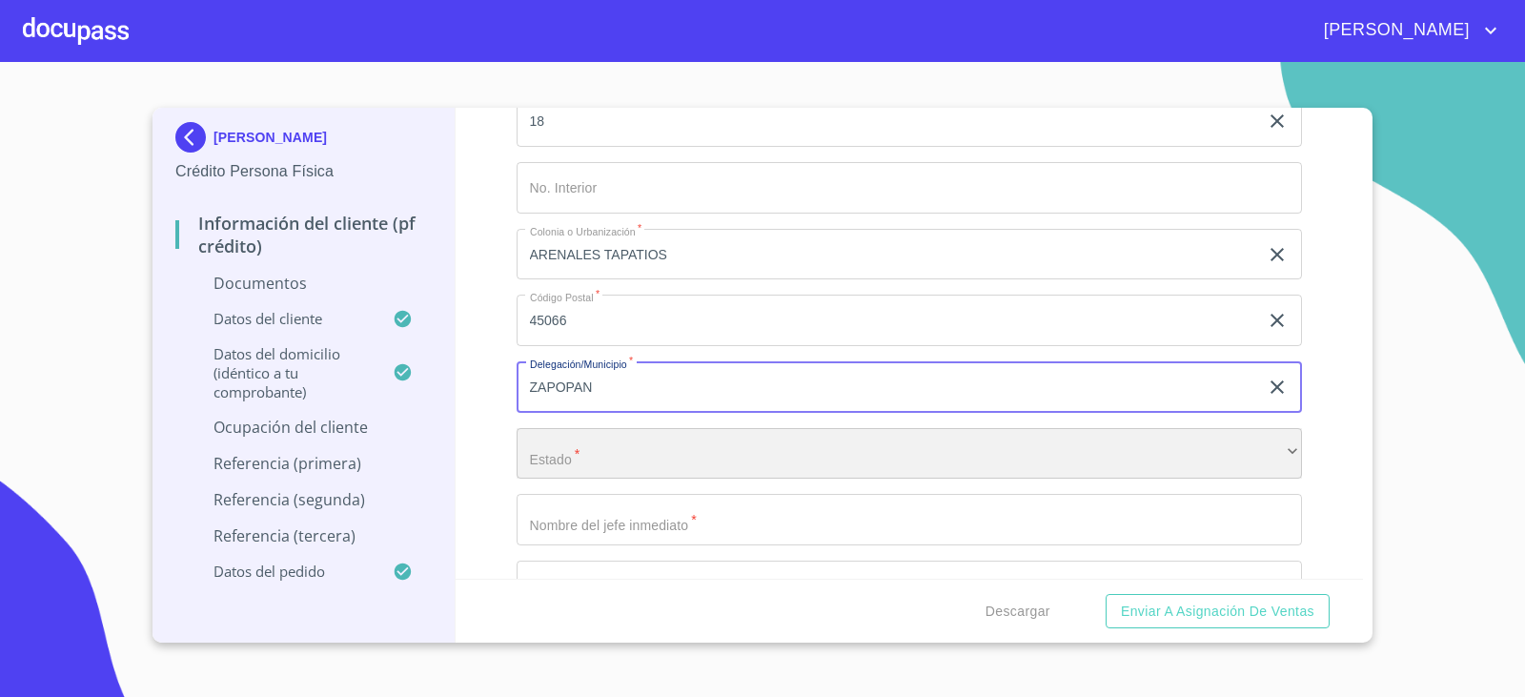
click at [584, 441] on div "​" at bounding box center [910, 453] width 786 height 51
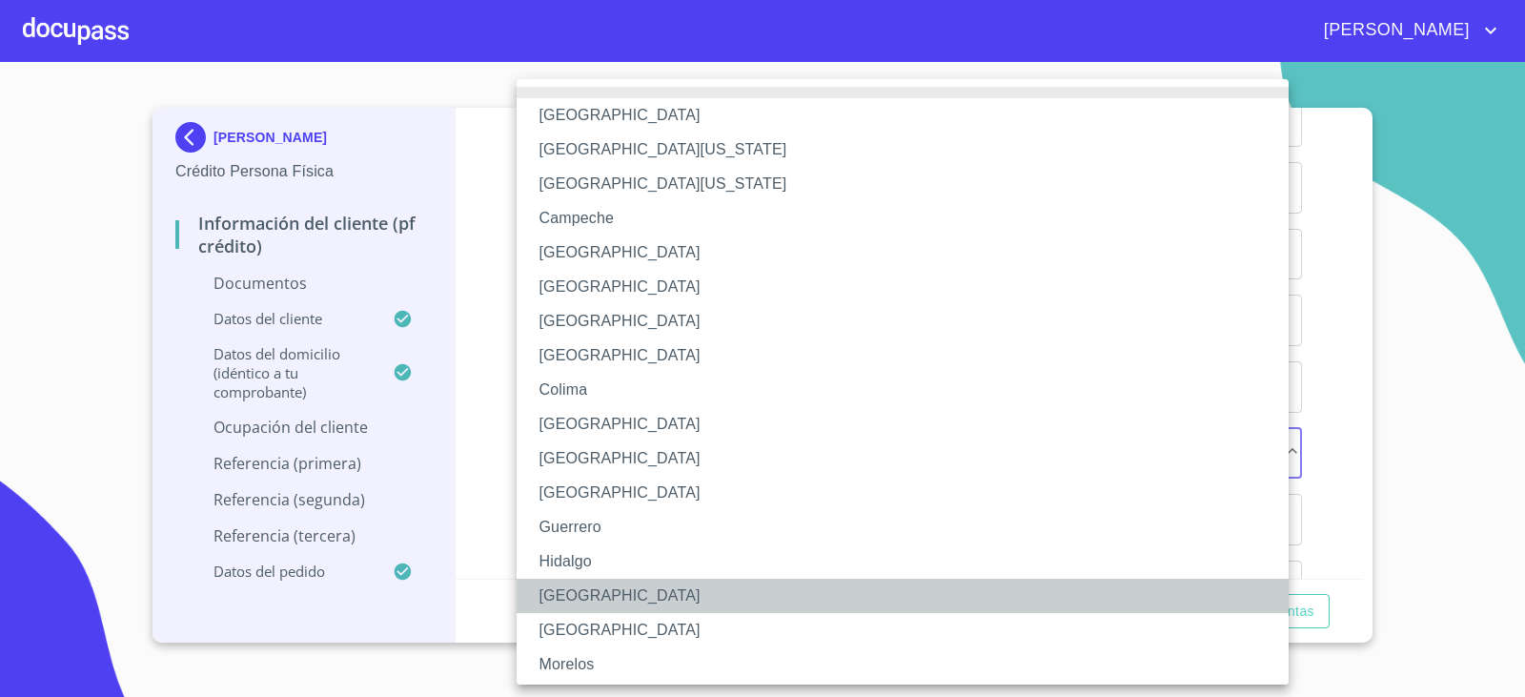
click at [597, 586] on li "[GEOGRAPHIC_DATA]" at bounding box center [910, 595] width 786 height 34
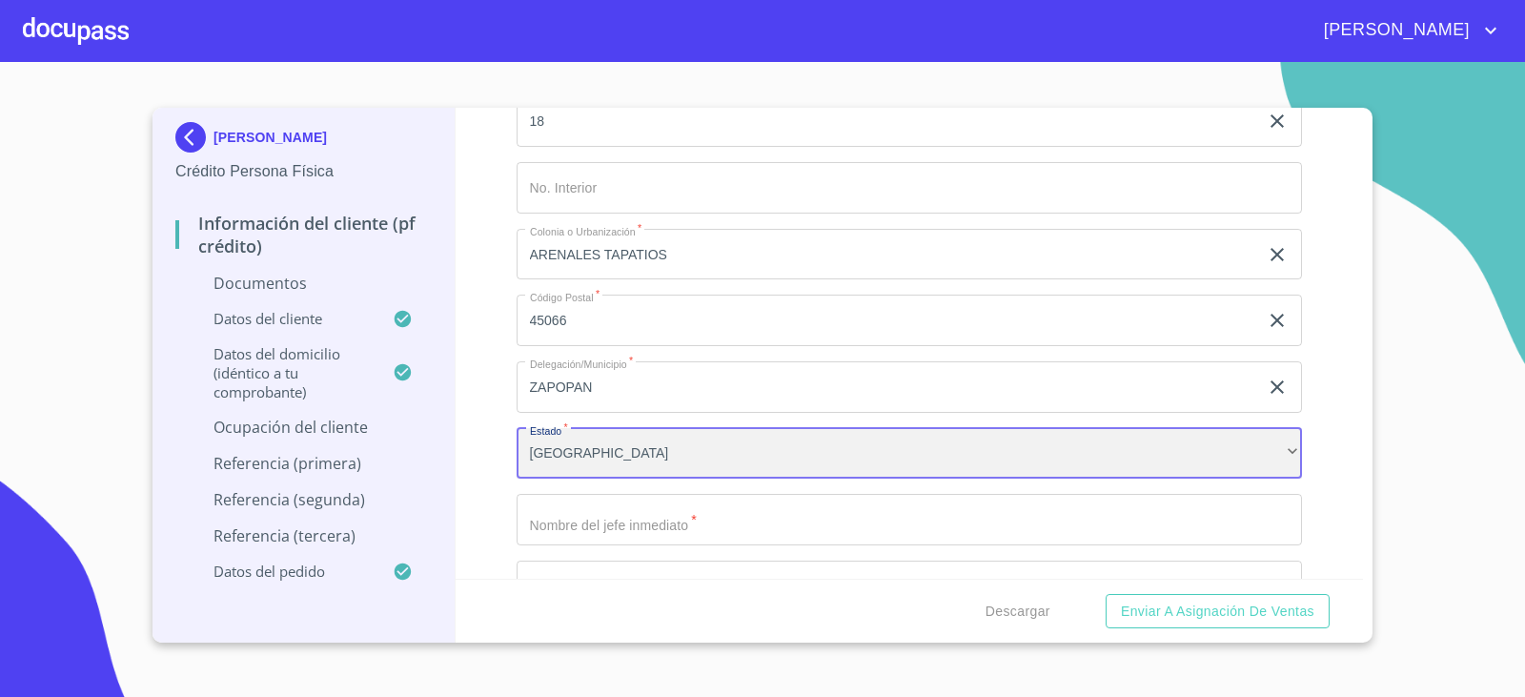
scroll to position [7910, 0]
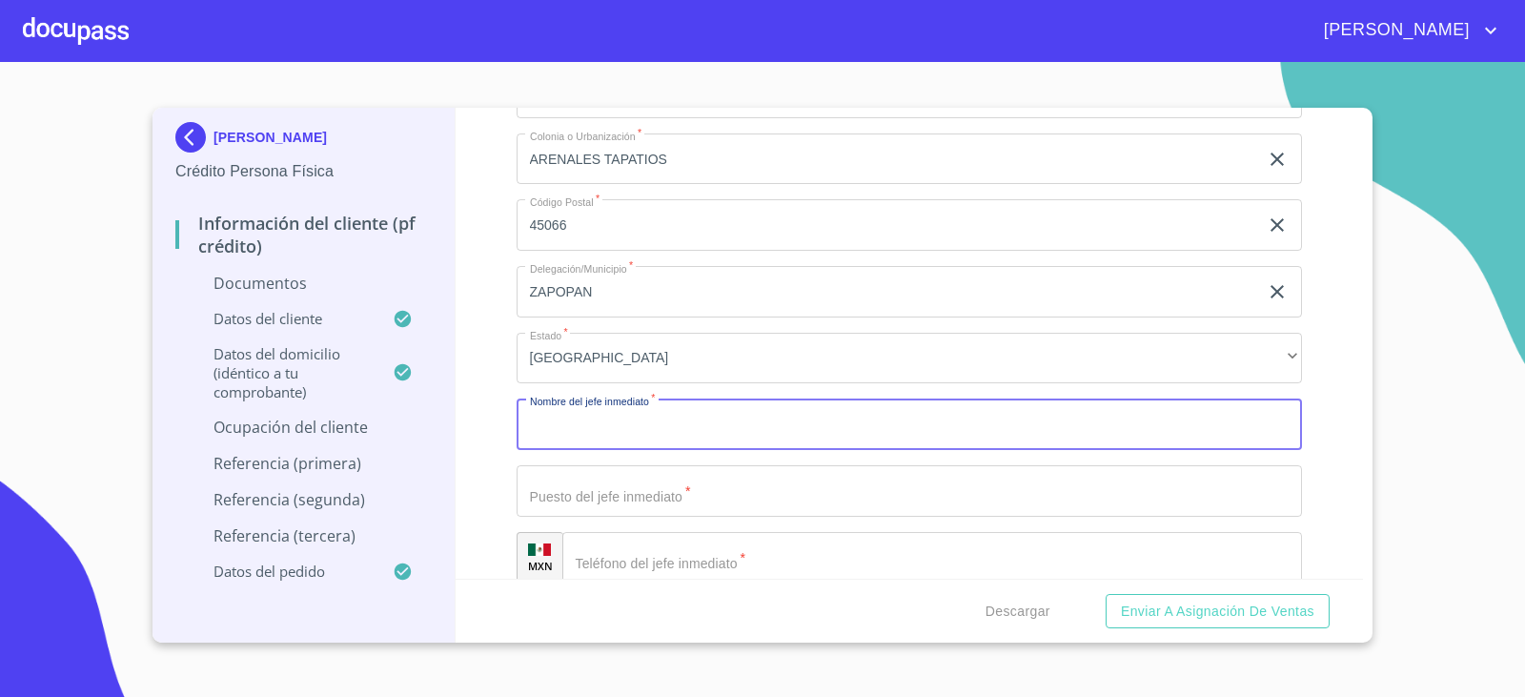
click at [599, 420] on input "Documento de identificación.   *" at bounding box center [910, 423] width 786 height 51
type input "[PERSON_NAME]"
click at [600, 491] on input "Documento de identificación.   *" at bounding box center [910, 490] width 786 height 51
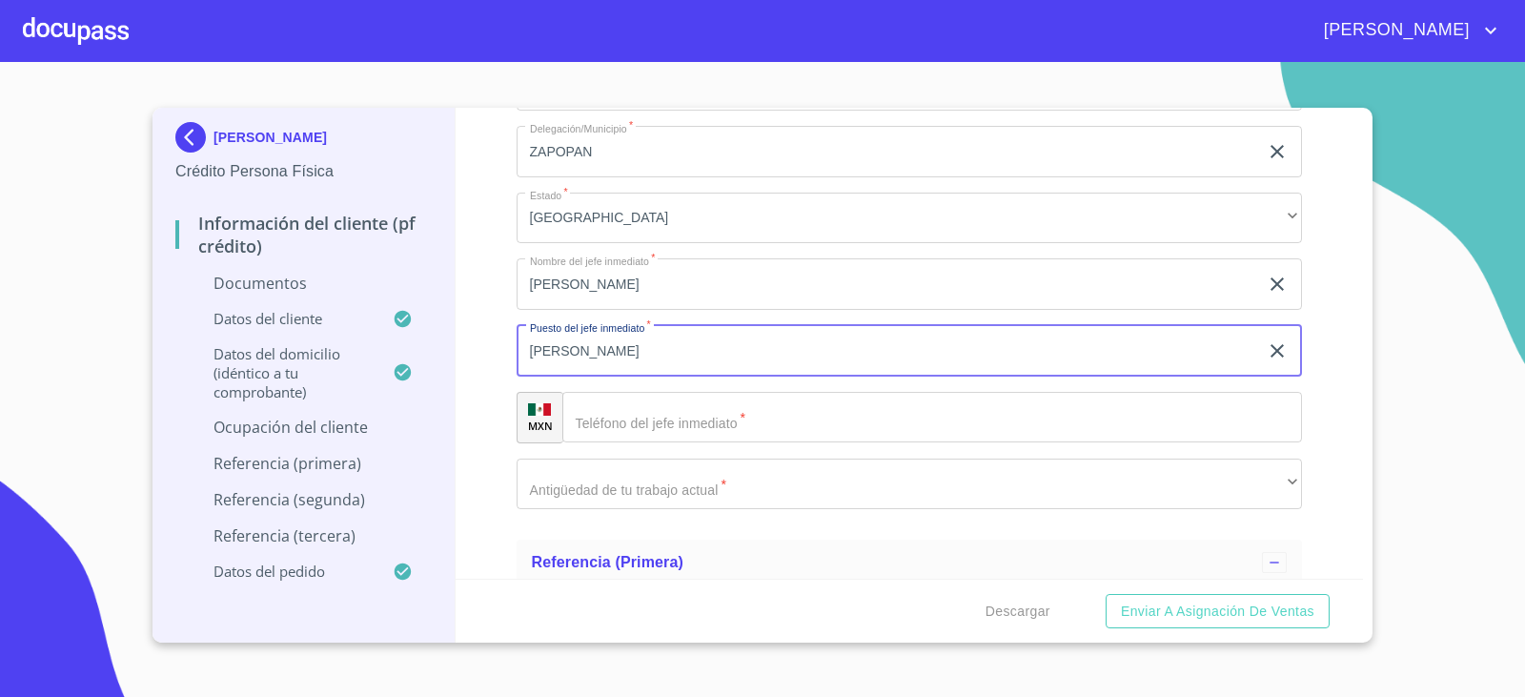
scroll to position [8100, 0]
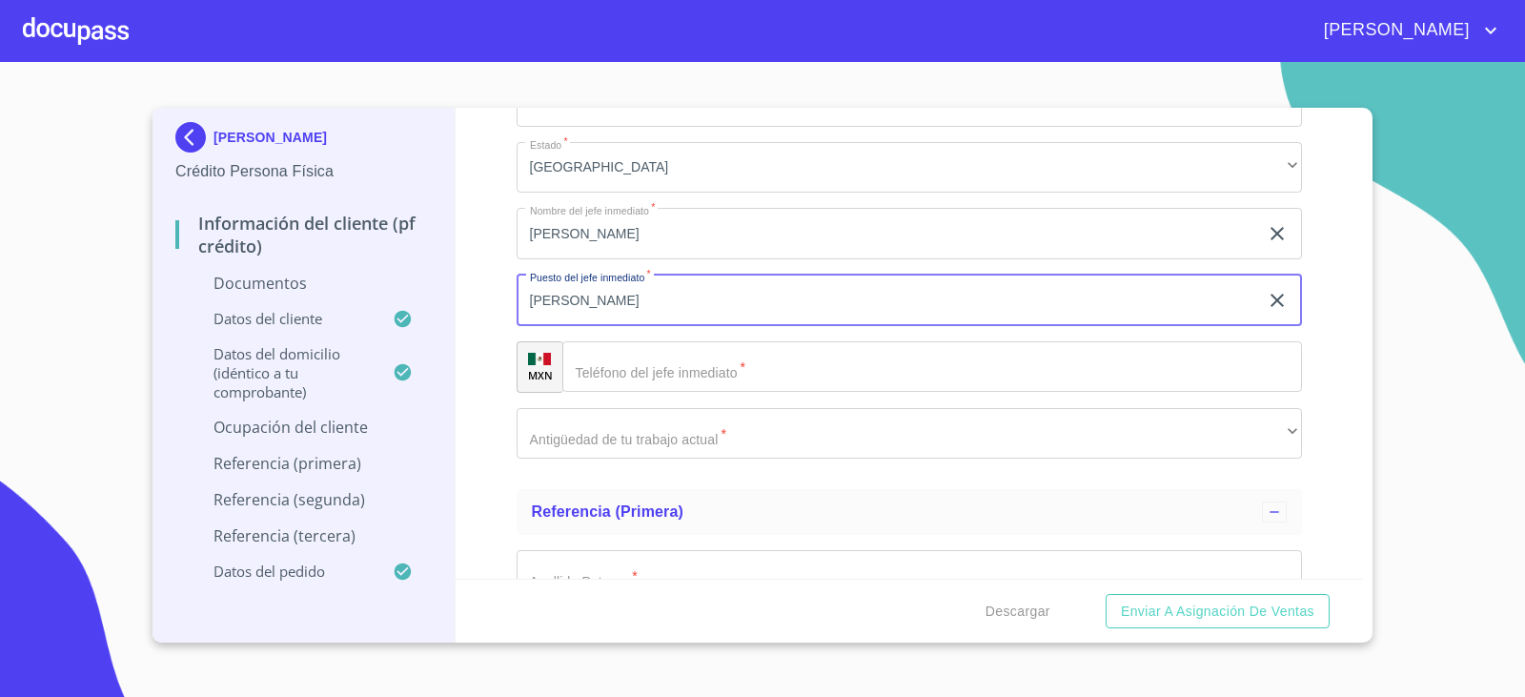
type input "[PERSON_NAME]"
click at [644, 375] on input "Documento de identificación.   *" at bounding box center [932, 366] width 740 height 51
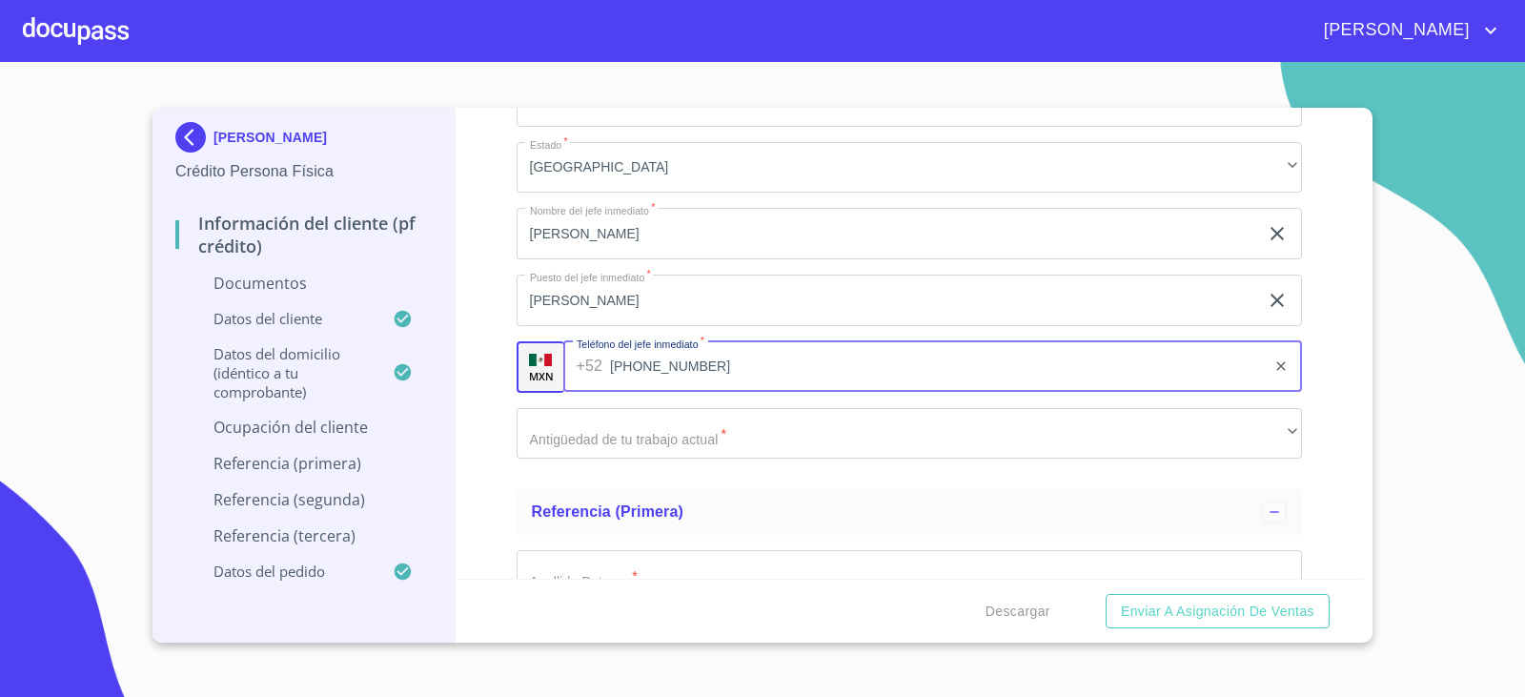
type input "[PHONE_NUMBER]"
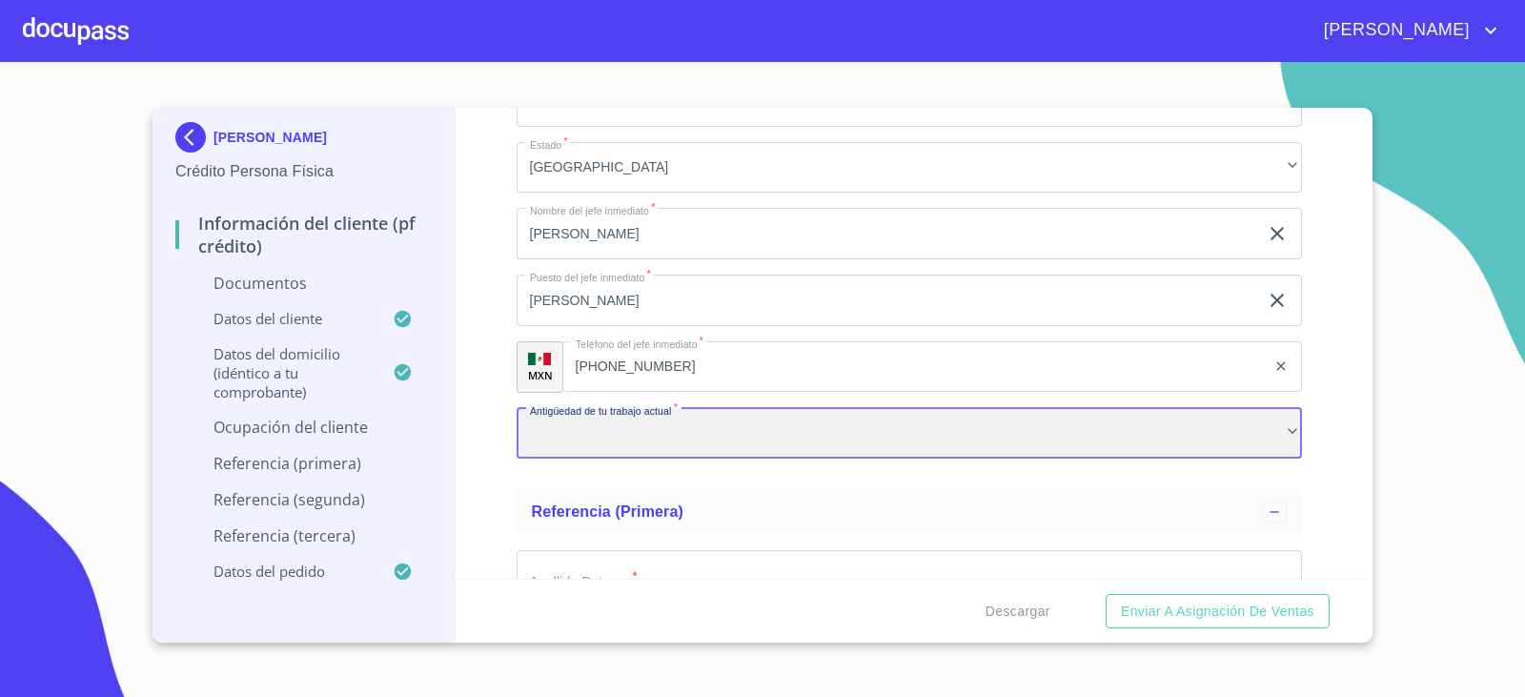
click at [871, 446] on div "​" at bounding box center [910, 433] width 786 height 51
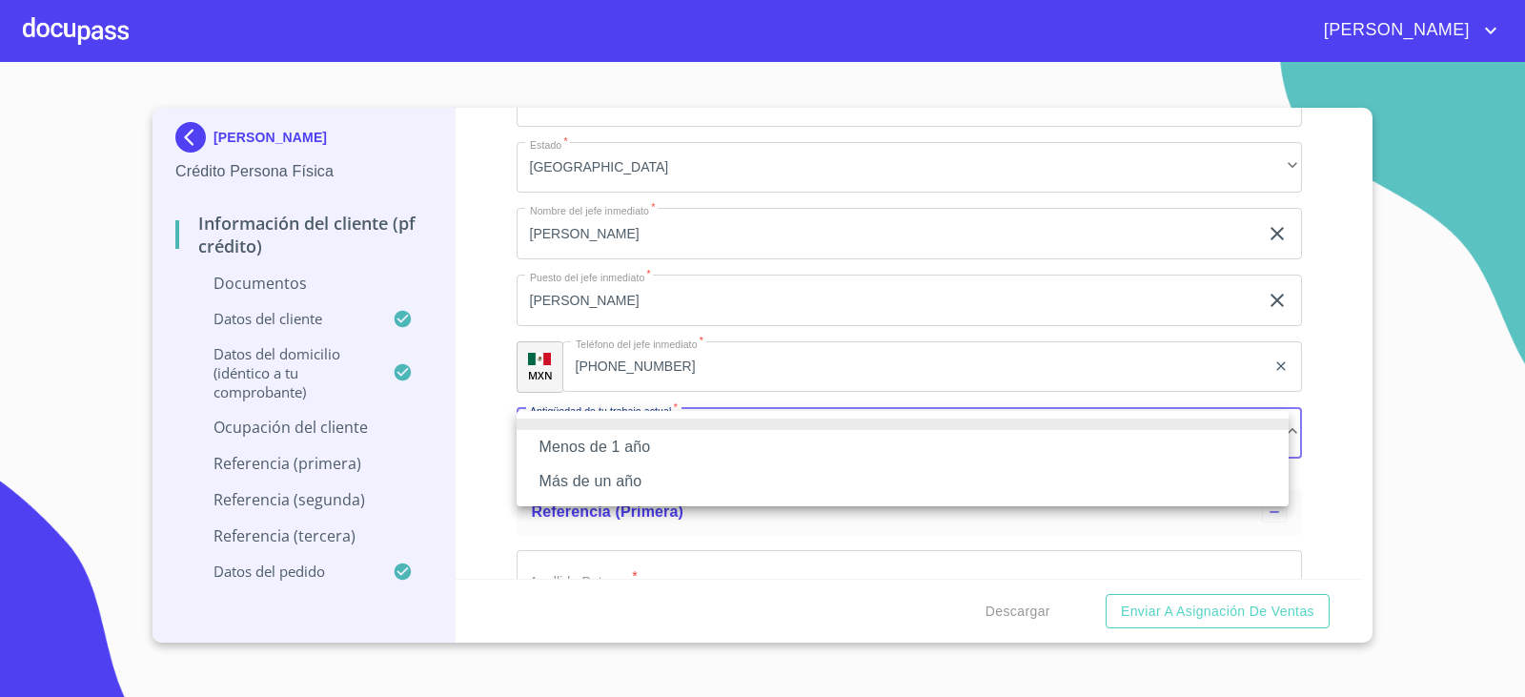
click at [800, 488] on li "Más de un año" at bounding box center [903, 481] width 772 height 34
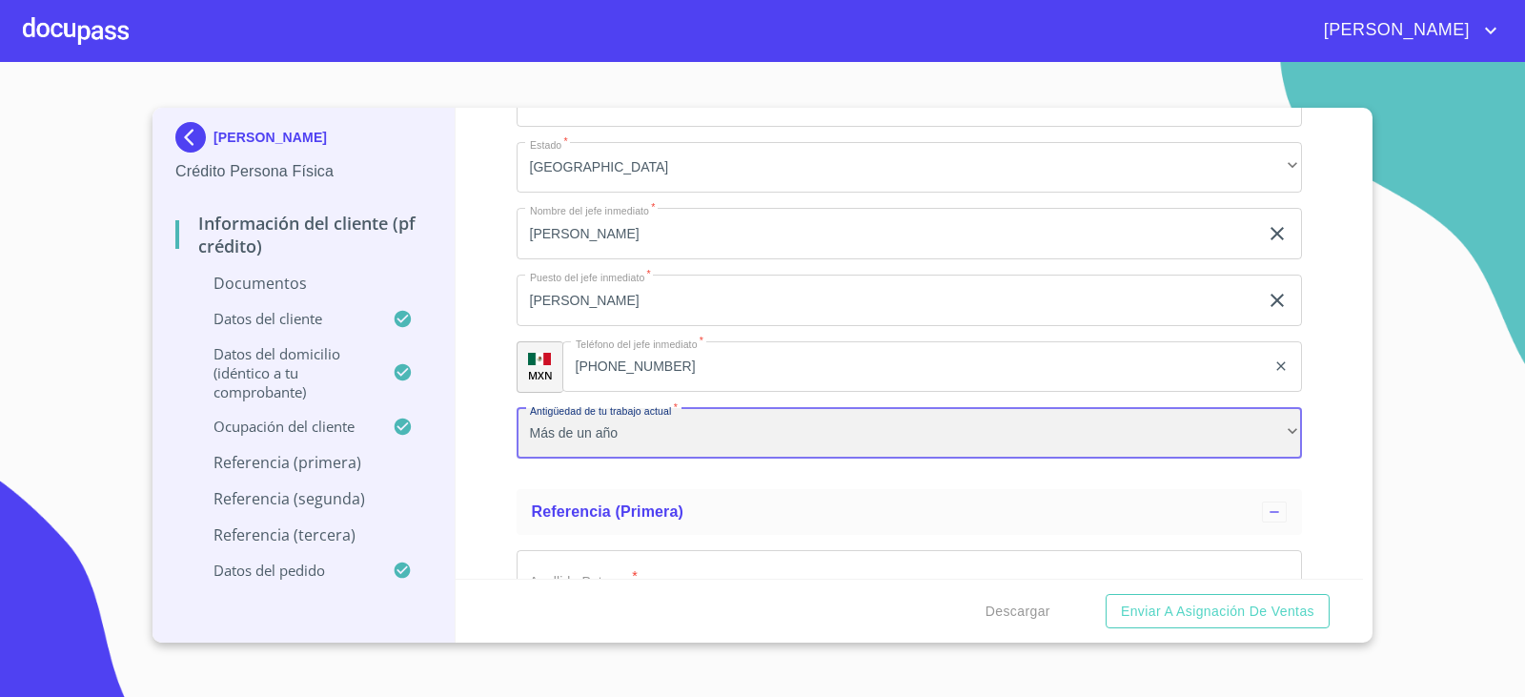
scroll to position [8291, 0]
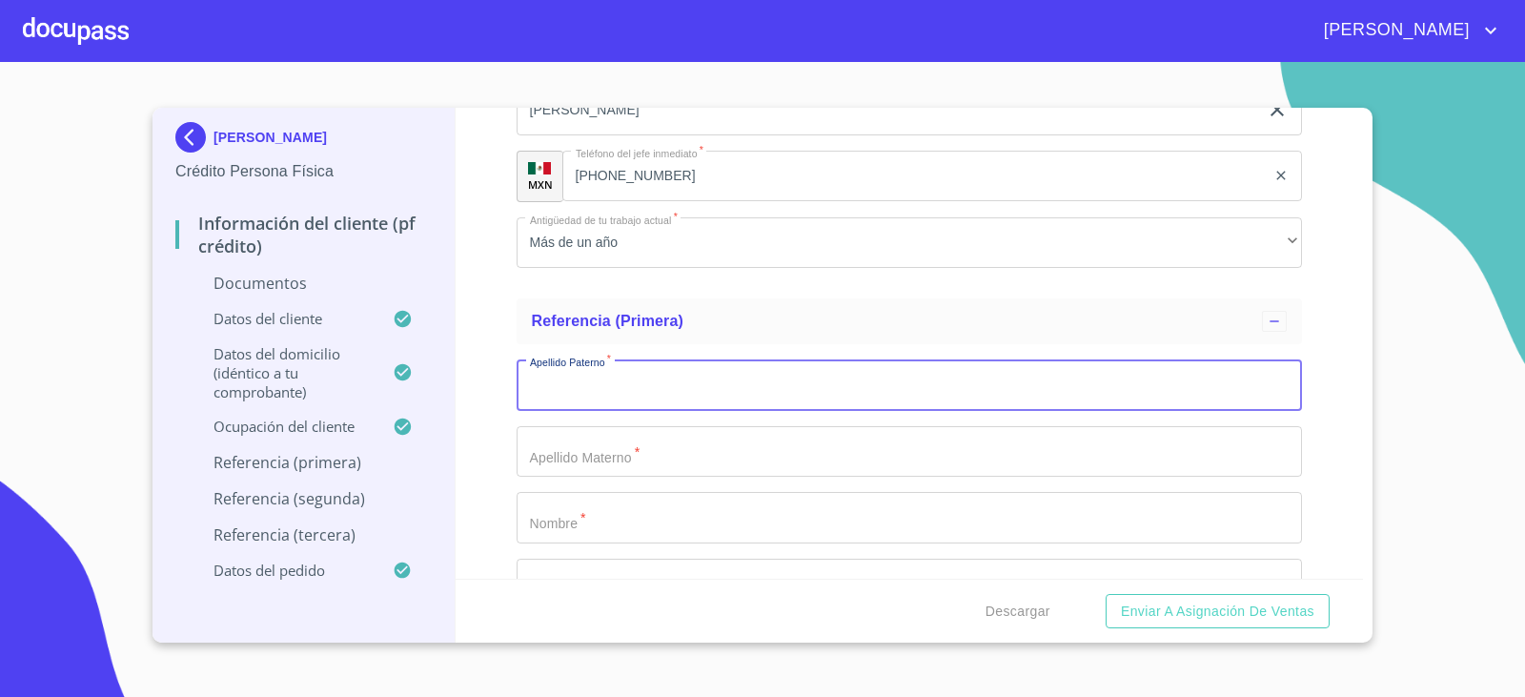
click at [665, 391] on input "Documento de identificación.   *" at bounding box center [910, 384] width 786 height 51
type input "[PERSON_NAME]"
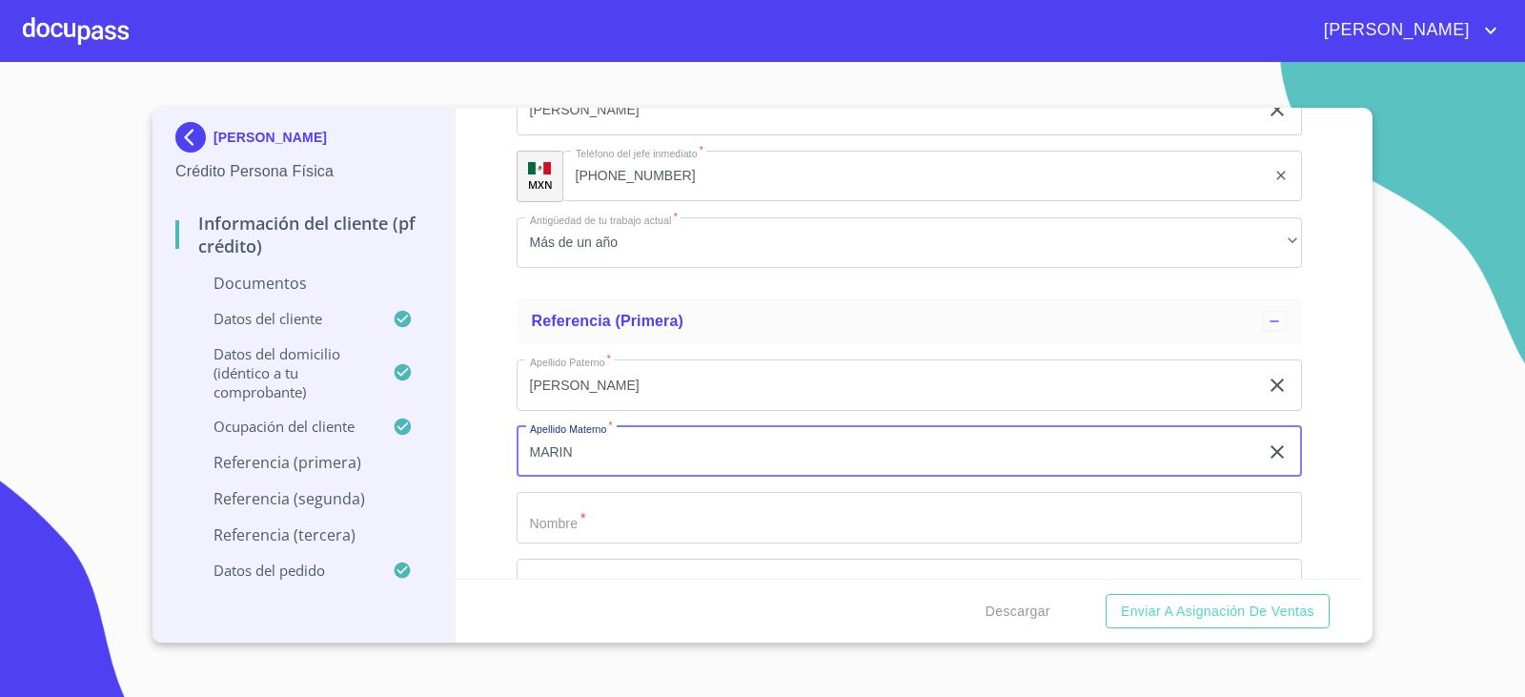
type input "MARIN"
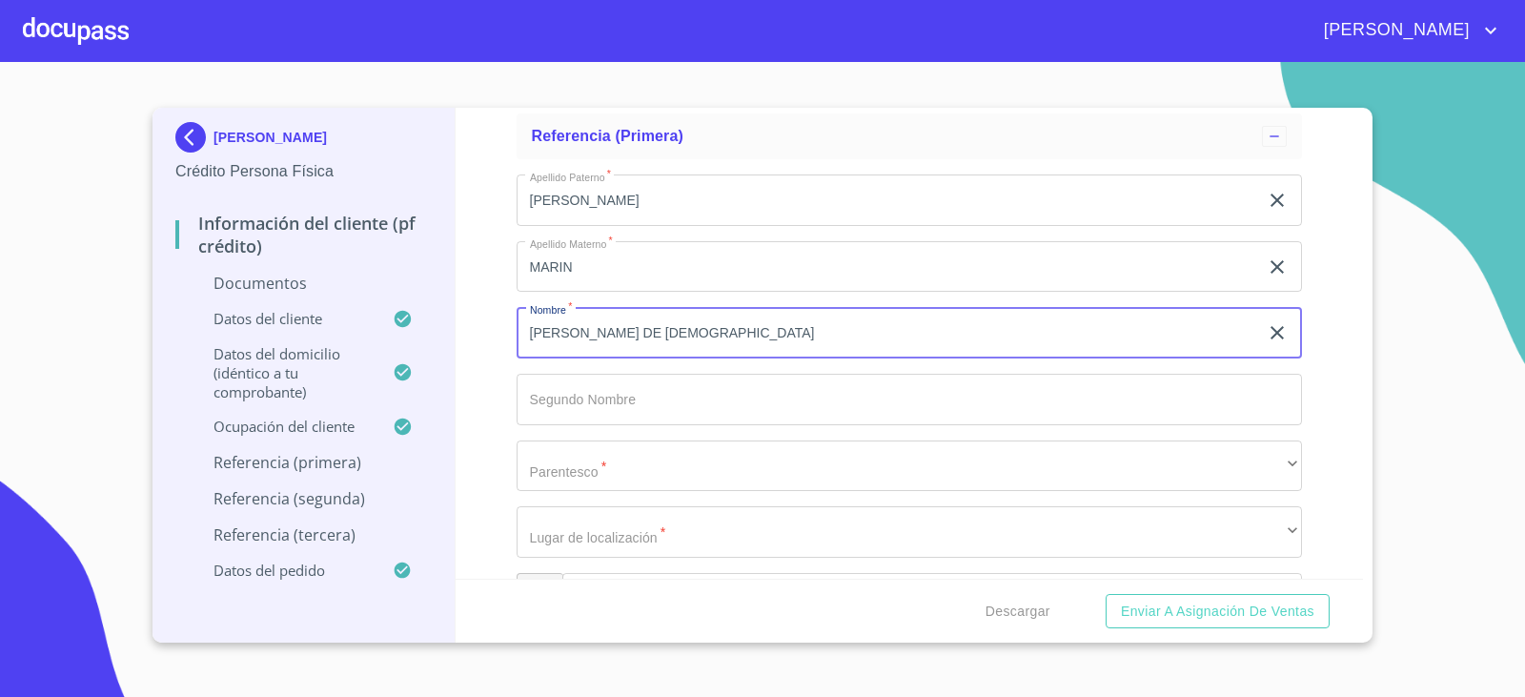
scroll to position [8482, 0]
type input "[PERSON_NAME] DE [DEMOGRAPHIC_DATA]"
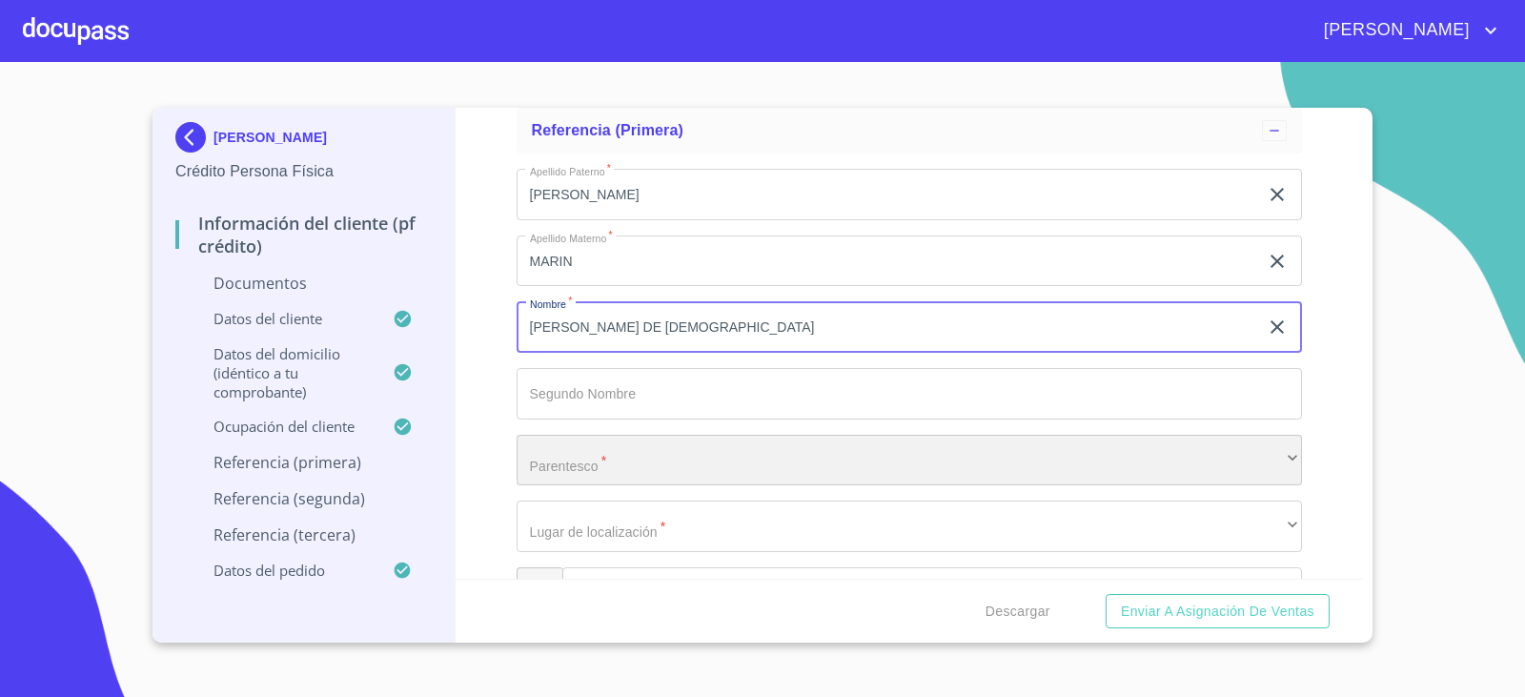
click at [562, 461] on div "​" at bounding box center [910, 460] width 786 height 51
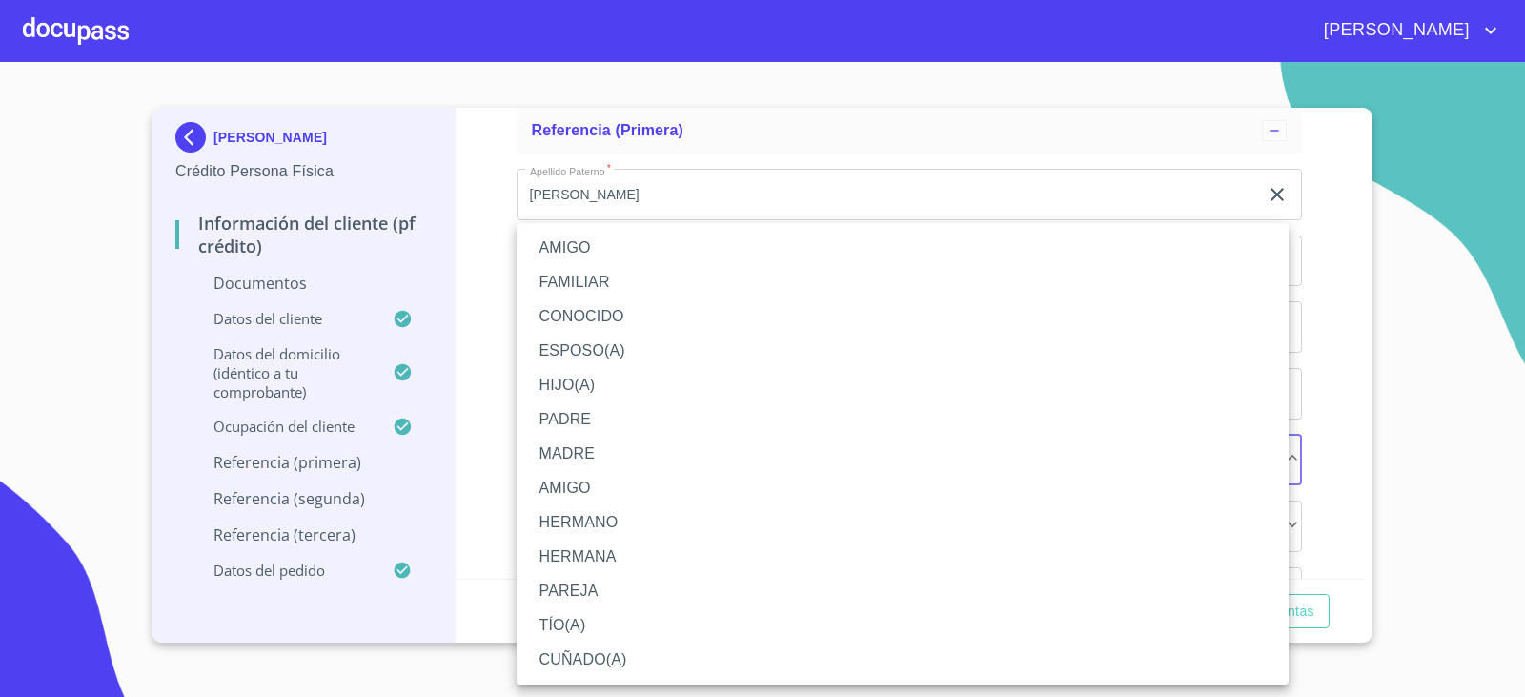
click at [568, 249] on li "AMIGO" at bounding box center [903, 248] width 772 height 34
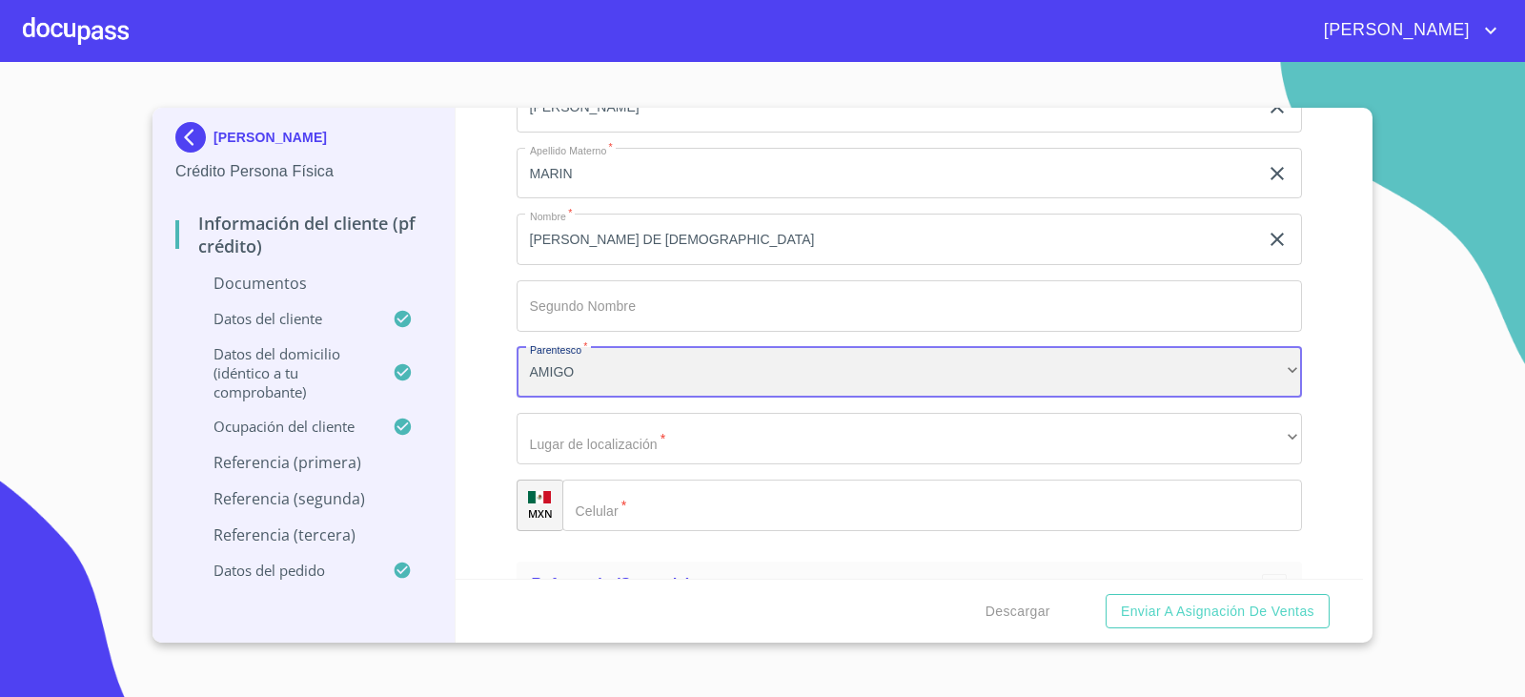
scroll to position [8672, 0]
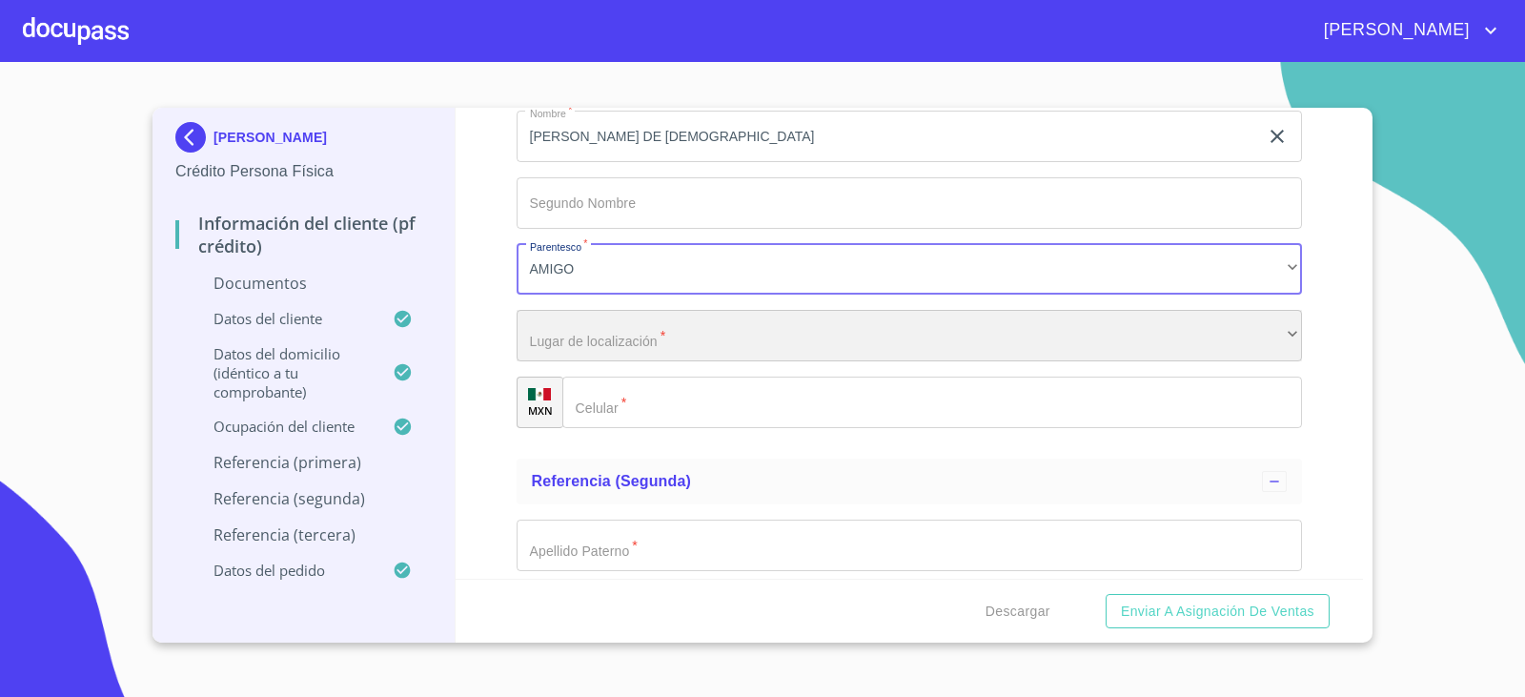
click at [566, 337] on div "​" at bounding box center [910, 335] width 786 height 51
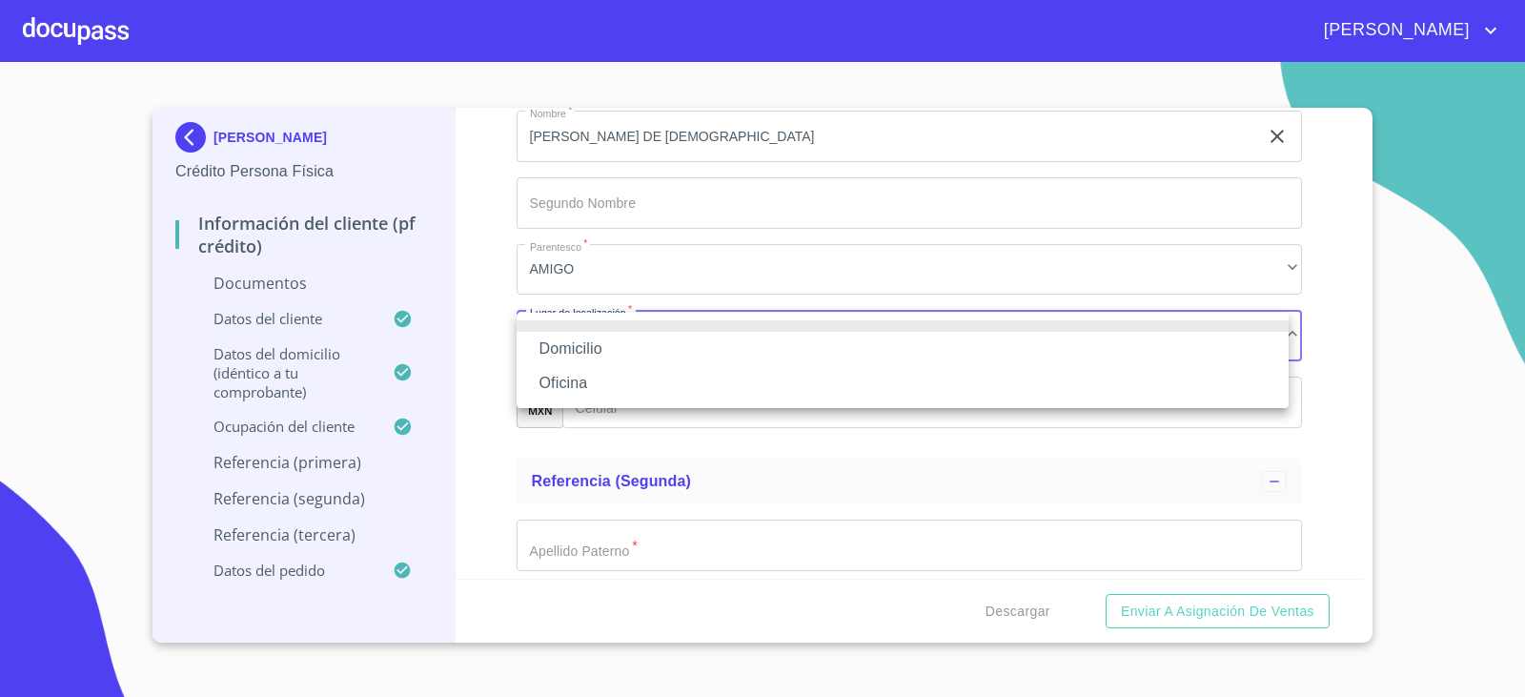
click at [563, 343] on li "Domicilio" at bounding box center [903, 349] width 772 height 34
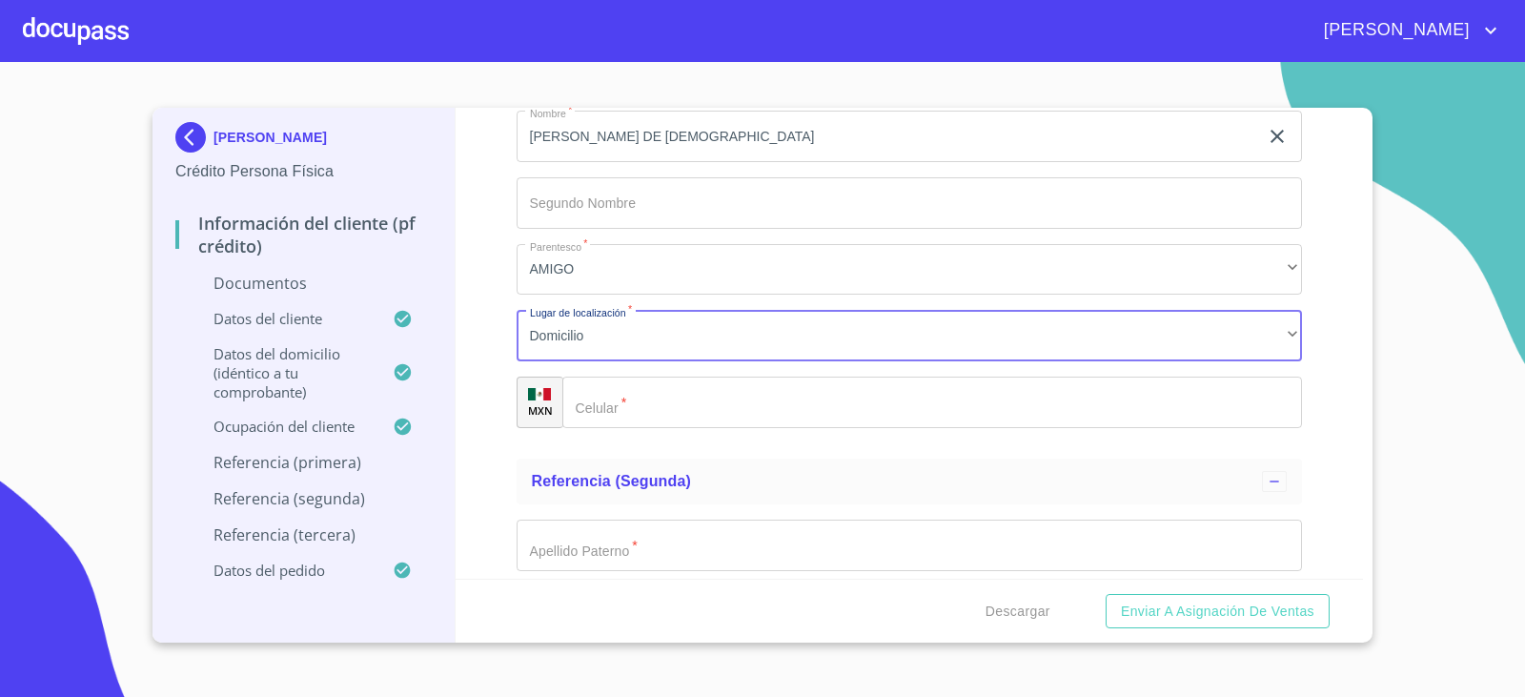
click at [723, 405] on input "Documento de identificación.   *" at bounding box center [932, 401] width 740 height 51
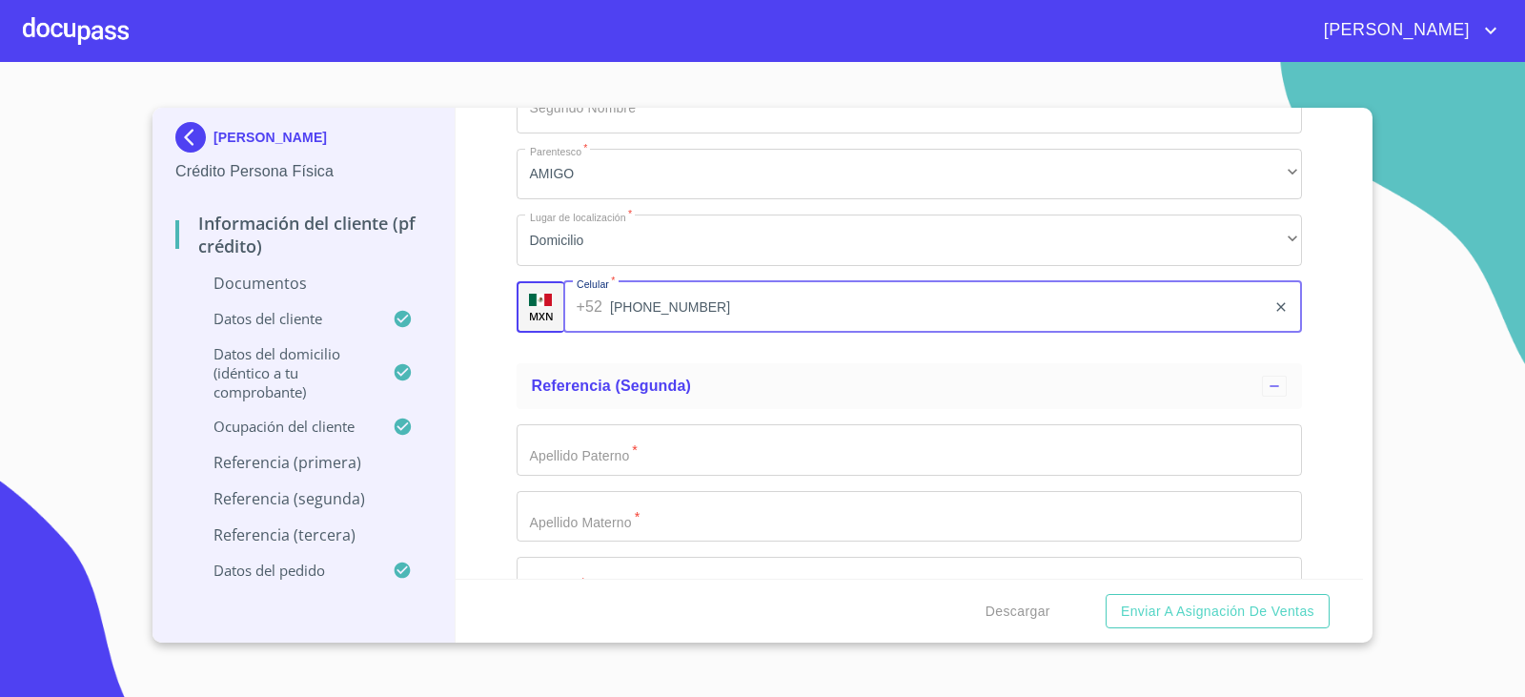
scroll to position [8863, 0]
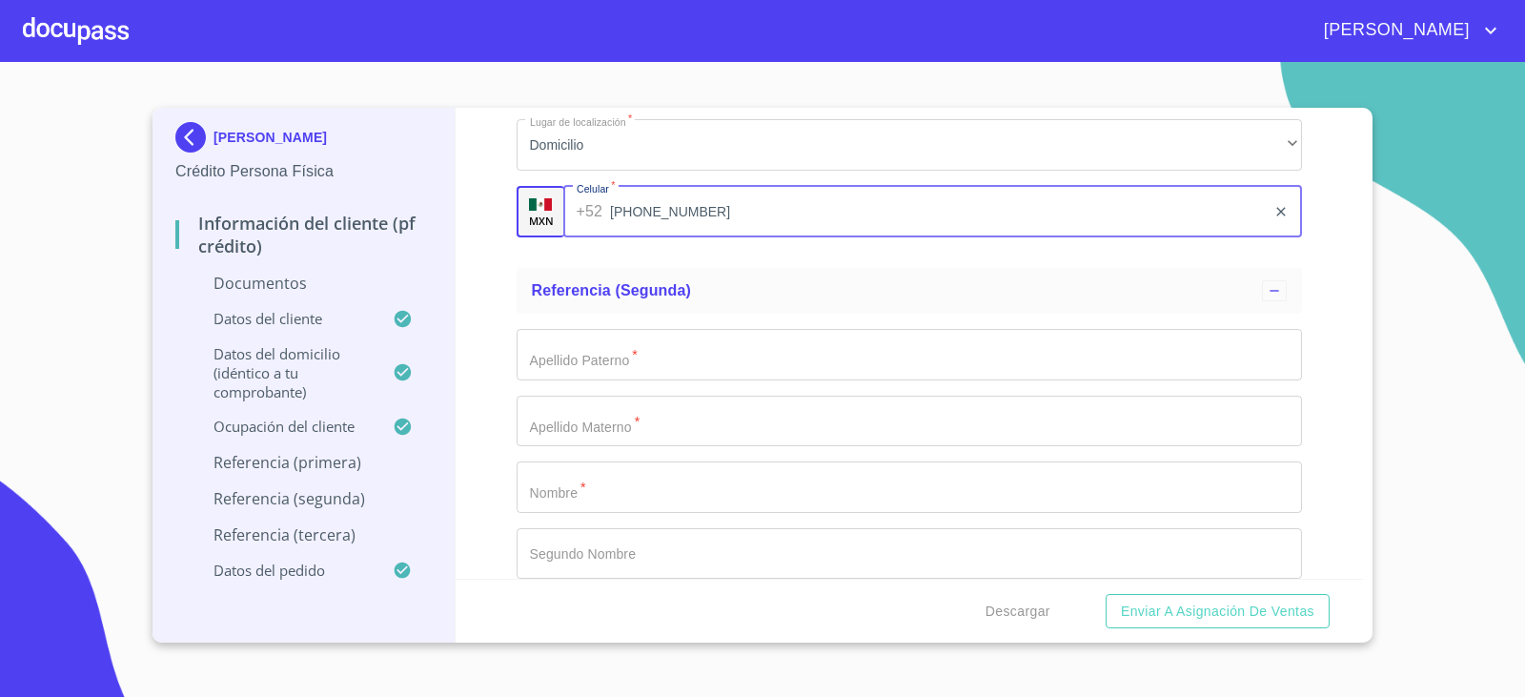
type input "[PHONE_NUMBER]"
click at [557, 366] on input "Documento de identificación.   *" at bounding box center [910, 354] width 786 height 51
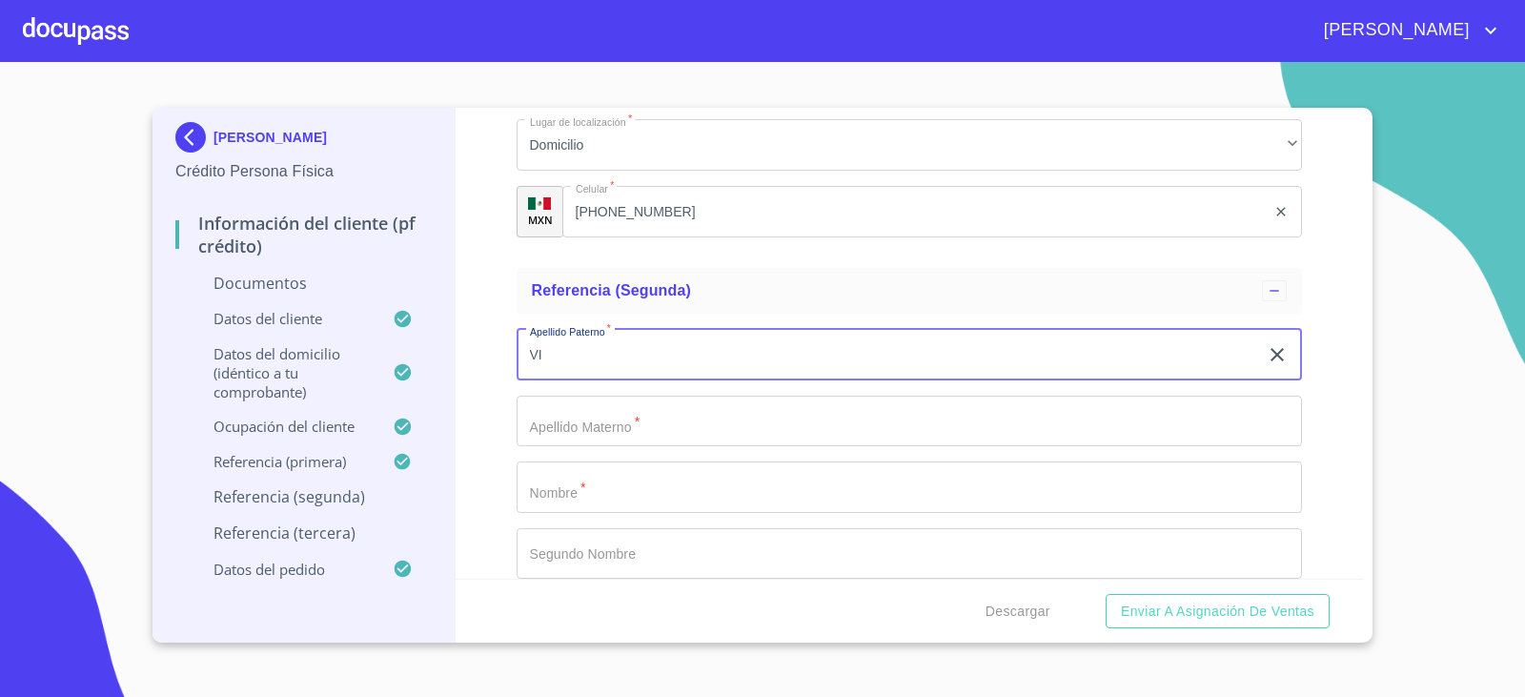
type input "V"
type input "[PERSON_NAME]"
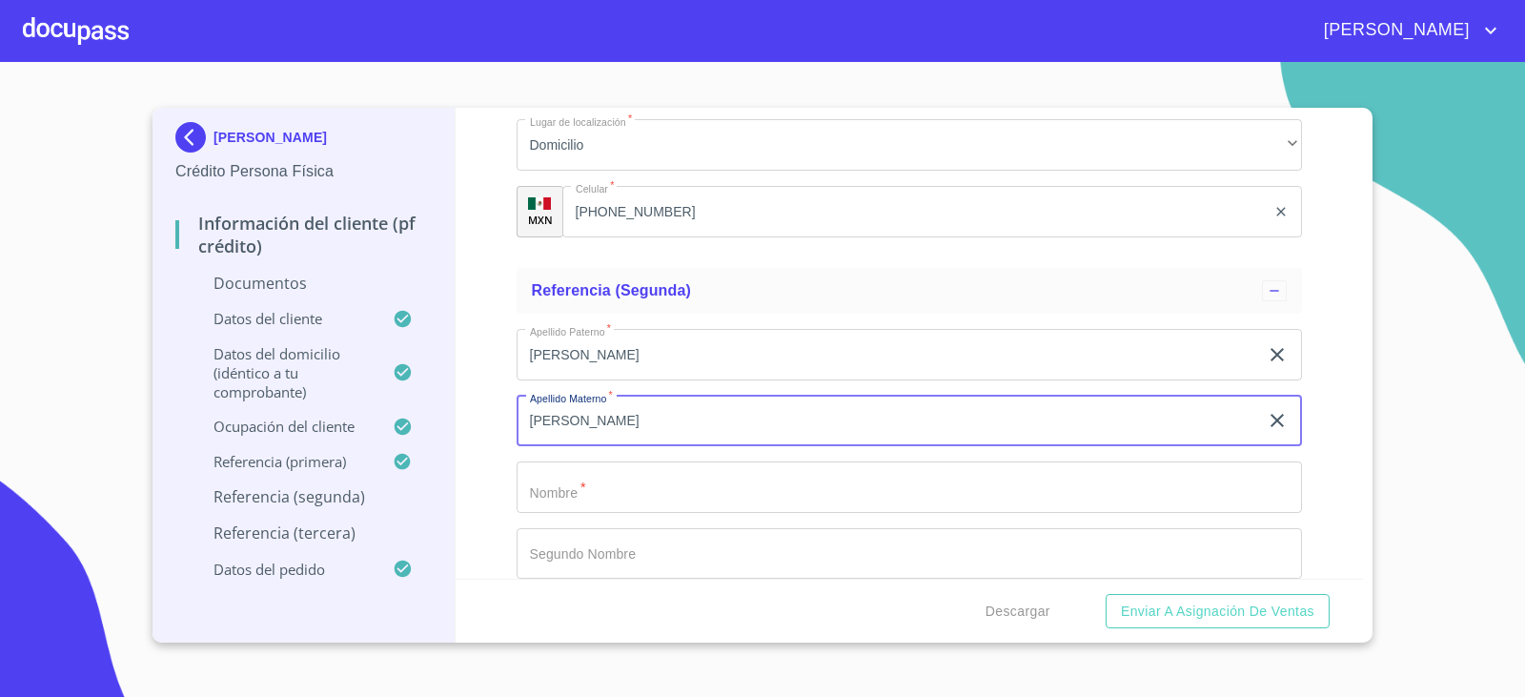
type input "[PERSON_NAME]"
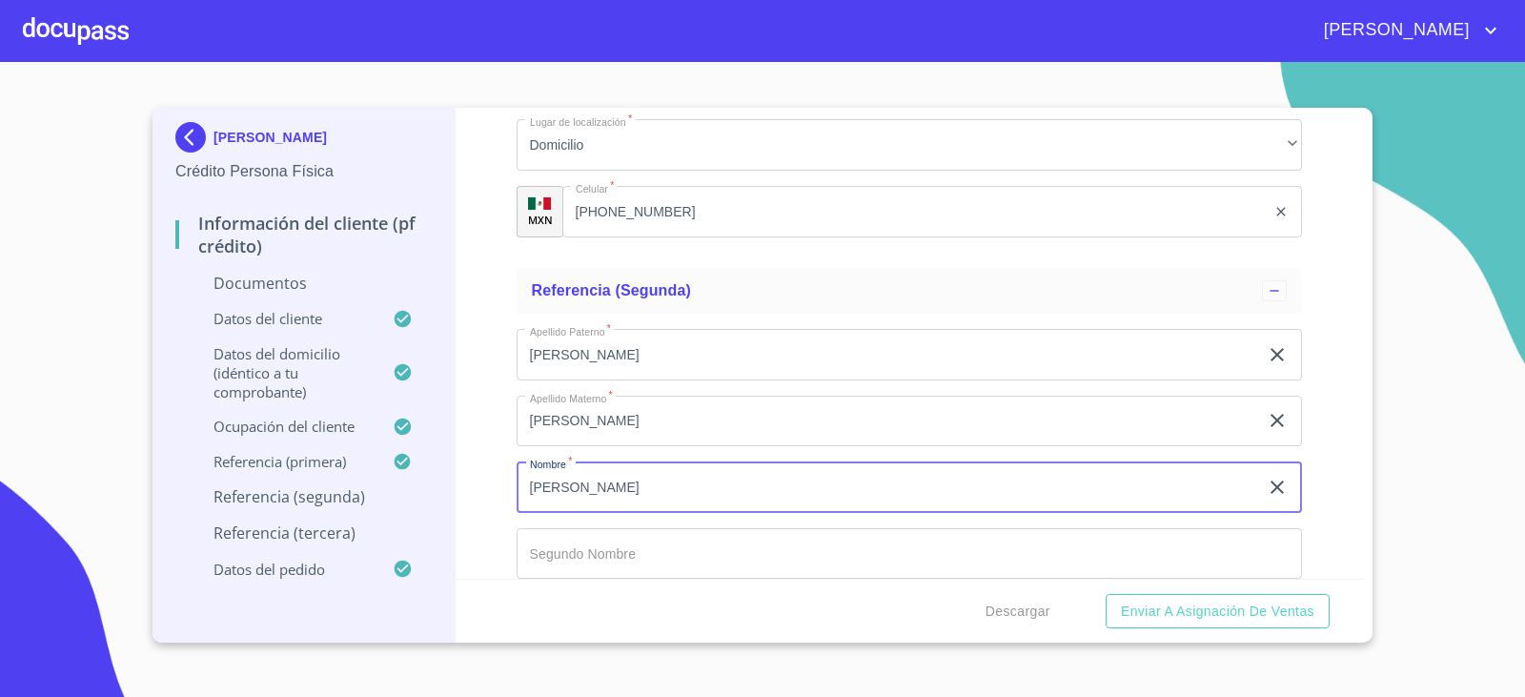
type input "[PERSON_NAME]"
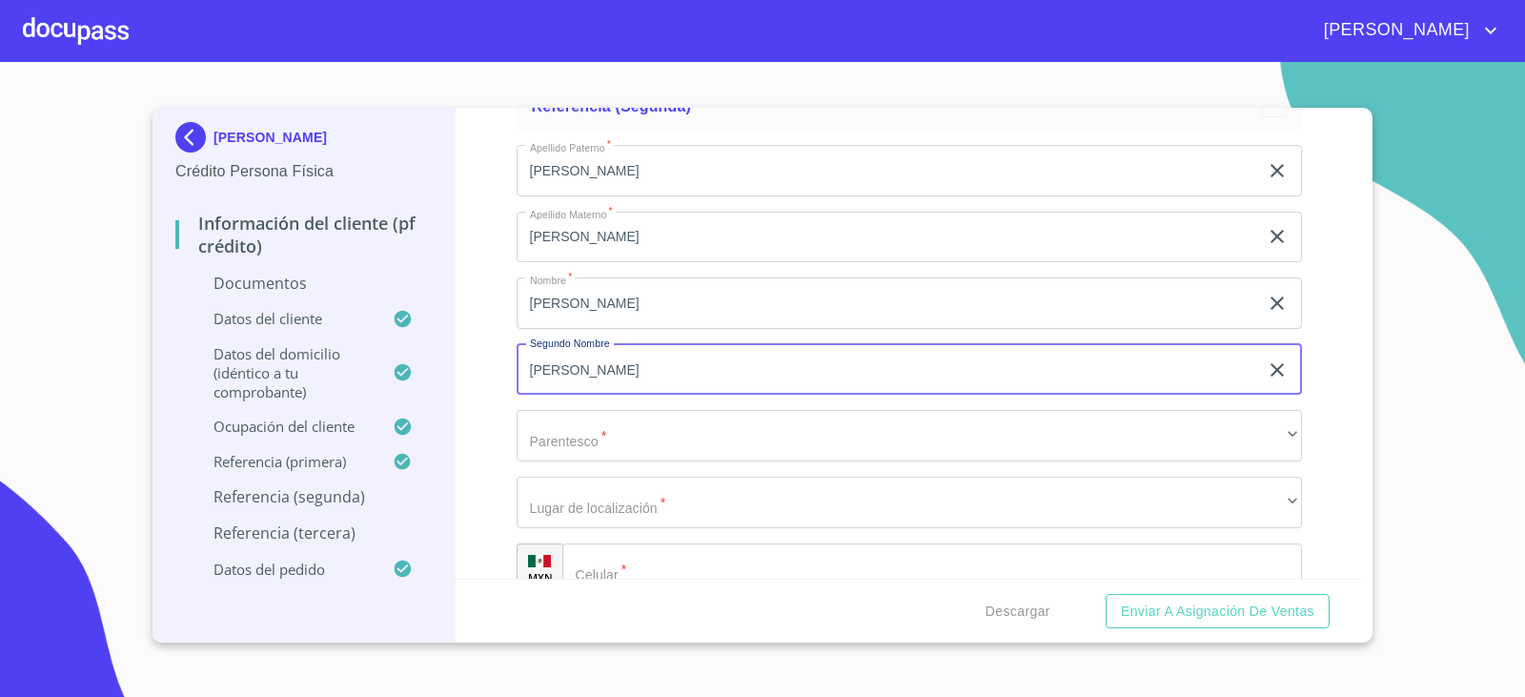
scroll to position [9054, 0]
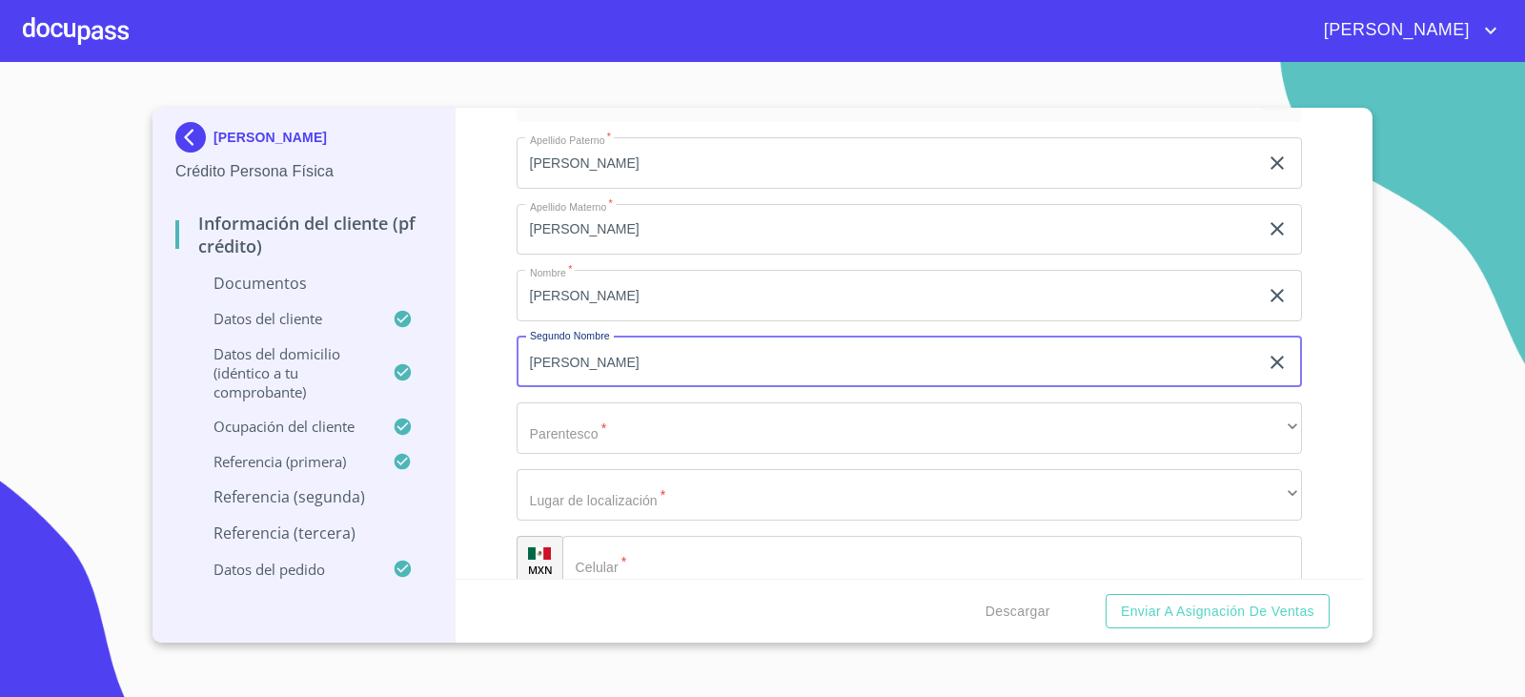
type input "[PERSON_NAME]"
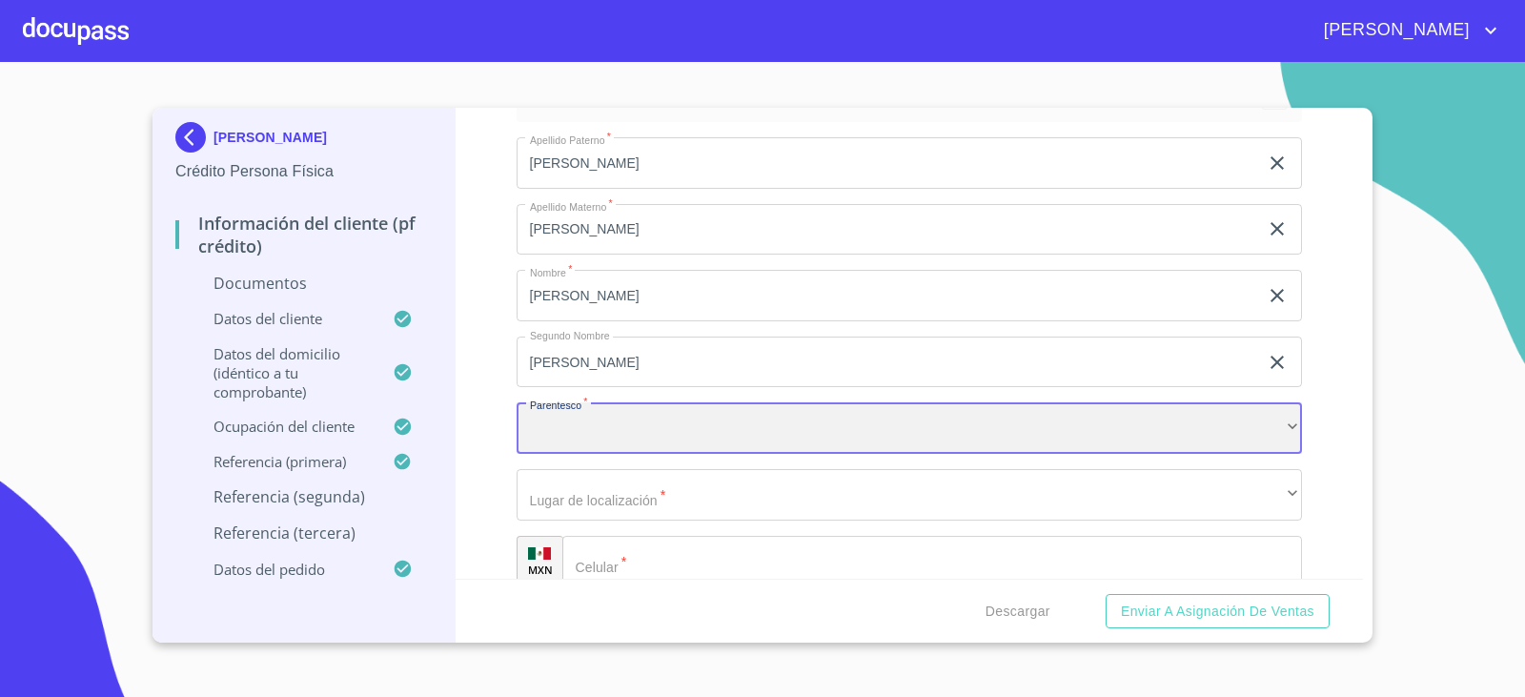
click at [578, 447] on div "​" at bounding box center [910, 427] width 786 height 51
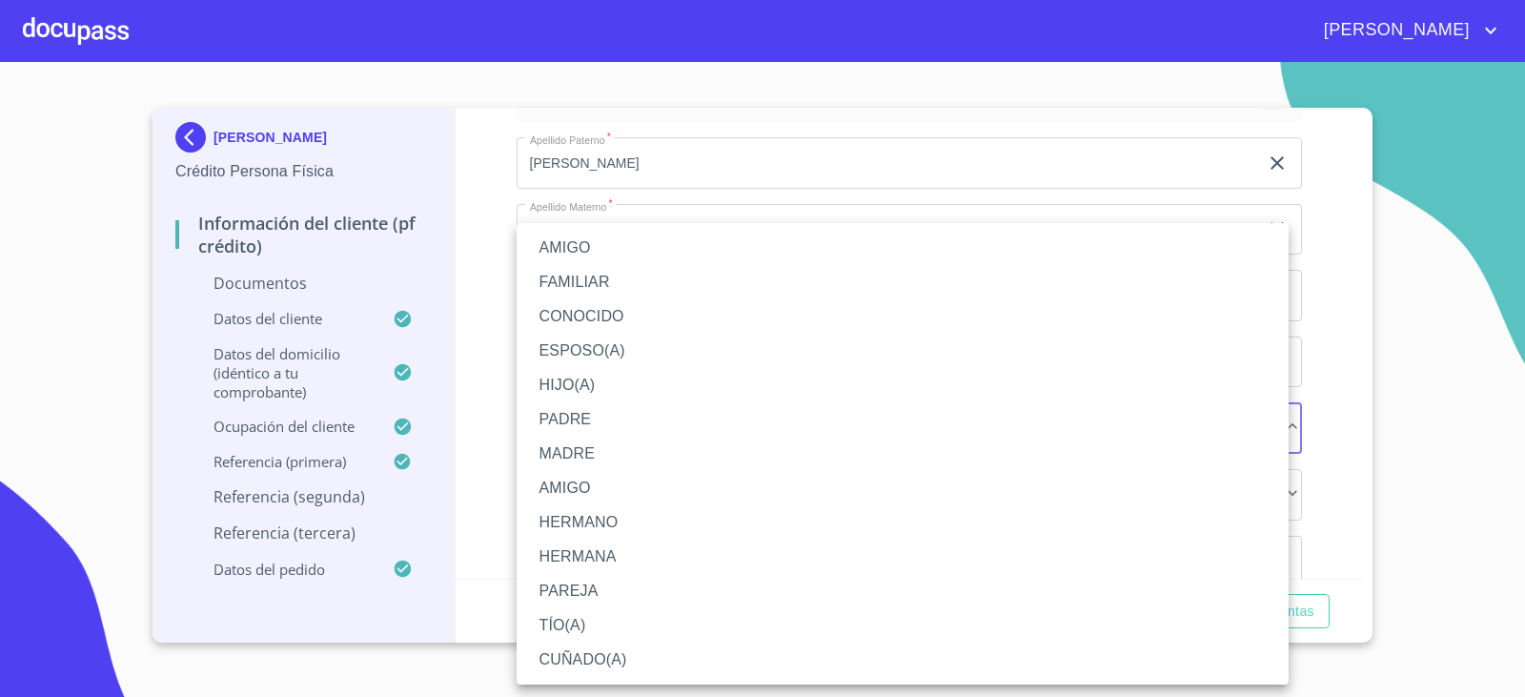
click at [594, 258] on li "AMIGO" at bounding box center [903, 248] width 772 height 34
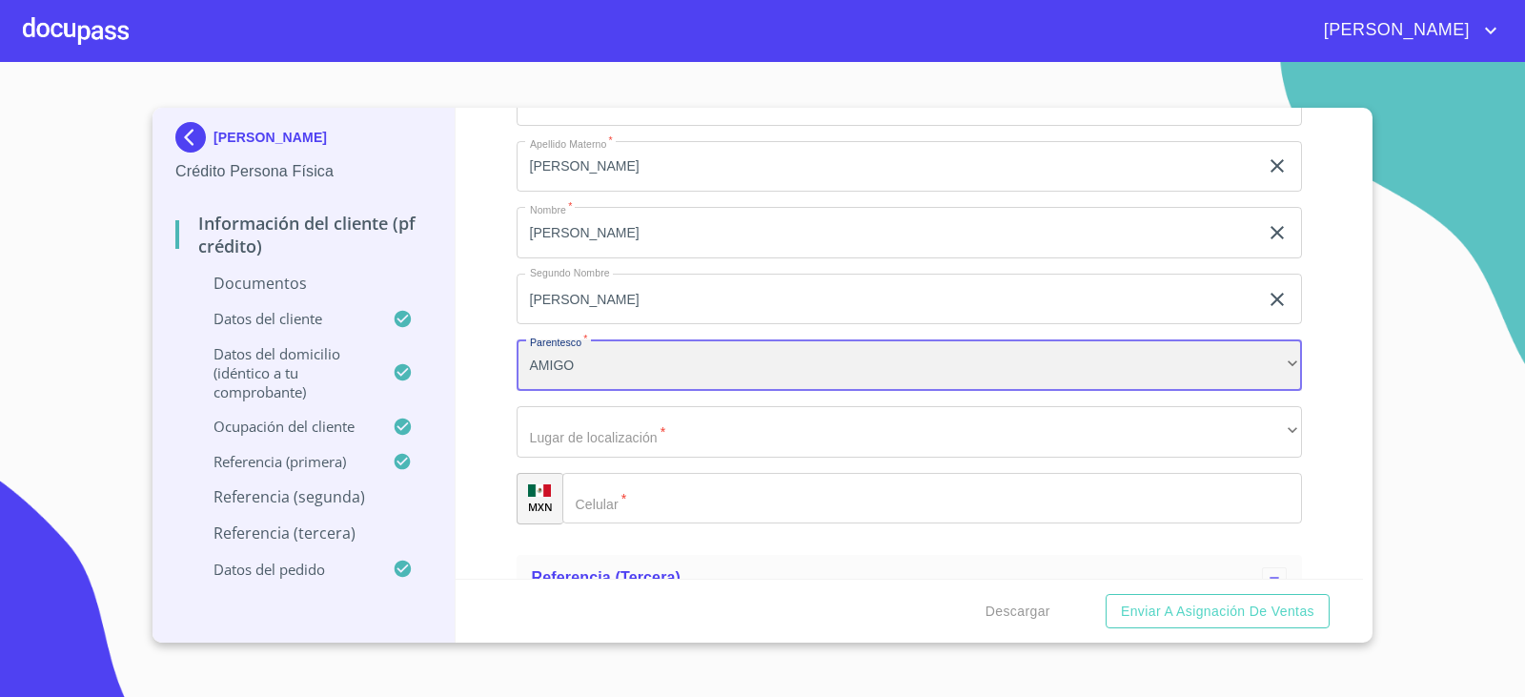
scroll to position [9150, 0]
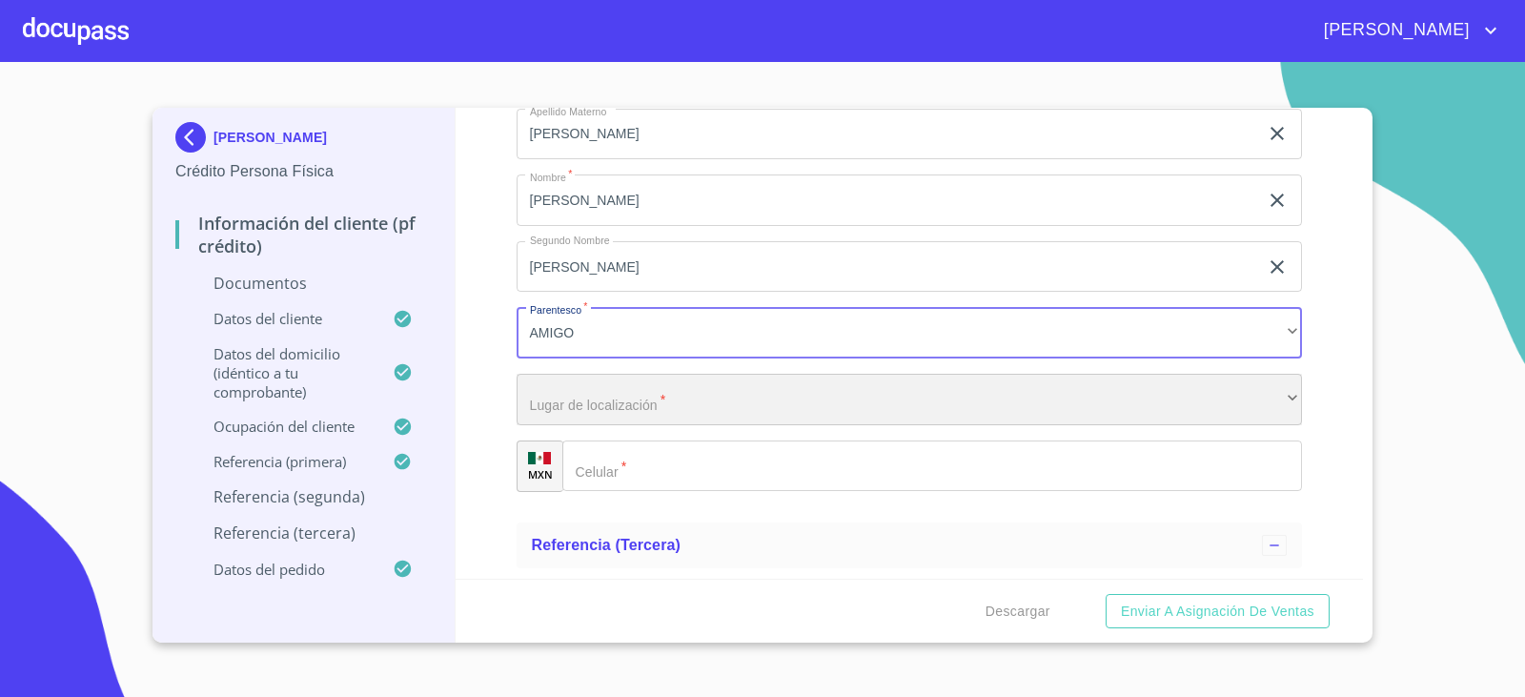
click at [599, 396] on div "​" at bounding box center [910, 399] width 786 height 51
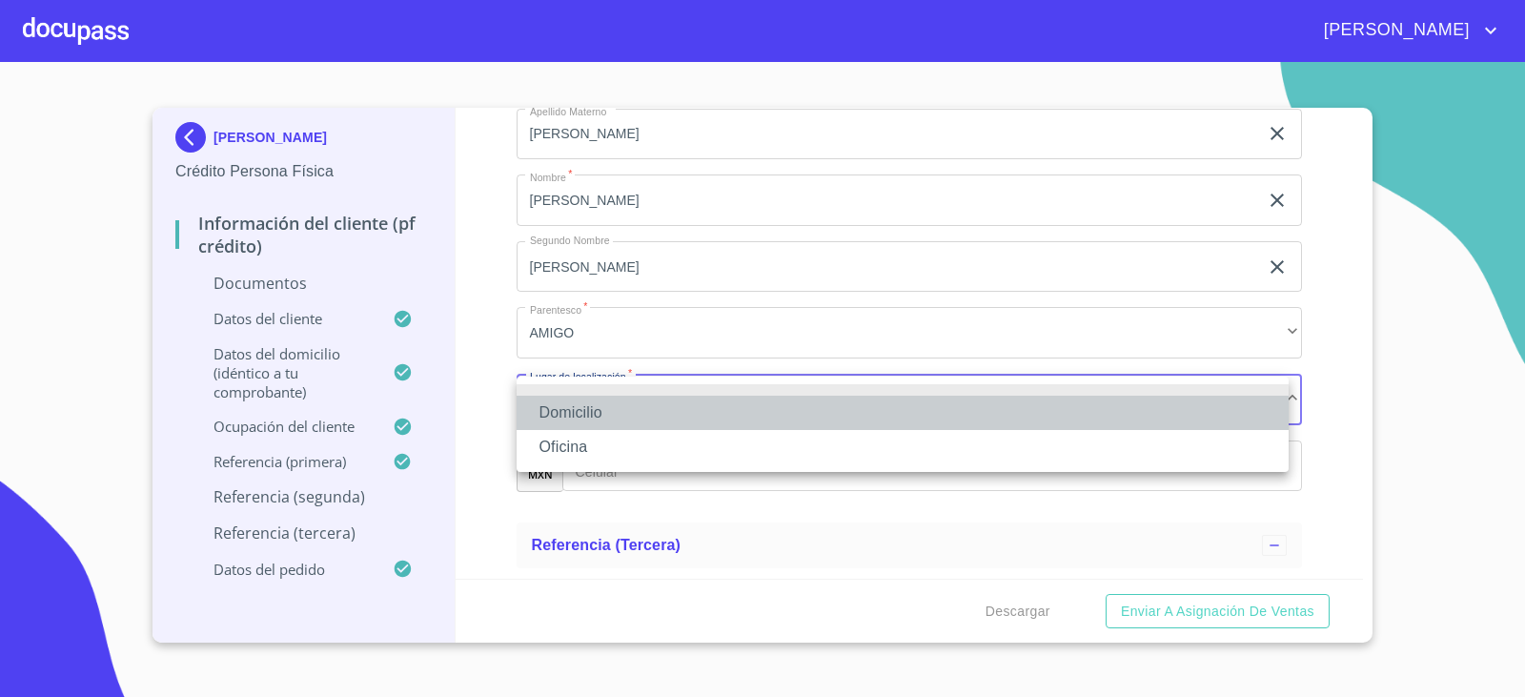
click at [597, 417] on li "Domicilio" at bounding box center [903, 412] width 772 height 34
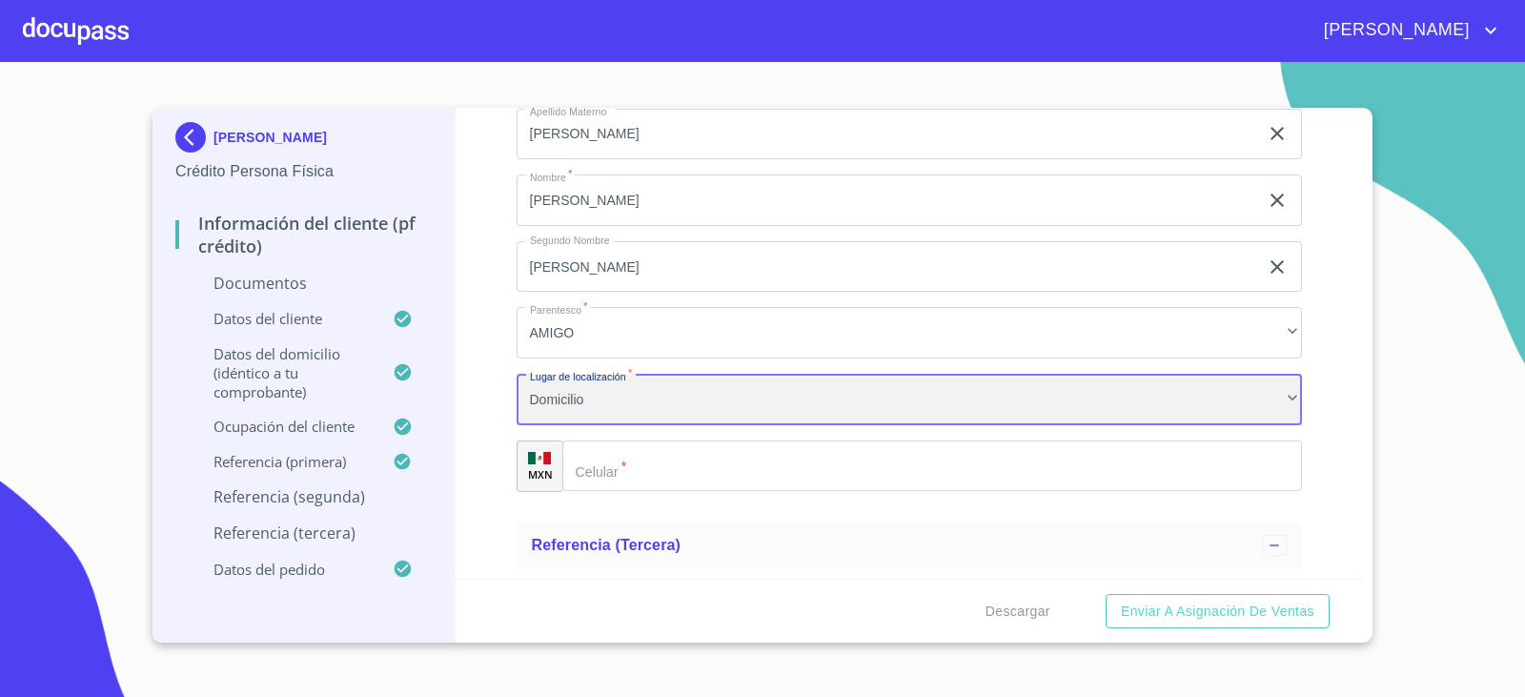
scroll to position [9245, 0]
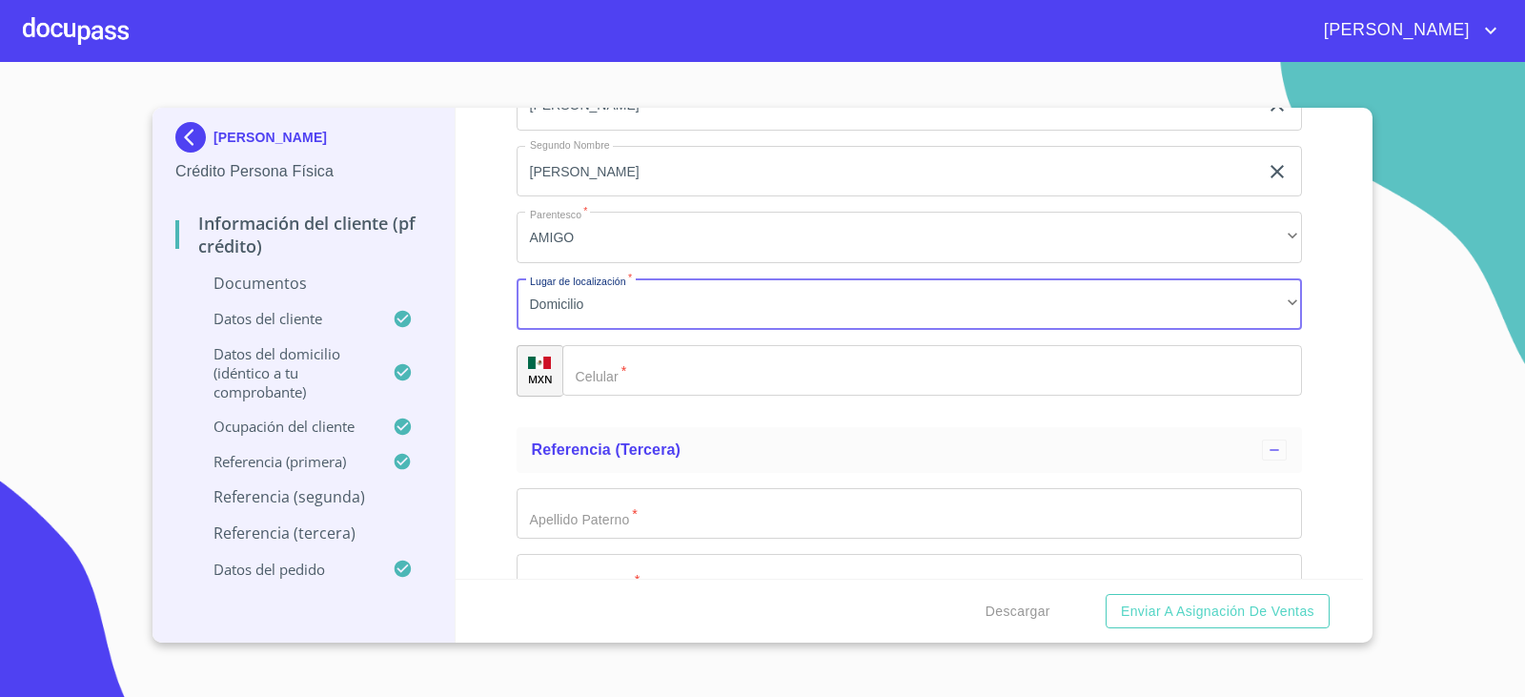
click at [600, 382] on div "​" at bounding box center [932, 370] width 740 height 51
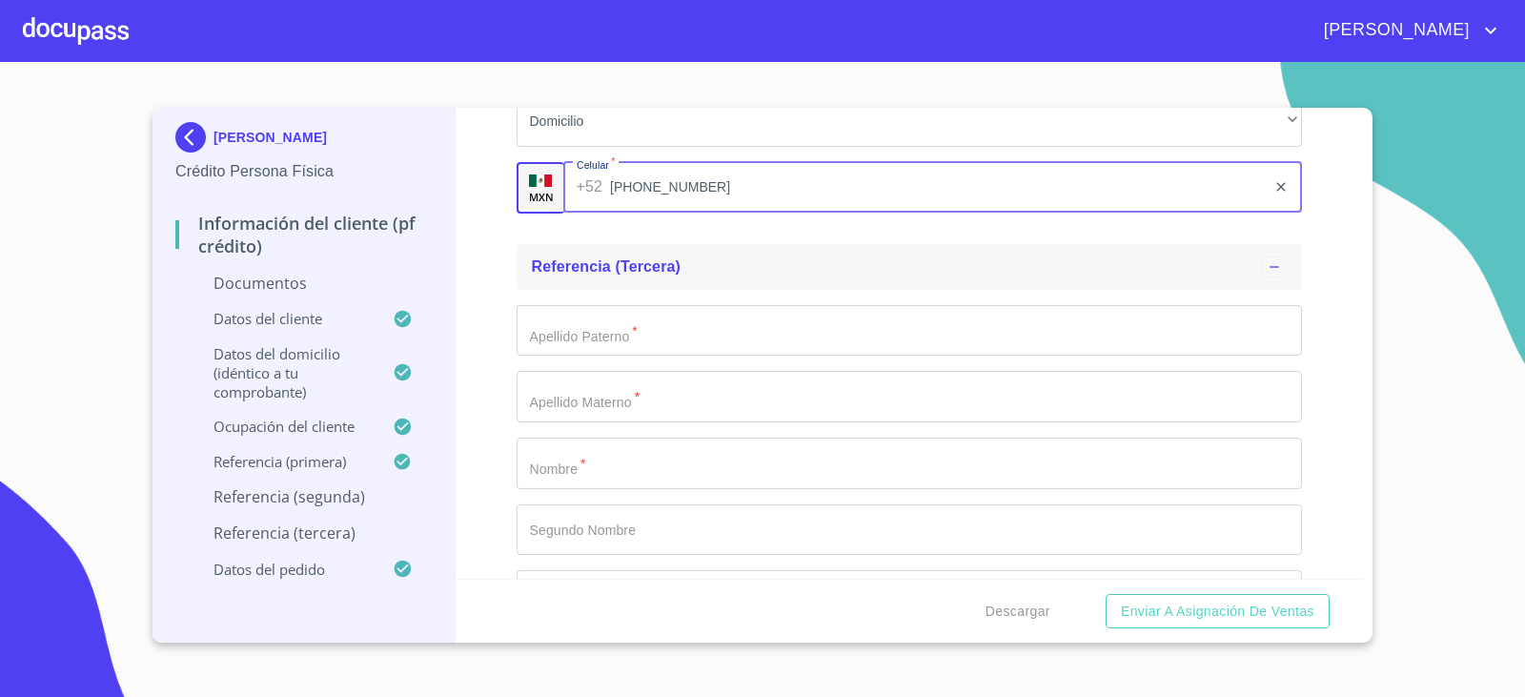
scroll to position [9435, 0]
type input "[PHONE_NUMBER]"
click at [616, 321] on input "Documento de identificación.   *" at bounding box center [910, 322] width 786 height 51
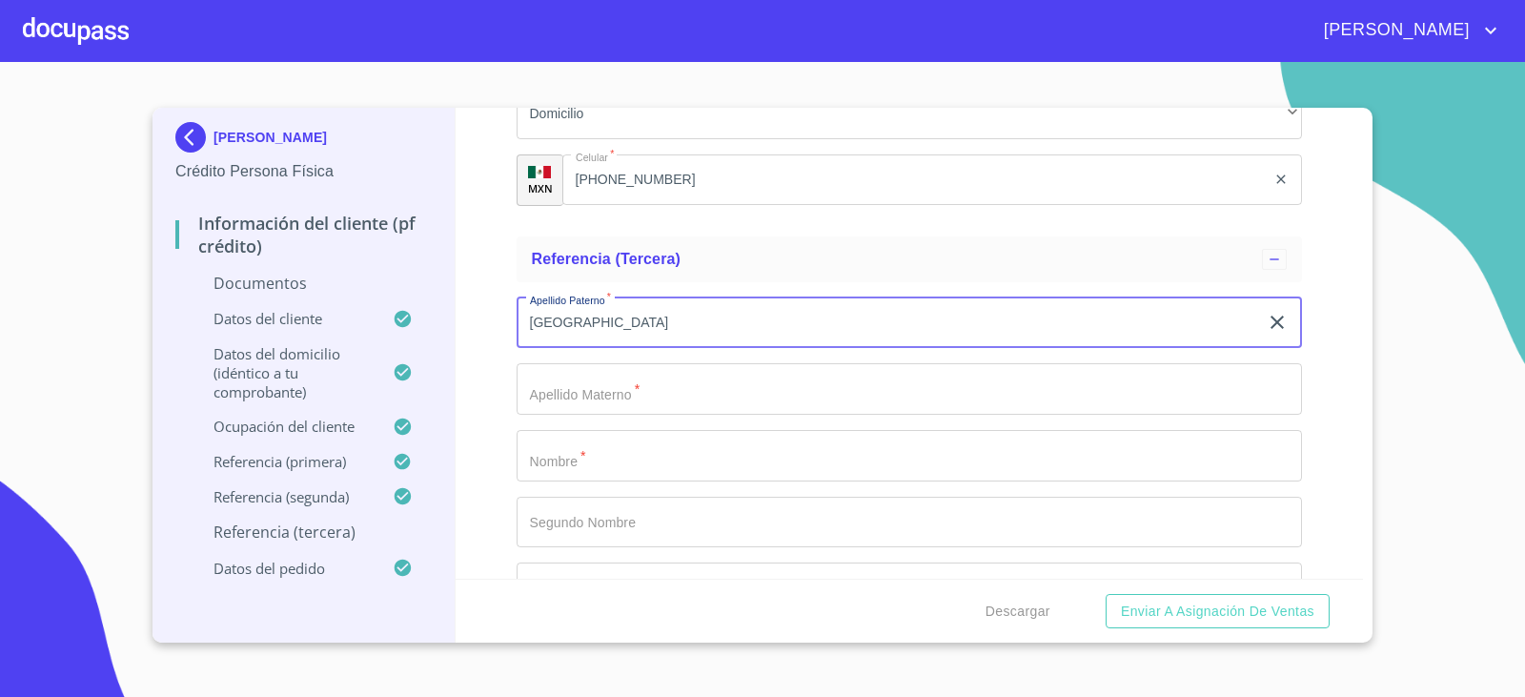
type input "[GEOGRAPHIC_DATA]"
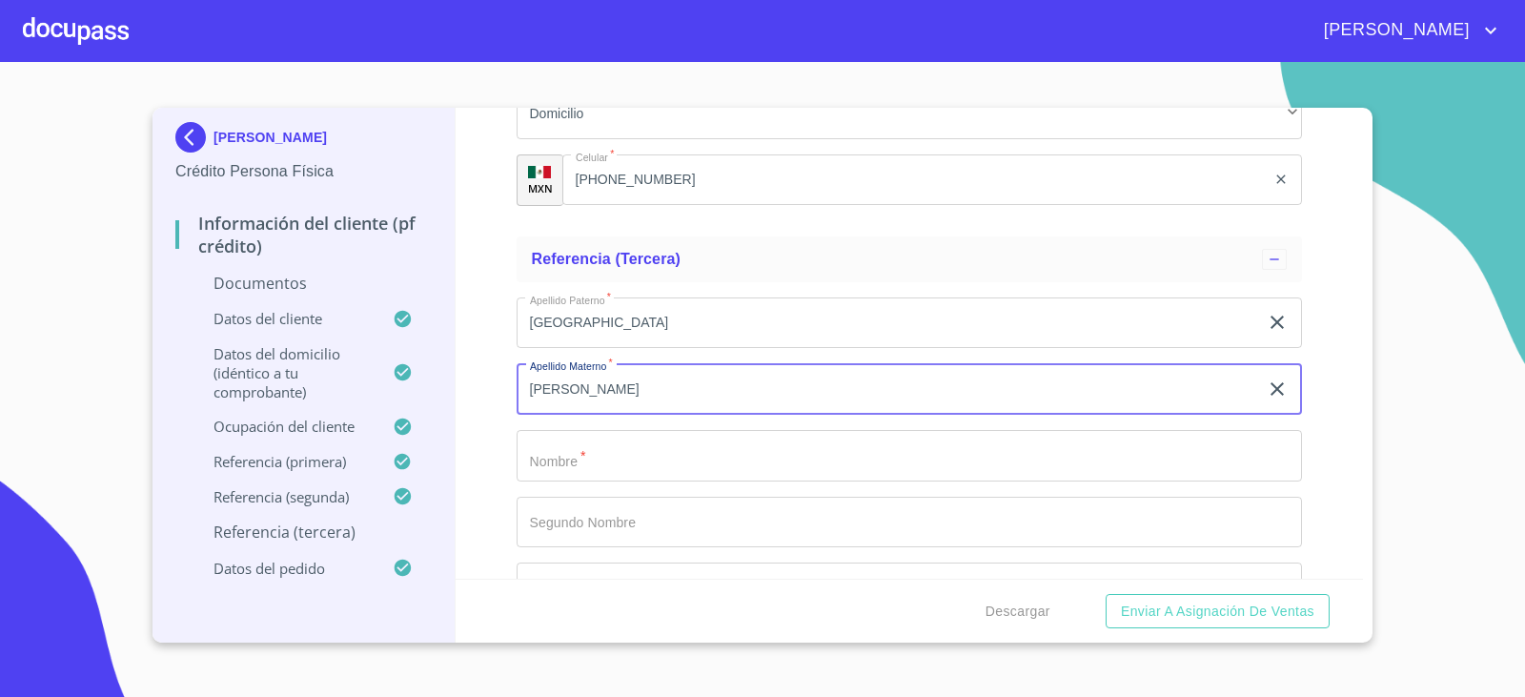
type input "[PERSON_NAME]"
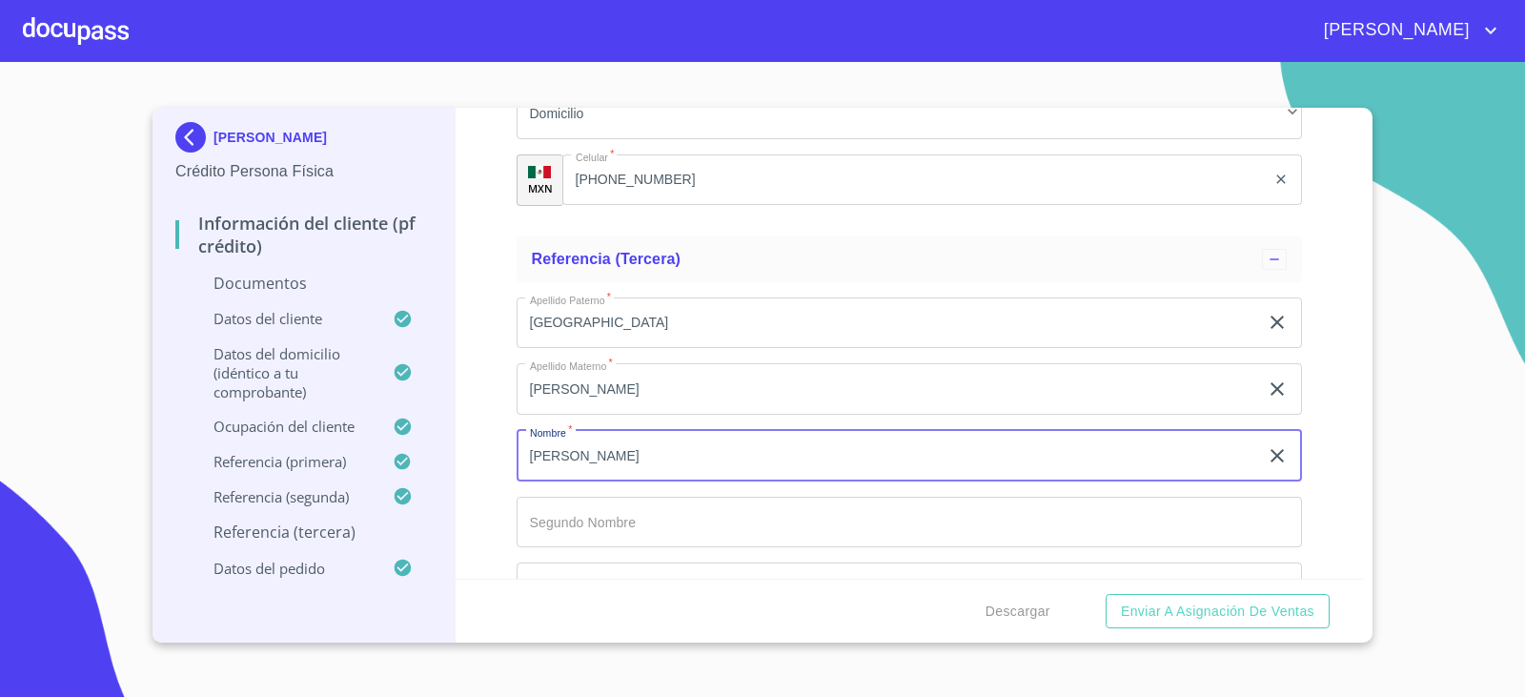
type input "[PERSON_NAME]"
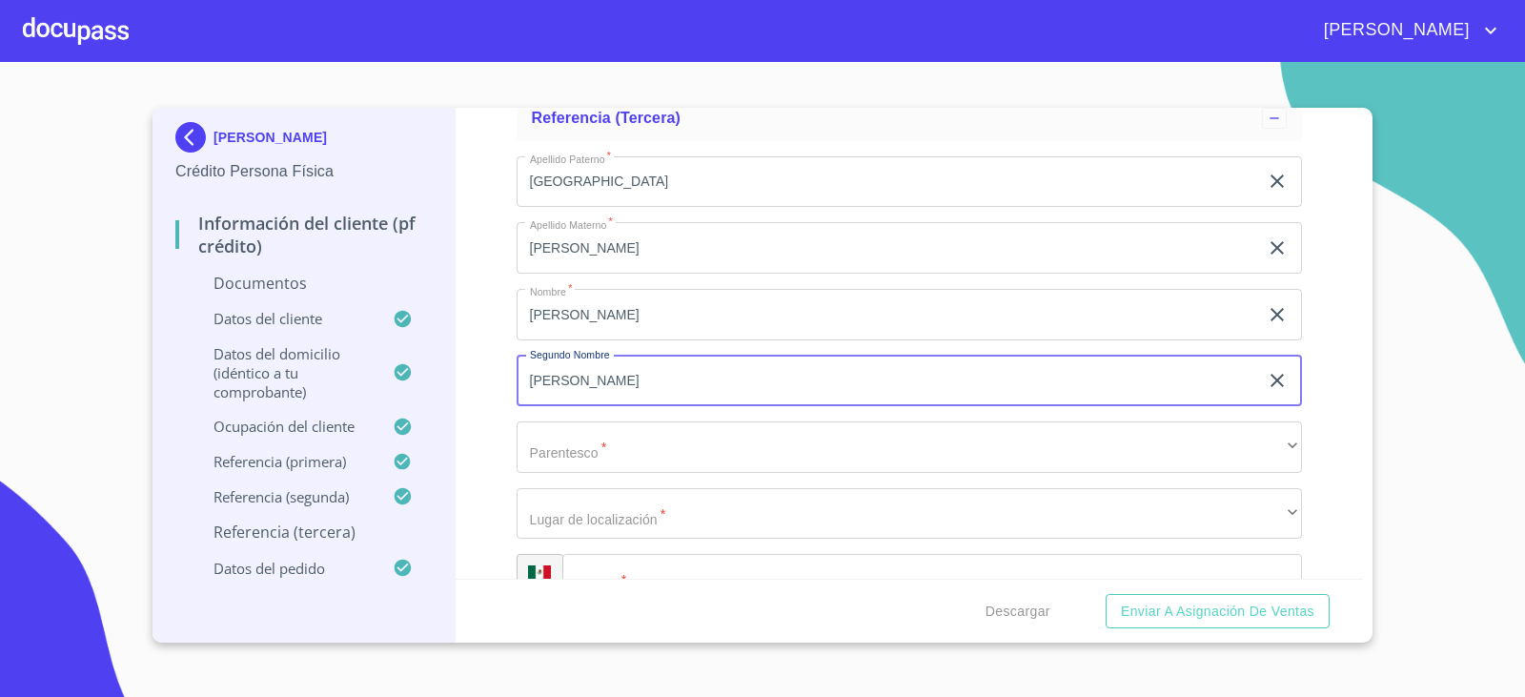
scroll to position [9626, 0]
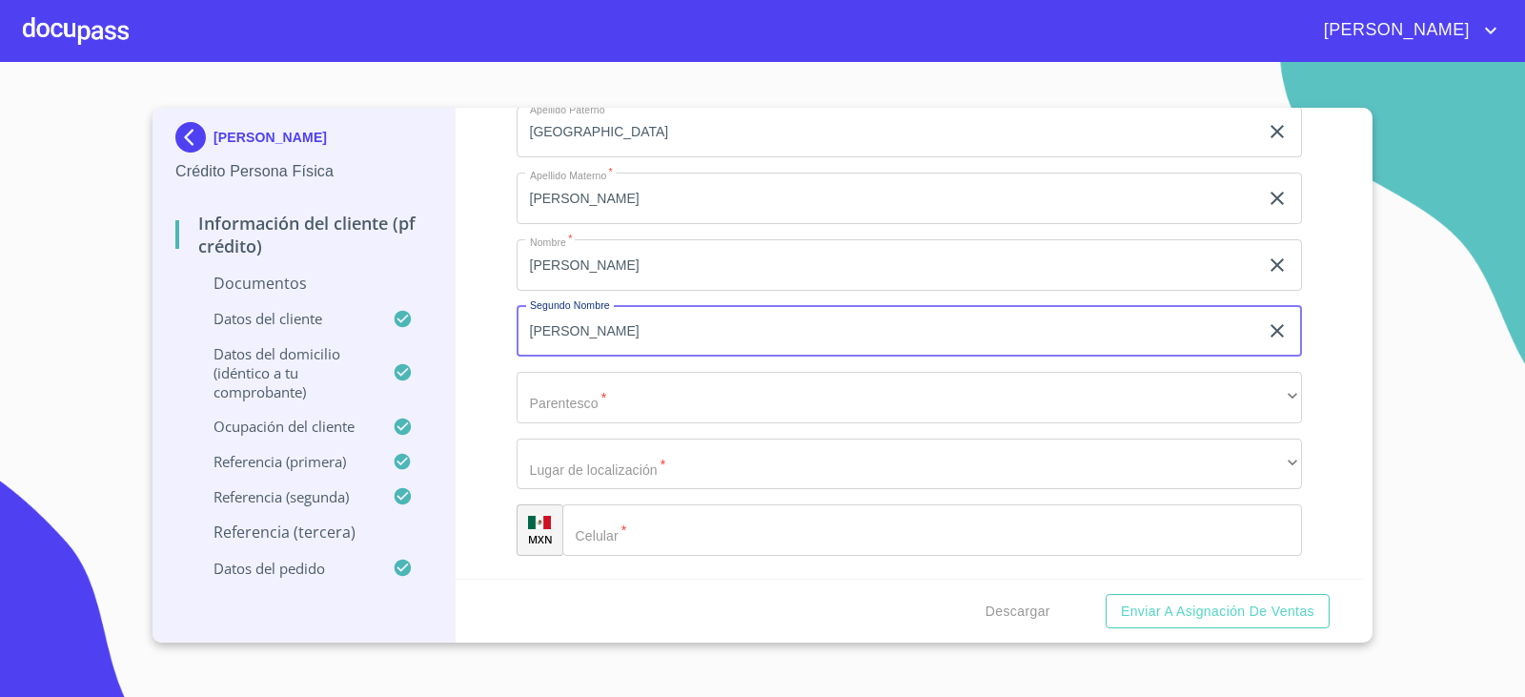
type input "[PERSON_NAME]"
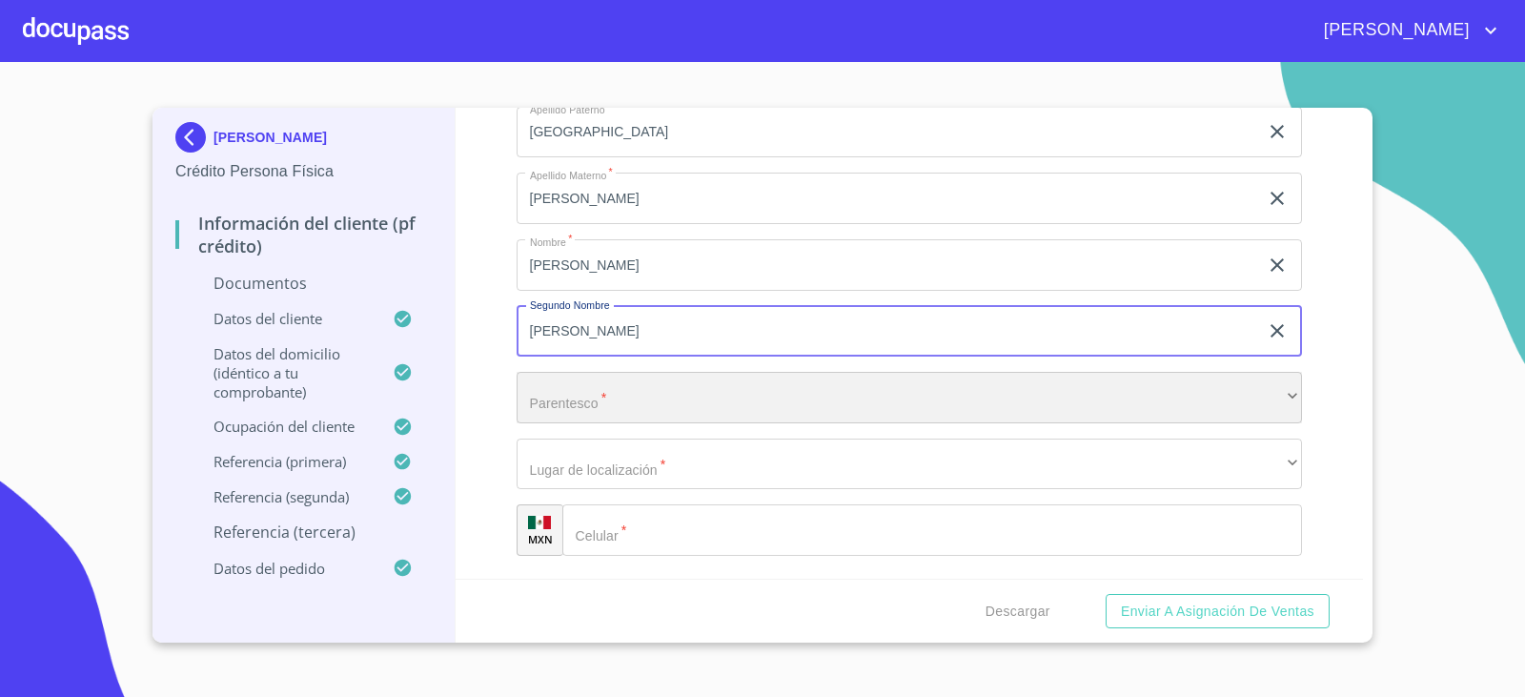
click at [577, 407] on div "​" at bounding box center [910, 397] width 786 height 51
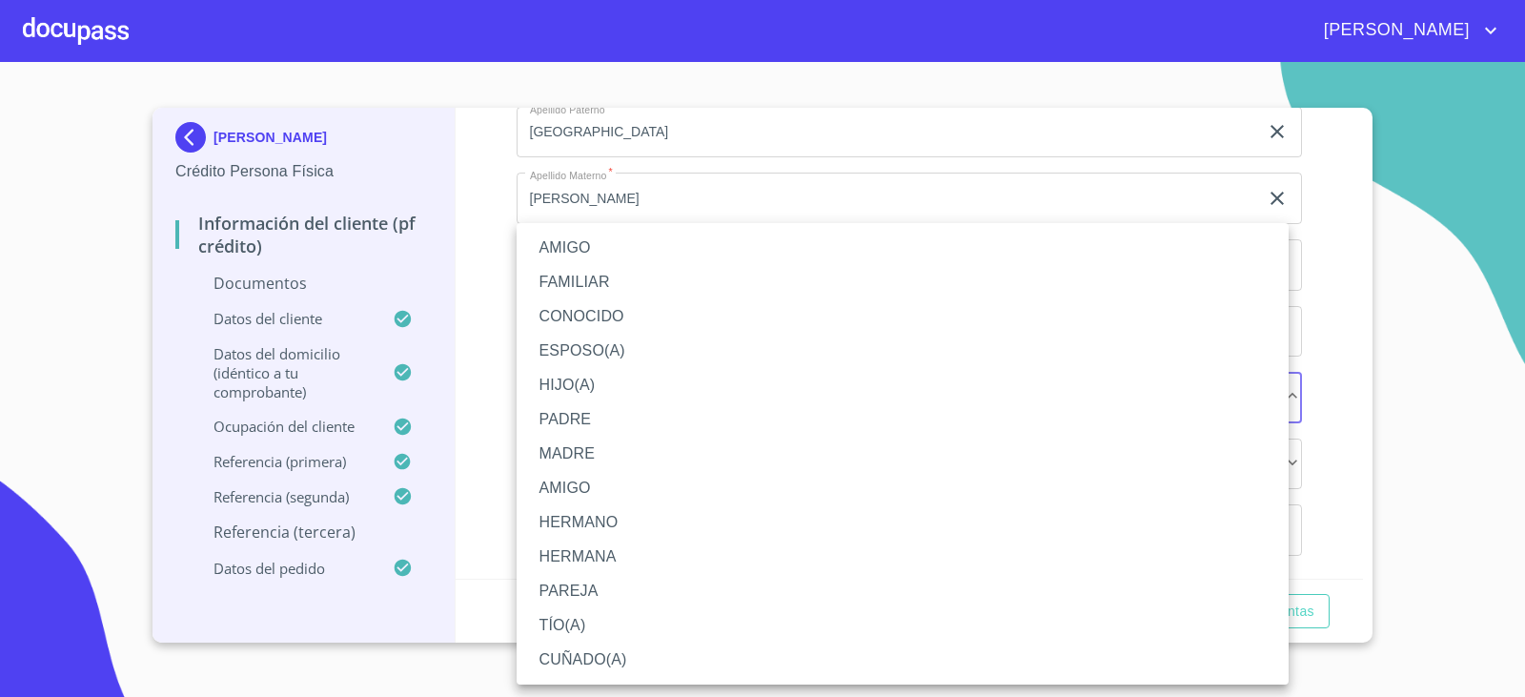
click at [545, 250] on li "AMIGO" at bounding box center [903, 248] width 772 height 34
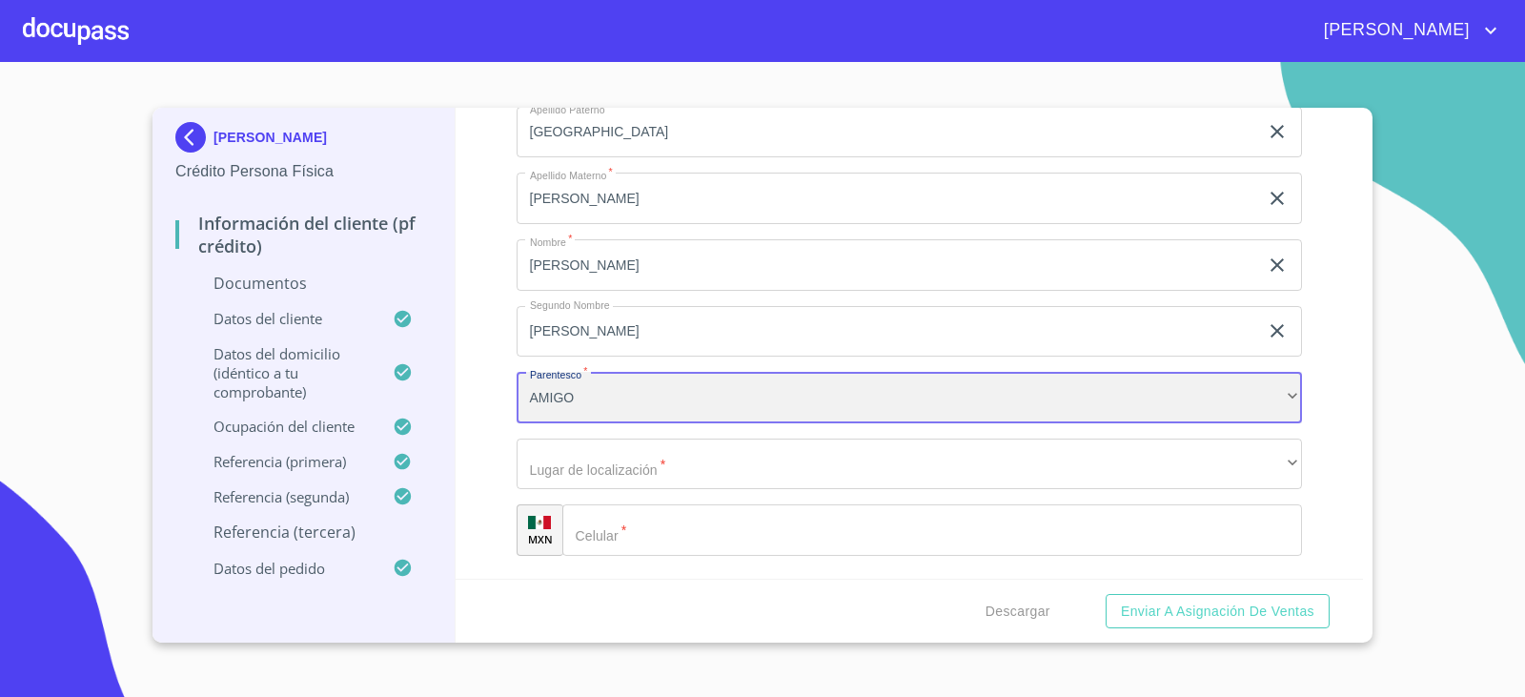
scroll to position [9721, 0]
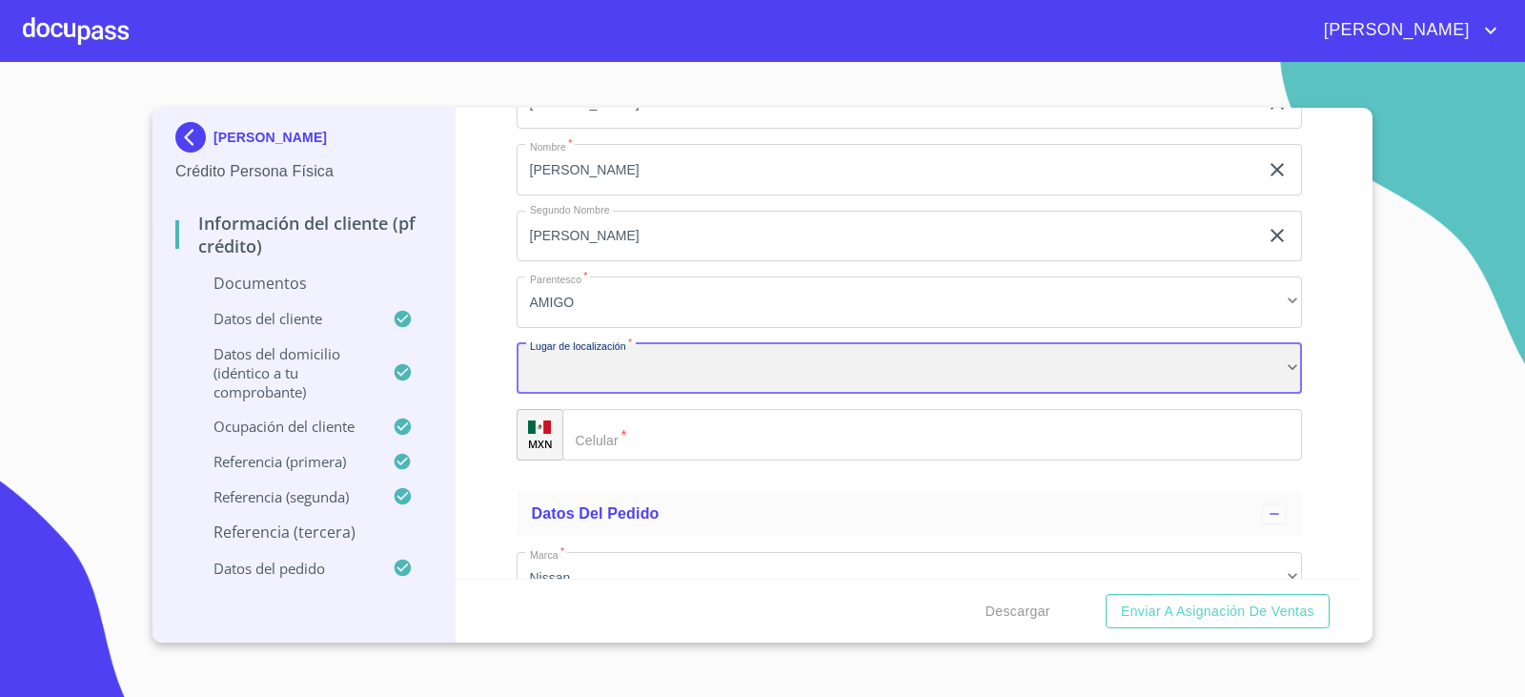
click at [572, 390] on div "​" at bounding box center [910, 368] width 786 height 51
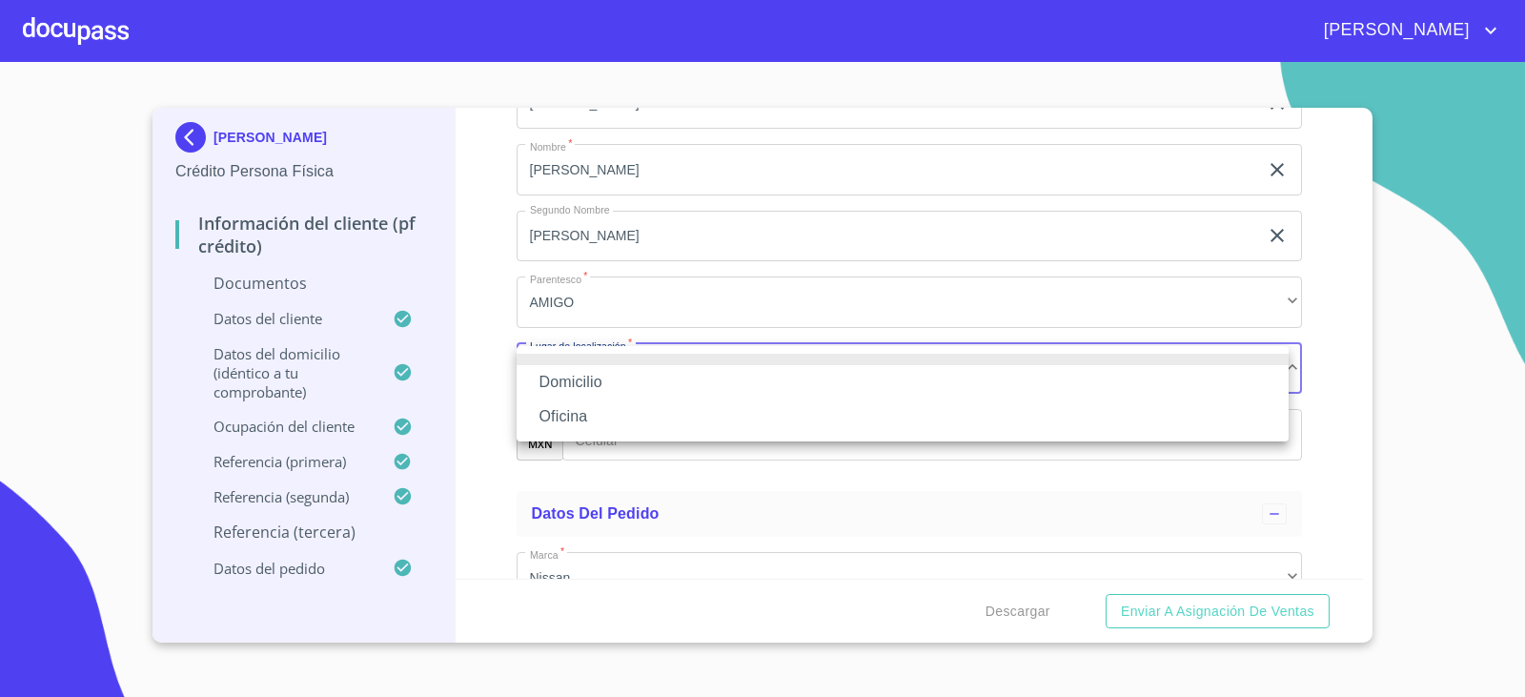
click at [573, 385] on li "Domicilio" at bounding box center [903, 382] width 772 height 34
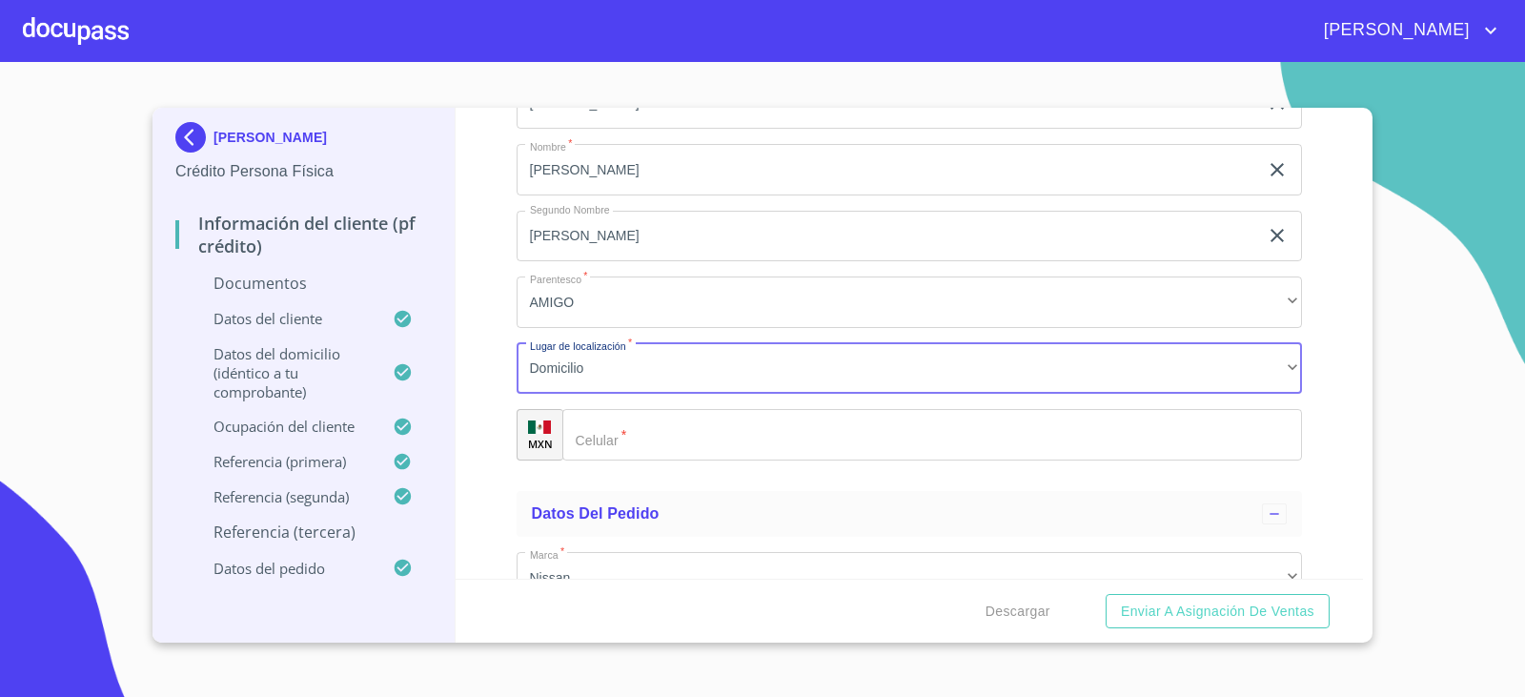
click at [699, 437] on input "Documento de identificación.   *" at bounding box center [932, 434] width 740 height 51
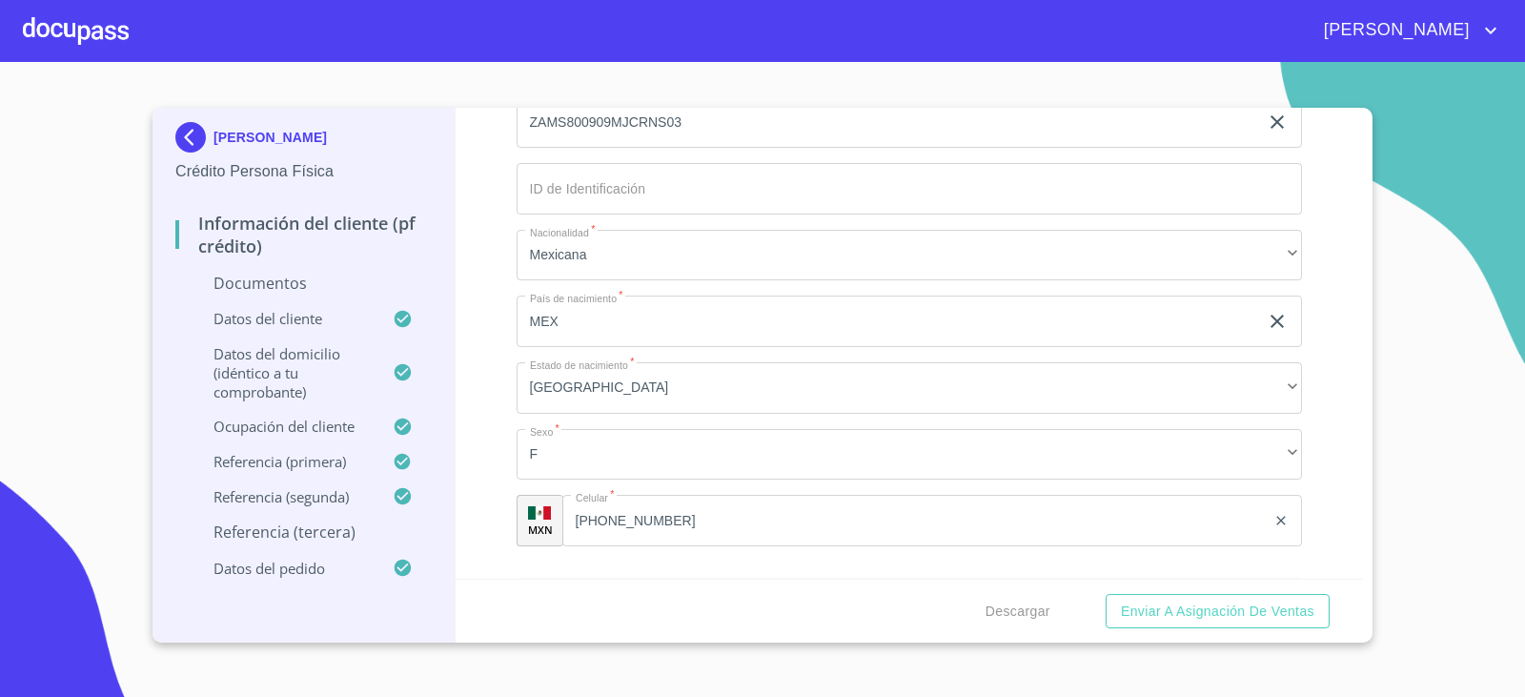
scroll to position [5432, 0]
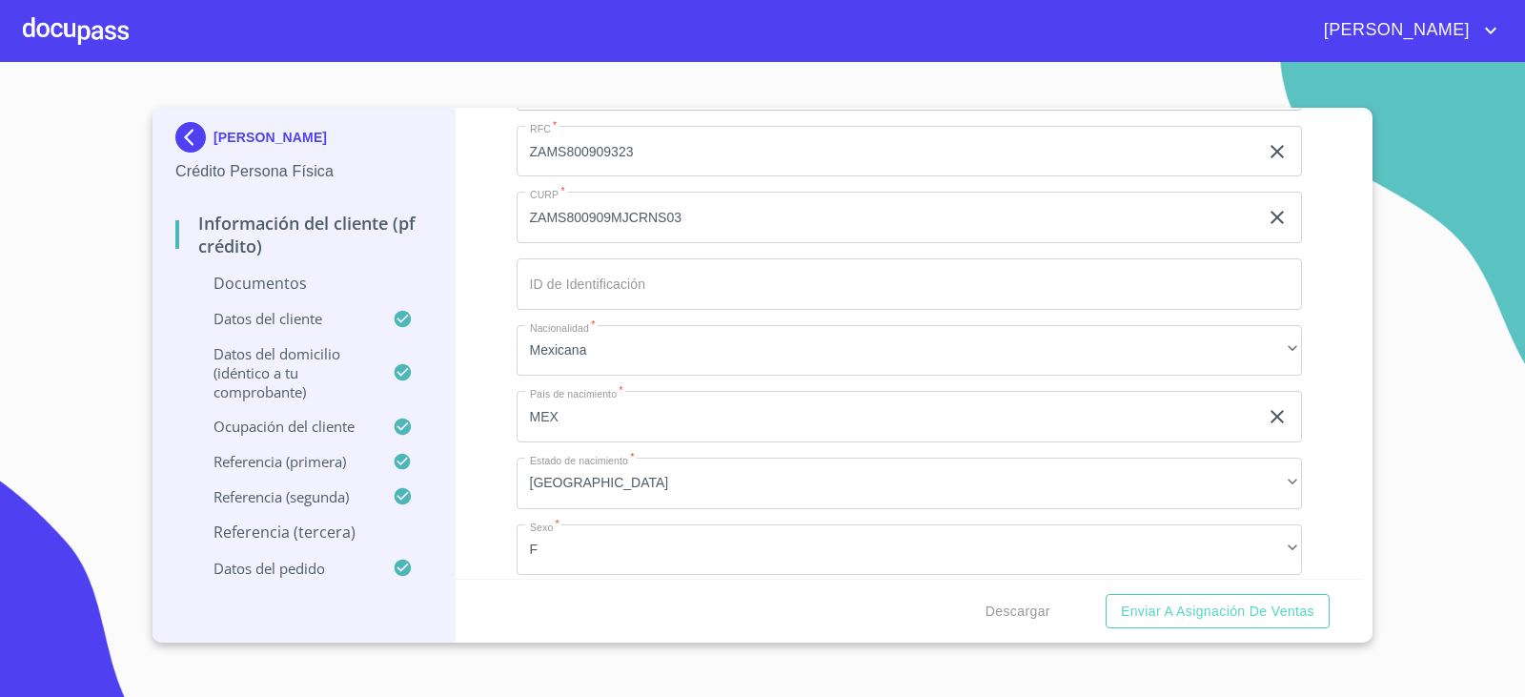
type input "[PHONE_NUMBER]"
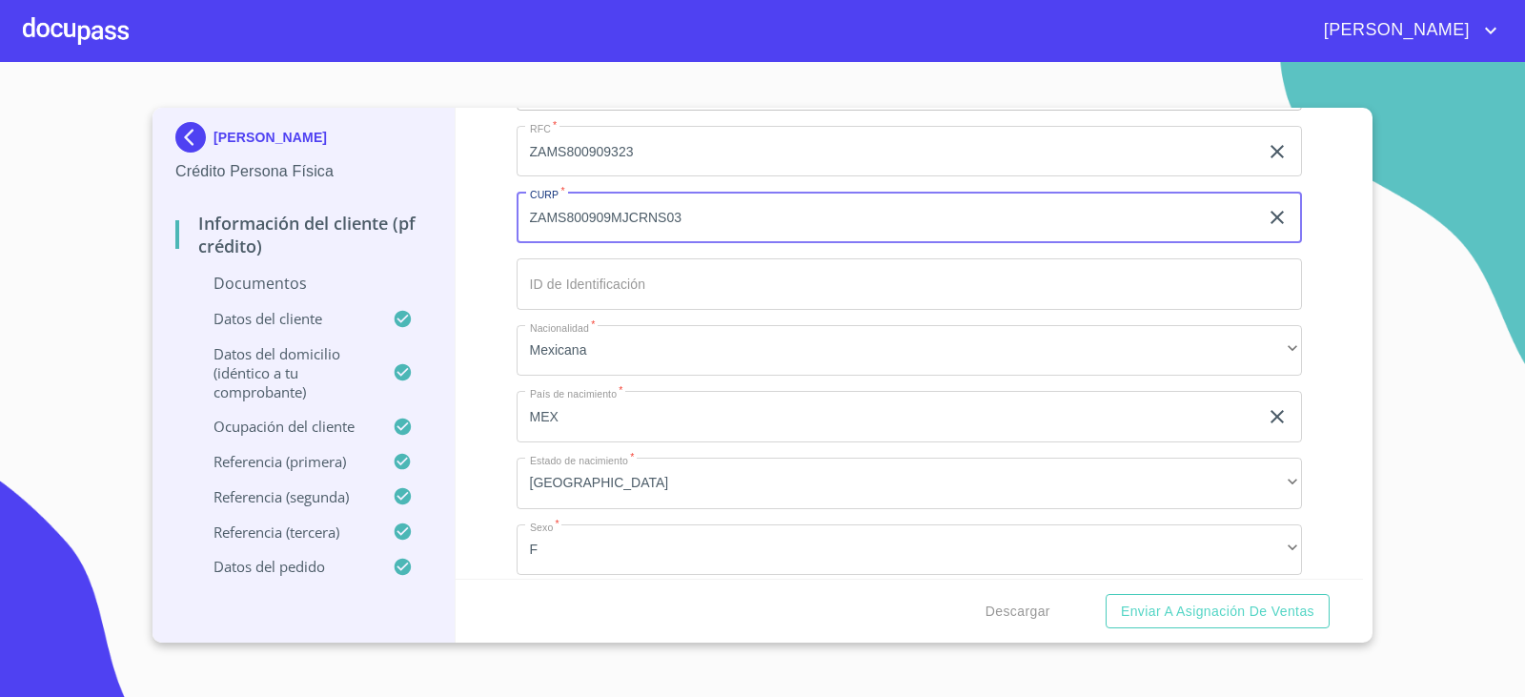
drag, startPoint x: 768, startPoint y: 223, endPoint x: 452, endPoint y: 250, distance: 317.5
click at [452, 250] on div "[PERSON_NAME] Crédito Persona Física Información del cliente (PF crédito) Docum…" at bounding box center [757, 375] width 1210 height 535
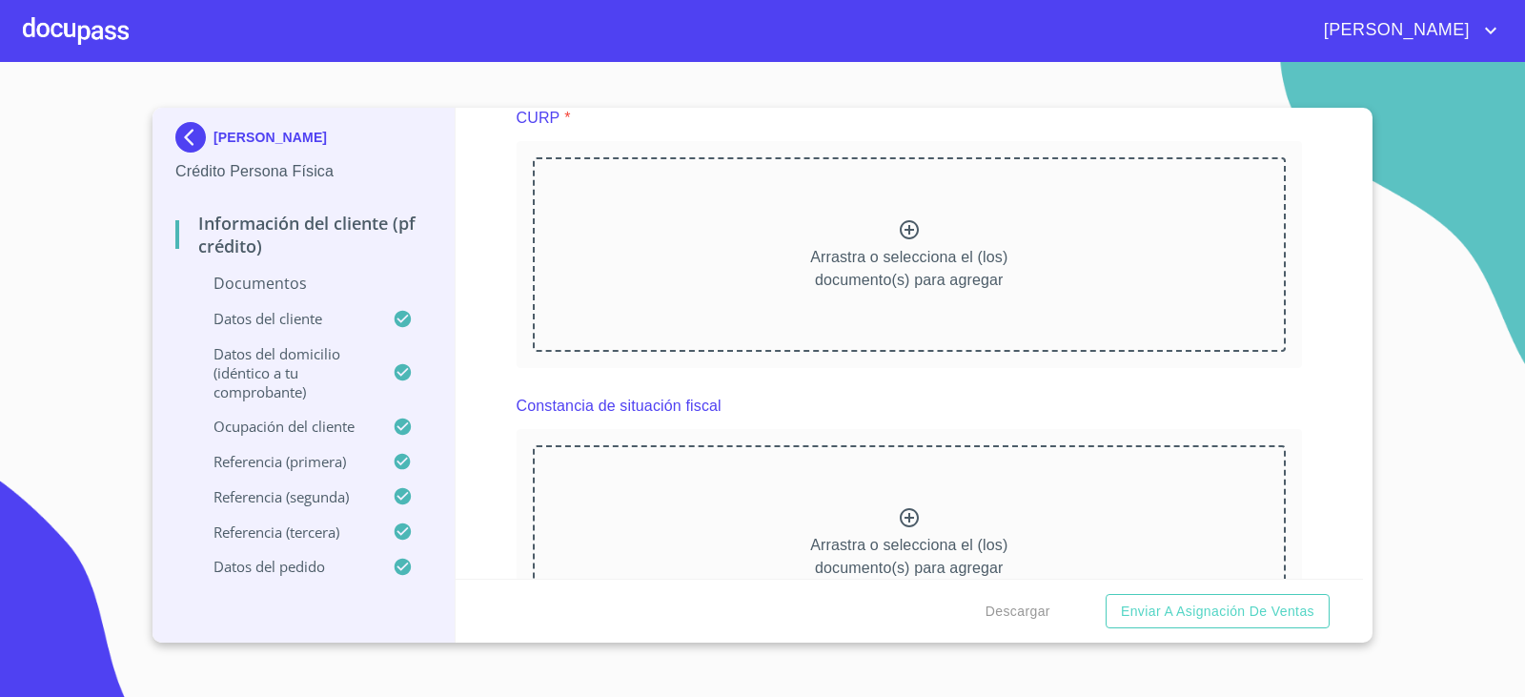
scroll to position [4479, 0]
click at [902, 228] on icon at bounding box center [909, 228] width 19 height 19
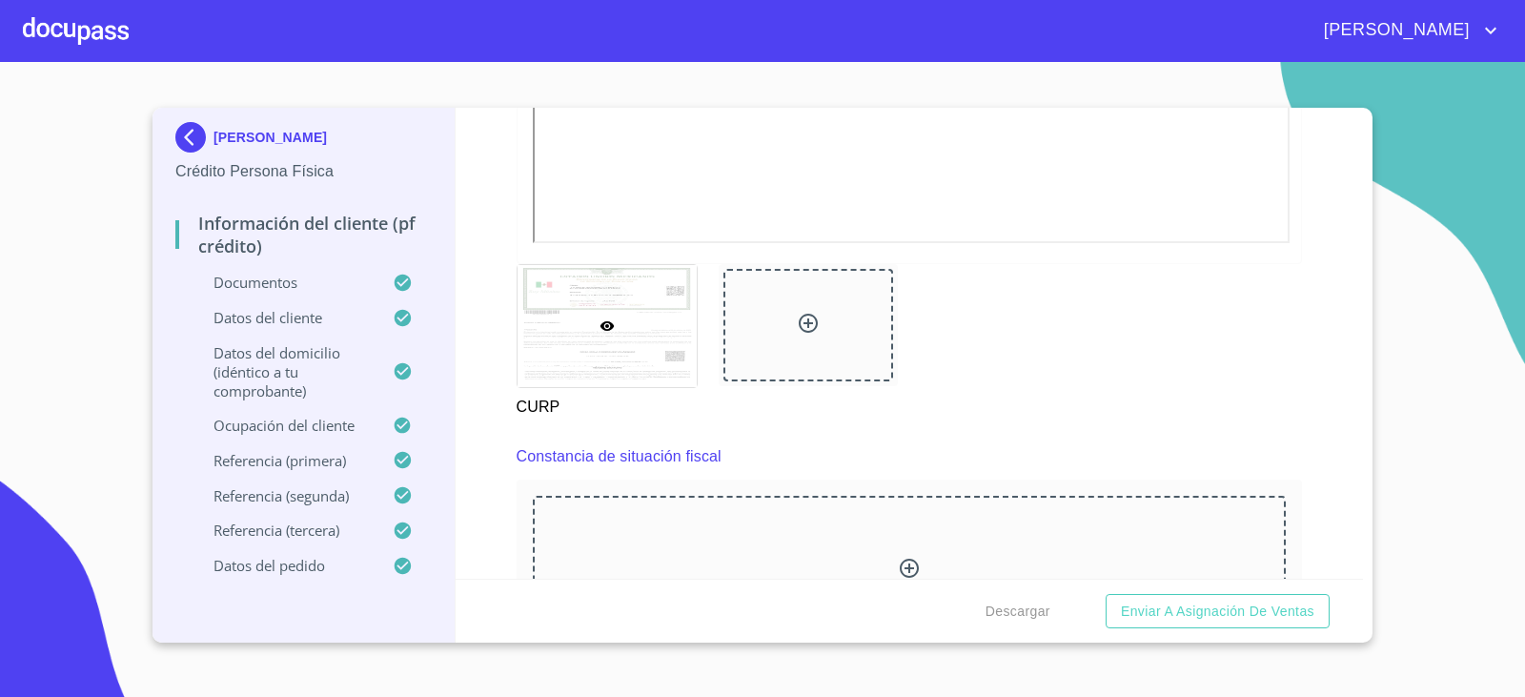
scroll to position [5146, 0]
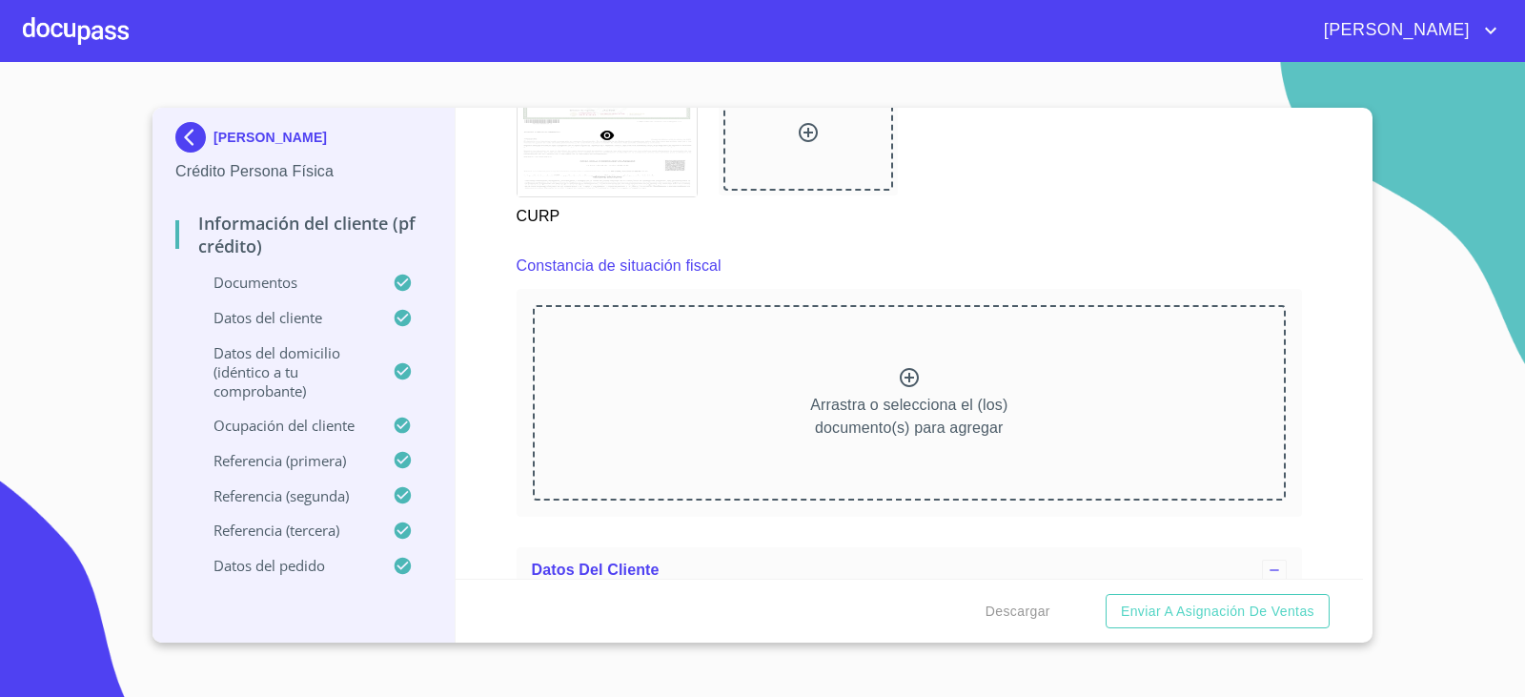
click at [901, 383] on icon at bounding box center [909, 377] width 23 height 23
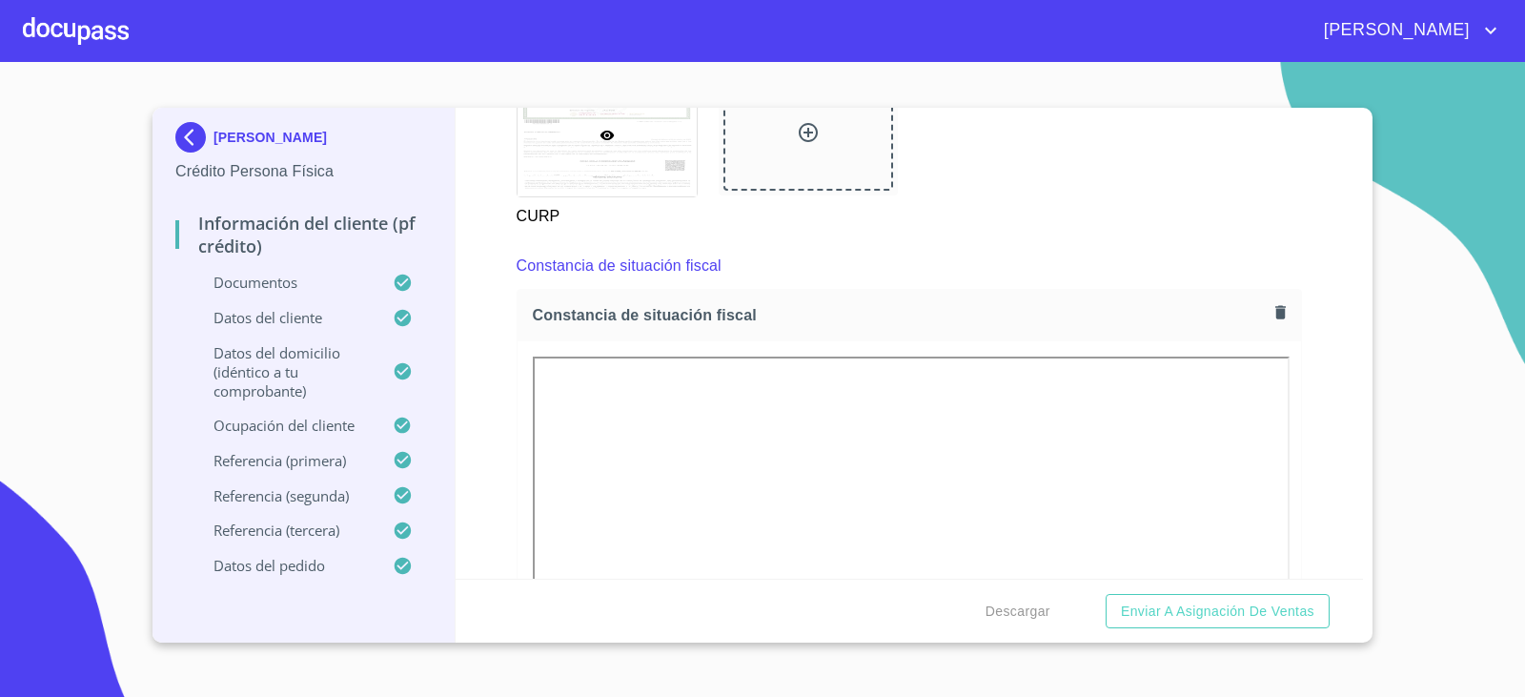
scroll to position [5337, 0]
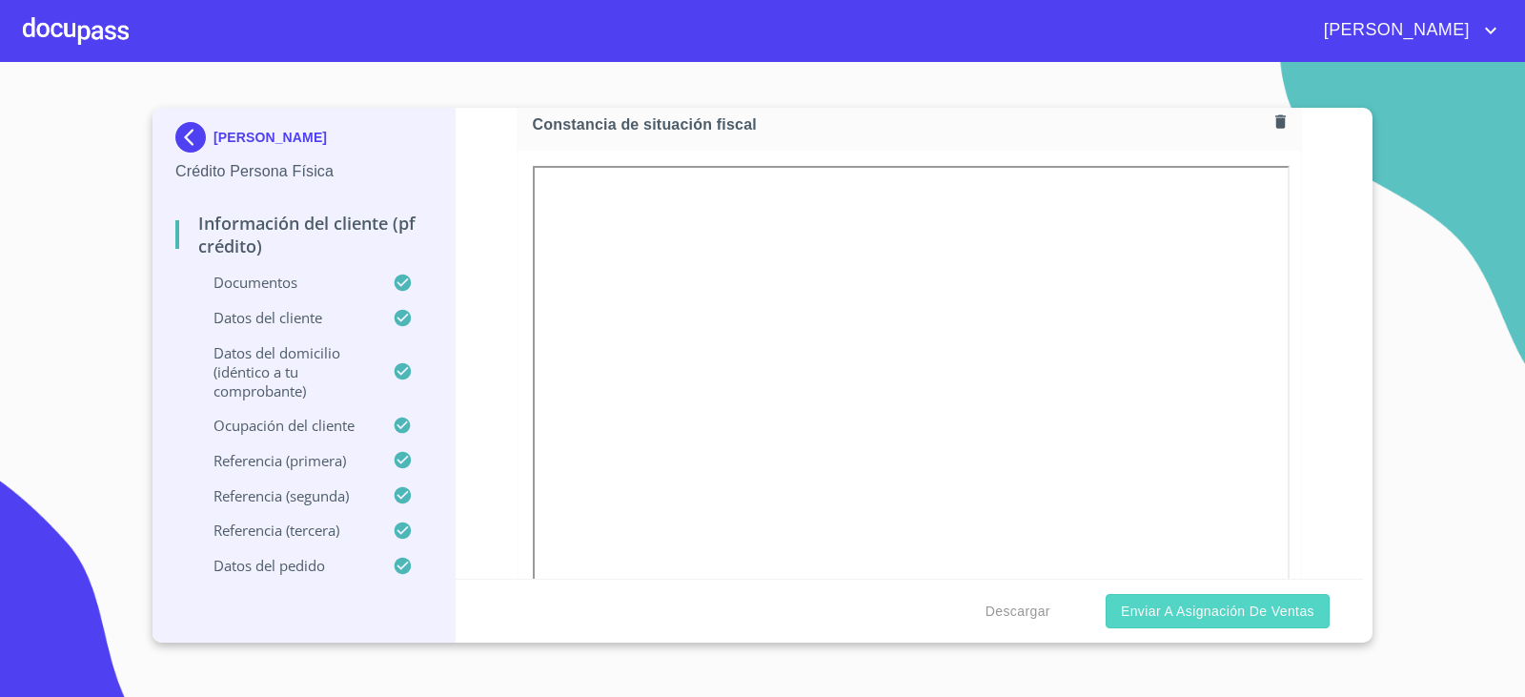
click at [1226, 602] on span "Enviar a Asignación de Ventas" at bounding box center [1217, 611] width 193 height 24
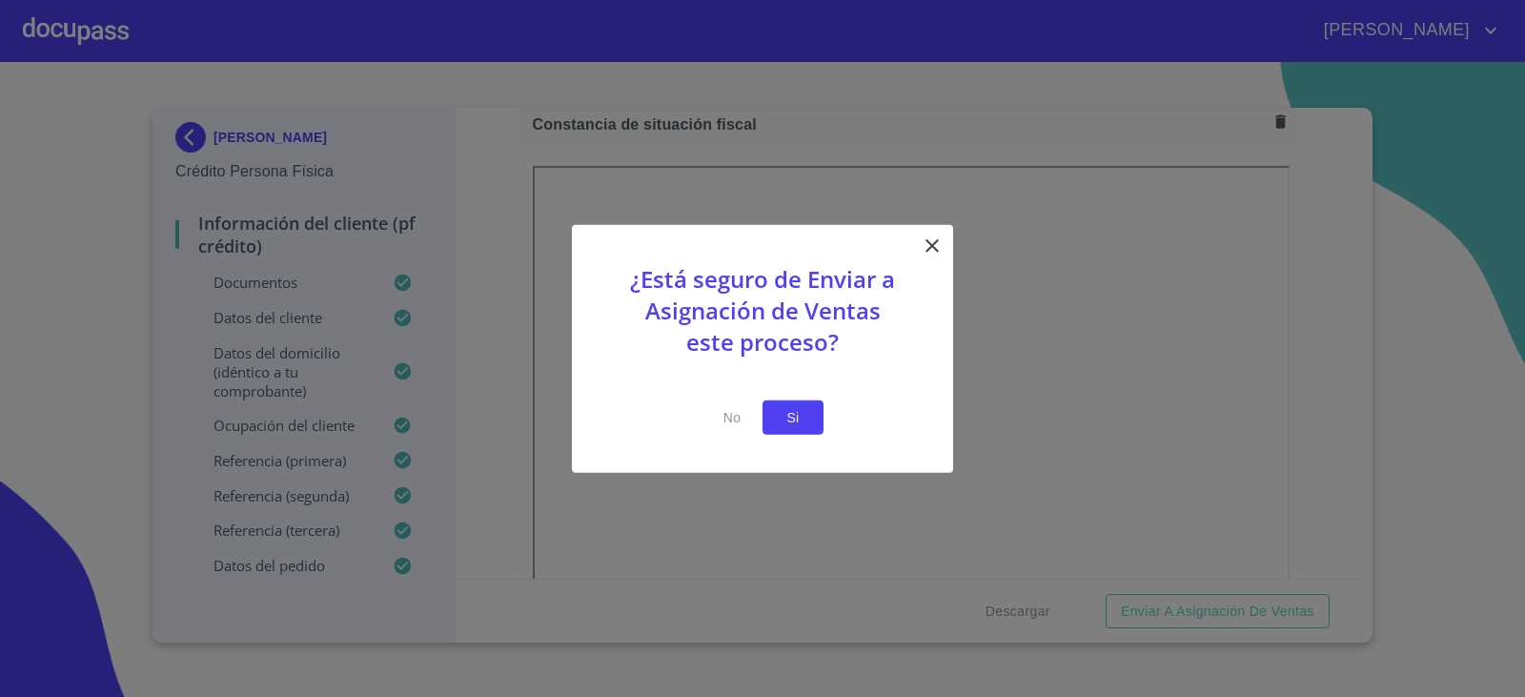
click at [801, 427] on span "Si" at bounding box center [793, 417] width 30 height 24
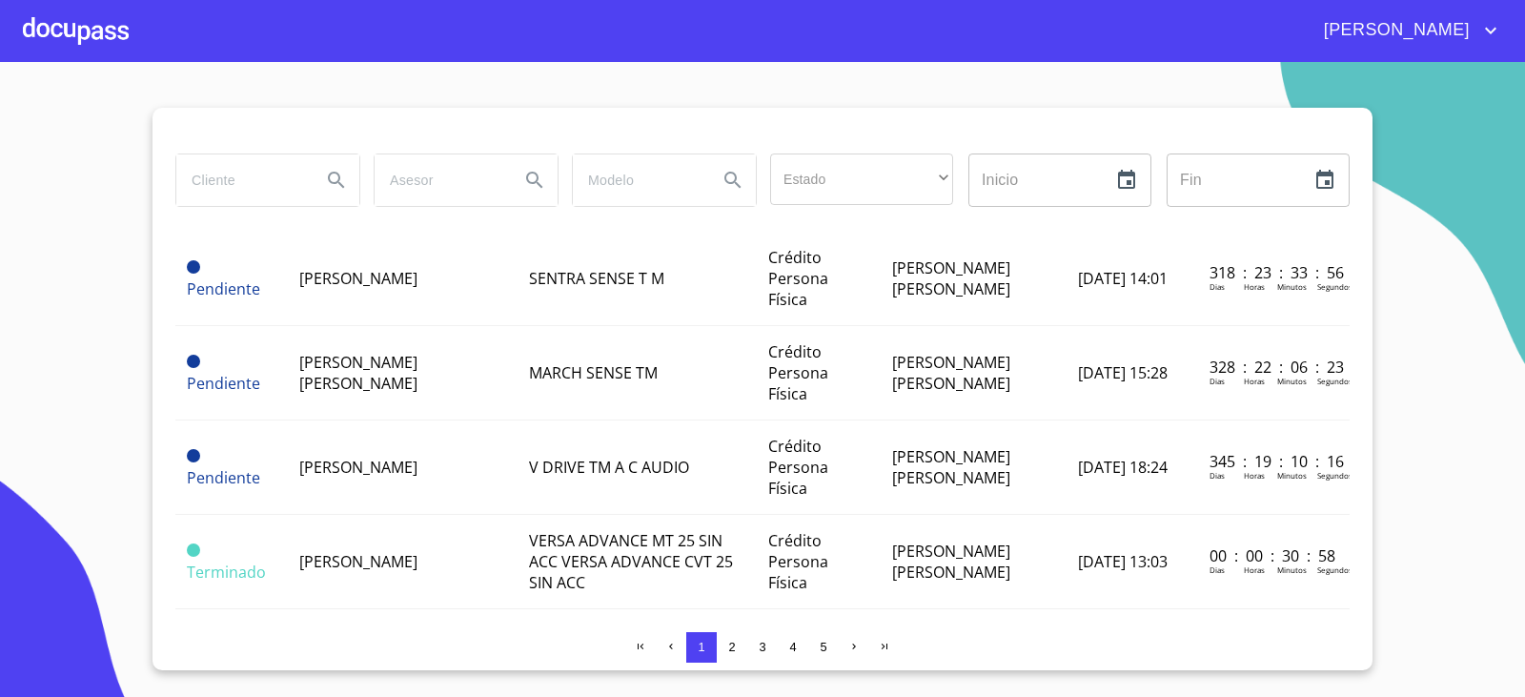
scroll to position [381, 0]
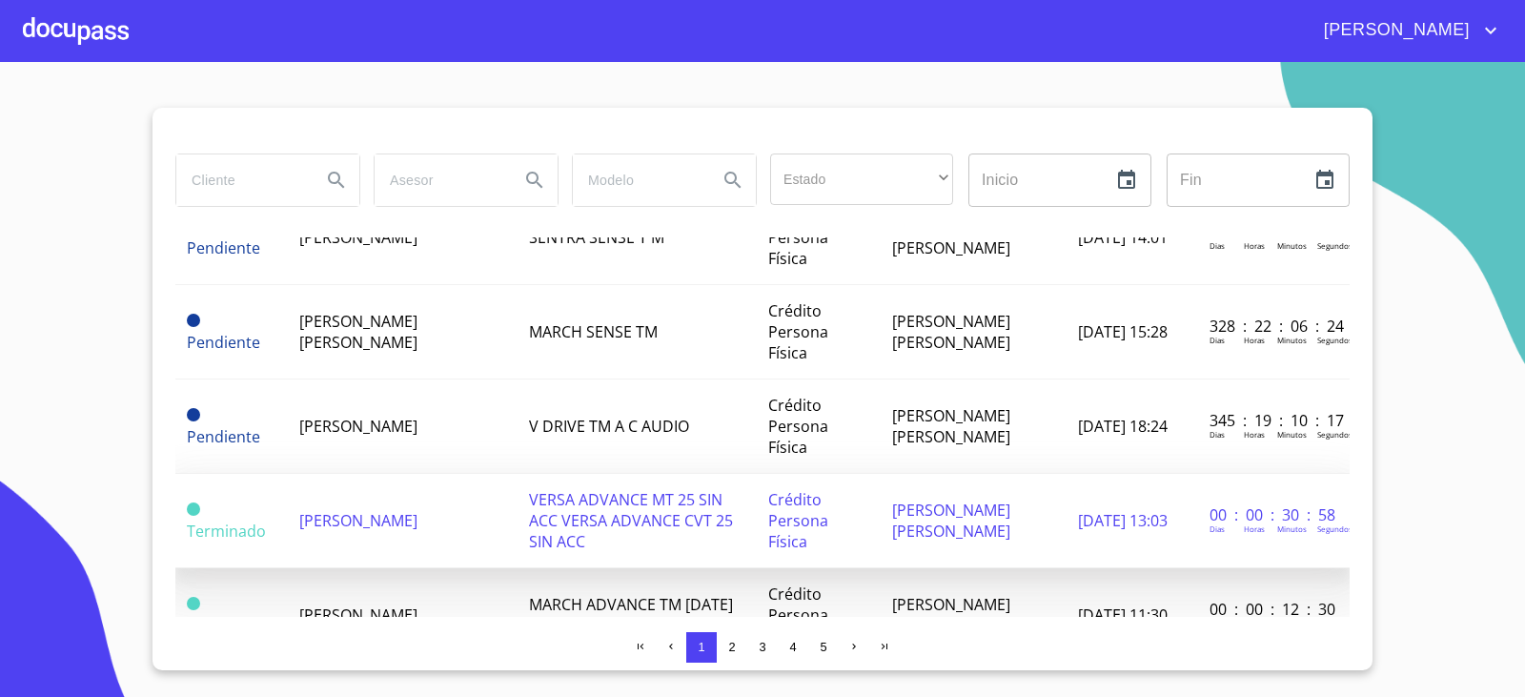
click at [397, 474] on td "[PERSON_NAME]" at bounding box center [403, 521] width 230 height 94
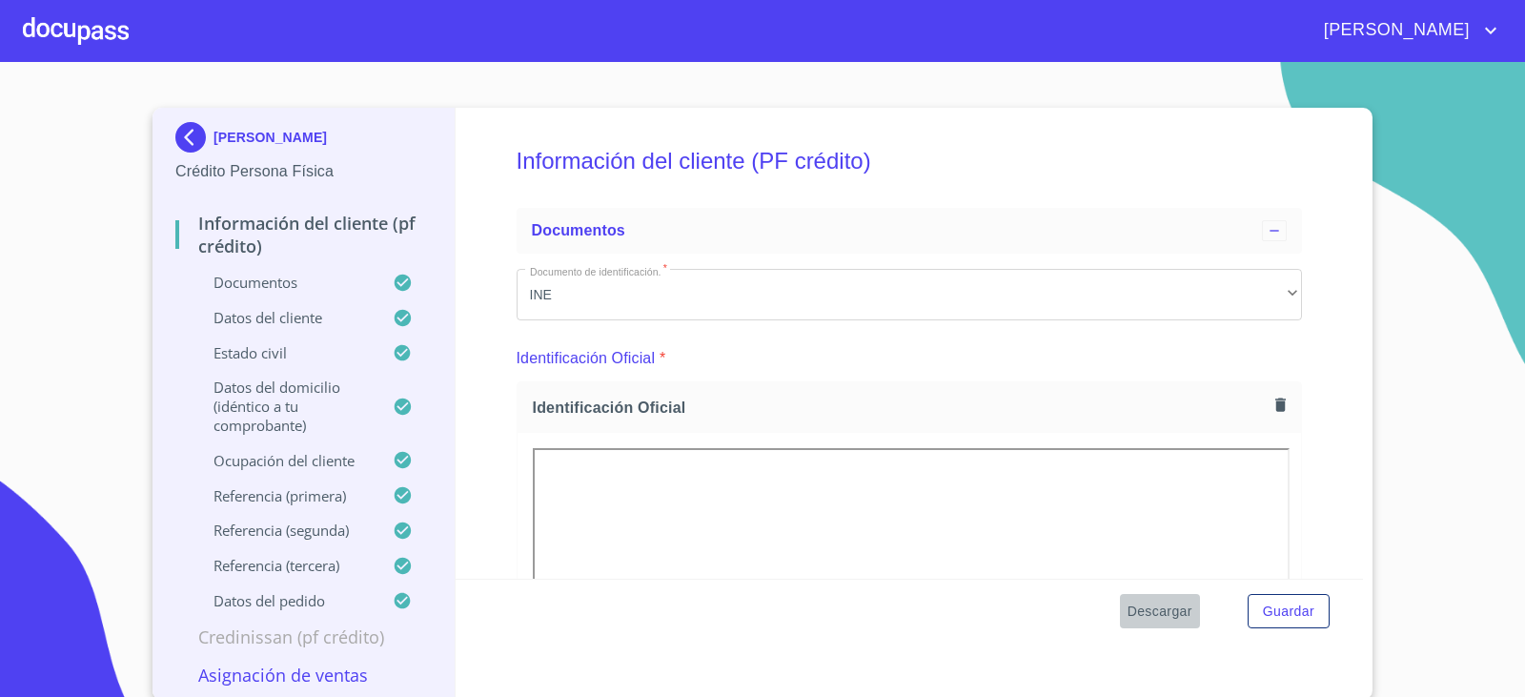
click at [1163, 618] on span "Descargar" at bounding box center [1159, 611] width 65 height 24
click at [1162, 619] on span "Descargar" at bounding box center [1159, 611] width 65 height 24
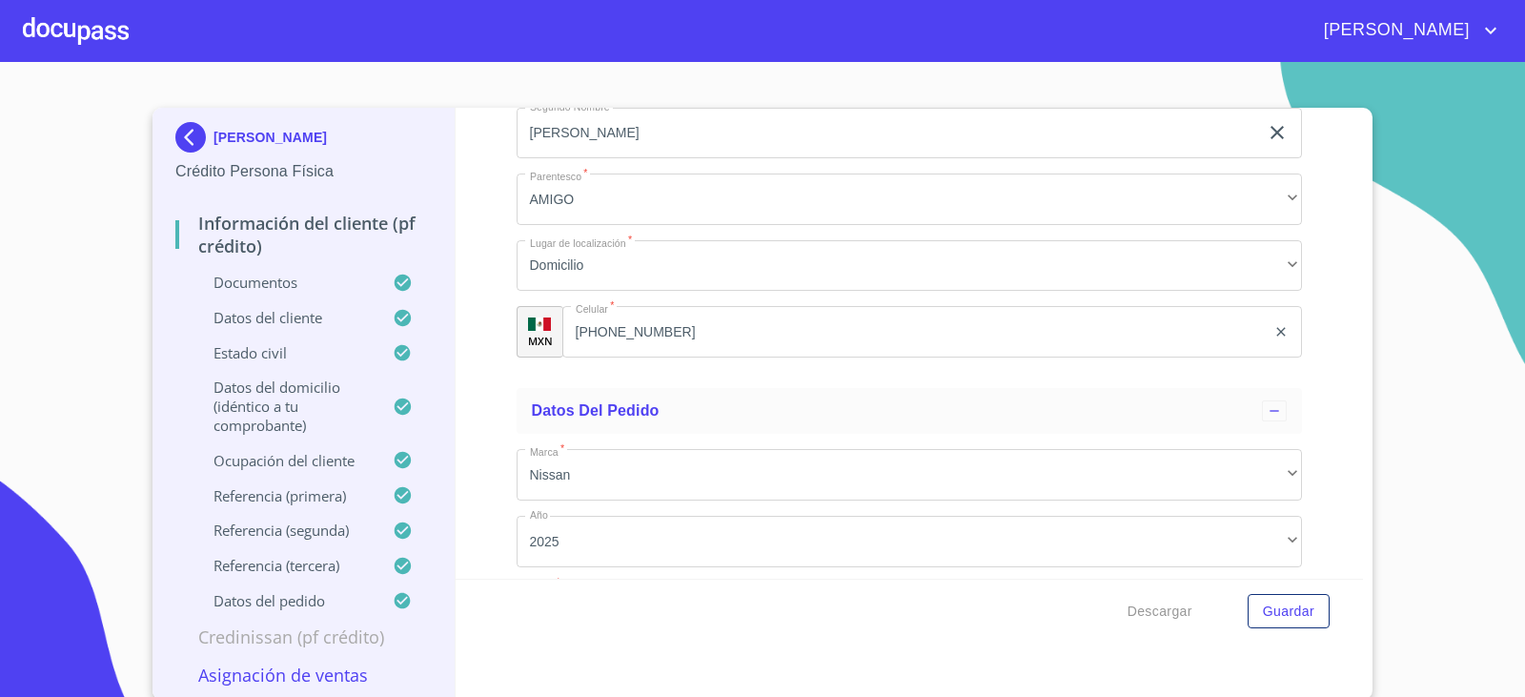
scroll to position [11114, 0]
